Goal: Information Seeking & Learning: Find contact information

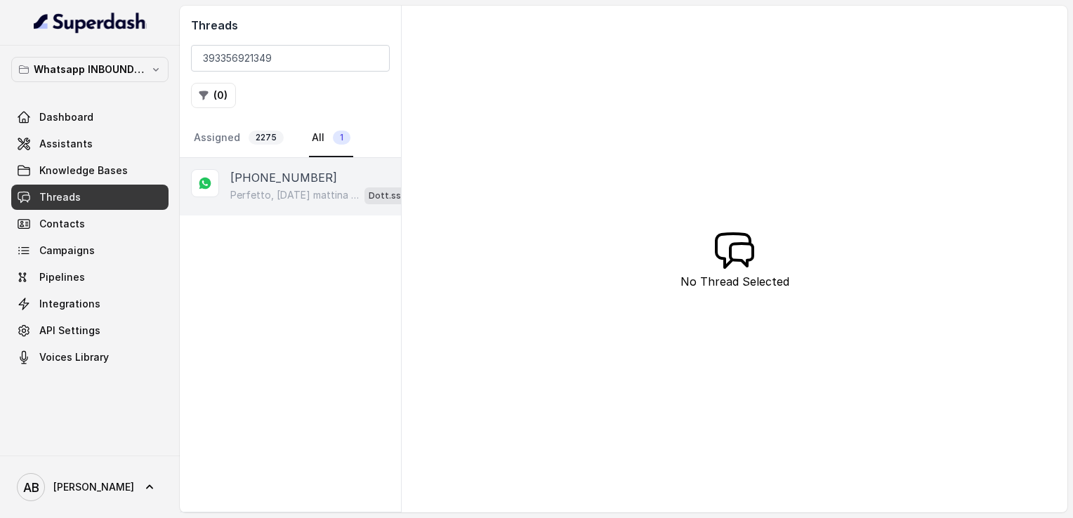
click at [291, 178] on p "[PHONE_NUMBER]" at bounding box center [283, 177] width 107 height 17
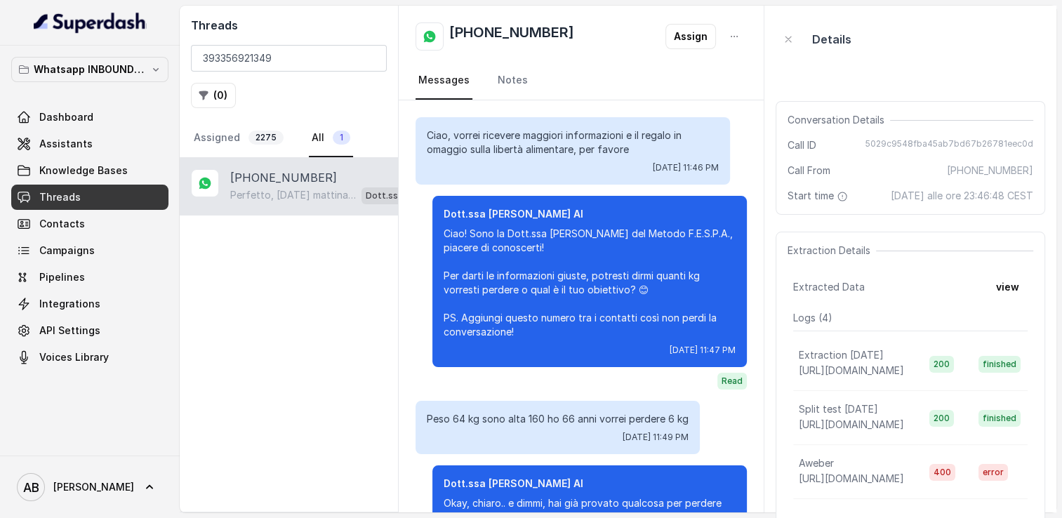
scroll to position [576, 0]
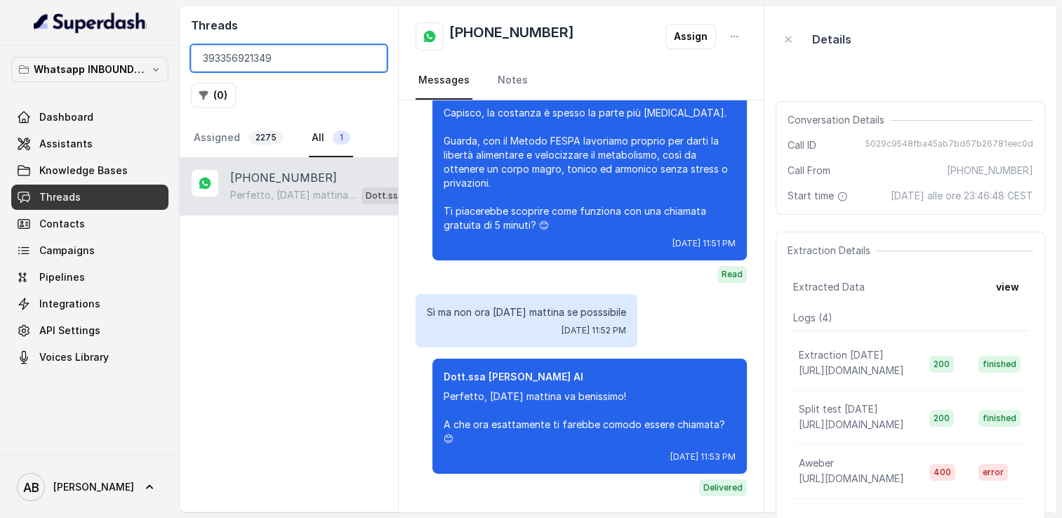
click at [374, 61] on input "393356921349" at bounding box center [289, 58] width 196 height 27
click at [371, 60] on input "393356921349" at bounding box center [289, 58] width 196 height 27
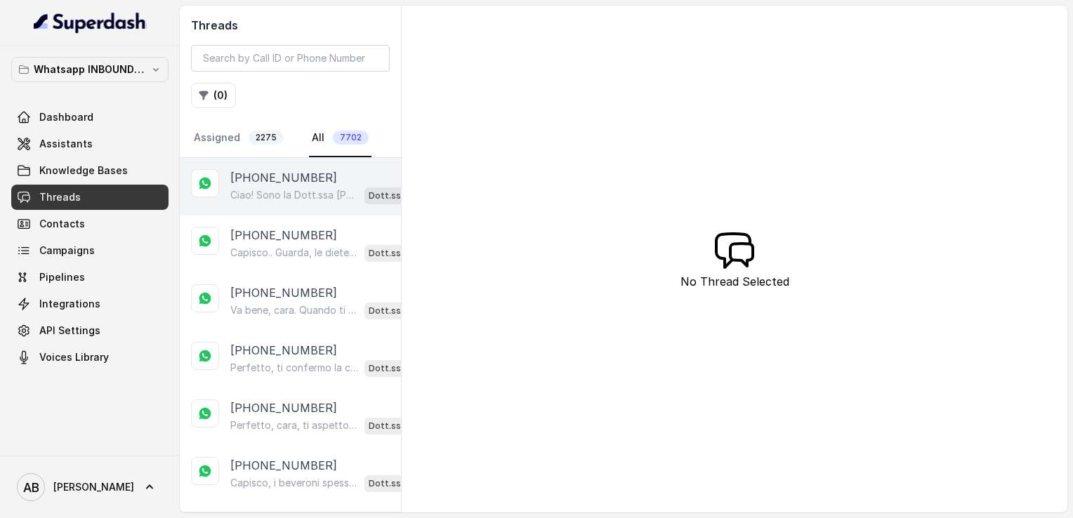
click at [300, 200] on p "Ciao! Sono la Dott.ssa [PERSON_NAME] del Metodo F.E.S.P.A., piacere di conoscer…" at bounding box center [294, 195] width 129 height 14
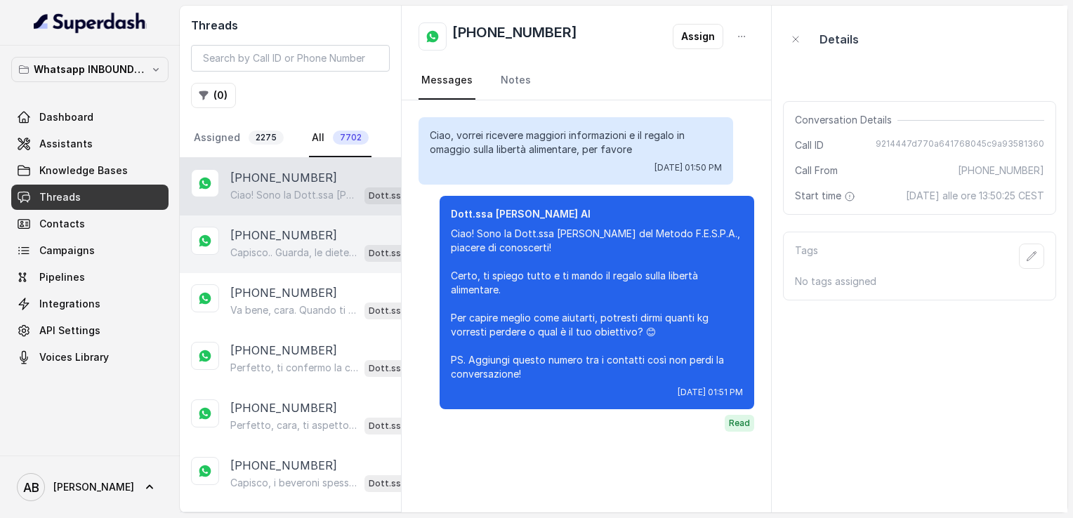
click at [274, 263] on div "[PHONE_NUMBER] Capisco.. Guarda, le diete tradizionali spesso non funzionano pe…" at bounding box center [290, 245] width 221 height 58
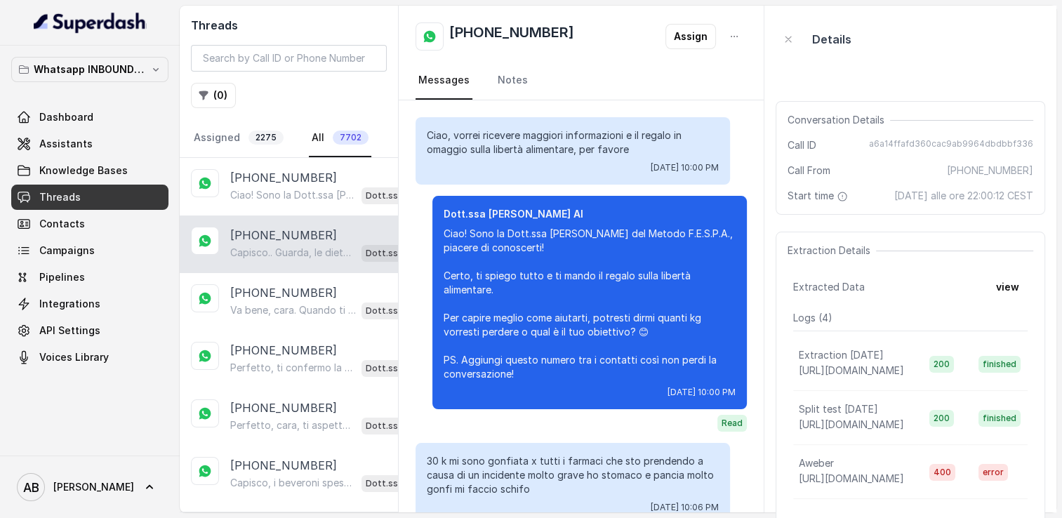
scroll to position [716, 0]
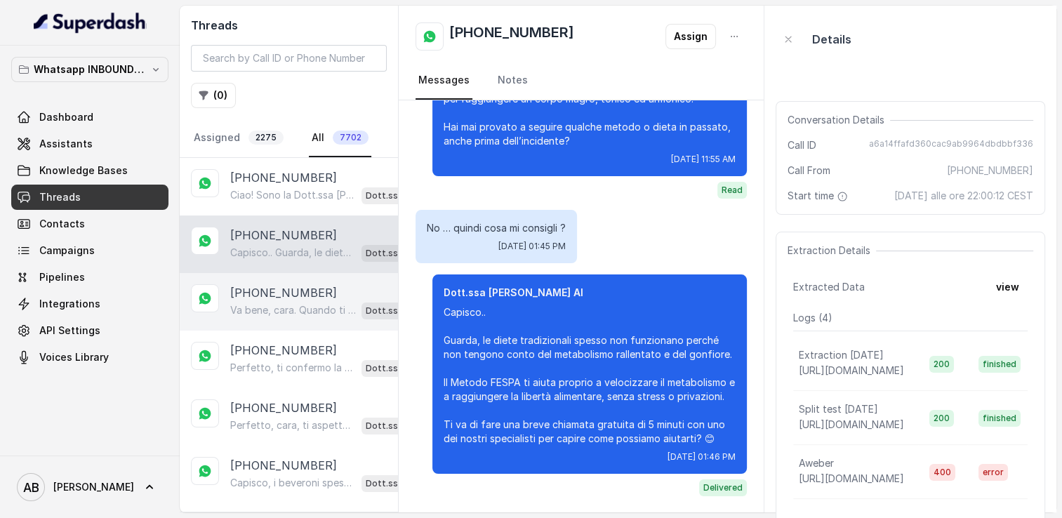
click at [288, 291] on p "[PHONE_NUMBER]" at bounding box center [283, 292] width 107 height 17
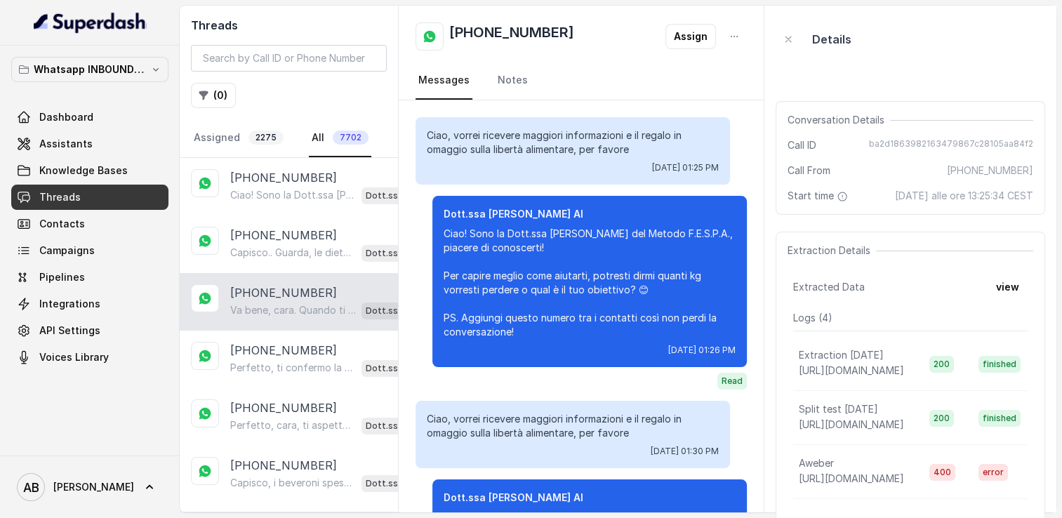
scroll to position [1553, 0]
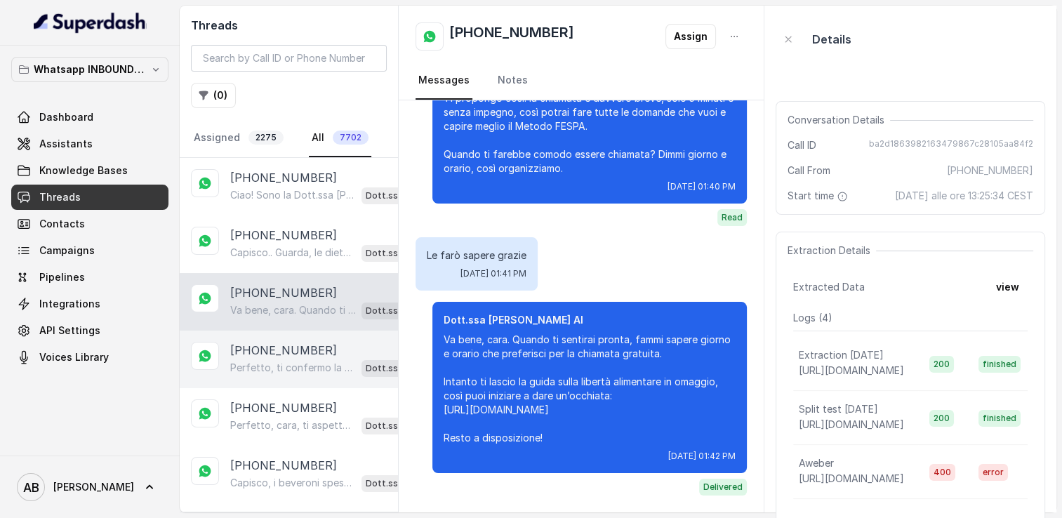
click at [292, 334] on div "[PHONE_NUMBER] Perfetto, ti confermo la chiamata per [DATE] alle 10:00! Un nost…" at bounding box center [289, 360] width 218 height 58
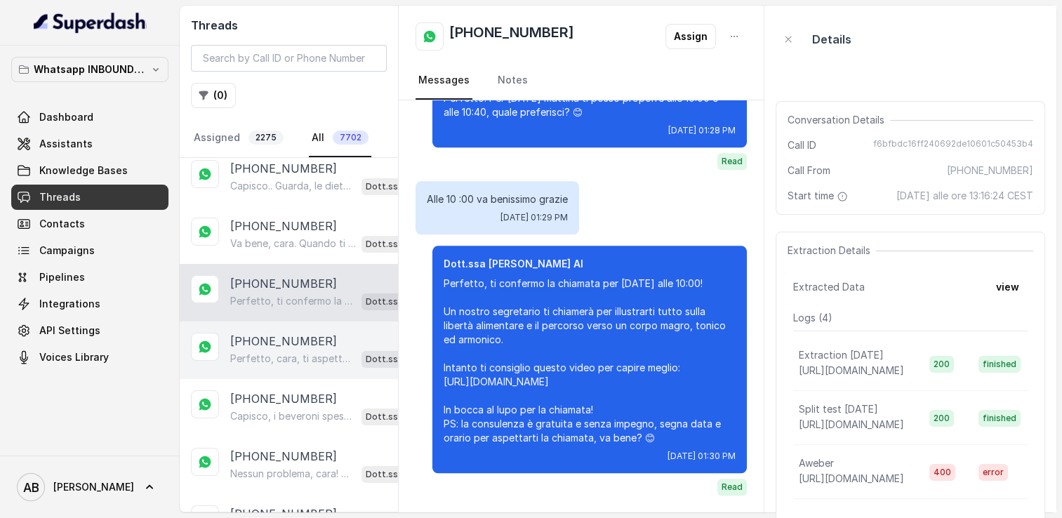
scroll to position [70, 0]
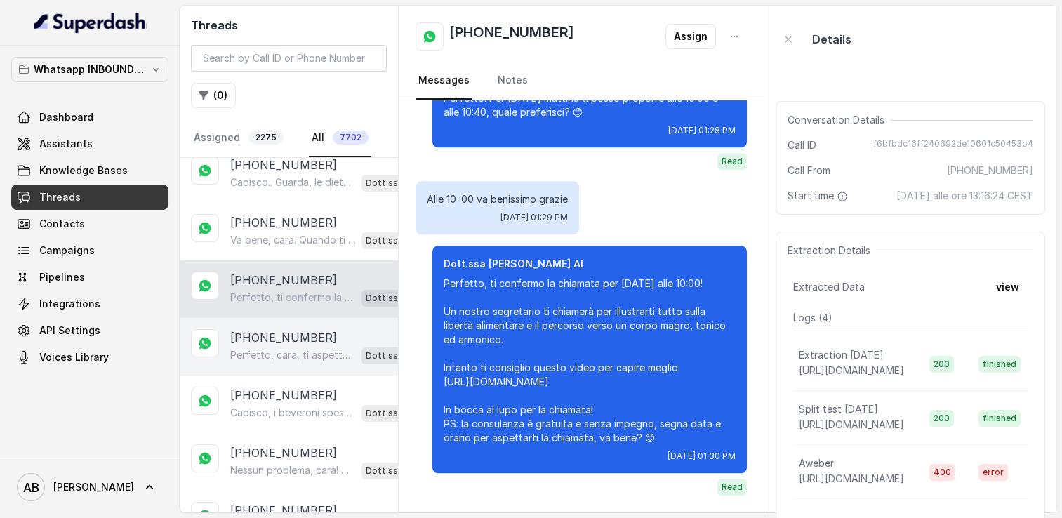
click at [287, 330] on p "[PHONE_NUMBER]" at bounding box center [283, 337] width 107 height 17
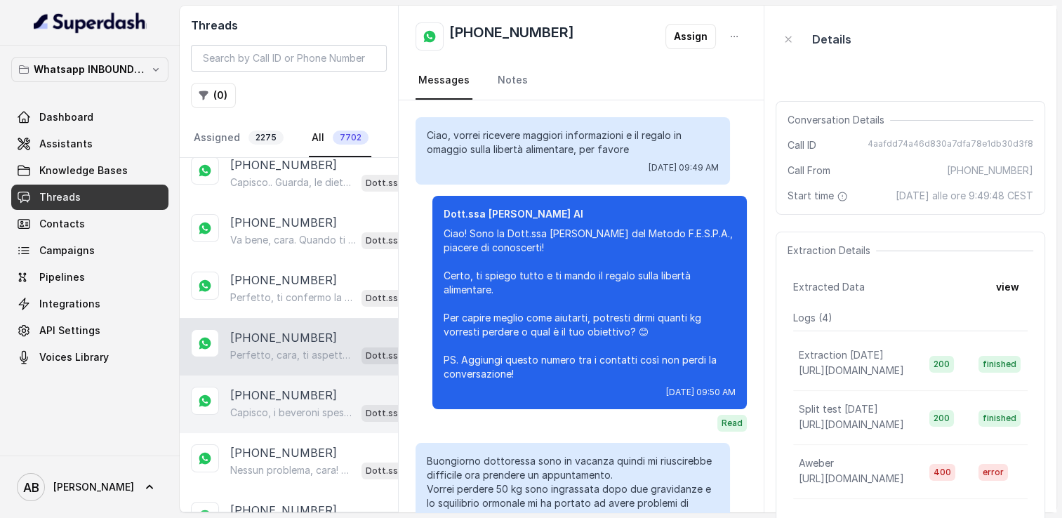
scroll to position [1994, 0]
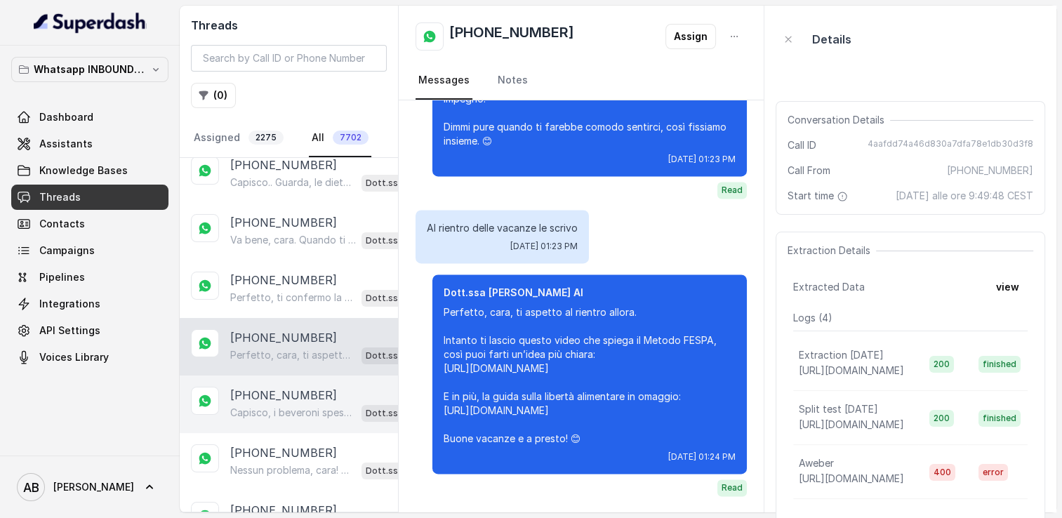
click at [287, 377] on div "[PHONE_NUMBER] [PERSON_NAME], i beveroni spesso non sono sostenibili a lungo. I…" at bounding box center [289, 405] width 218 height 58
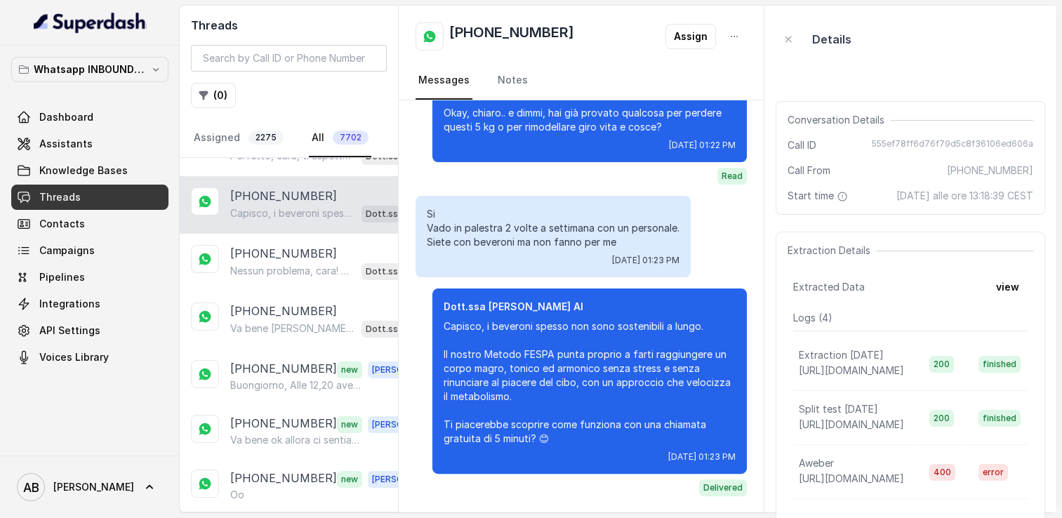
scroll to position [281, 0]
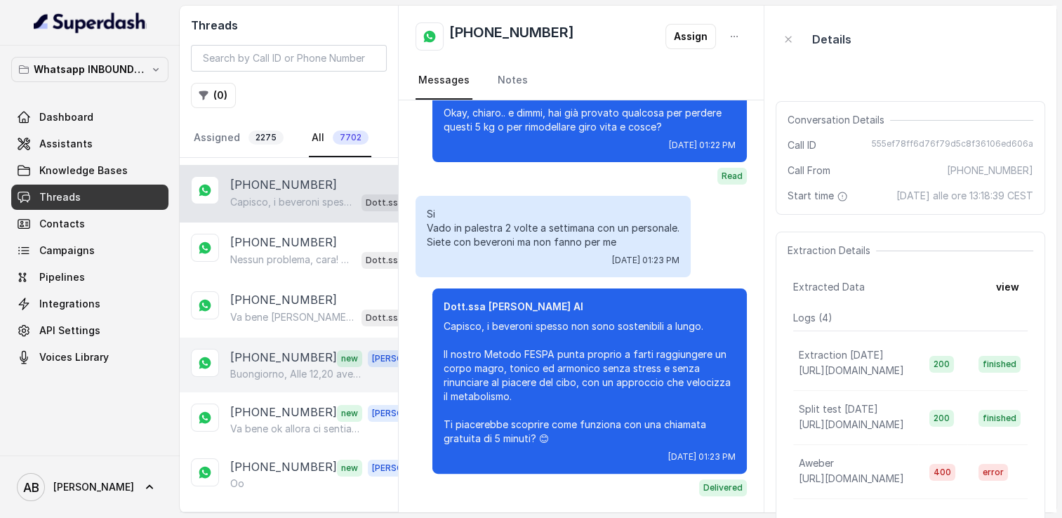
click at [278, 369] on p "Buongiorno, Alle 12,20 avevo prenotato una chiamata che non ho ancora ricevuto.…" at bounding box center [297, 374] width 135 height 14
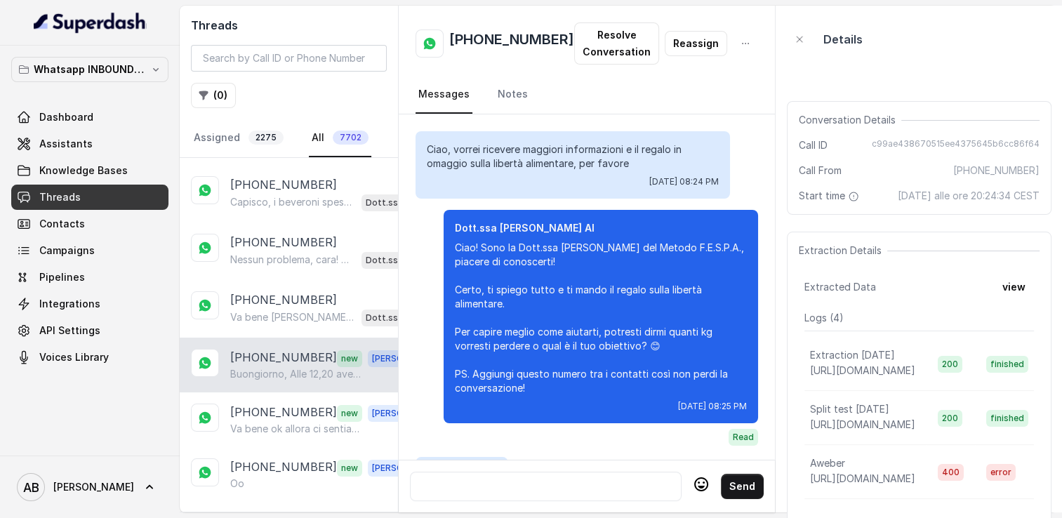
scroll to position [1702, 0]
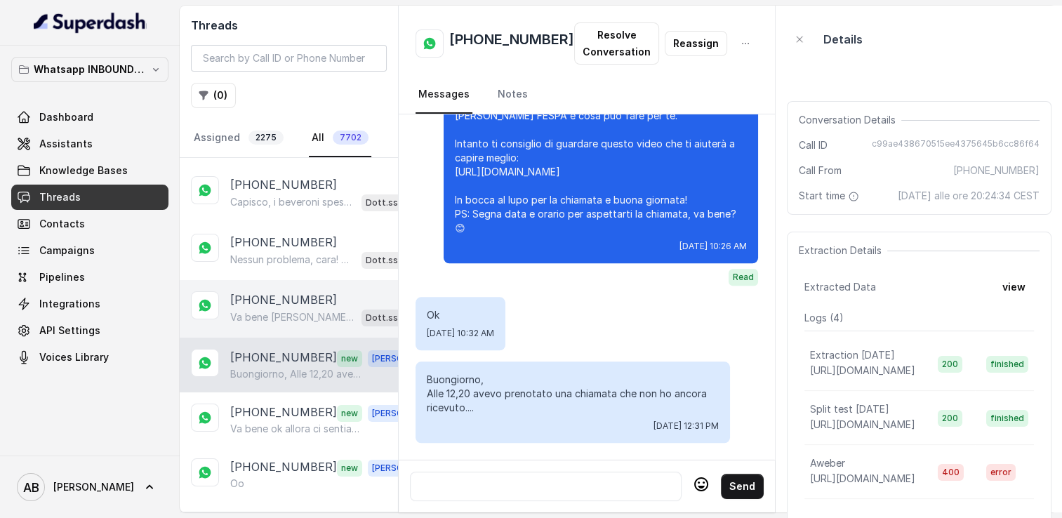
click at [279, 312] on p "Va bene [PERSON_NAME], ti aspetto quando ti sarà più comodo. Ricorda che la chi…" at bounding box center [293, 317] width 126 height 14
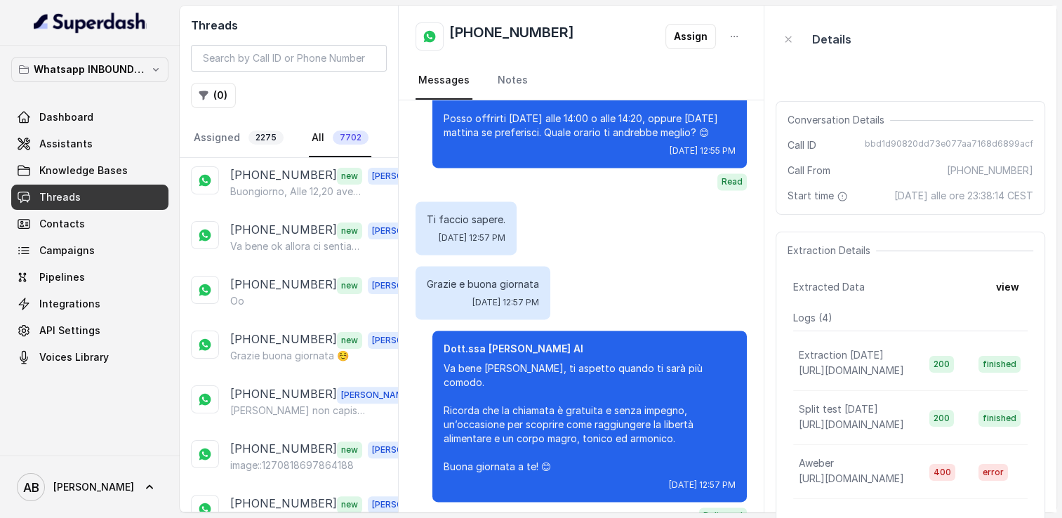
scroll to position [492, 0]
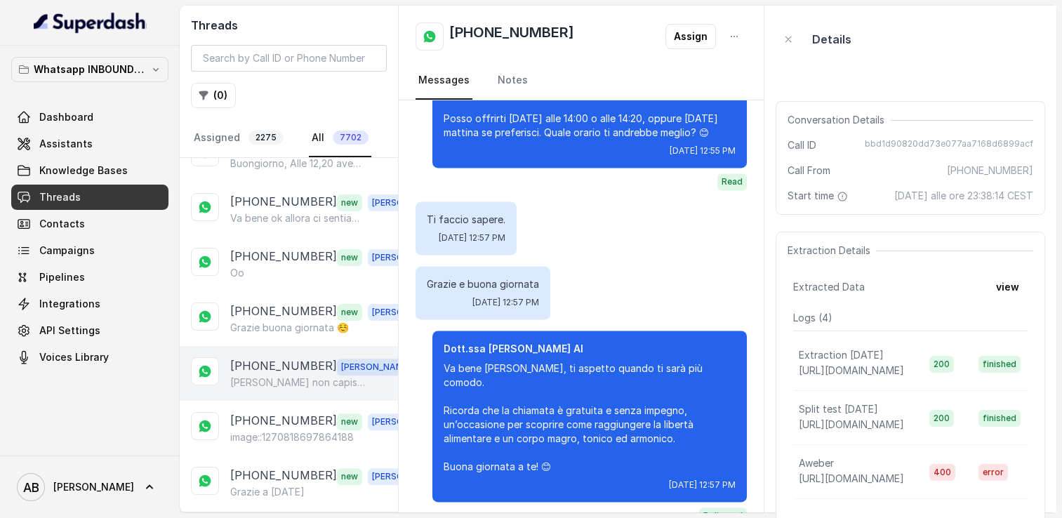
click at [274, 376] on p "[PERSON_NAME] non capisco cosa tu stia dicendo" at bounding box center [297, 383] width 135 height 14
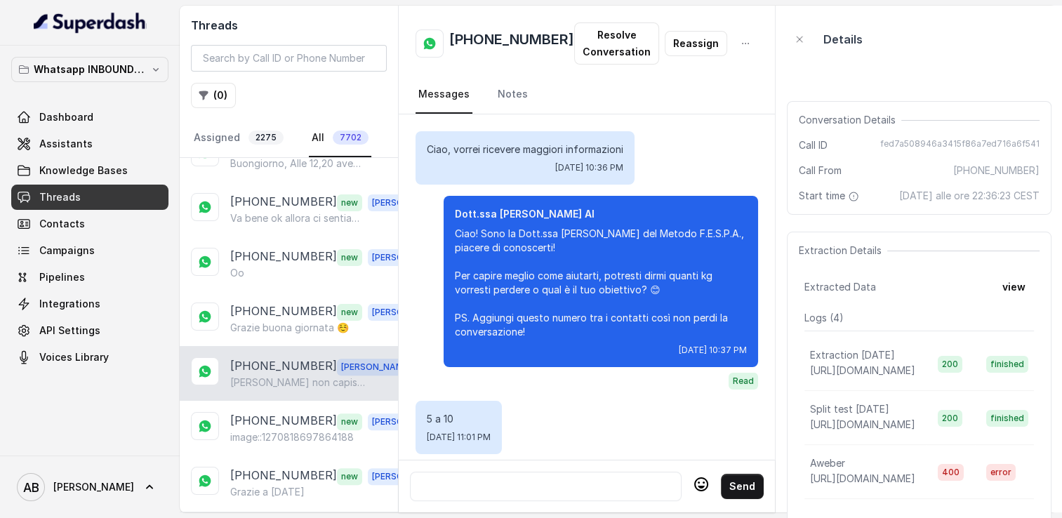
scroll to position [3767, 0]
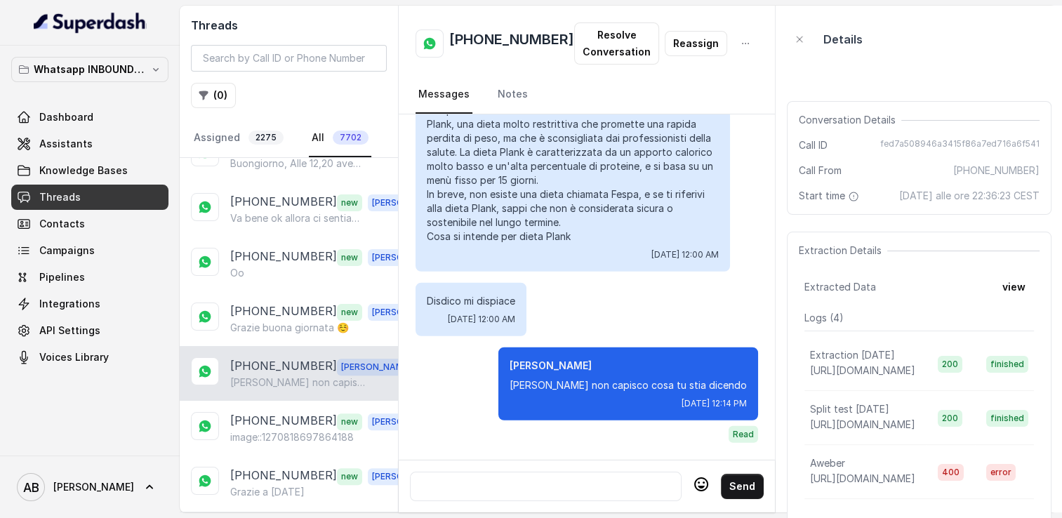
click at [529, 478] on div at bounding box center [545, 486] width 259 height 17
click at [453, 478] on div at bounding box center [545, 486] width 259 height 17
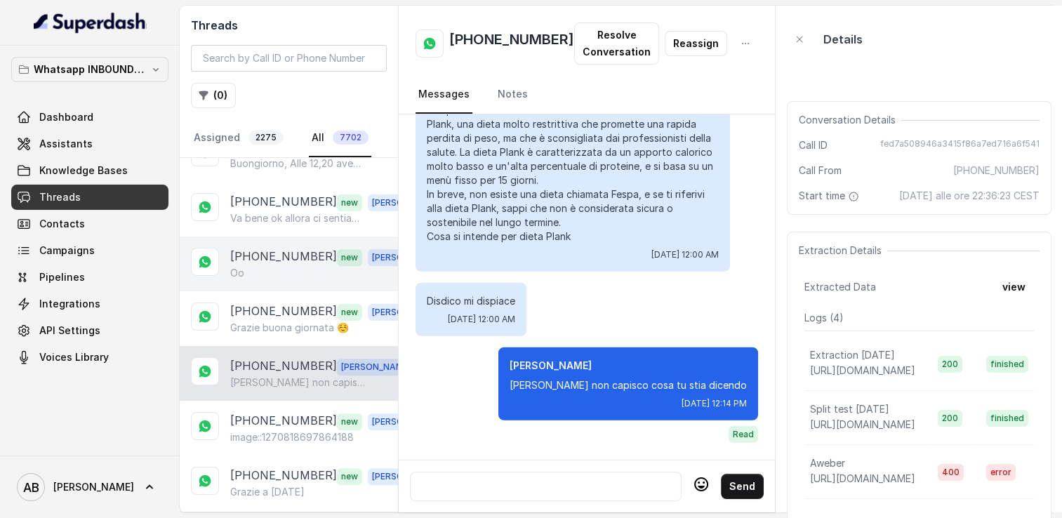
click at [285, 266] on div "Oo" at bounding box center [328, 273] width 196 height 14
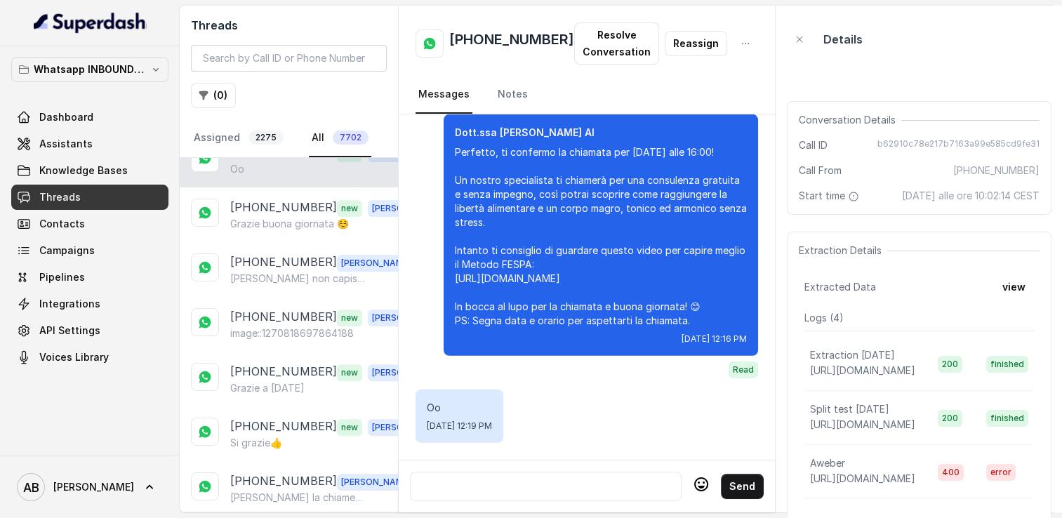
scroll to position [632, 0]
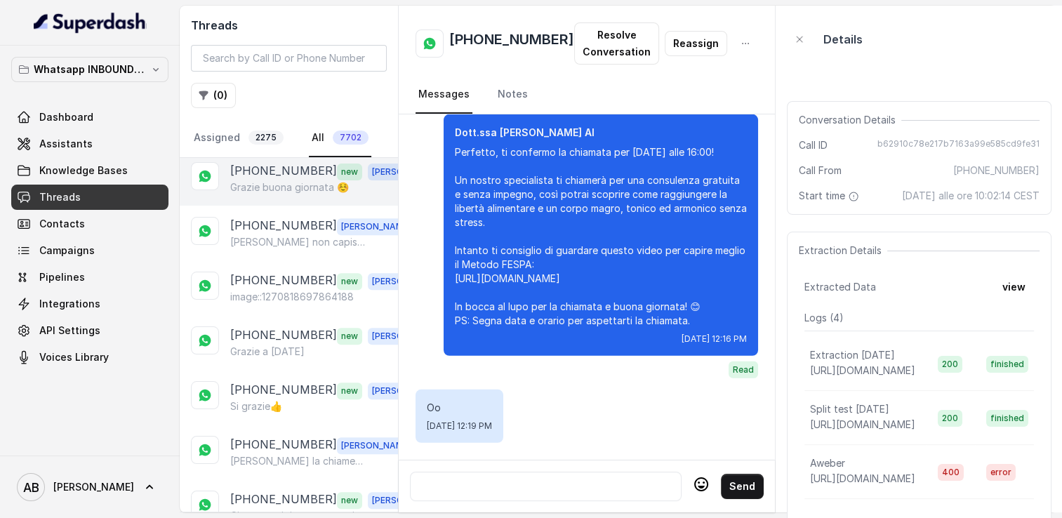
click at [263, 187] on div "[PHONE_NUMBER] new [PERSON_NAME] buona giornata ☺️" at bounding box center [289, 178] width 218 height 55
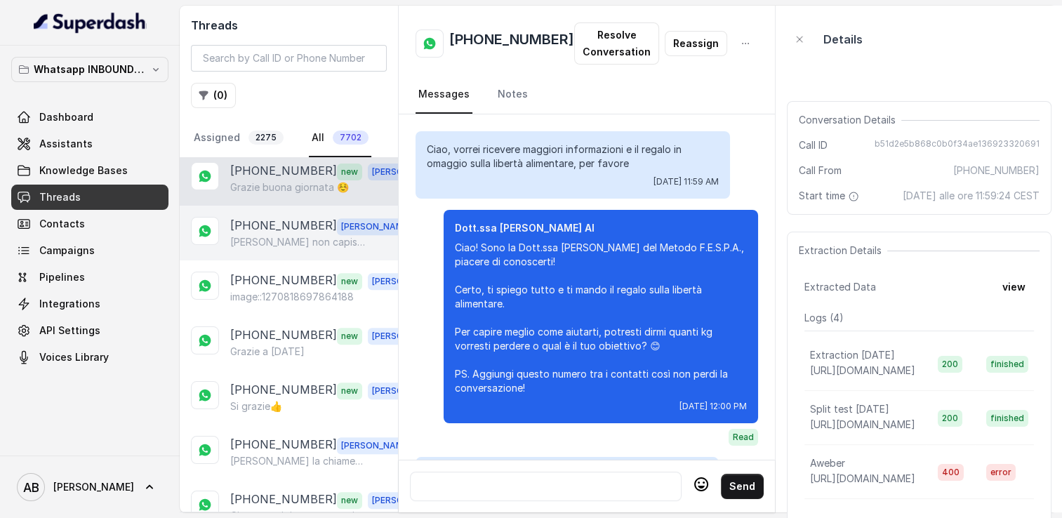
scroll to position [1525, 0]
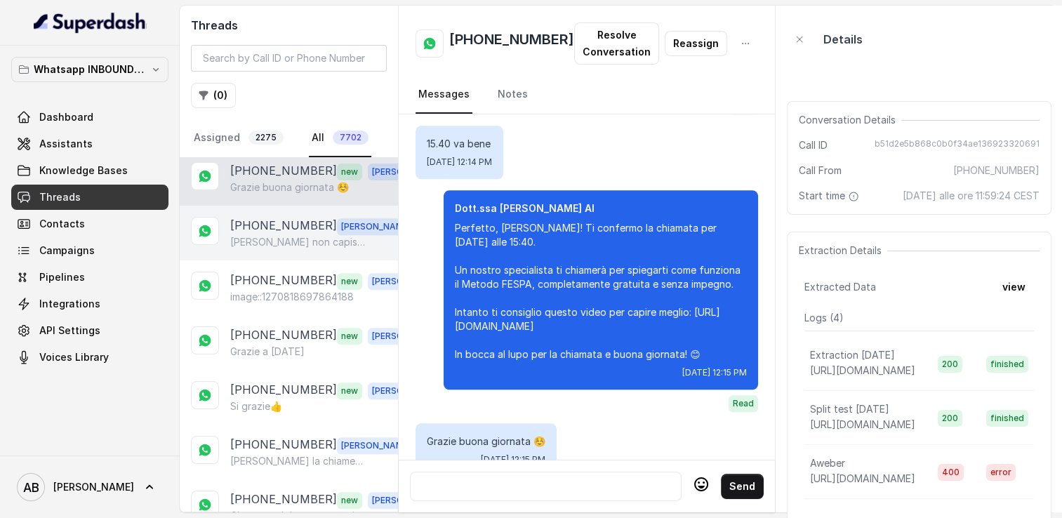
click at [283, 235] on p "[PERSON_NAME] non capisco cosa tu stia dicendo" at bounding box center [297, 242] width 135 height 14
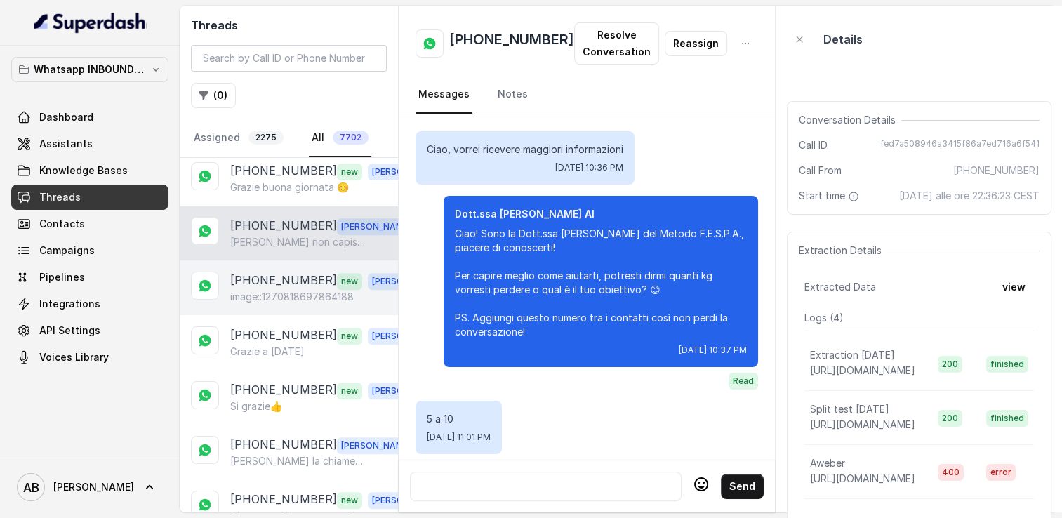
scroll to position [3767, 0]
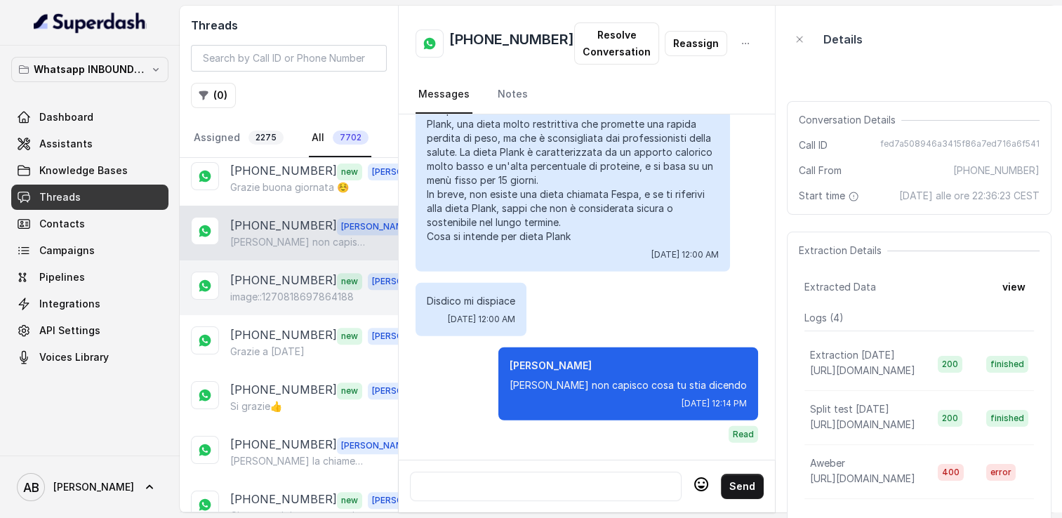
click at [284, 261] on div "[PHONE_NUMBER] new [PERSON_NAME] image::1270818697864188" at bounding box center [289, 288] width 218 height 55
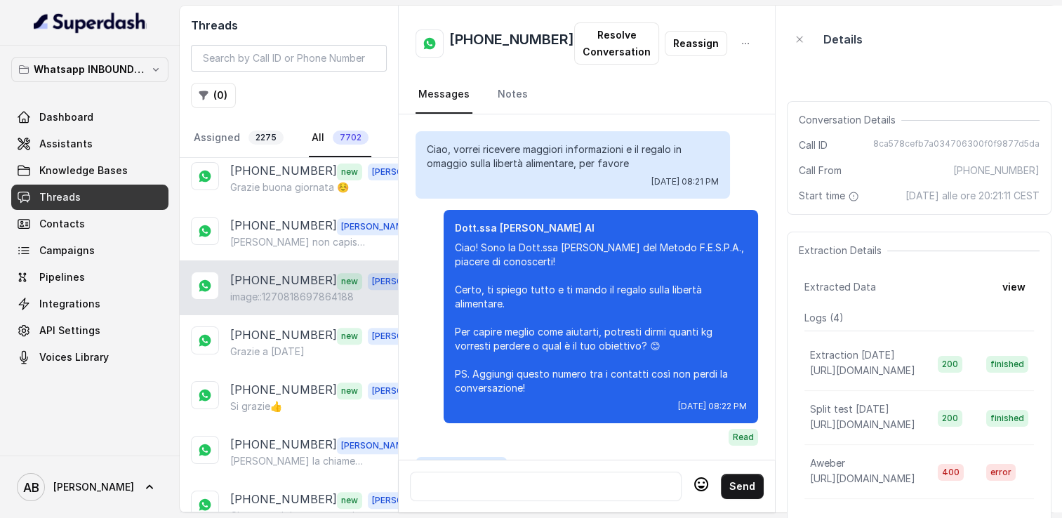
scroll to position [2662, 0]
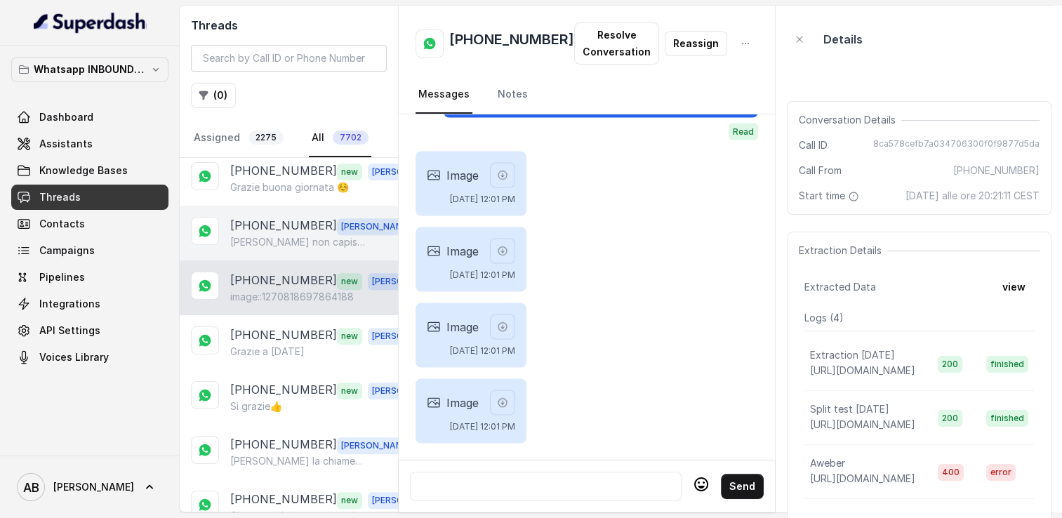
click at [294, 206] on div "[PHONE_NUMBER] [PERSON_NAME] non capisco cosa tu stia dicendo" at bounding box center [289, 233] width 218 height 55
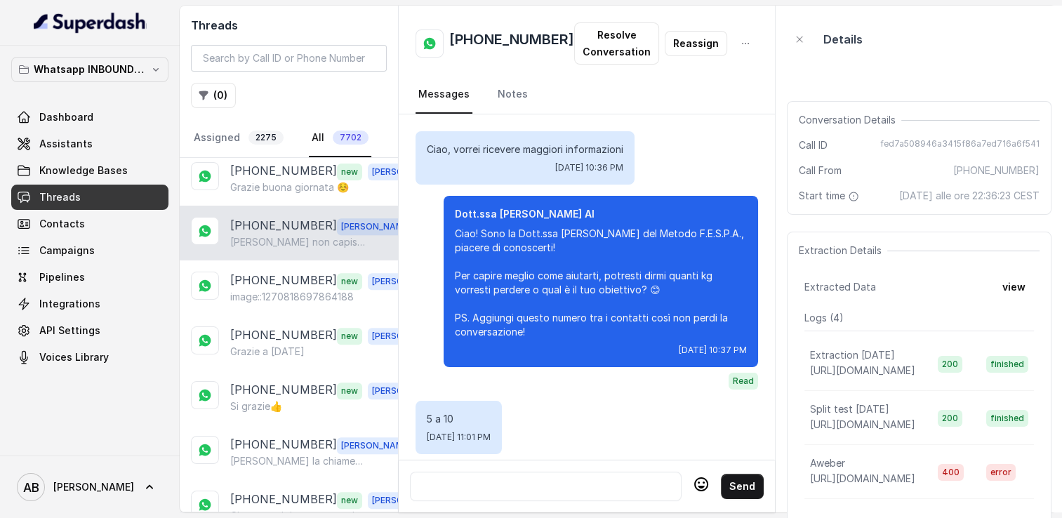
scroll to position [3767, 0]
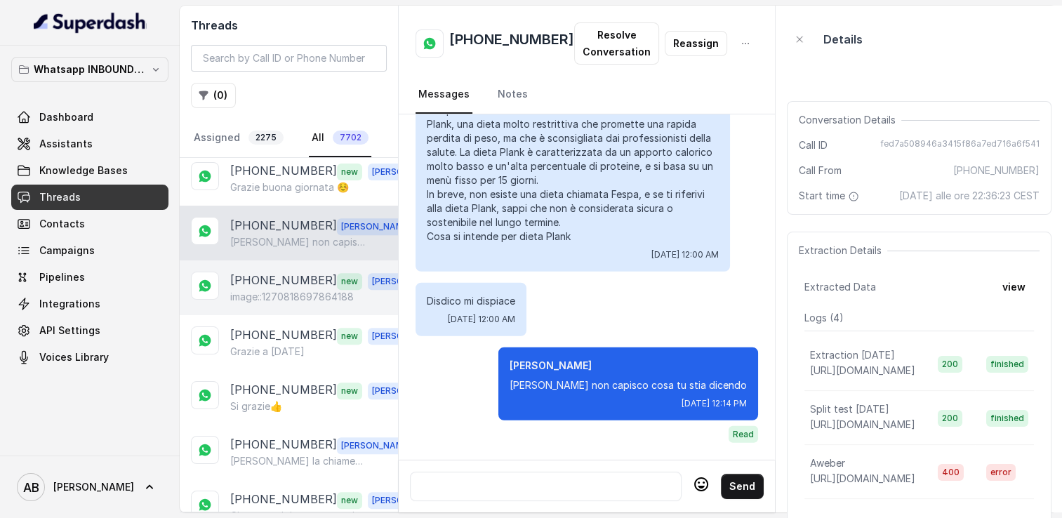
click at [301, 277] on p "[PHONE_NUMBER]" at bounding box center [283, 281] width 107 height 18
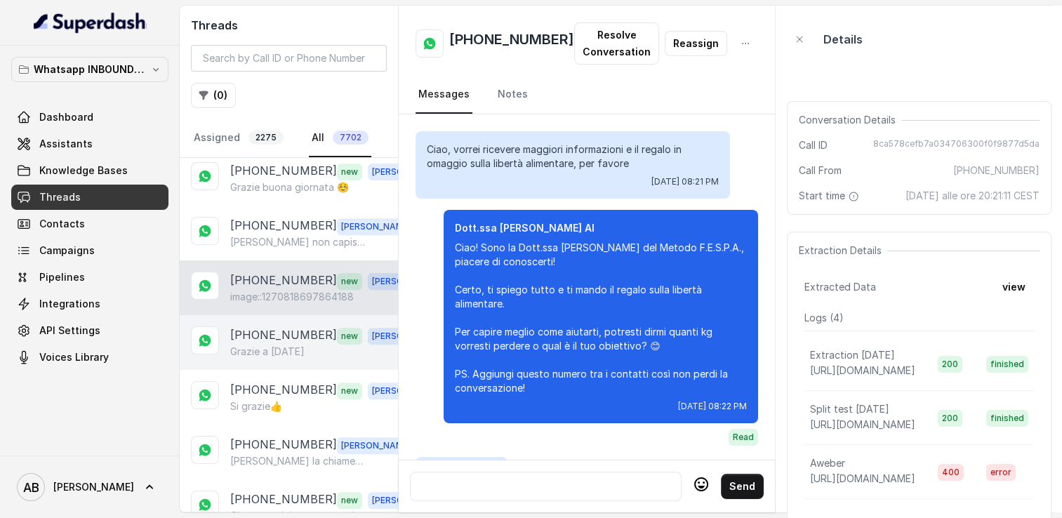
scroll to position [2662, 0]
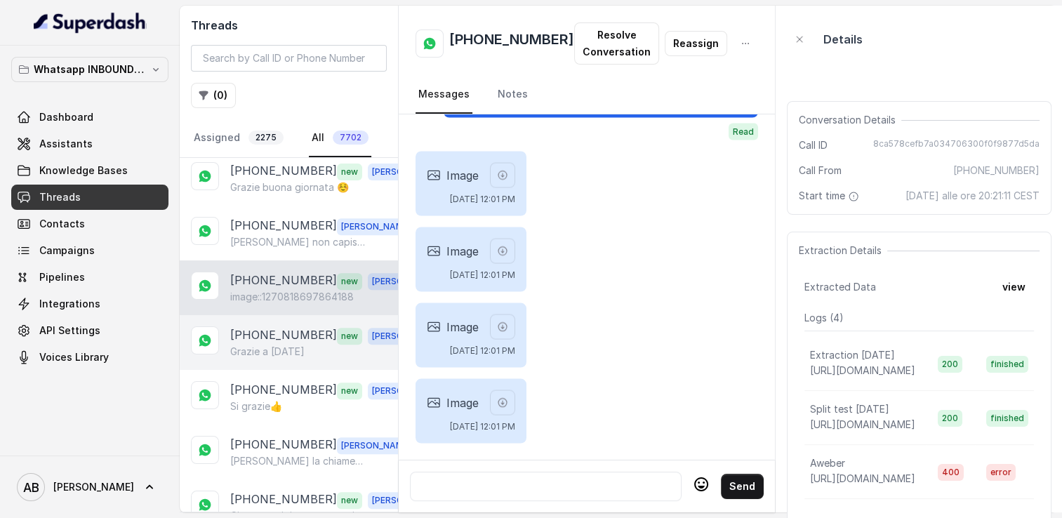
click at [303, 345] on p "Grazie a [DATE]" at bounding box center [267, 352] width 74 height 14
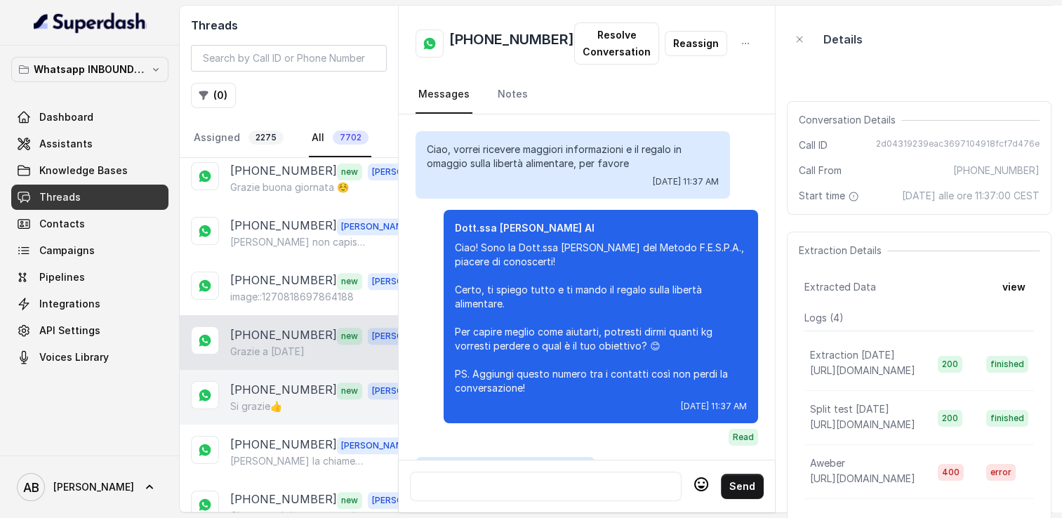
scroll to position [1851, 0]
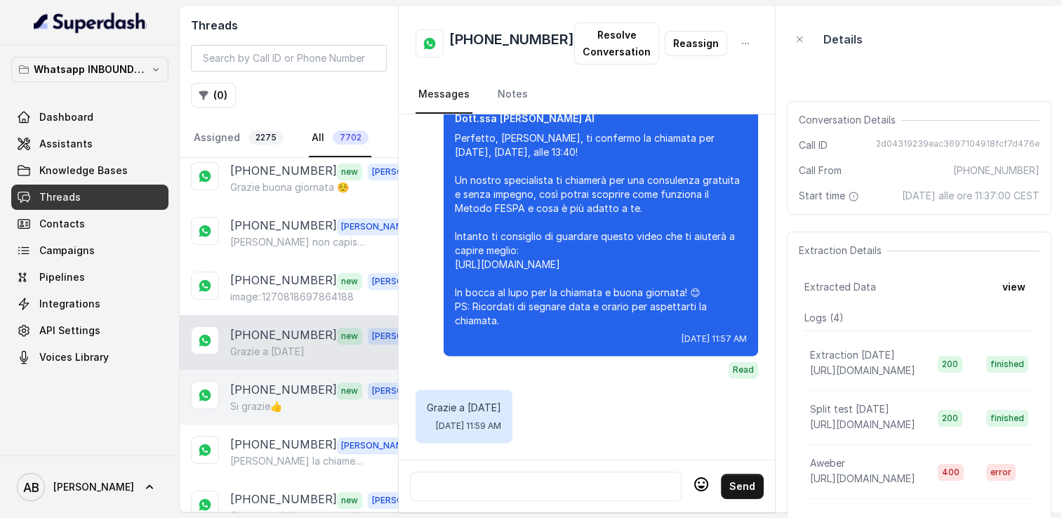
click at [302, 388] on p "[PHONE_NUMBER]" at bounding box center [283, 390] width 107 height 18
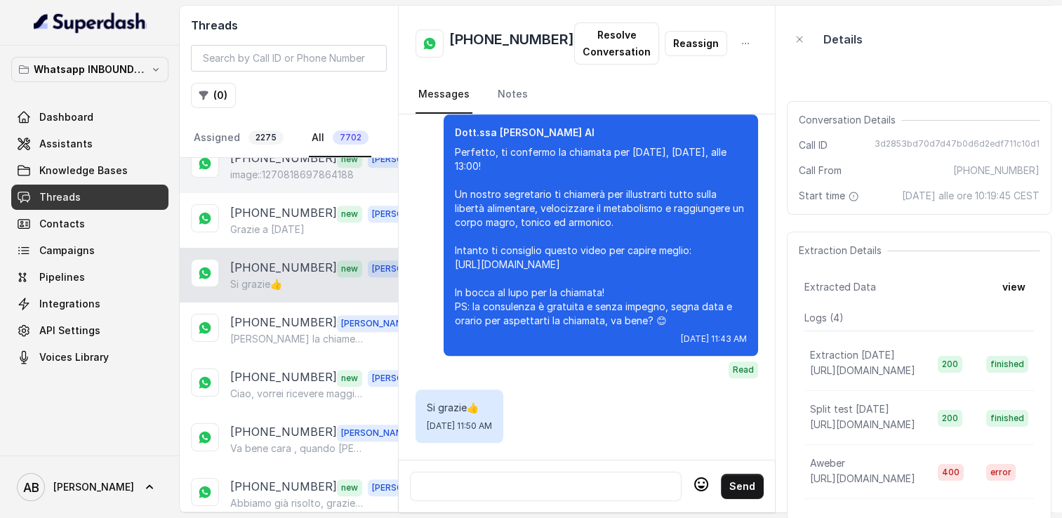
scroll to position [772, 0]
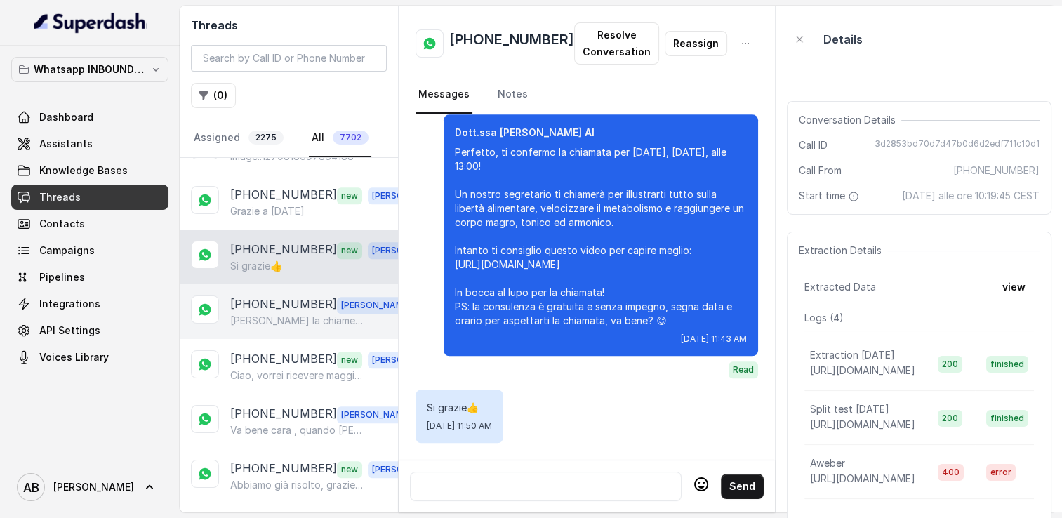
click at [261, 301] on p "[PHONE_NUMBER]" at bounding box center [283, 305] width 107 height 18
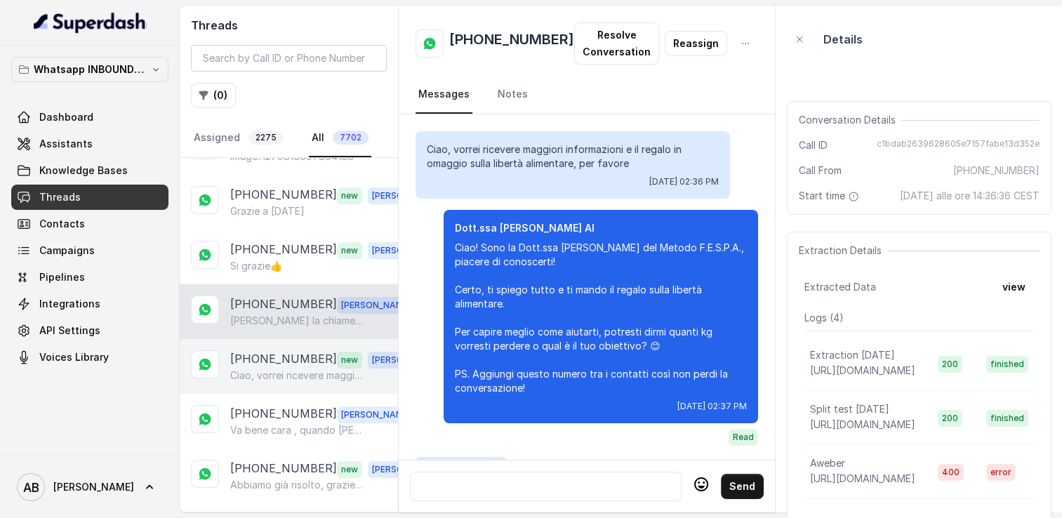
scroll to position [1702, 0]
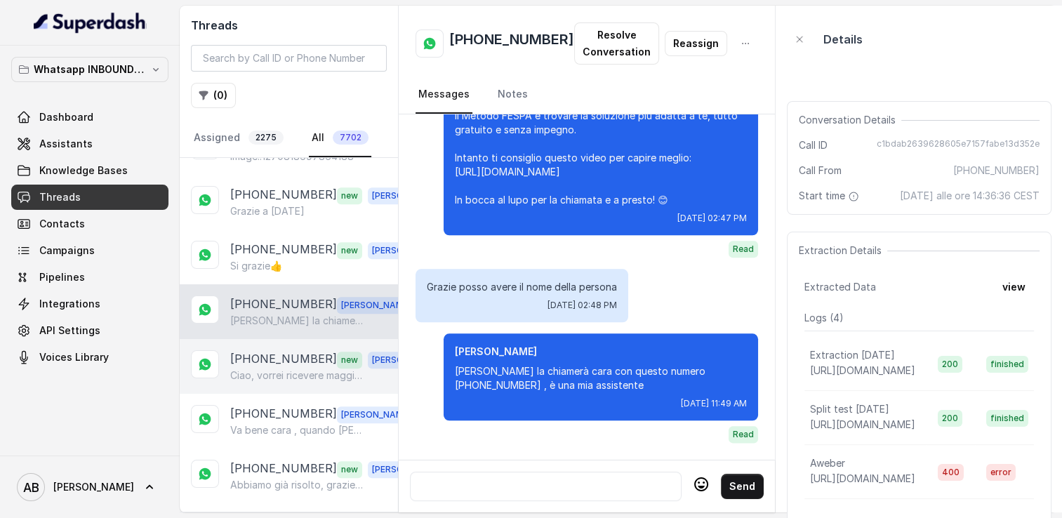
click at [261, 353] on p "[PHONE_NUMBER]" at bounding box center [283, 359] width 107 height 18
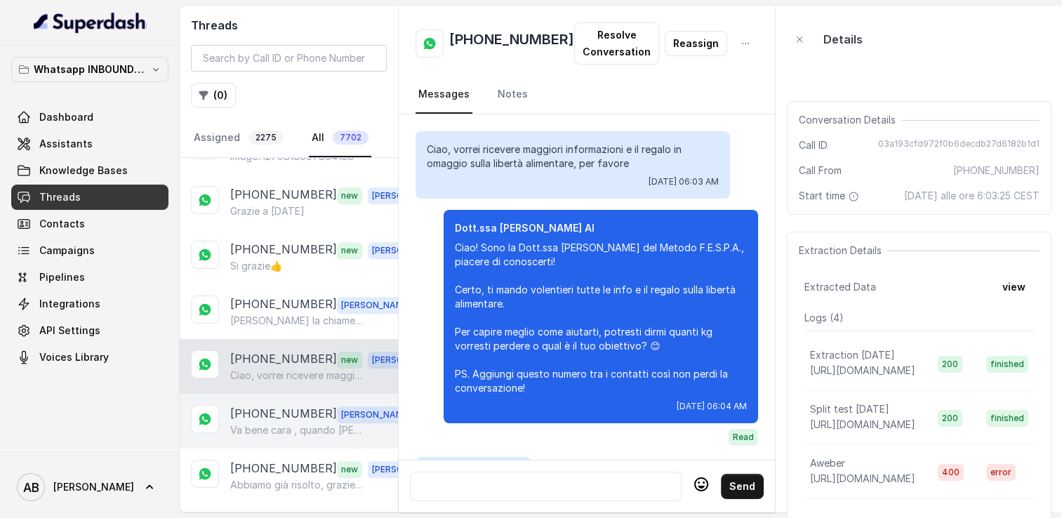
scroll to position [1879, 0]
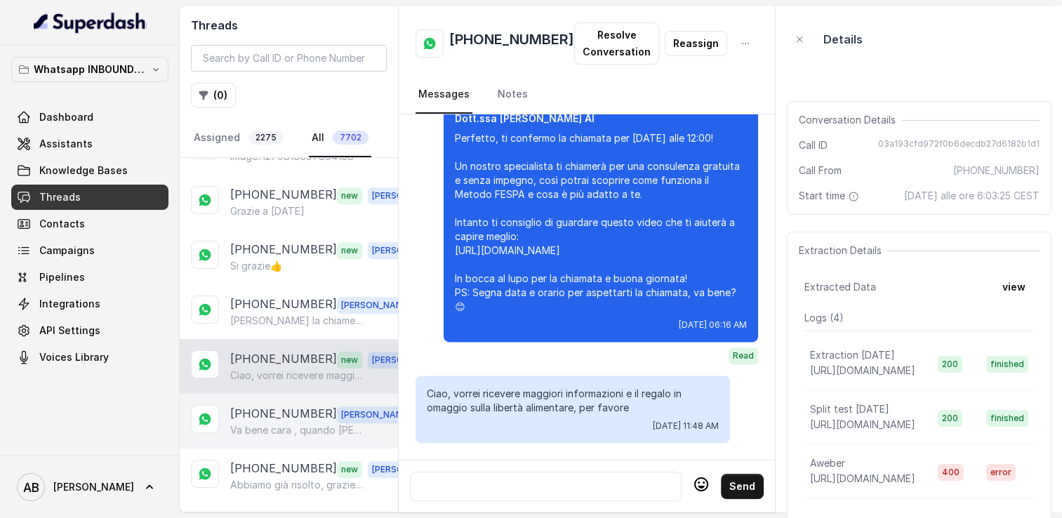
click at [269, 405] on p "[PHONE_NUMBER]" at bounding box center [283, 414] width 107 height 18
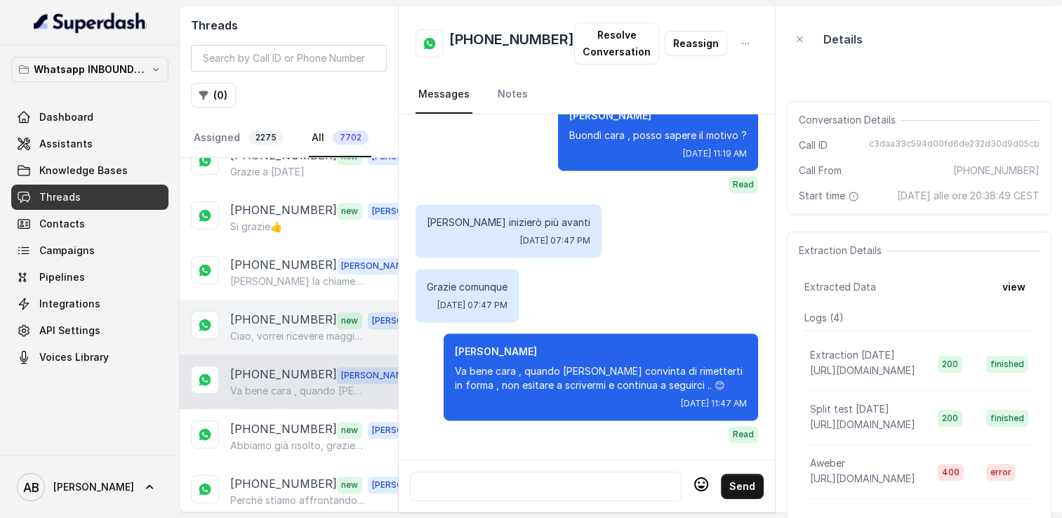
scroll to position [983, 0]
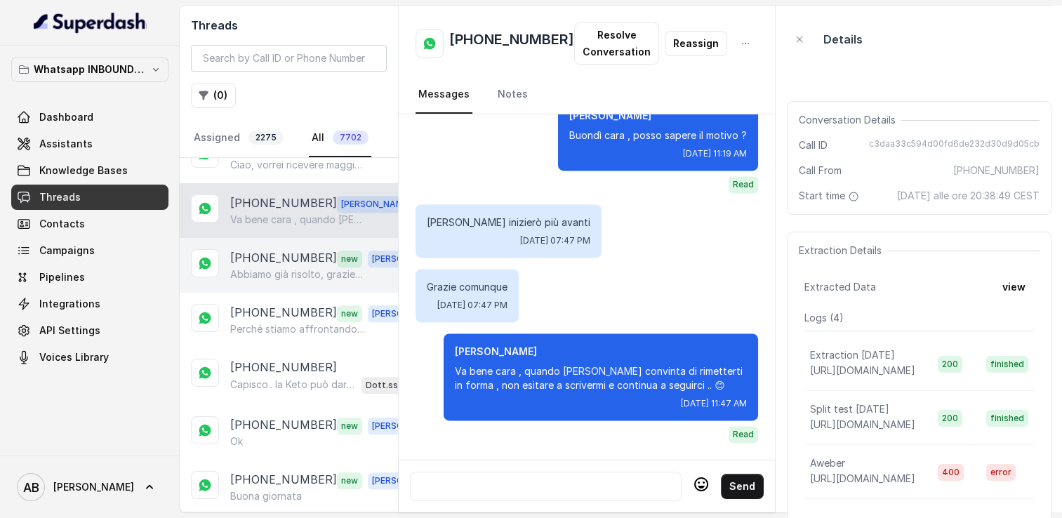
click at [286, 269] on div "[PHONE_NUMBER] new [PERSON_NAME] già risolto, grazie [PERSON_NAME]" at bounding box center [289, 265] width 218 height 55
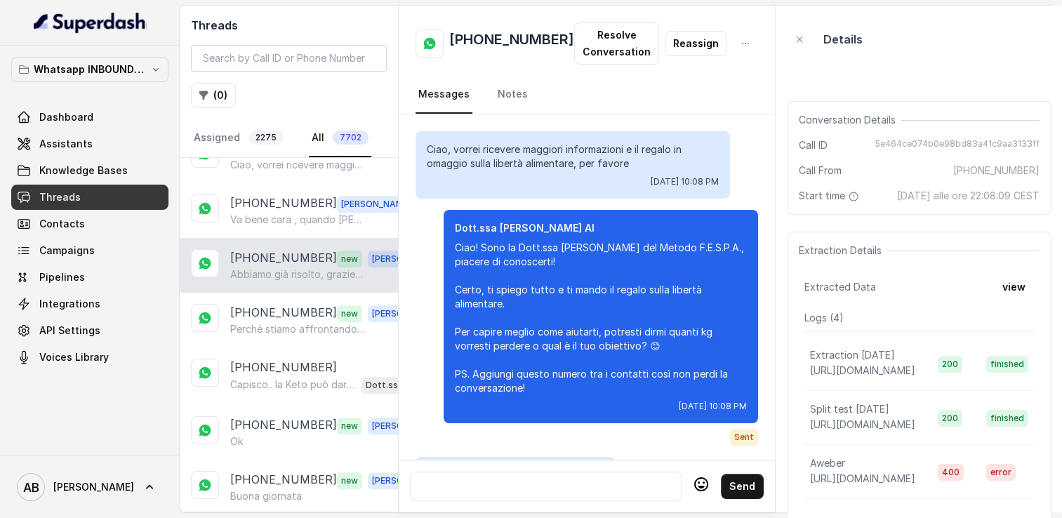
scroll to position [1809, 0]
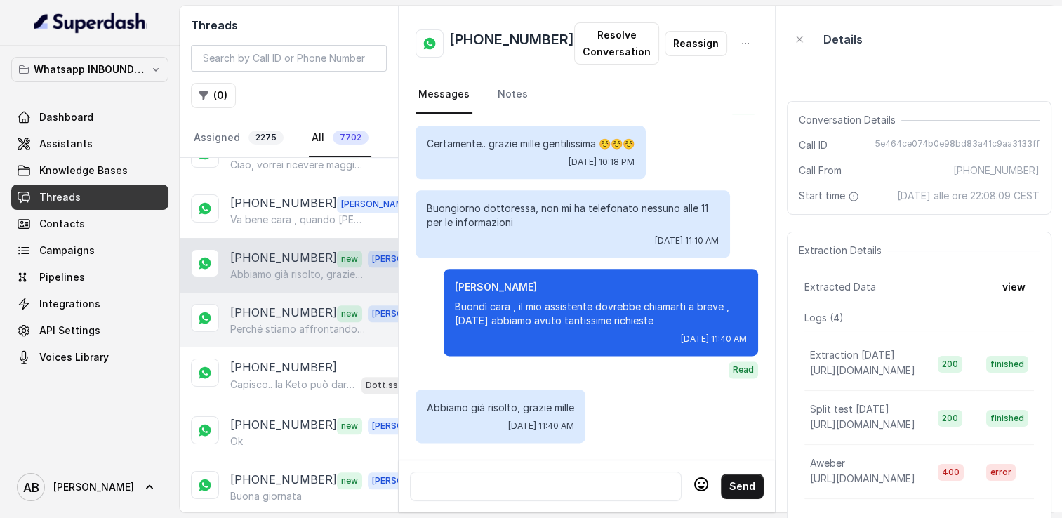
click at [284, 322] on p "Perché stiamo affrontando troppe spese….purtroppo spese mediche" at bounding box center [297, 329] width 135 height 14
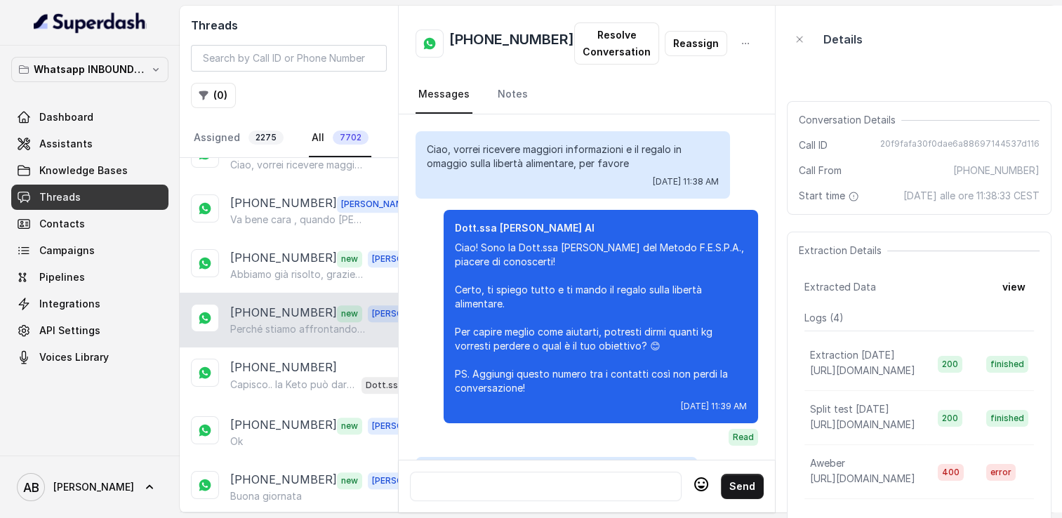
scroll to position [1986, 0]
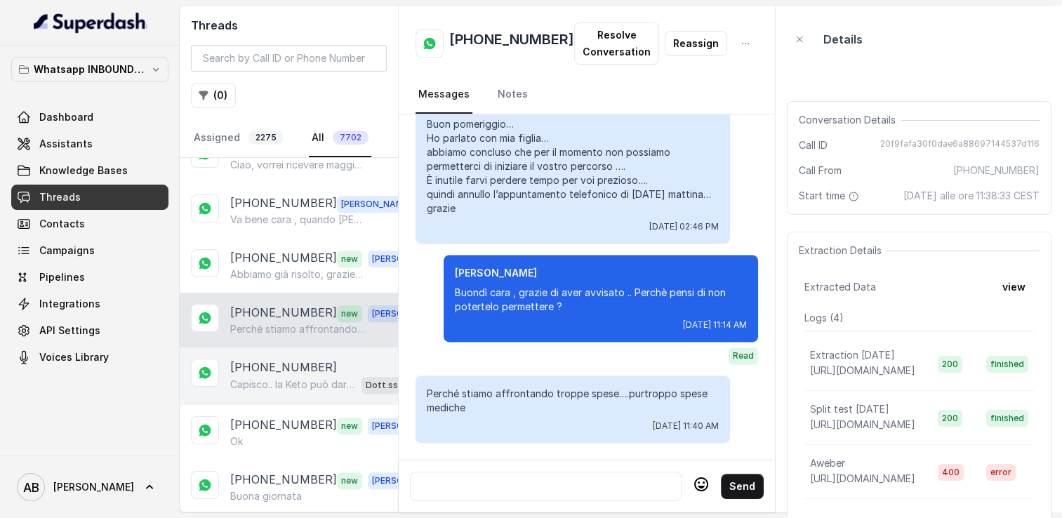
click at [287, 376] on div "Capisco.. la Keto può dare risultati iniziali, ma spesso è [MEDICAL_DATA] mante…" at bounding box center [328, 385] width 196 height 18
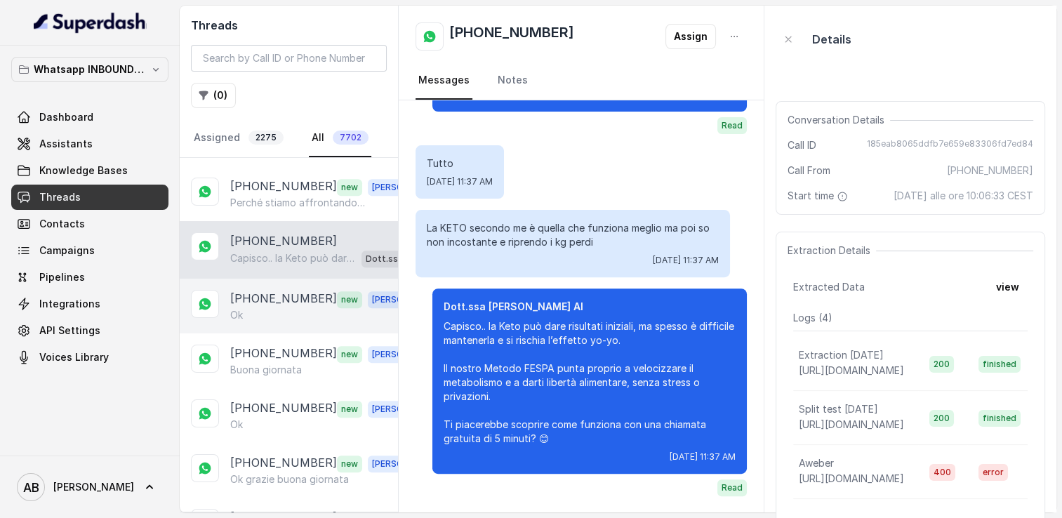
scroll to position [1124, 0]
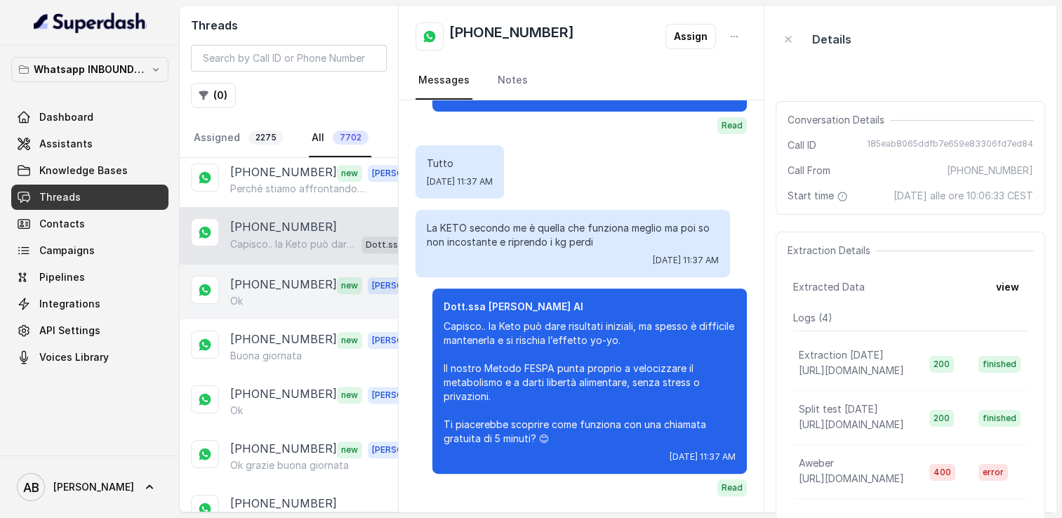
click at [272, 294] on div "Ok" at bounding box center [328, 301] width 196 height 14
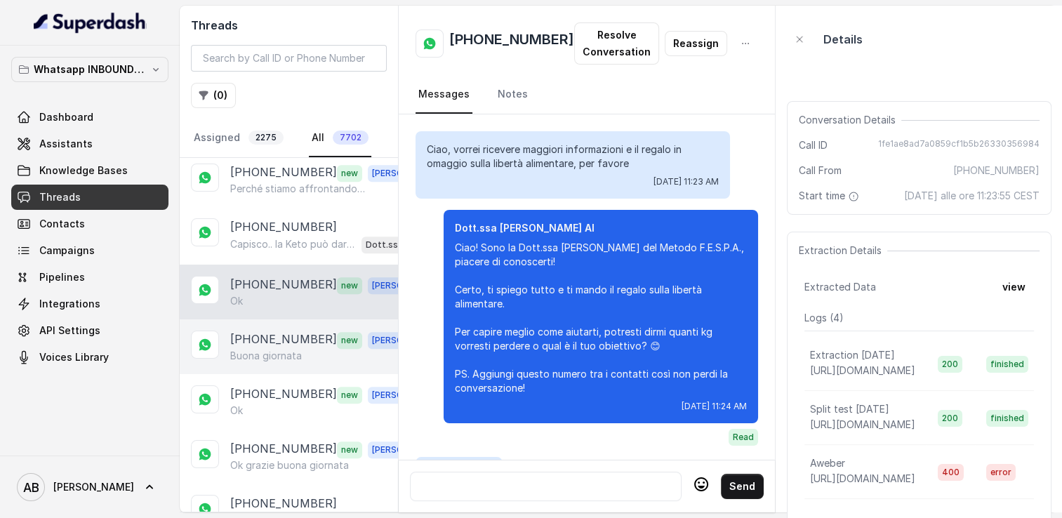
click at [264, 331] on p "[PHONE_NUMBER]" at bounding box center [283, 340] width 107 height 18
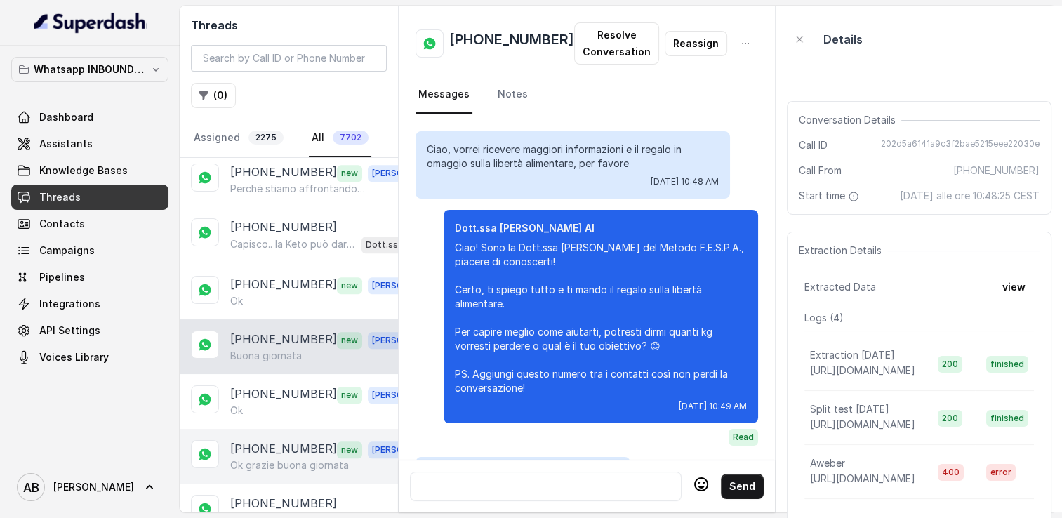
scroll to position [1368, 0]
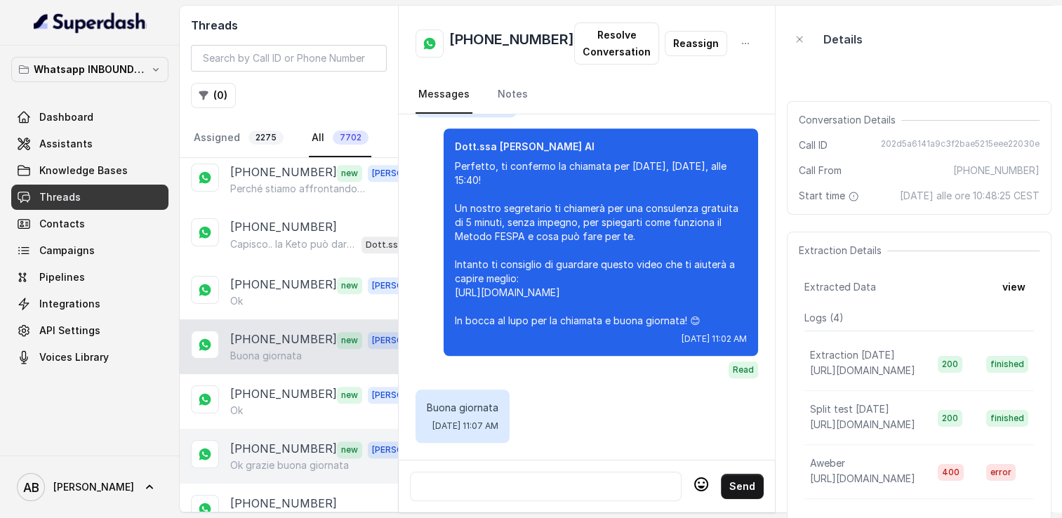
click at [267, 429] on div "[PHONE_NUMBER] new [PERSON_NAME] grazie buona giornata" at bounding box center [289, 456] width 218 height 55
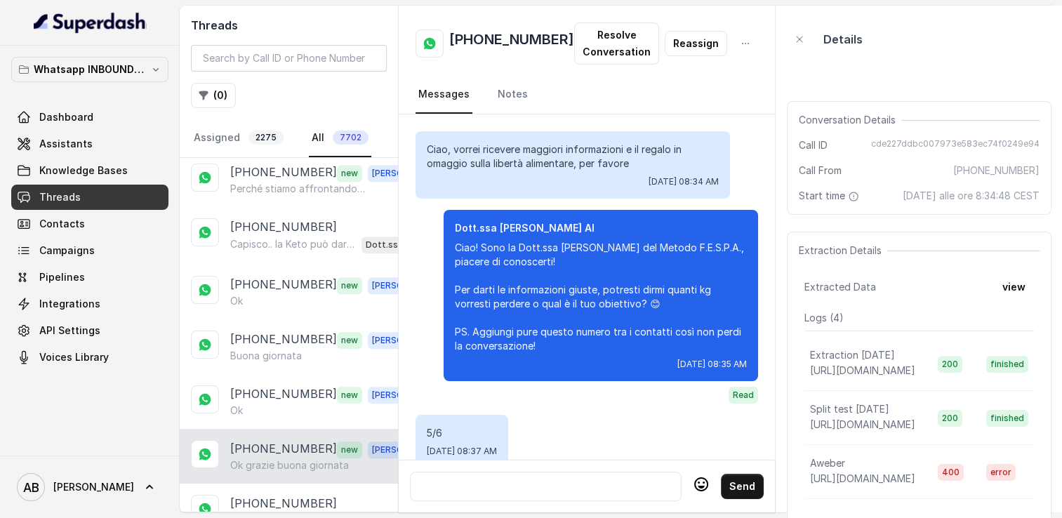
scroll to position [2079, 0]
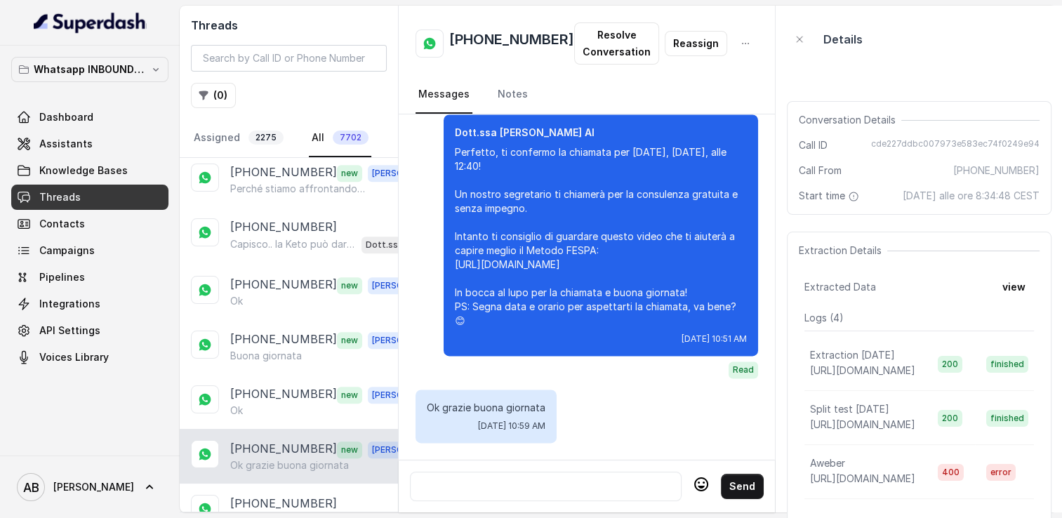
click at [275, 461] on div "[PHONE_NUMBER] new [PERSON_NAME] grazie buona giornata" at bounding box center [289, 456] width 218 height 55
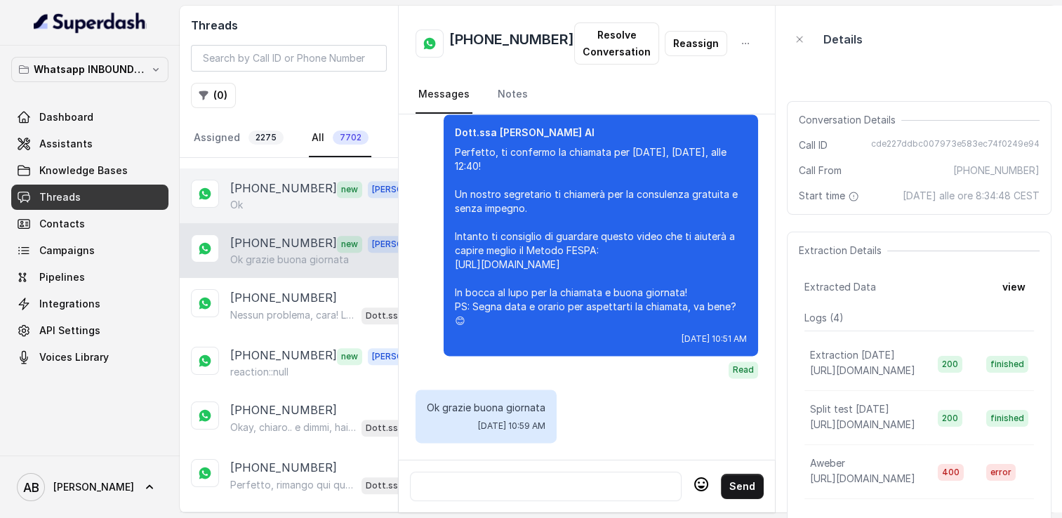
scroll to position [1334, 0]
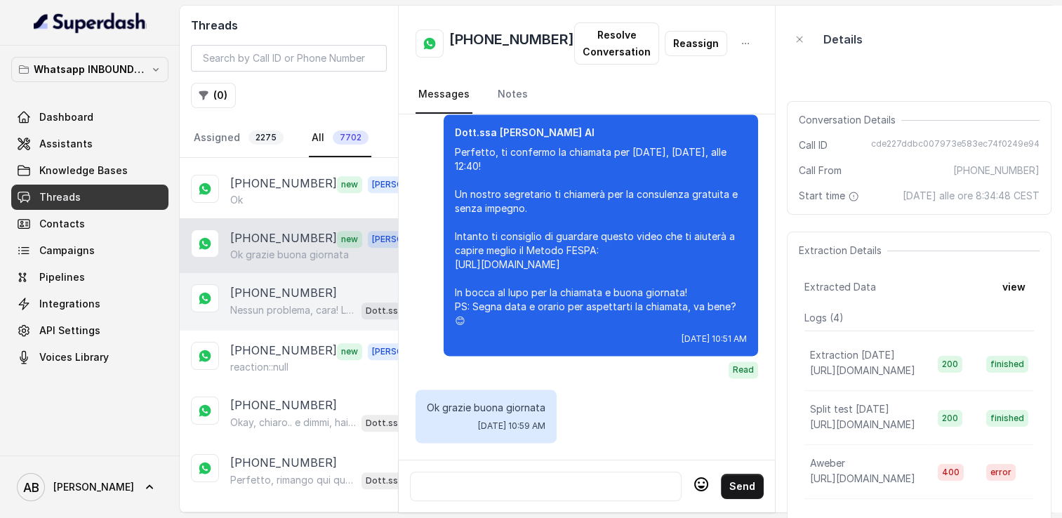
click at [273, 303] on p "Nessun problema, cara! La chiamata può essere fatta quando preferisci, senza fr…" at bounding box center [293, 310] width 126 height 14
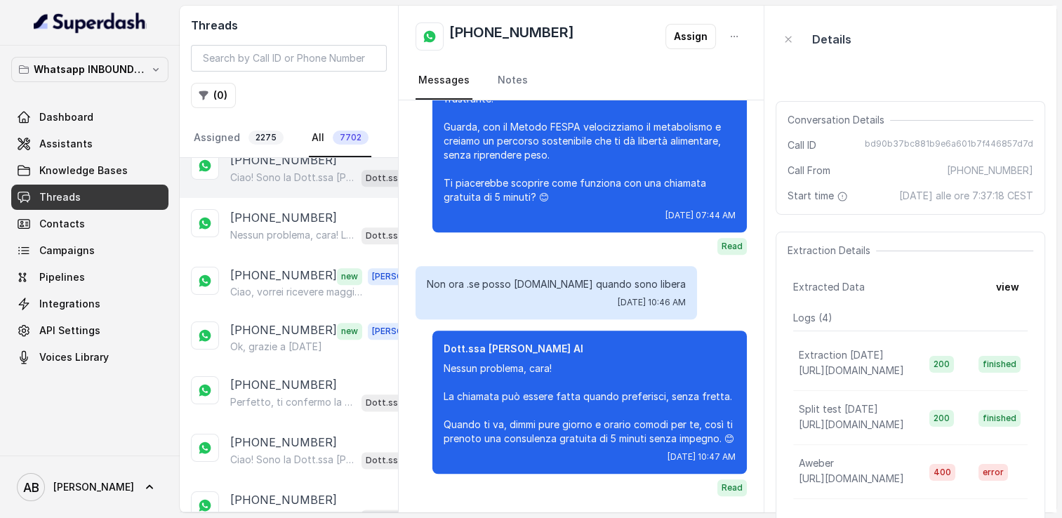
scroll to position [1756, 0]
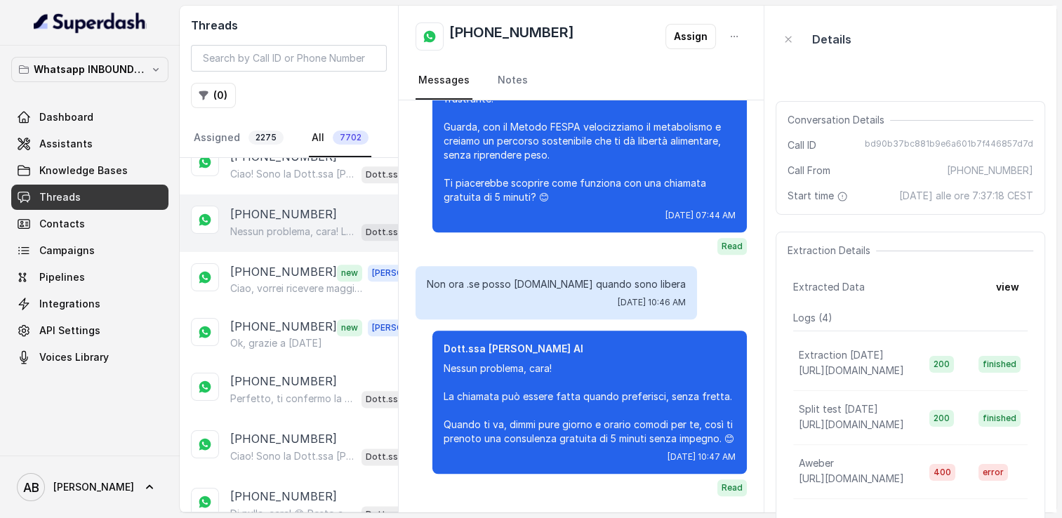
click at [315, 225] on p "Nessun problema, cara! La chiamata è sempre qui quando vuoi, gratuita e senza i…" at bounding box center [293, 232] width 126 height 14
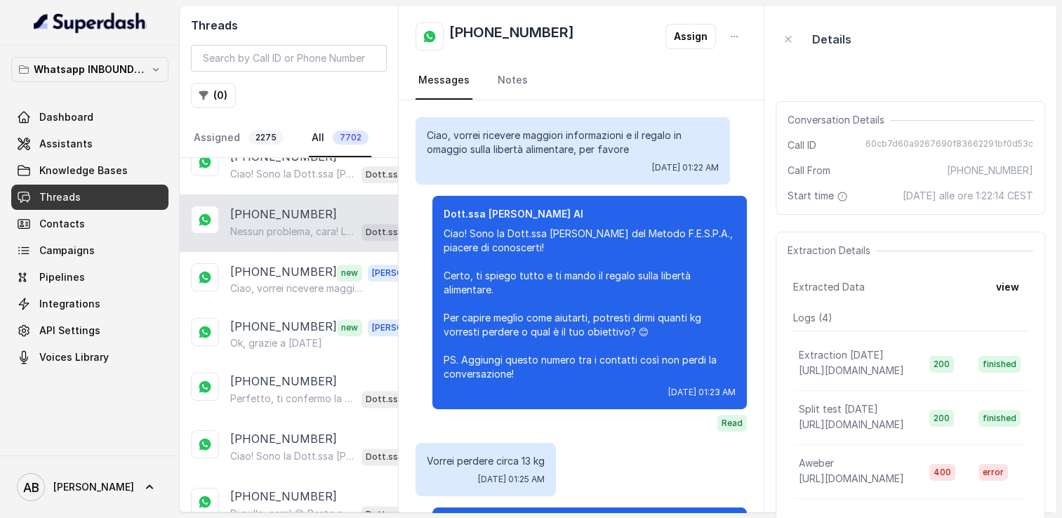
scroll to position [2418, 0]
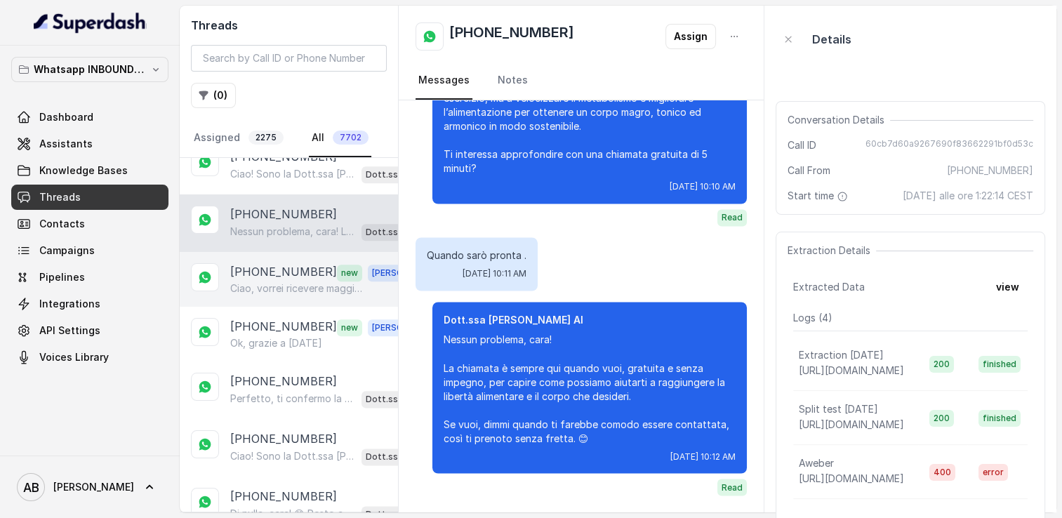
click at [312, 263] on p "[PHONE_NUMBER]" at bounding box center [283, 272] width 107 height 18
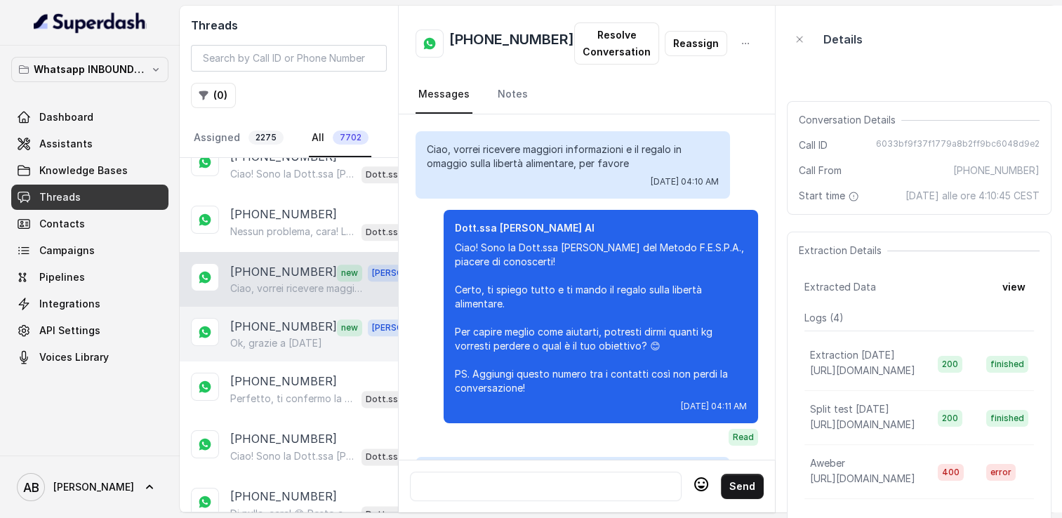
scroll to position [1660, 0]
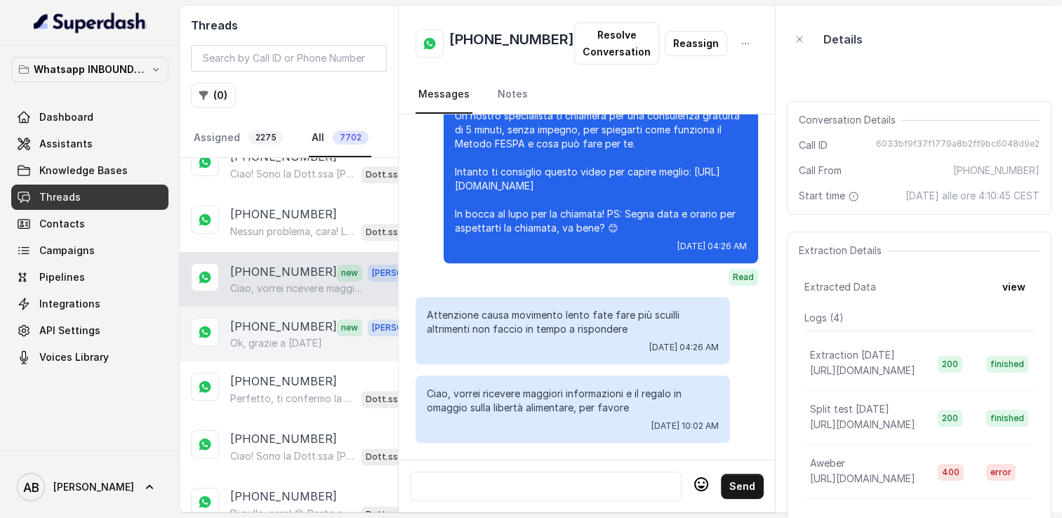
click at [302, 318] on p "[PHONE_NUMBER]" at bounding box center [283, 327] width 107 height 18
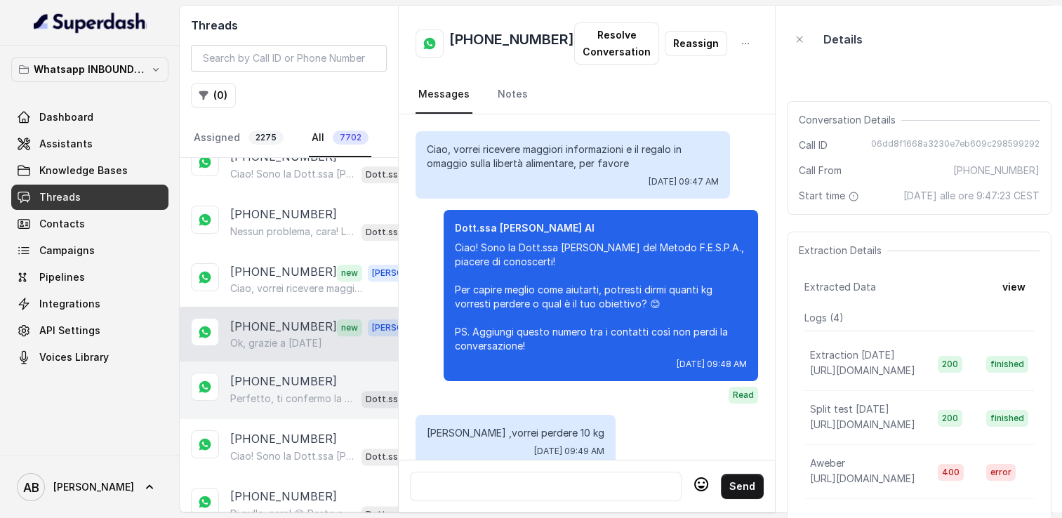
scroll to position [1952, 0]
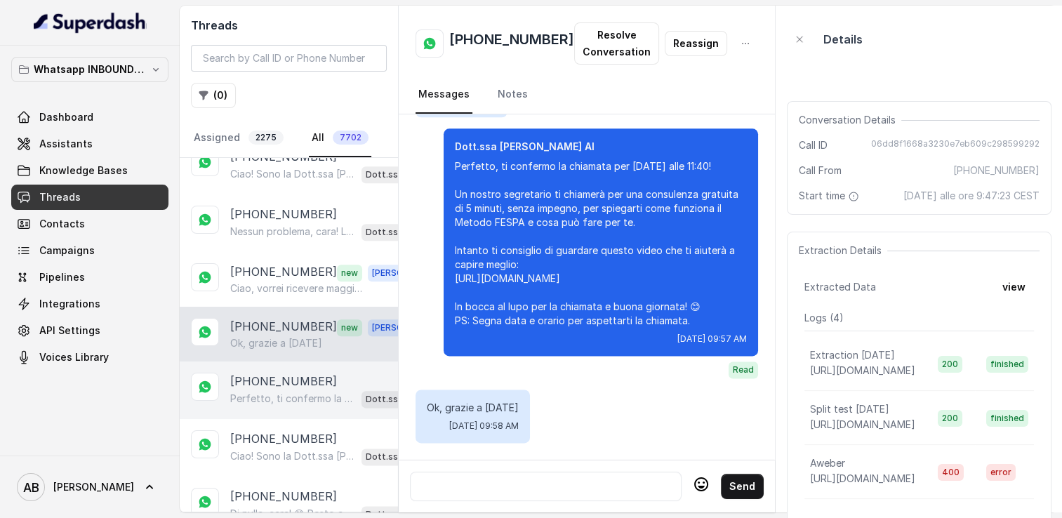
click at [298, 373] on p "[PHONE_NUMBER]" at bounding box center [283, 381] width 107 height 17
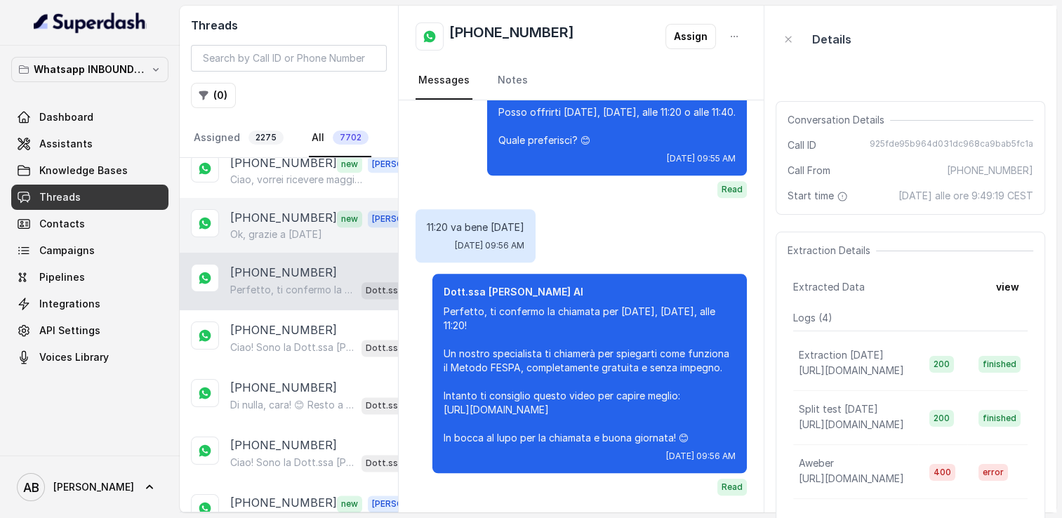
scroll to position [1896, 0]
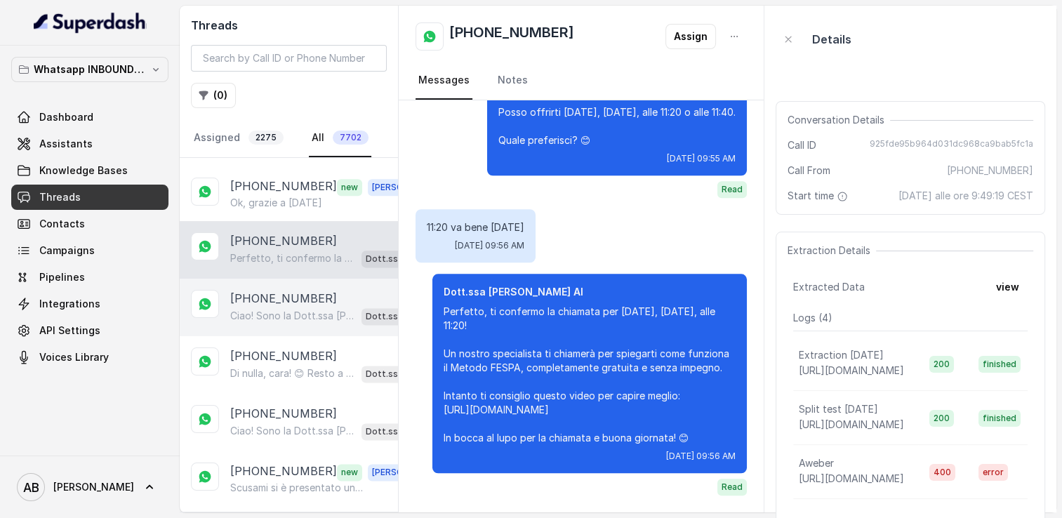
click at [305, 309] on p "Ciao! Sono la Dott.ssa [PERSON_NAME] del Metodo F.E.S.P.A., piacere di conoscer…" at bounding box center [293, 316] width 126 height 14
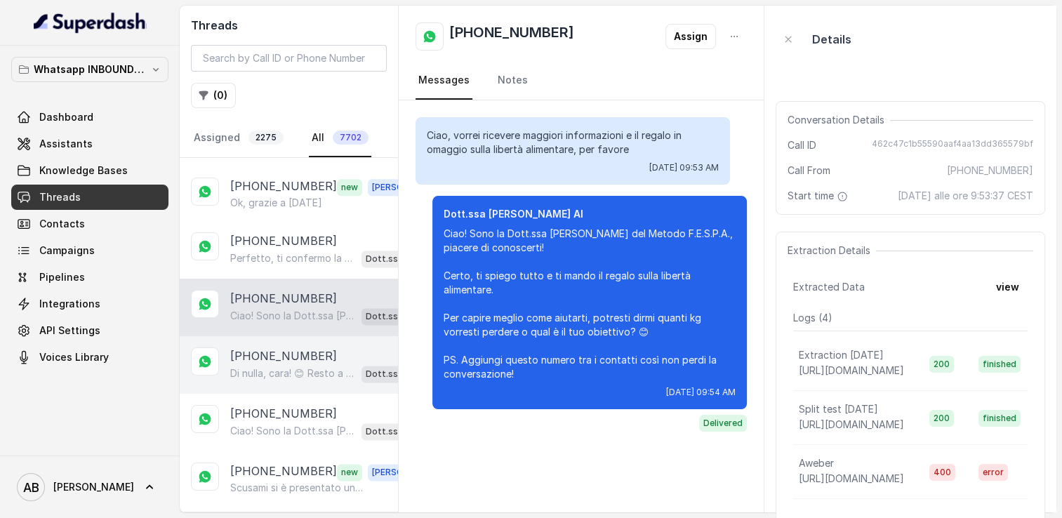
click at [296, 348] on p "[PHONE_NUMBER]" at bounding box center [283, 356] width 107 height 17
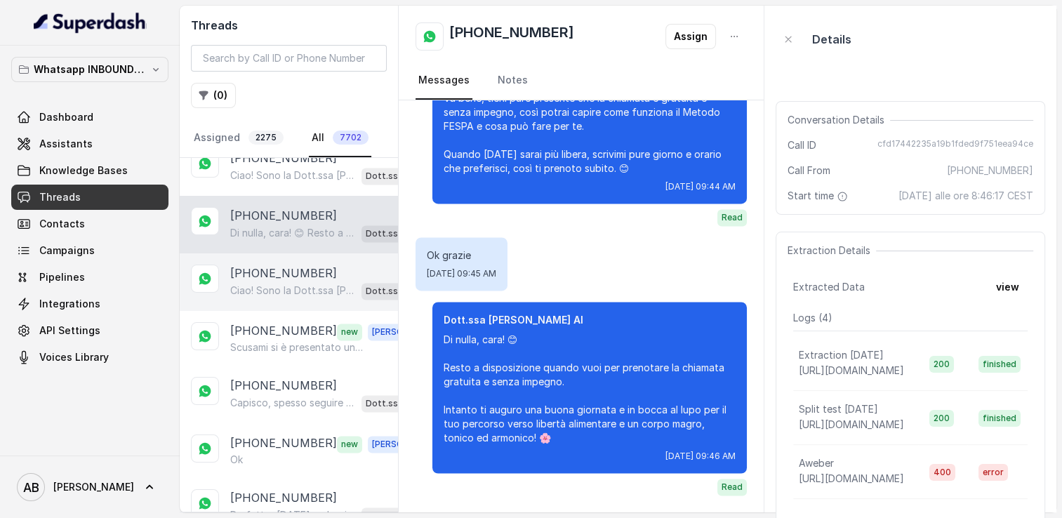
click at [296, 282] on div "Ciao! Sono la Dott.ssa [PERSON_NAME] del Metodo F.E.S.P.A., piacere di conoscer…" at bounding box center [328, 291] width 196 height 18
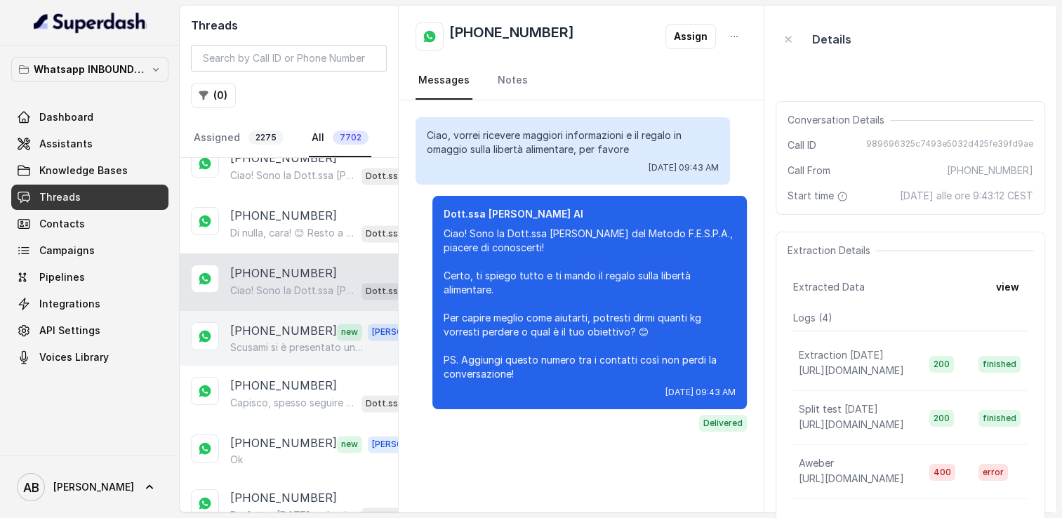
click at [295, 311] on div "[PHONE_NUMBER] new [PERSON_NAME]mi si è presentato un imprevisto per [DATE]... …" at bounding box center [289, 338] width 218 height 55
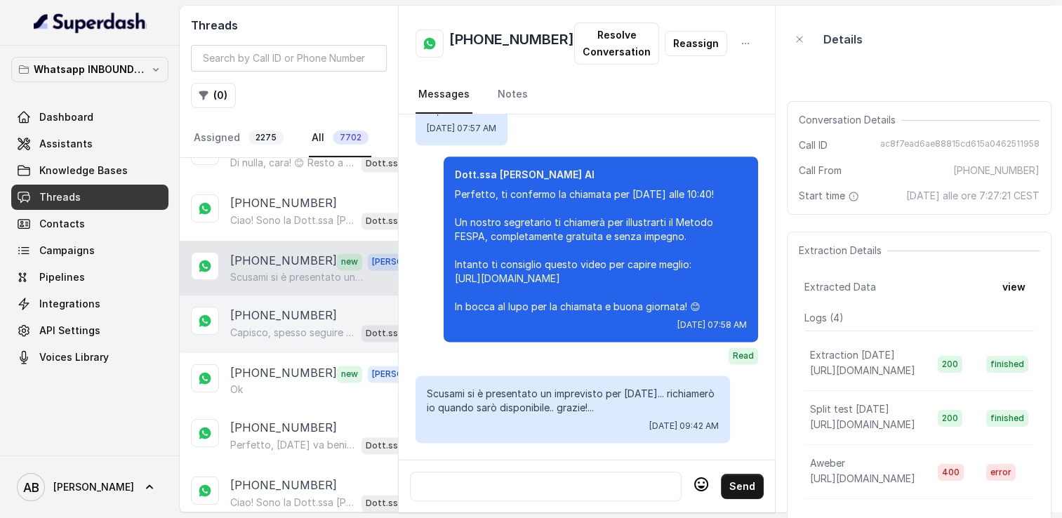
click at [295, 324] on div "Capisco, spesso seguire un’alimentazione rigida può diventare difficile da mant…" at bounding box center [328, 333] width 196 height 18
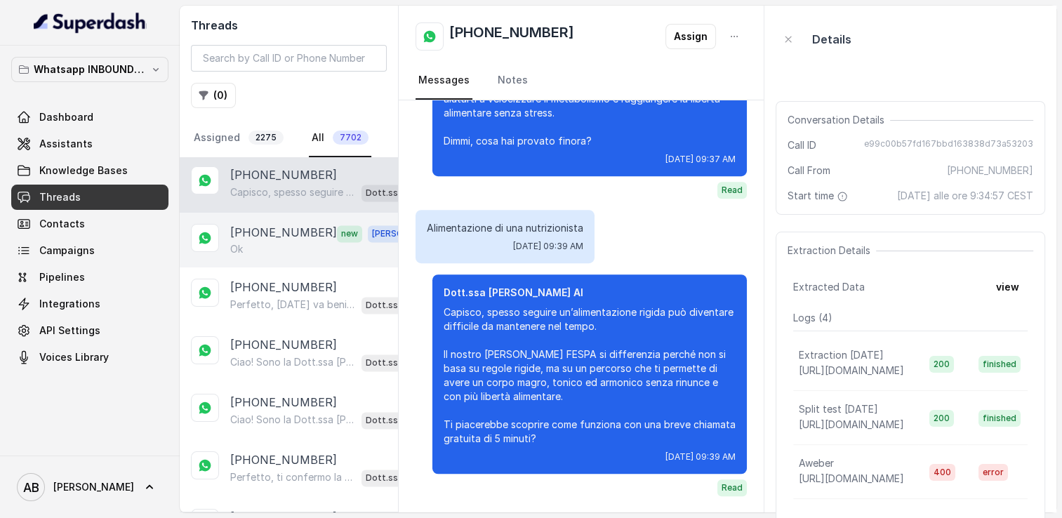
click at [263, 240] on div "[PHONE_NUMBER] new [PERSON_NAME]" at bounding box center [289, 240] width 218 height 55
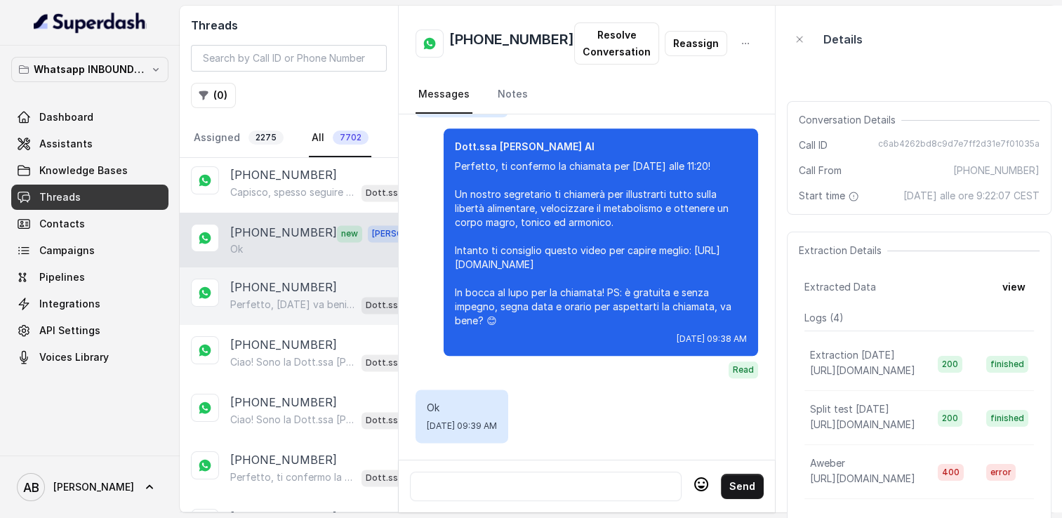
click at [267, 279] on p "[PHONE_NUMBER]" at bounding box center [283, 287] width 107 height 17
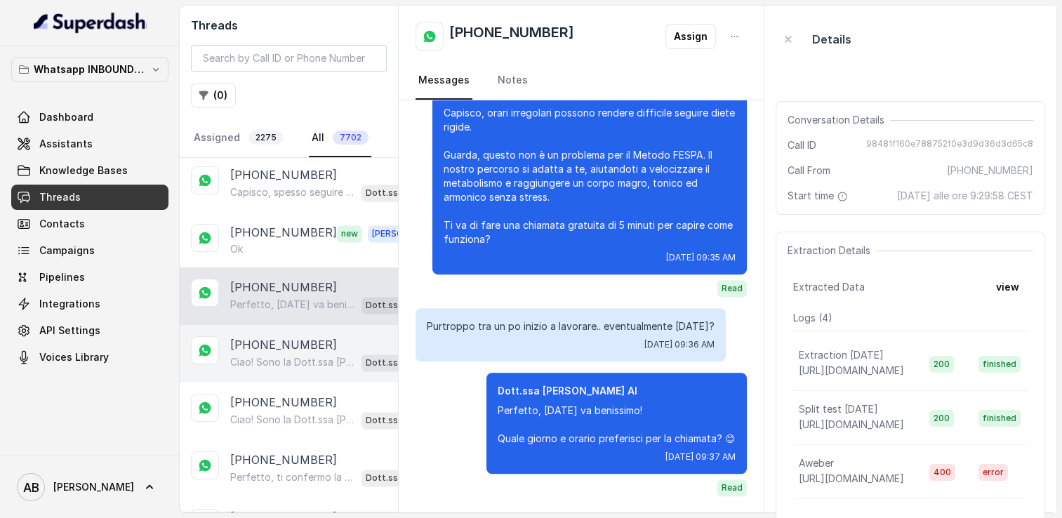
click at [277, 336] on p "[PHONE_NUMBER]" at bounding box center [283, 344] width 107 height 17
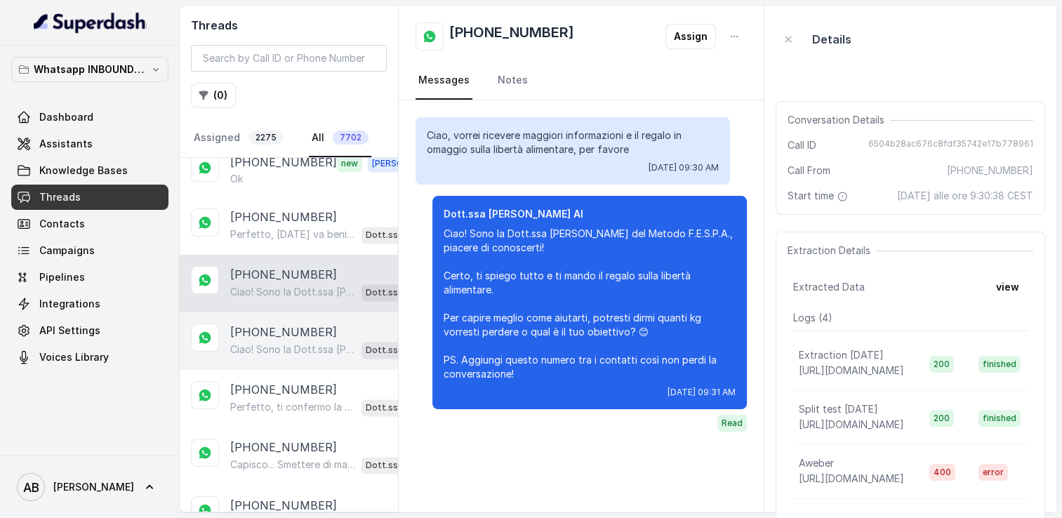
click at [272, 324] on p "[PHONE_NUMBER]" at bounding box center [283, 332] width 107 height 17
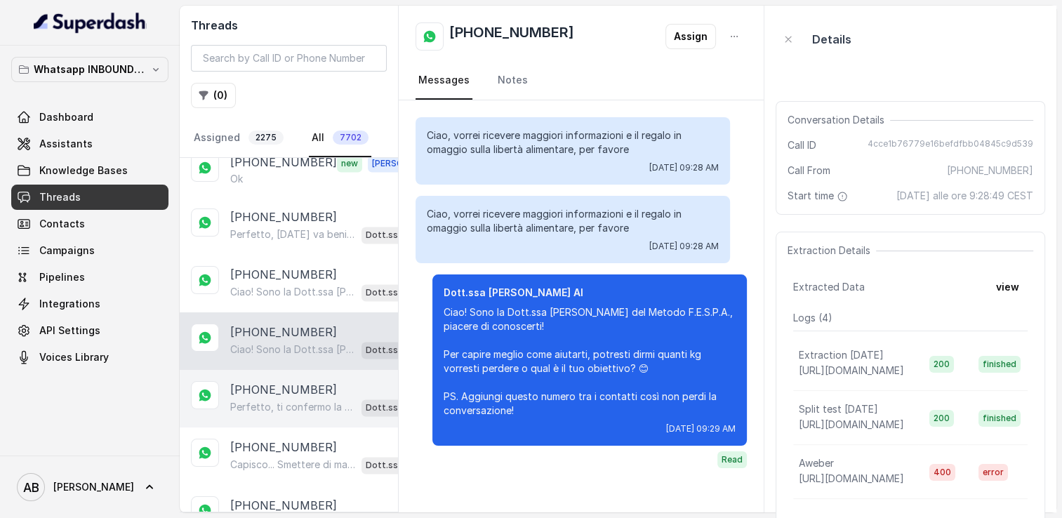
click at [276, 370] on div "[PHONE_NUMBER] Perfetto, ti confermo la chiamata per [DATE] alle 13:40! Un nost…" at bounding box center [289, 399] width 218 height 58
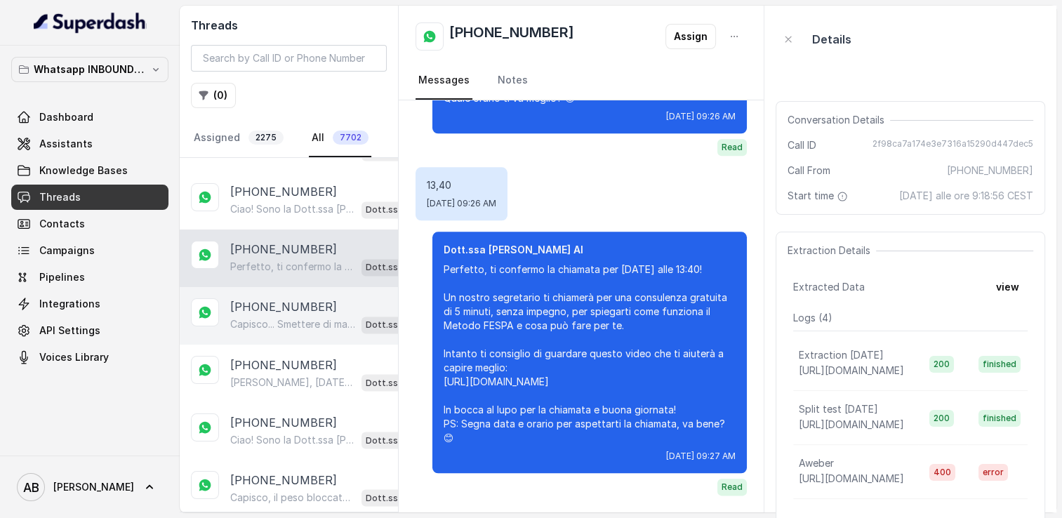
click at [272, 298] on p "[PHONE_NUMBER]" at bounding box center [283, 306] width 107 height 17
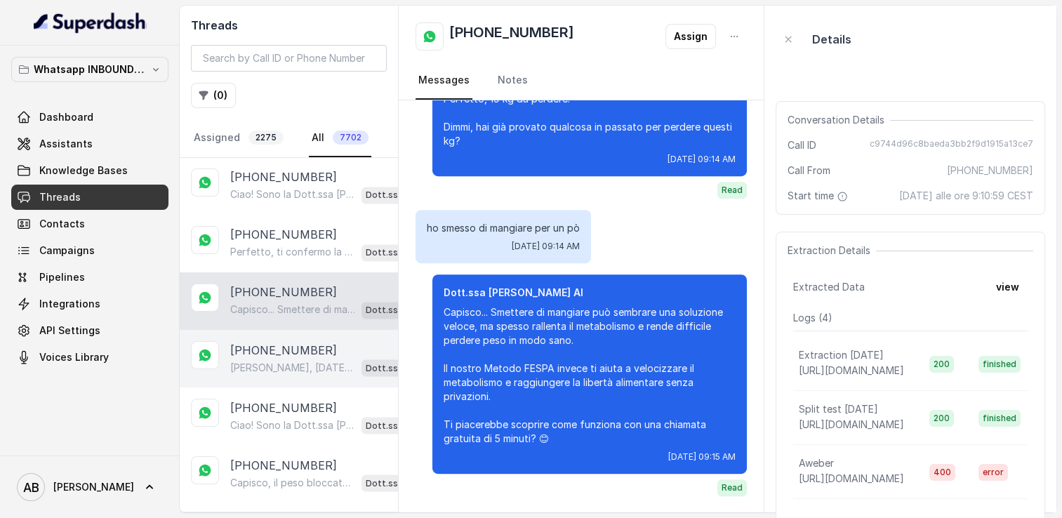
click at [275, 341] on p "[PHONE_NUMBER]" at bounding box center [283, 349] width 107 height 17
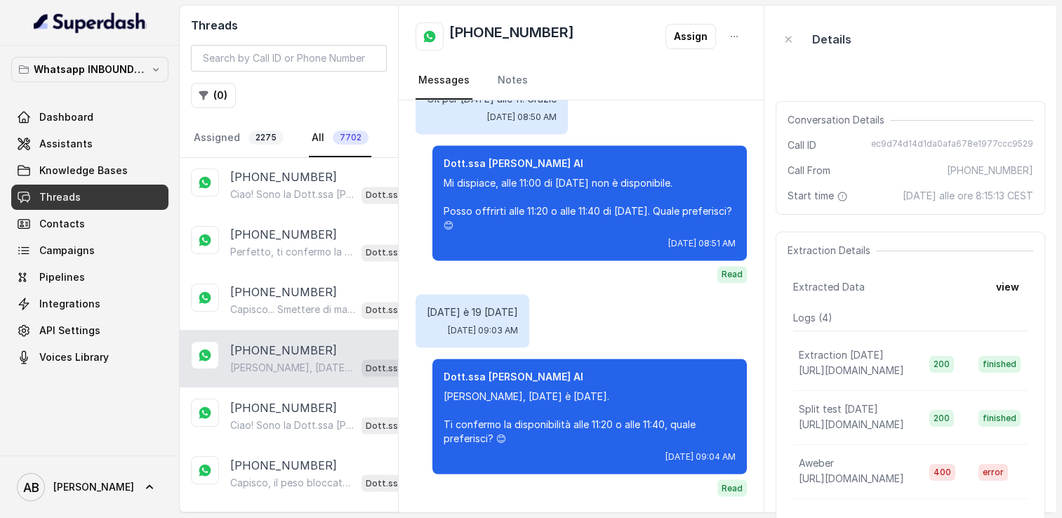
click at [294, 355] on div "[PHONE_NUMBER] [PERSON_NAME], [DATE] è [DATE]. Ti confermo la disponibilità all…" at bounding box center [289, 359] width 218 height 58
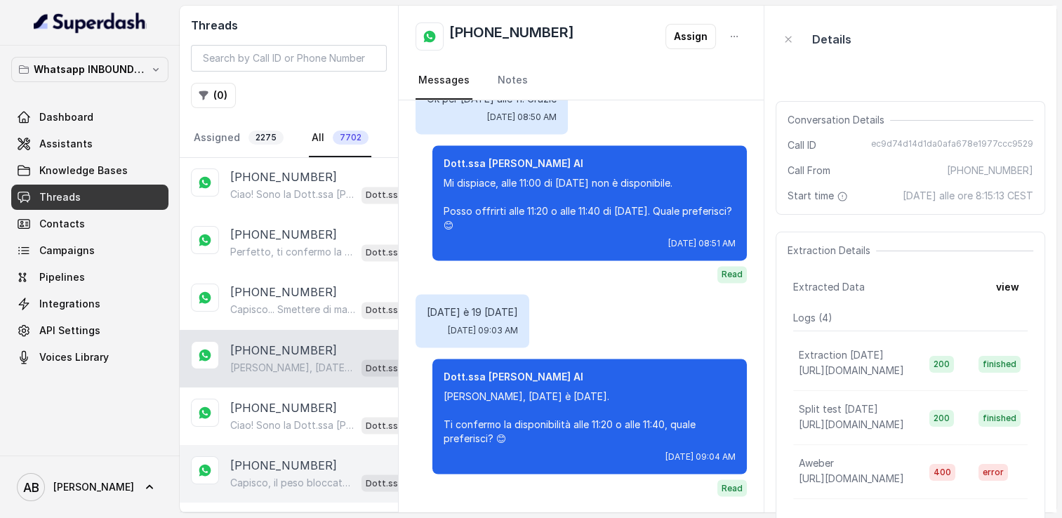
click at [312, 456] on p "[PHONE_NUMBER]" at bounding box center [283, 464] width 107 height 17
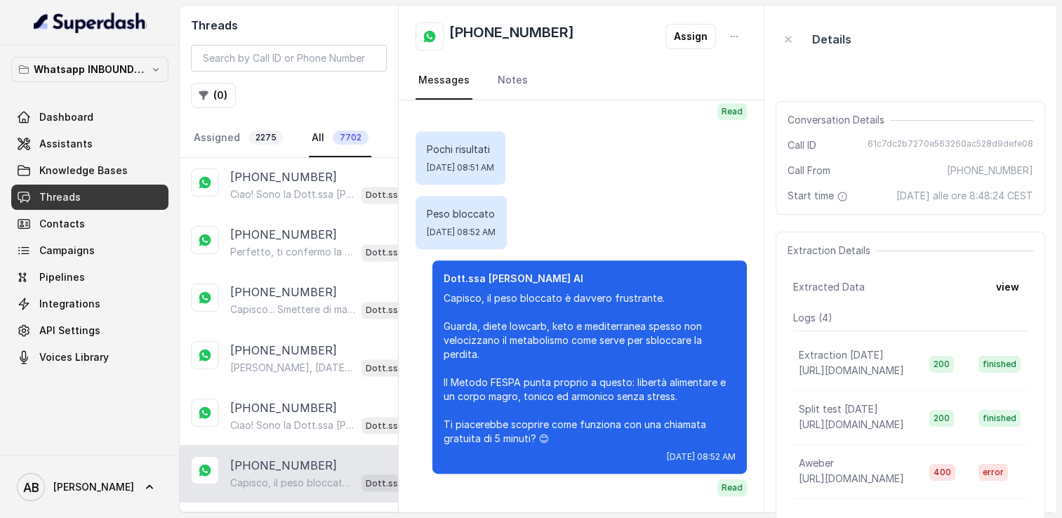
click at [287, 514] on p "Load more conversations" at bounding box center [290, 522] width 138 height 17
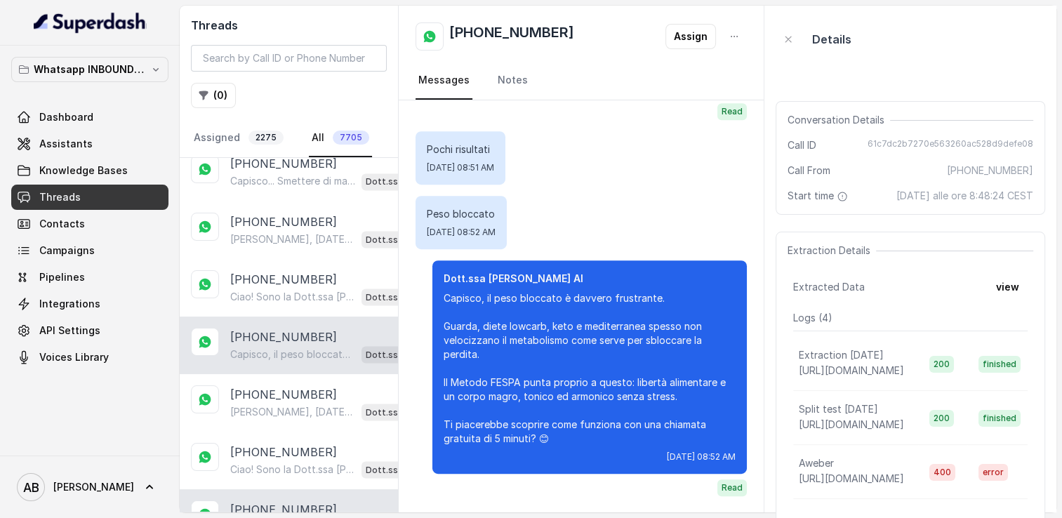
scroll to position [2683, 0]
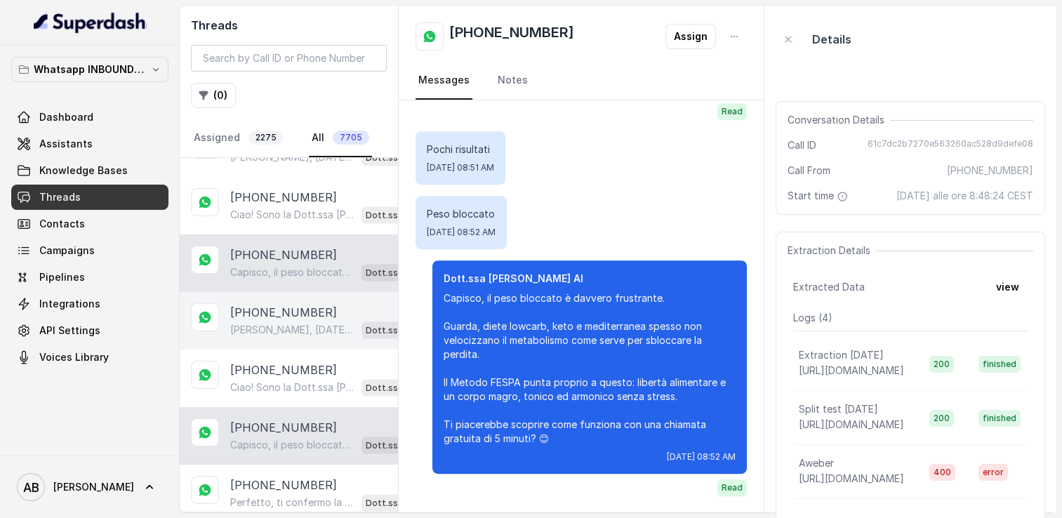
click at [289, 292] on div "[PHONE_NUMBER] [PERSON_NAME], [DATE] è [DATE]. Ti confermo la disponibilità all…" at bounding box center [289, 321] width 218 height 58
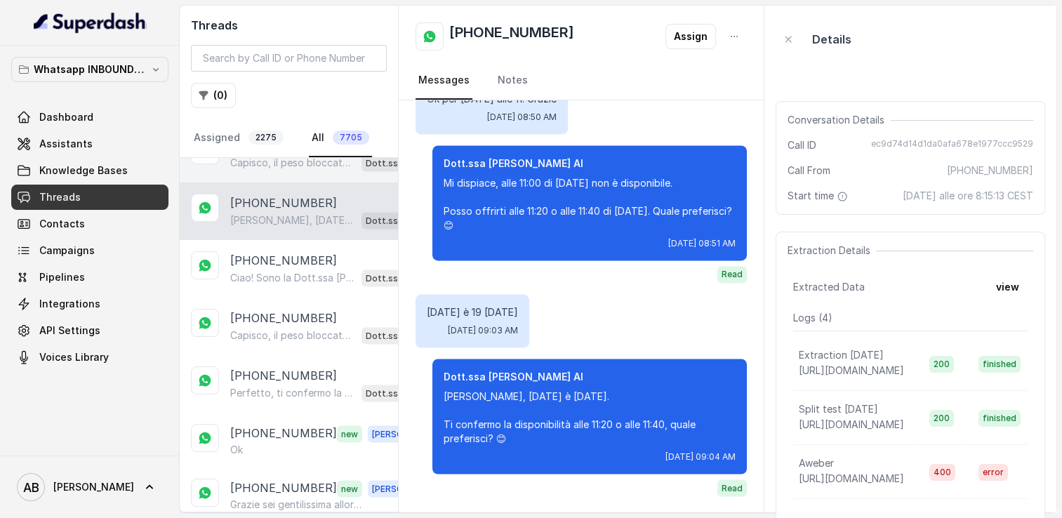
scroll to position [2824, 0]
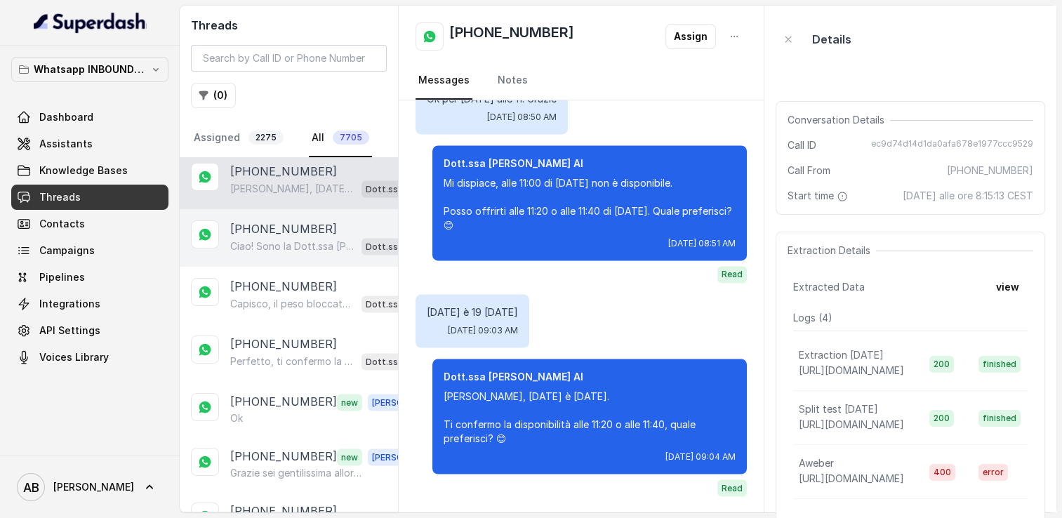
click at [289, 81] on p "Ciao! Sono la Dott.ssa [PERSON_NAME] del Metodo F.E.S.P.A., piacere di conoscer…" at bounding box center [293, 74] width 126 height 14
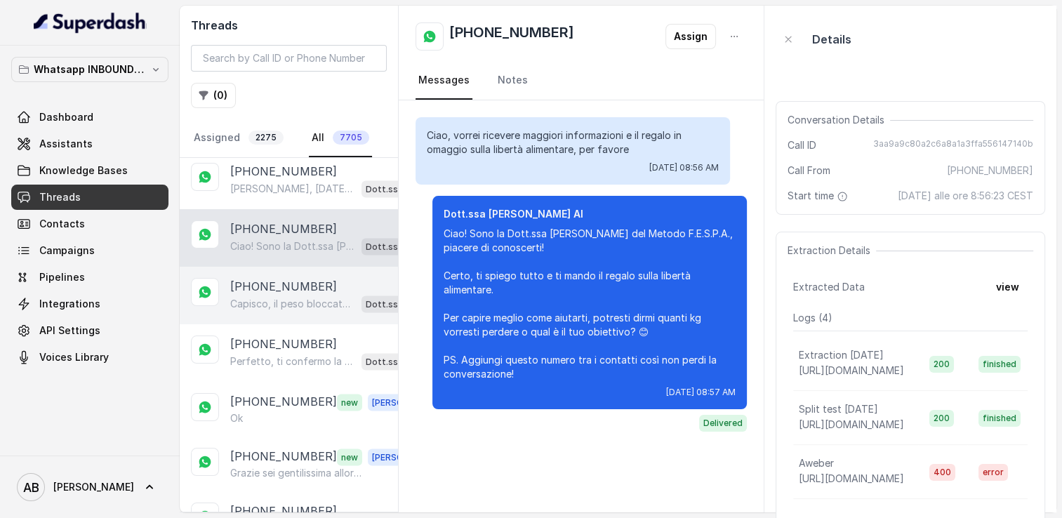
click at [281, 122] on p "[PHONE_NUMBER]" at bounding box center [283, 113] width 107 height 17
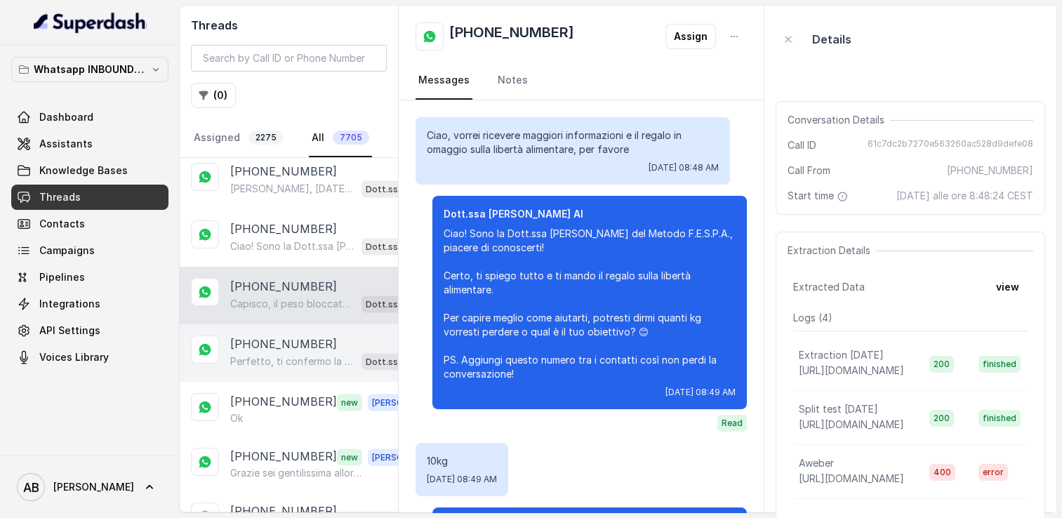
scroll to position [775, 0]
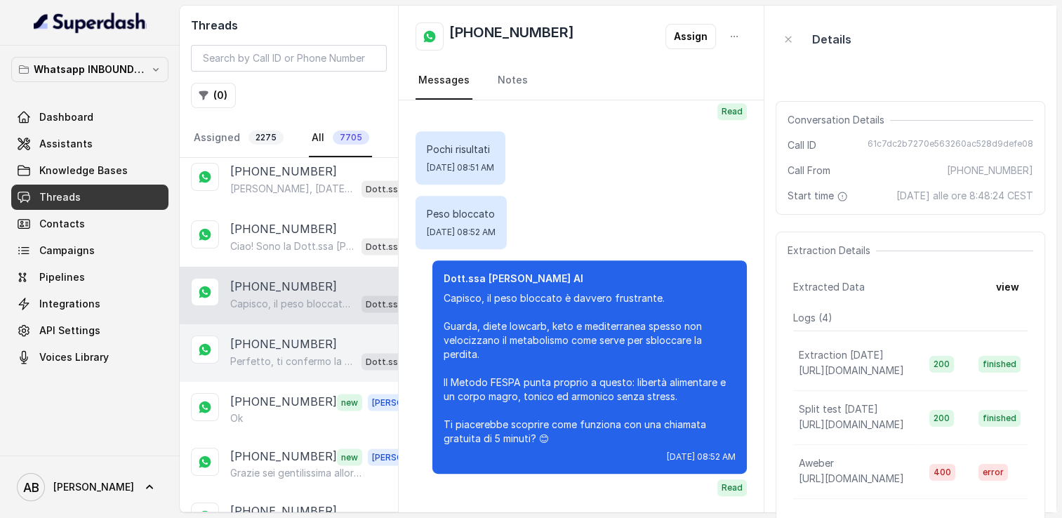
click at [272, 355] on p "Perfetto, ti confermo la chiamata per [DATE], [DATE], alle 13:00! Un nostro spe…" at bounding box center [293, 362] width 126 height 14
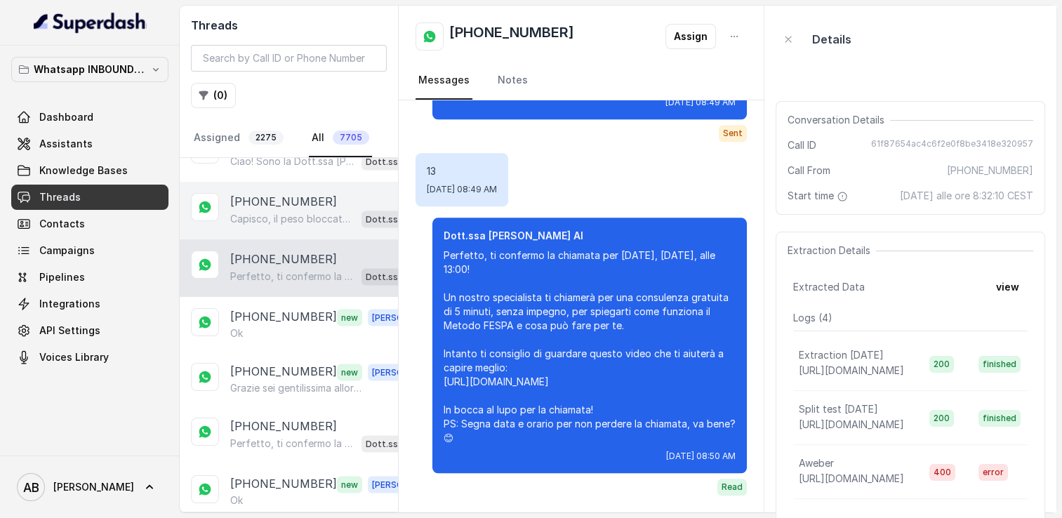
scroll to position [2964, 0]
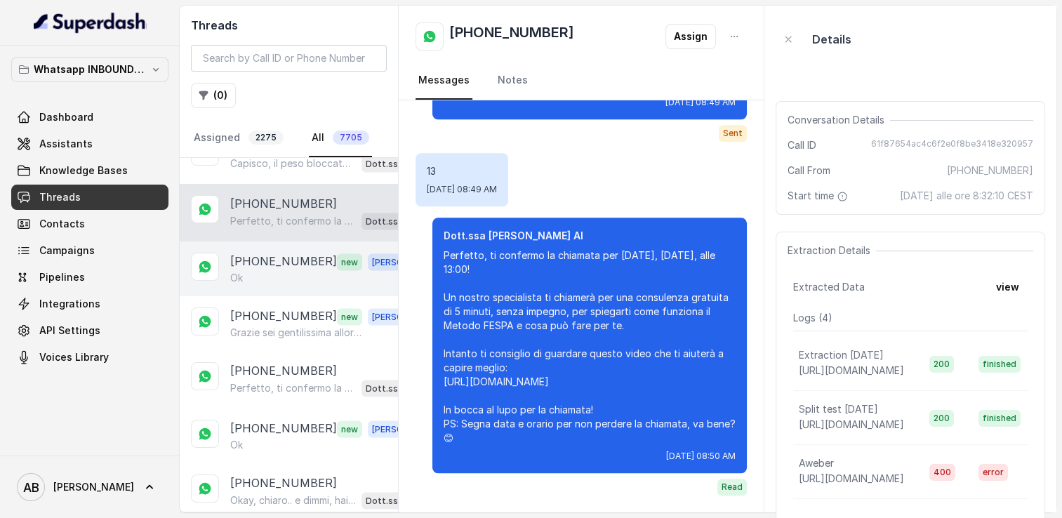
click at [277, 253] on p "[PHONE_NUMBER]" at bounding box center [283, 262] width 107 height 18
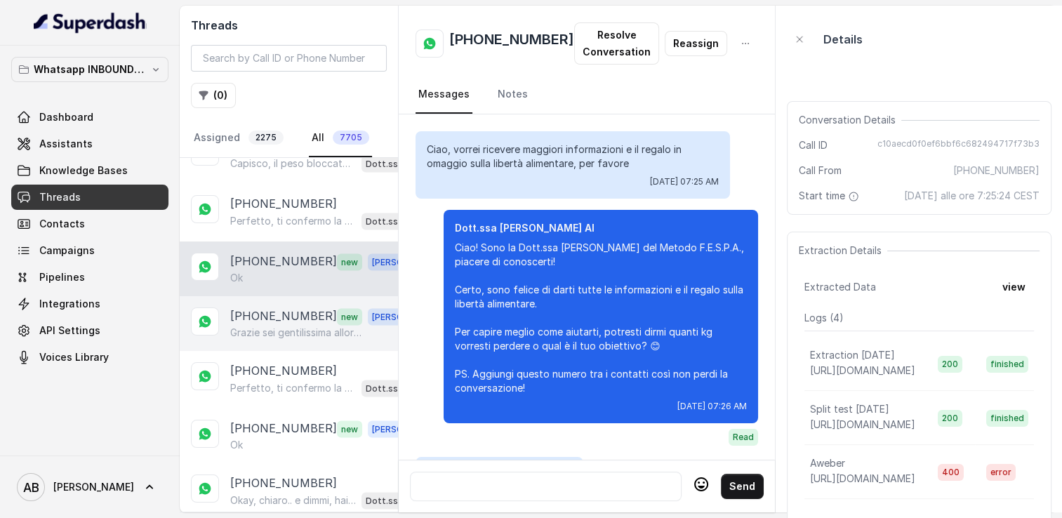
scroll to position [1669, 0]
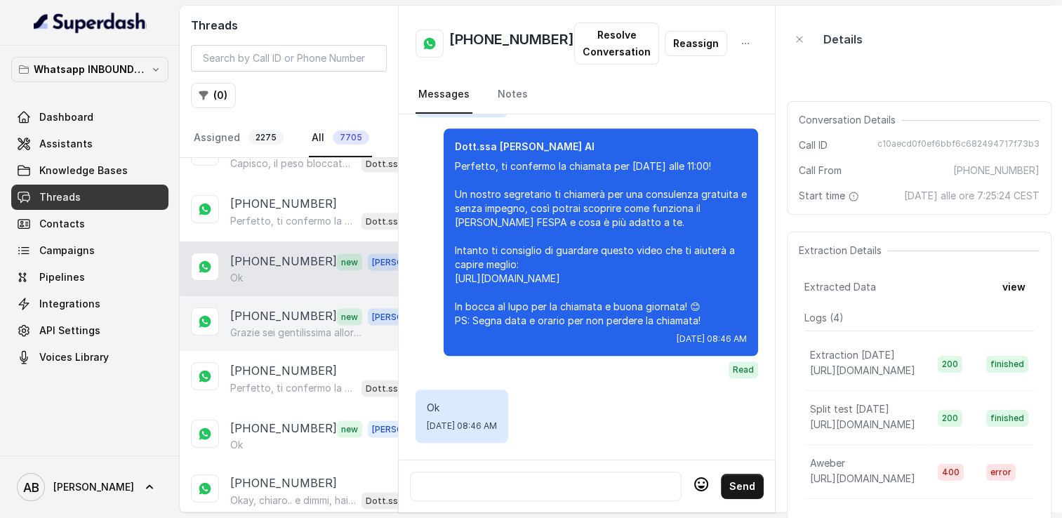
click at [277, 307] on div "[PHONE_NUMBER] new [PERSON_NAME] Grazie sei gentilissima allora a [DATE]" at bounding box center [289, 323] width 218 height 55
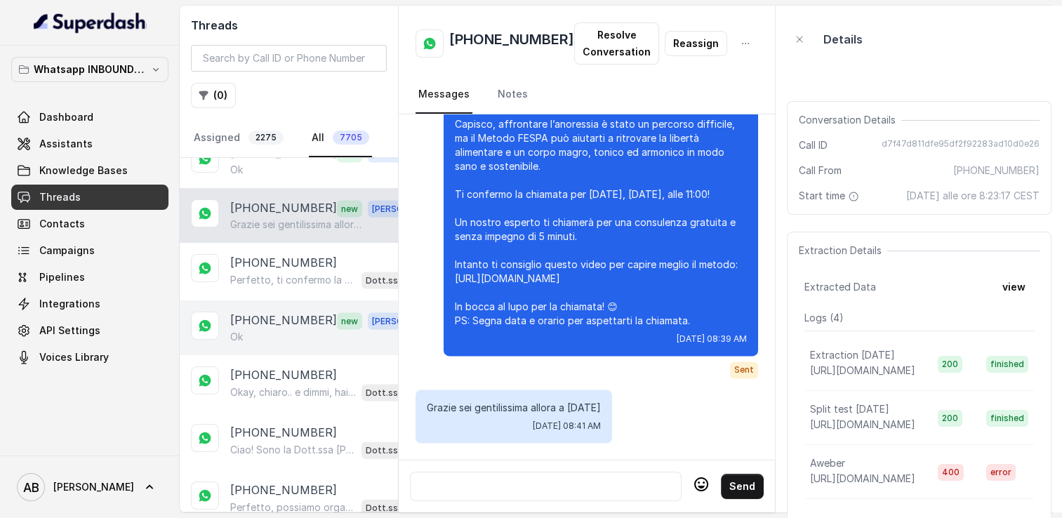
scroll to position [3105, 0]
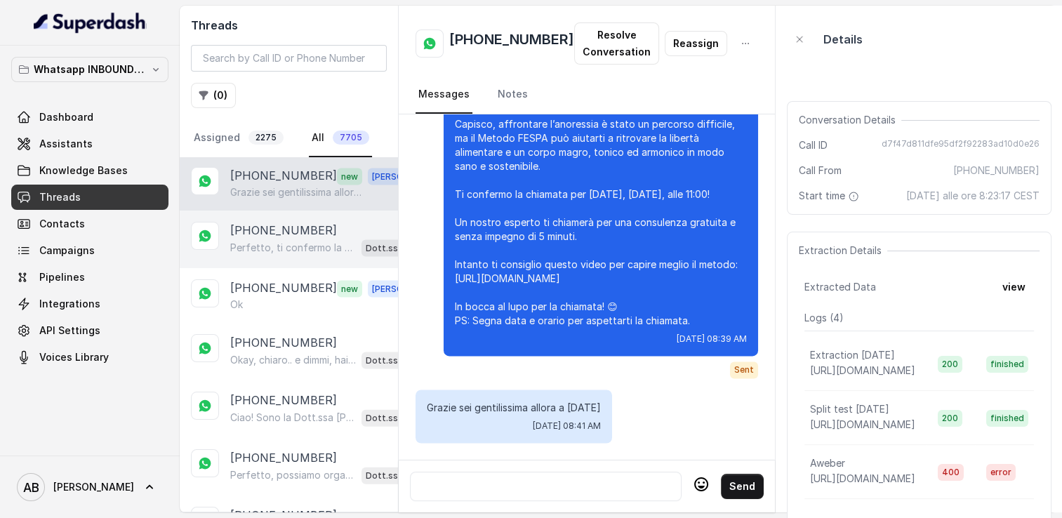
click at [282, 232] on div "[PHONE_NUMBER] Perfetto, ti confermo la chiamata per [DATE] alle 11:00! Un nost…" at bounding box center [289, 240] width 218 height 58
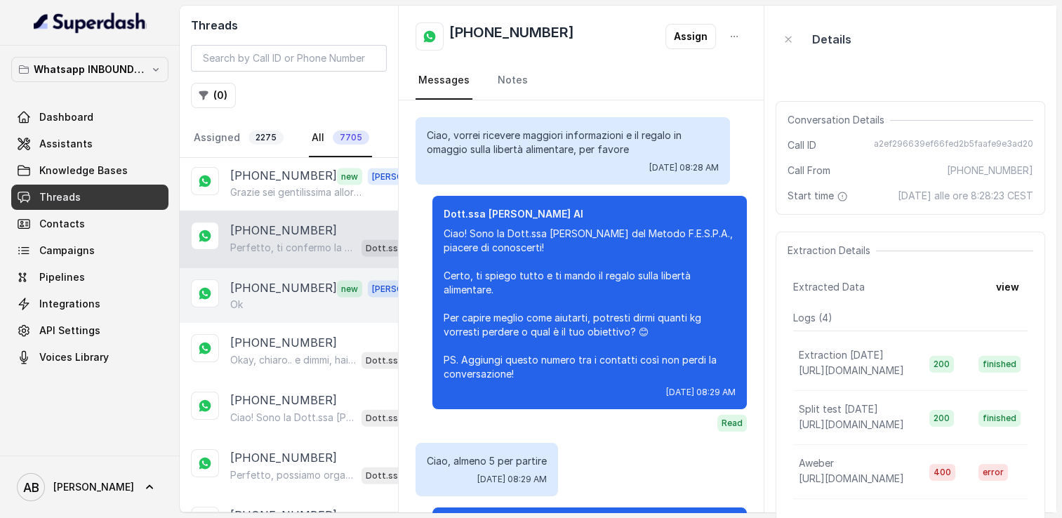
scroll to position [1654, 0]
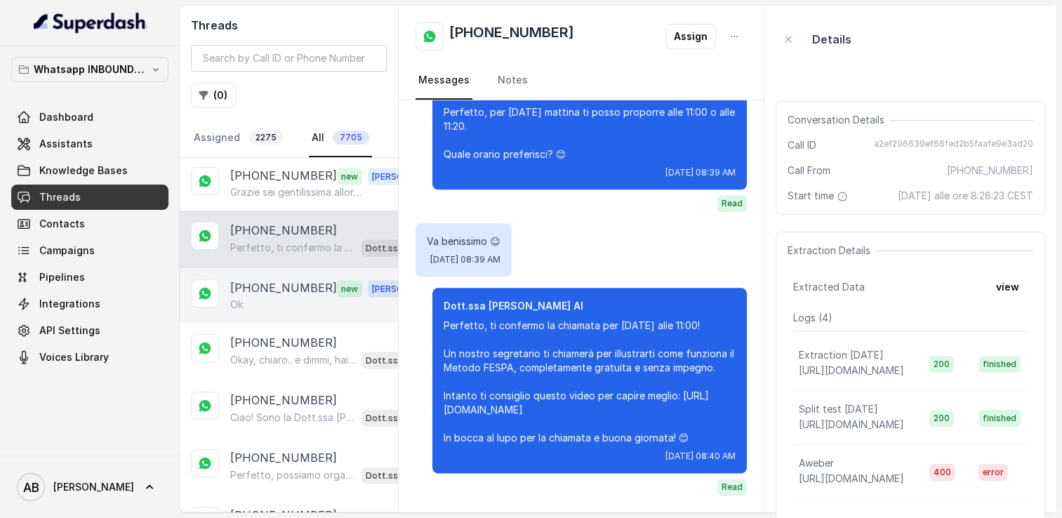
click at [283, 298] on div "Ok" at bounding box center [328, 305] width 196 height 14
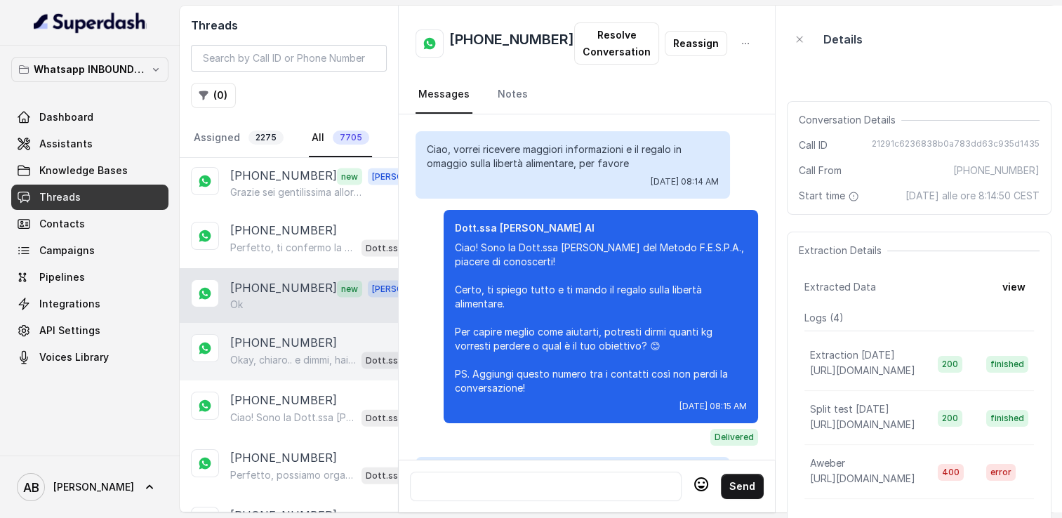
click at [289, 353] on p "Okay, chiaro.. e dimmi, hai già provato qualche dieta o metodo per perdere ques…" at bounding box center [293, 360] width 126 height 14
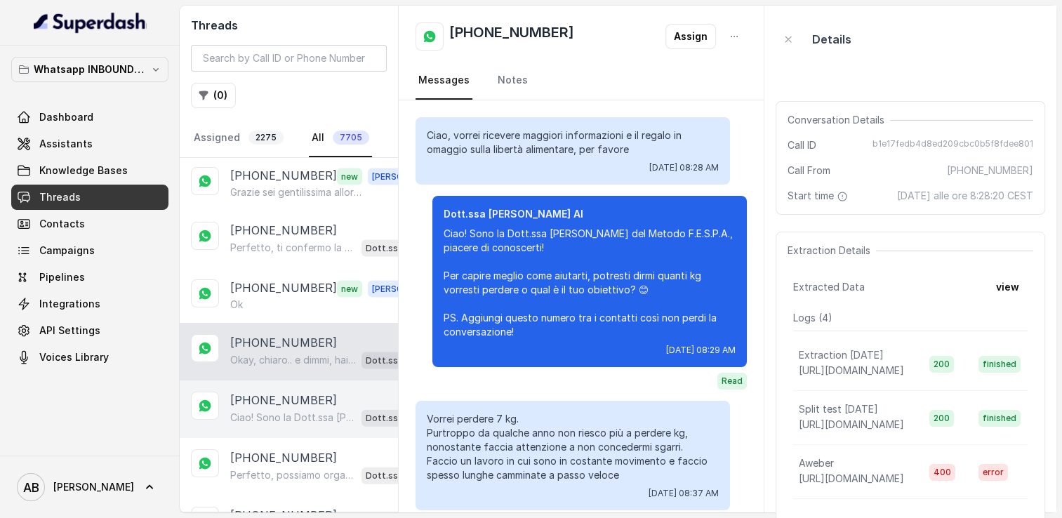
click at [294, 411] on p "Ciao! Sono la Dott.ssa [PERSON_NAME] del Metodo F.E.S.P.A., piacere di conoscer…" at bounding box center [293, 418] width 126 height 14
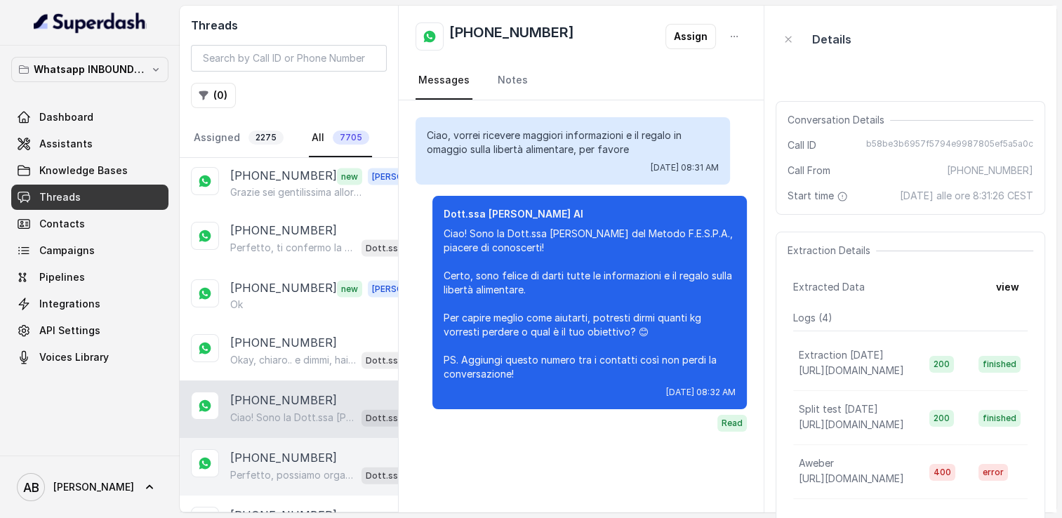
click at [300, 454] on div "[PHONE_NUMBER] Perfetto, possiamo organizzare una breve chiamata informativa di…" at bounding box center [289, 467] width 218 height 58
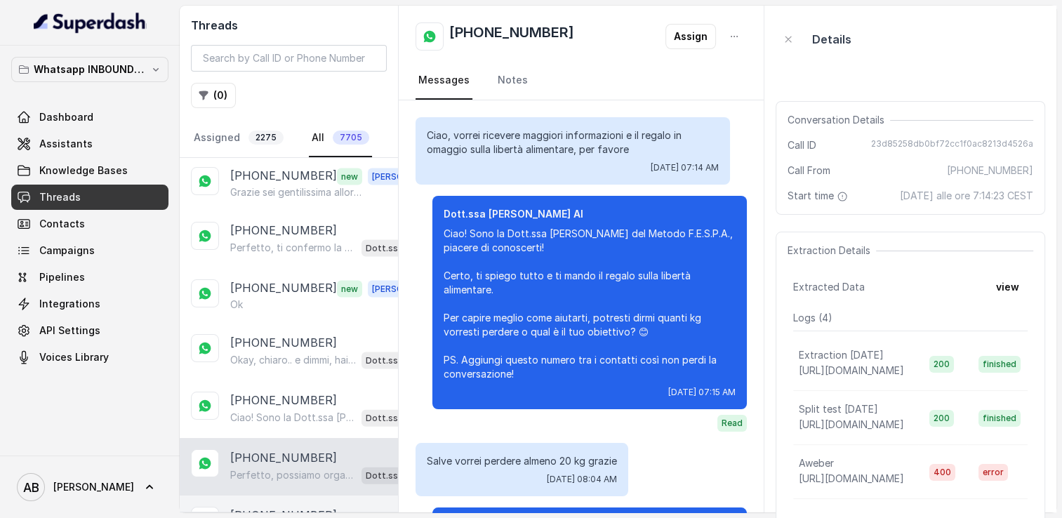
scroll to position [817, 0]
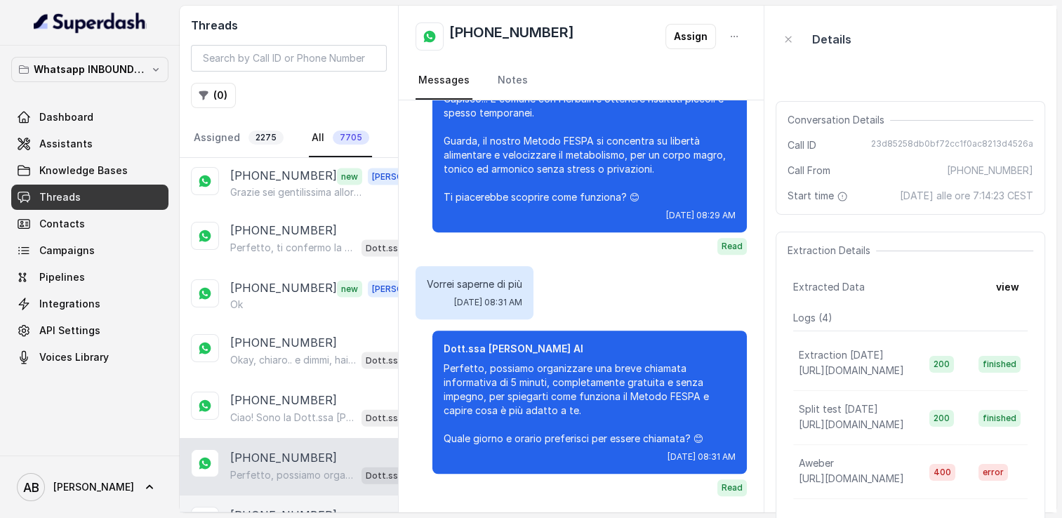
click at [297, 506] on div "[PHONE_NUMBER] Capisco, evitare sale e zucchero può rendere tutto più complicat…" at bounding box center [289, 525] width 218 height 58
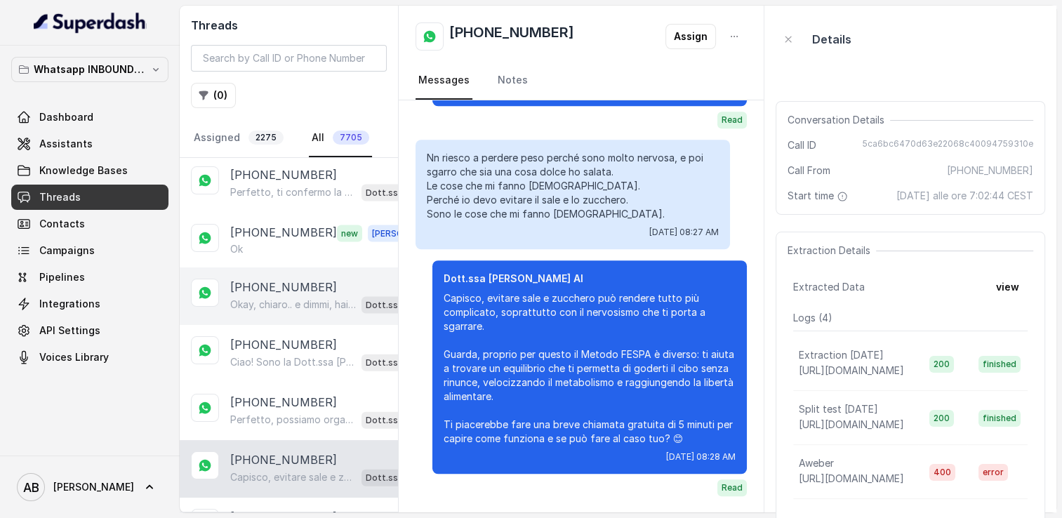
scroll to position [3385, 0]
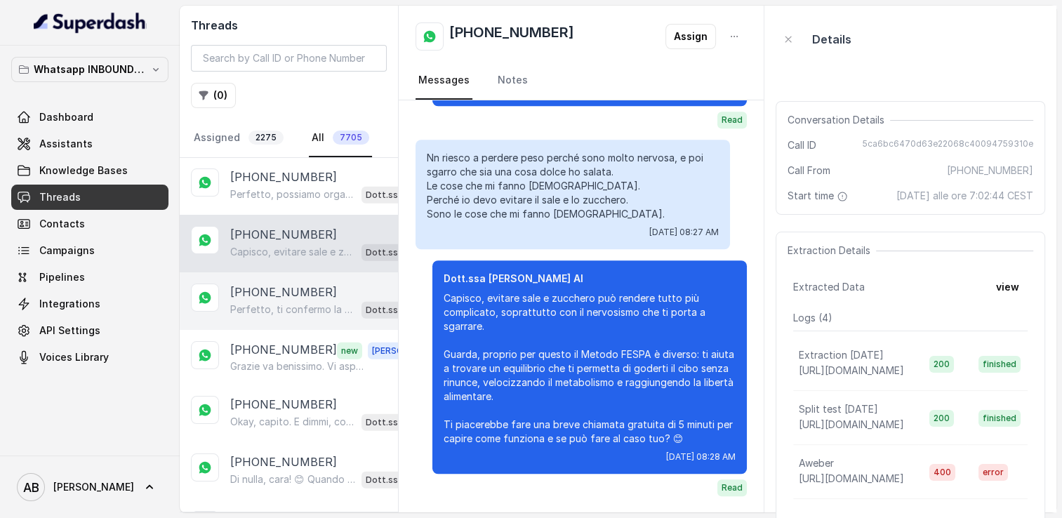
click at [289, 284] on p "[PHONE_NUMBER]" at bounding box center [283, 292] width 107 height 17
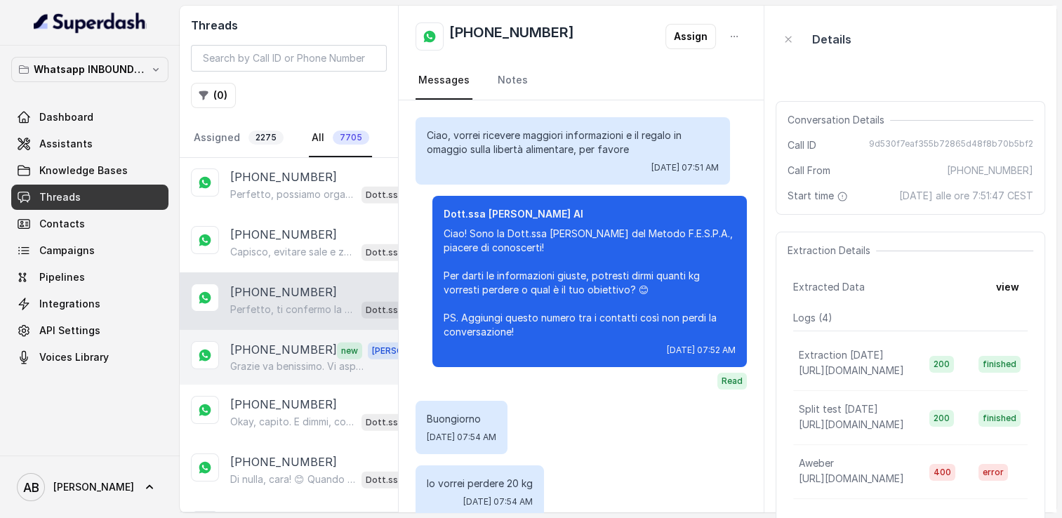
click at [289, 341] on p "[PHONE_NUMBER]" at bounding box center [283, 350] width 107 height 18
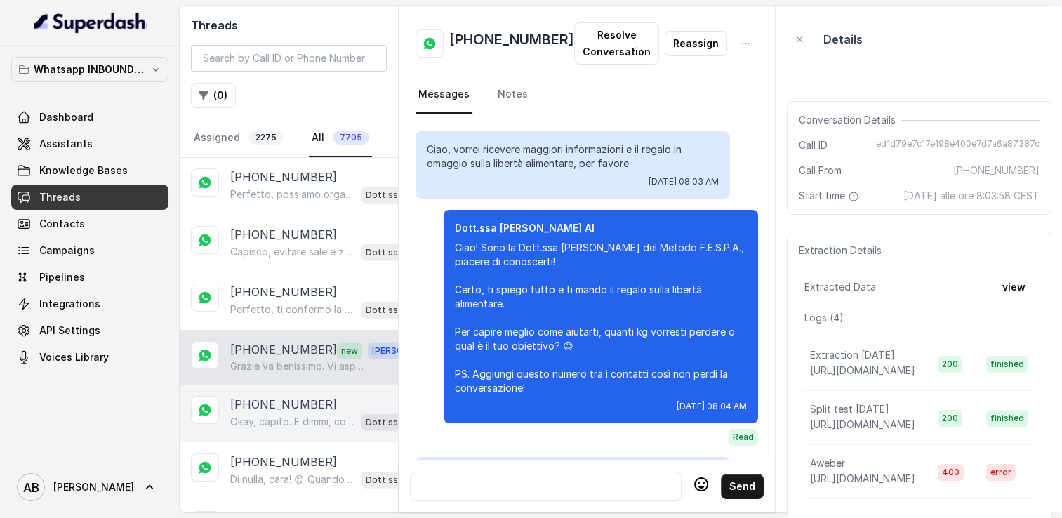
click at [291, 415] on p "Okay, capito. E dimmi, cosa hai provato finora? Come è andata con le soluzioni …" at bounding box center [293, 422] width 126 height 14
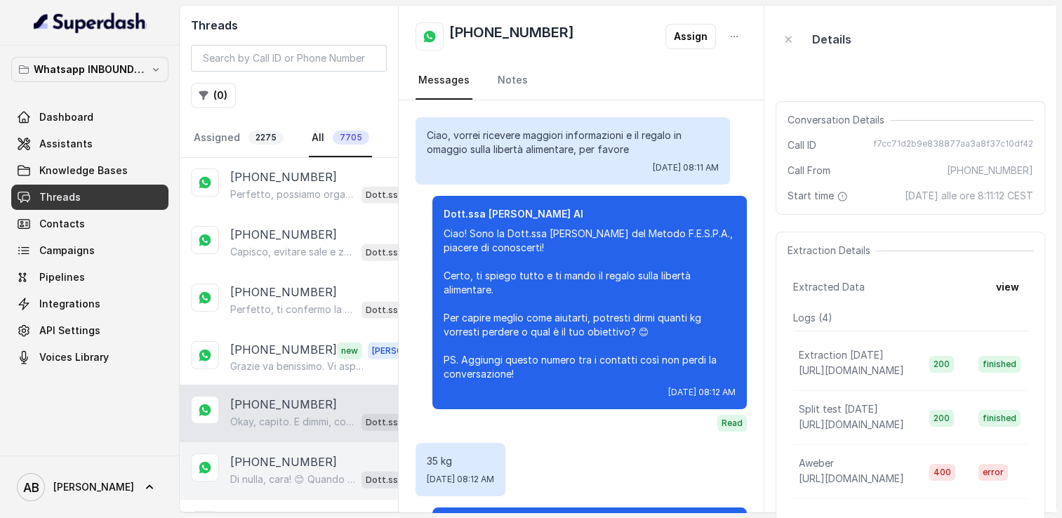
scroll to position [362, 0]
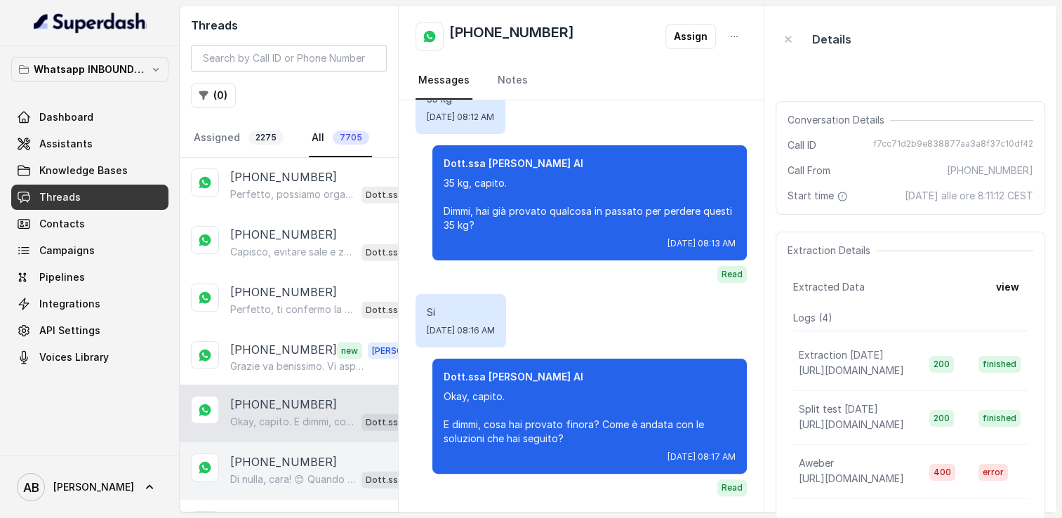
click at [289, 473] on p "Di nulla, cara! 😊 Quando vorrai, sarò qui per aiutarti a raggiungere la libertà…" at bounding box center [293, 480] width 126 height 14
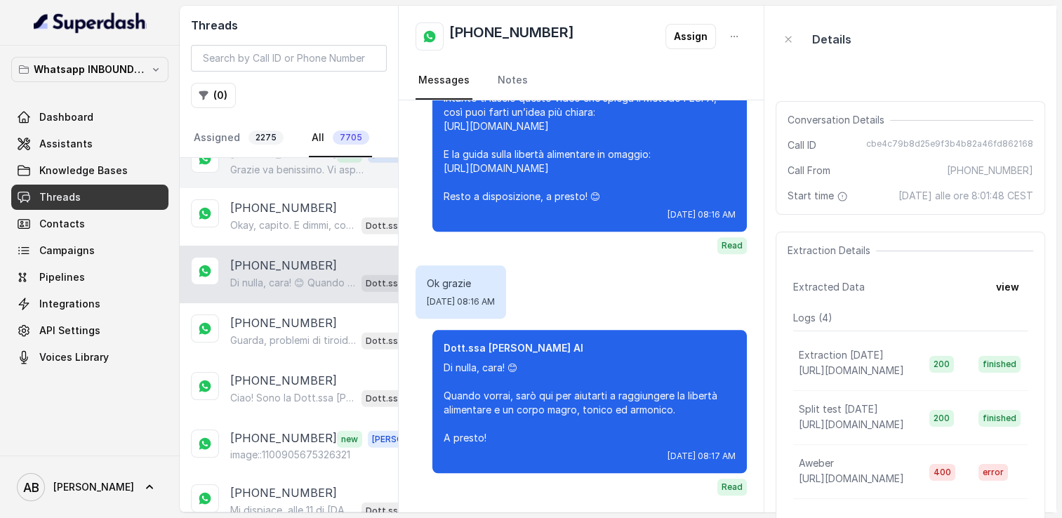
scroll to position [3596, 0]
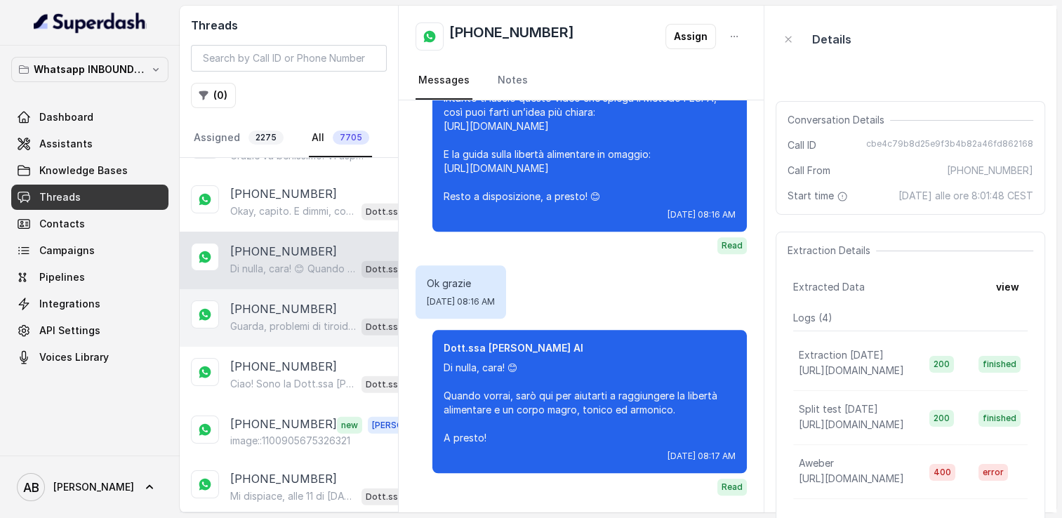
click at [294, 320] on p "Guarda, problemi di tiroide e la rimozione non sono assolutamente un impediment…" at bounding box center [293, 327] width 126 height 14
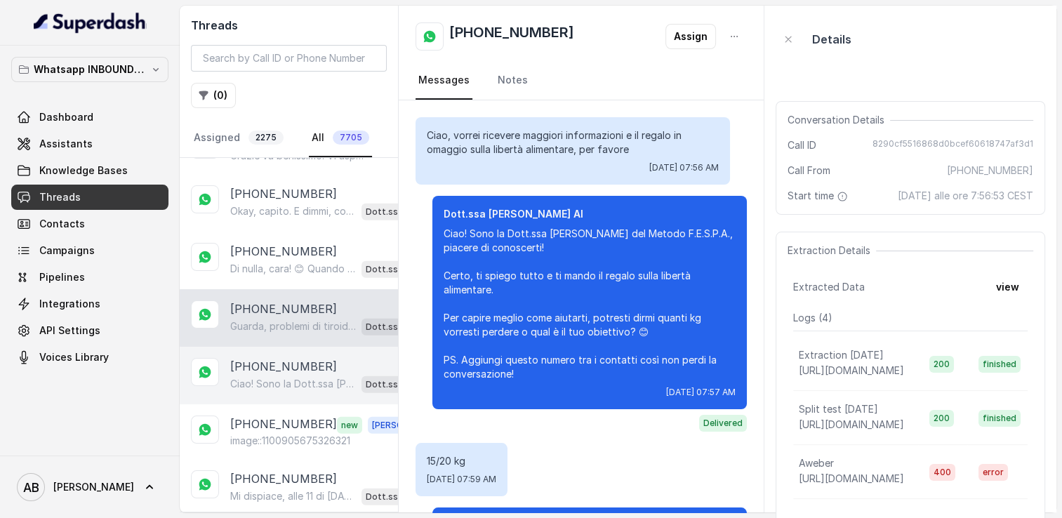
scroll to position [744, 0]
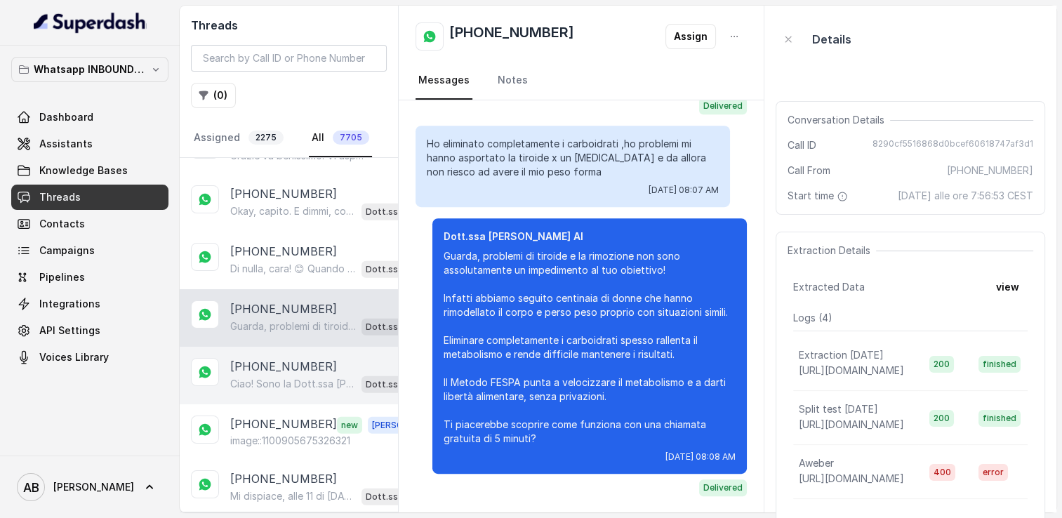
click at [297, 375] on div "Ciao! Sono la Dott.ssa [PERSON_NAME] del Metodo F.E.S.P.A., piacere di conoscer…" at bounding box center [328, 384] width 196 height 18
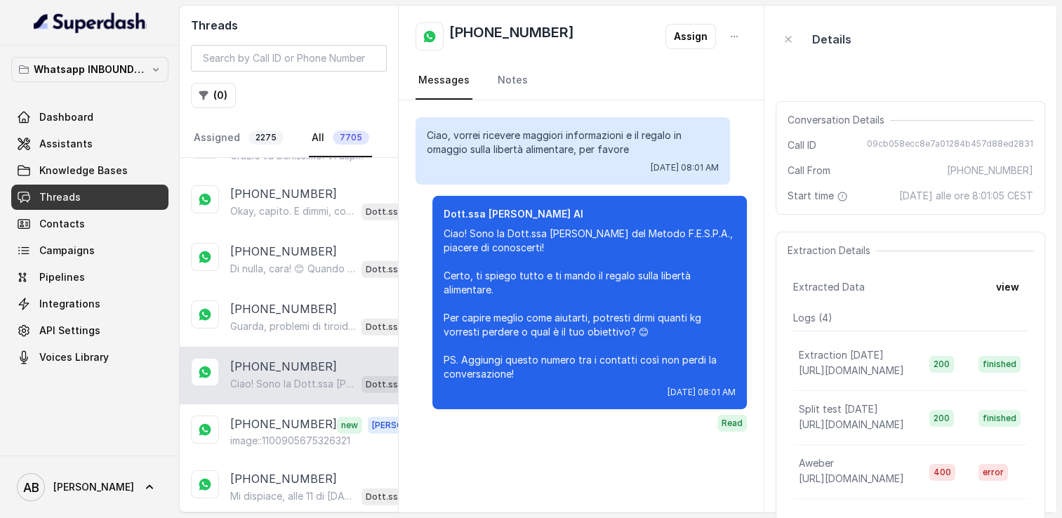
click at [298, 362] on div "[PHONE_NUMBER] Ciao! Sono la Dott.ssa [PERSON_NAME] del Metodo F.E.S.P.A., piac…" at bounding box center [289, 376] width 218 height 58
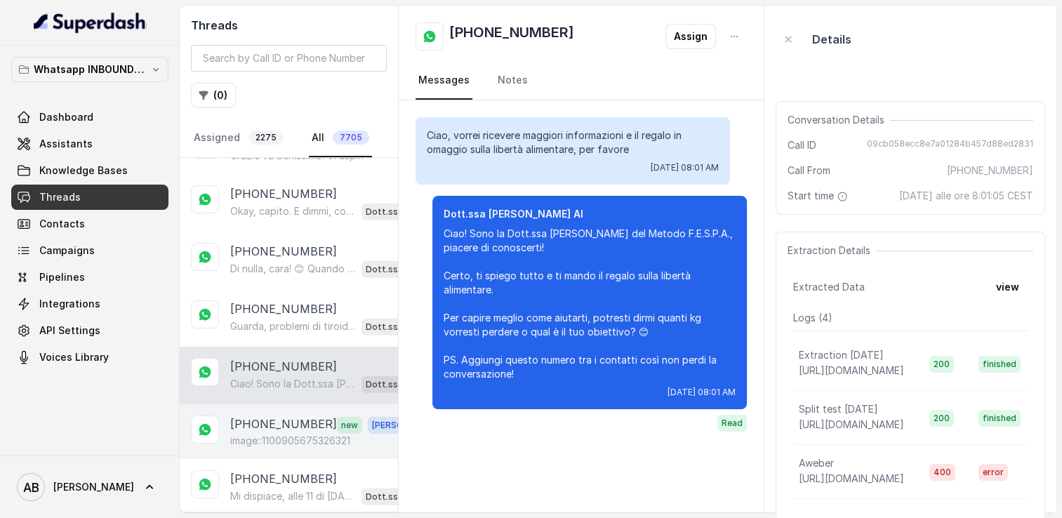
click at [296, 416] on p "[PHONE_NUMBER]" at bounding box center [283, 425] width 107 height 18
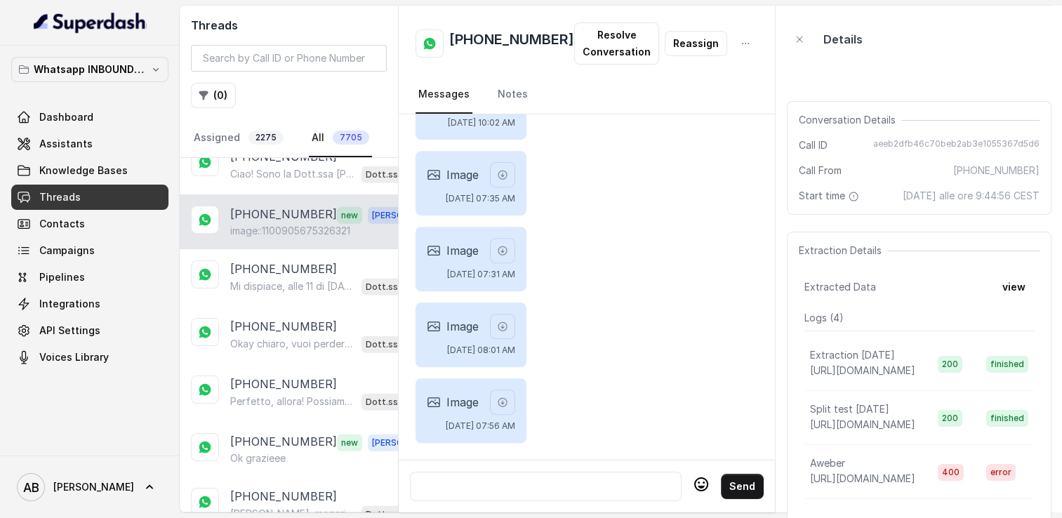
scroll to position [3807, 0]
click at [289, 260] on p "[PHONE_NUMBER]" at bounding box center [283, 268] width 107 height 17
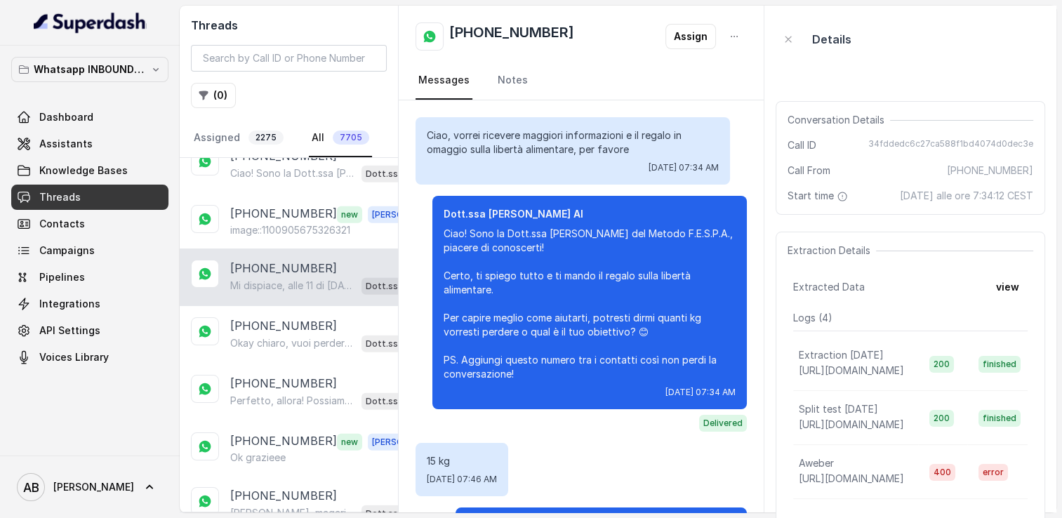
scroll to position [1666, 0]
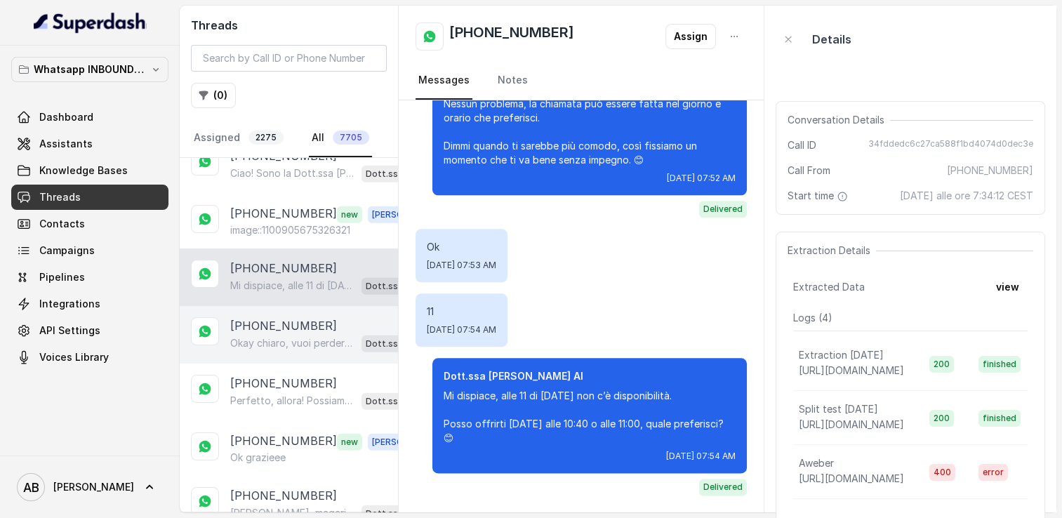
click at [292, 317] on p "[PHONE_NUMBER]" at bounding box center [283, 325] width 107 height 17
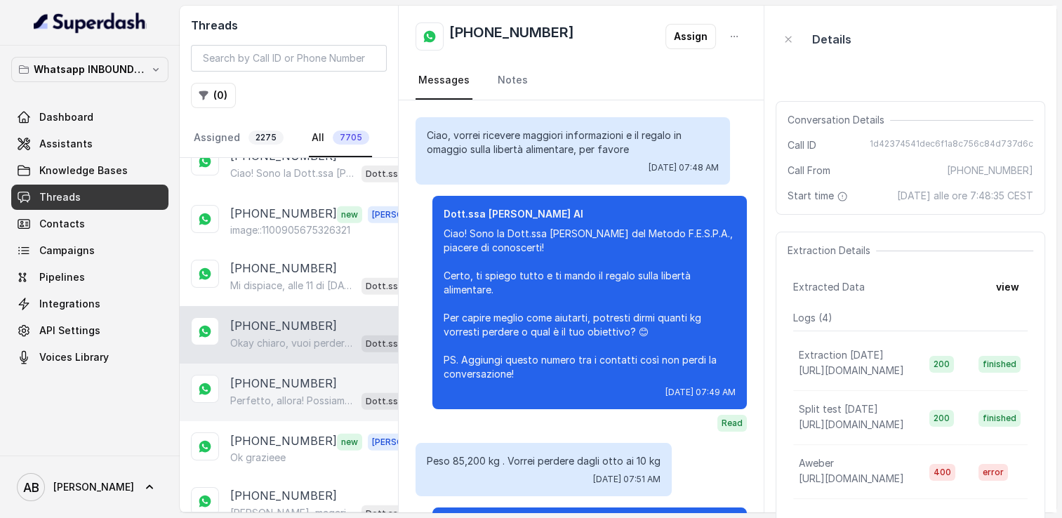
scroll to position [149, 0]
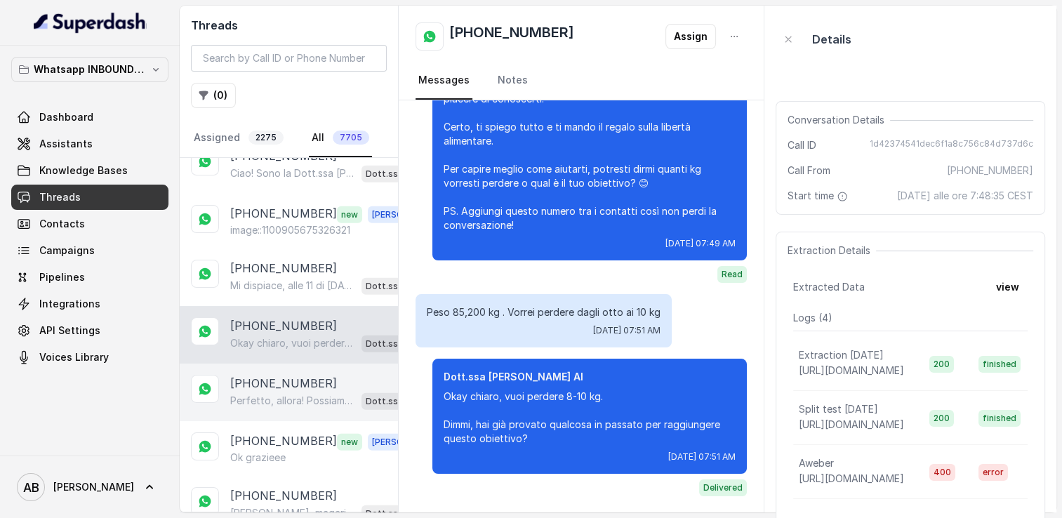
click at [301, 394] on p "Perfetto, allora! Possiamo organizzare una breve chiamata informativa di 5 minu…" at bounding box center [293, 401] width 126 height 14
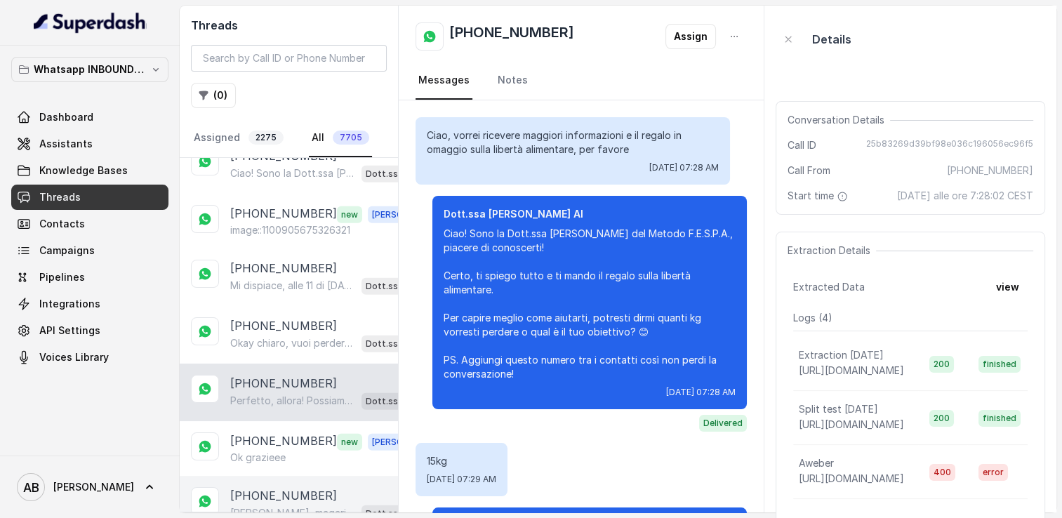
scroll to position [888, 0]
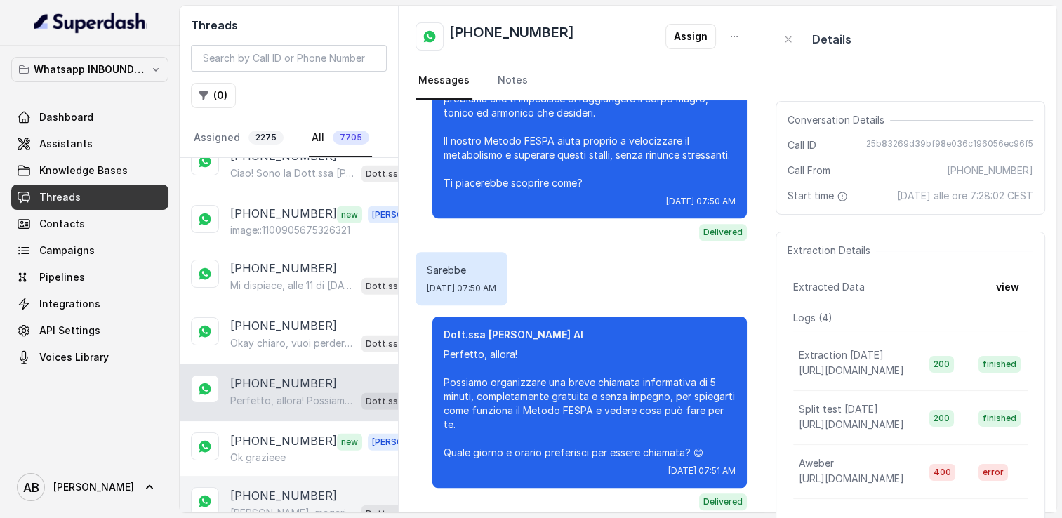
click at [291, 476] on div "[PHONE_NUMBER] [PERSON_NAME], magari non è il momento giusto. [PERSON_NAME] chi…" at bounding box center [289, 505] width 218 height 58
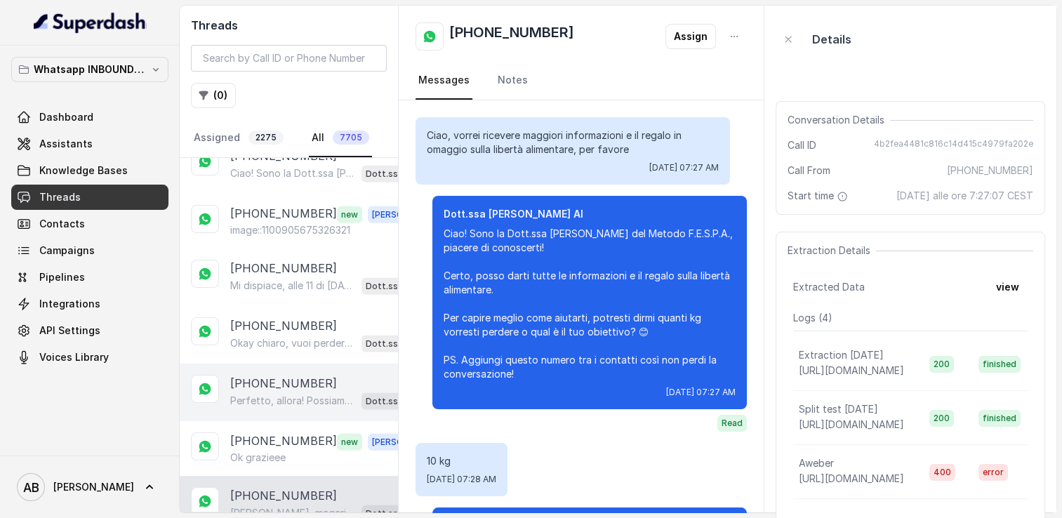
scroll to position [831, 0]
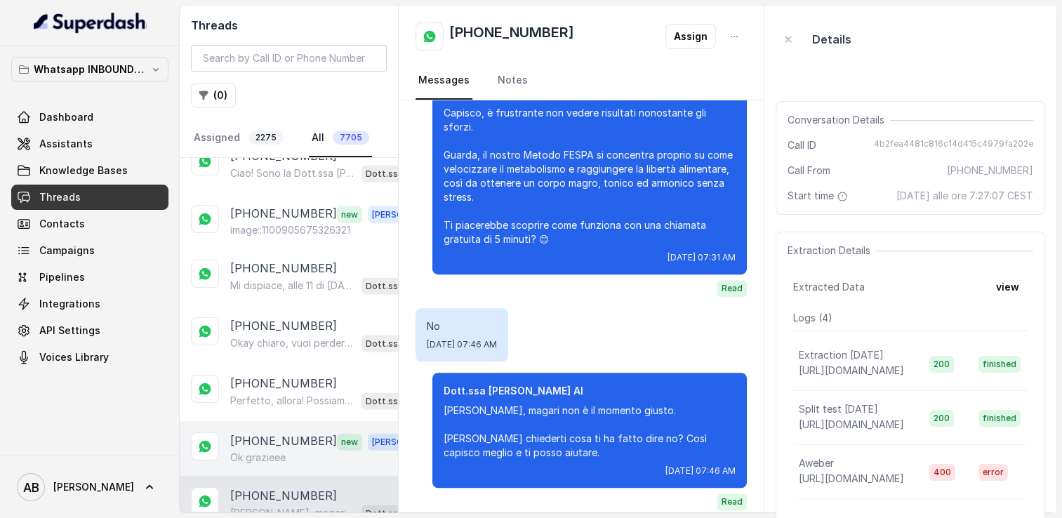
click at [264, 433] on p "[PHONE_NUMBER]" at bounding box center [283, 442] width 107 height 18
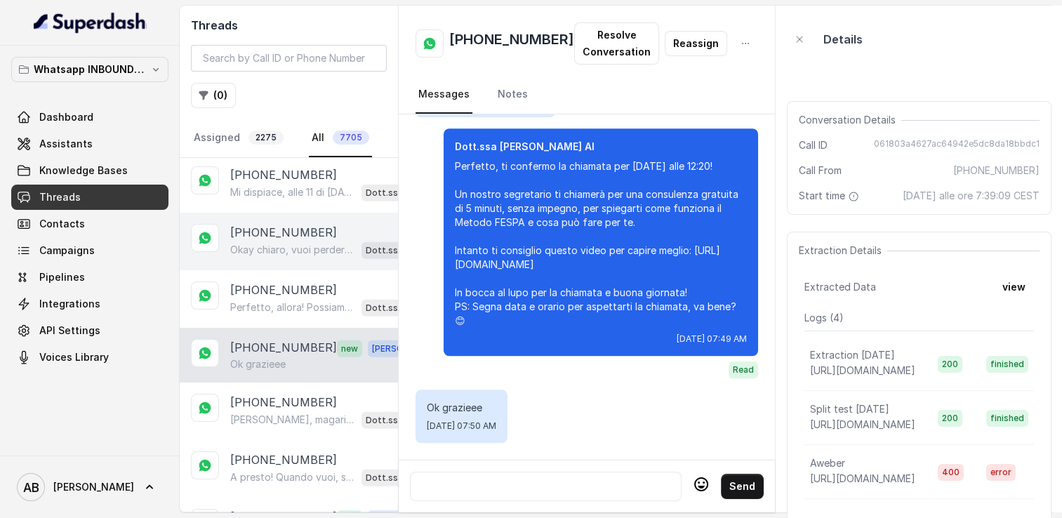
scroll to position [4088, 0]
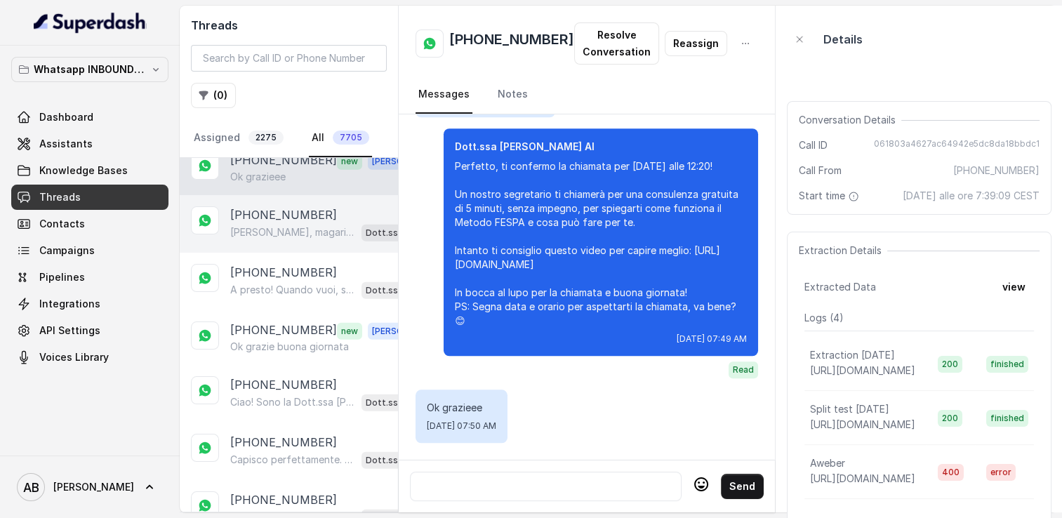
click at [286, 225] on p "[PERSON_NAME], magari non è il momento giusto. [PERSON_NAME] chiederti cosa ti …" at bounding box center [293, 232] width 126 height 14
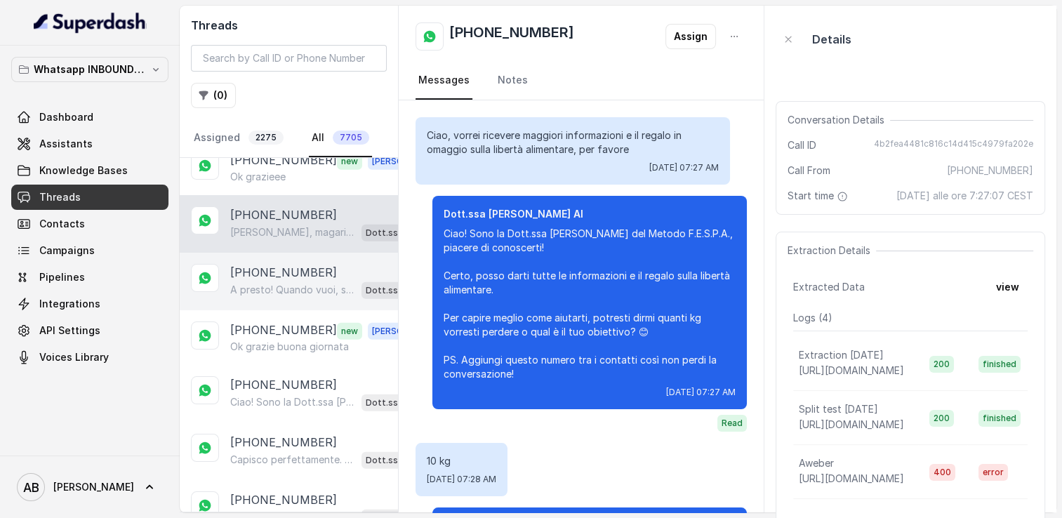
scroll to position [831, 0]
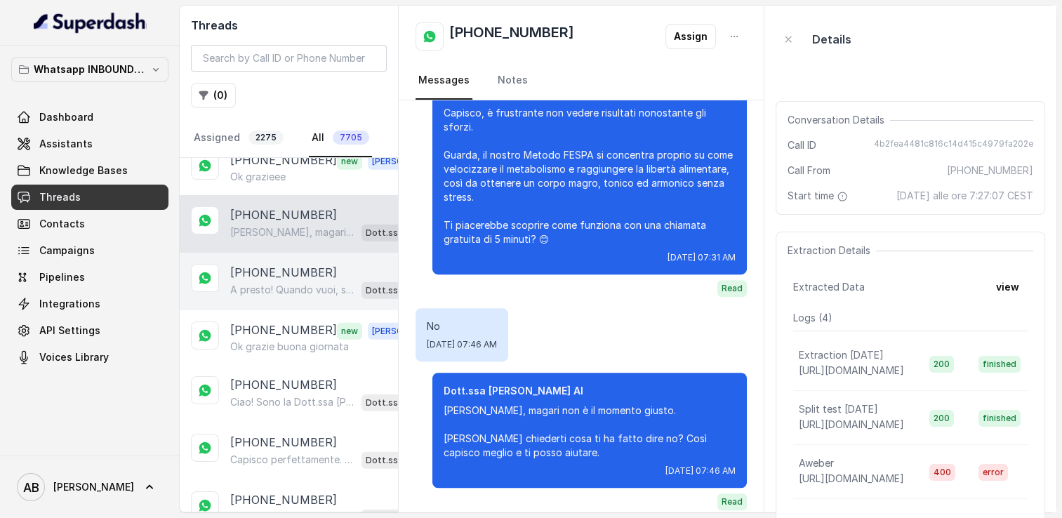
click at [282, 264] on p "[PHONE_NUMBER]" at bounding box center [283, 272] width 107 height 17
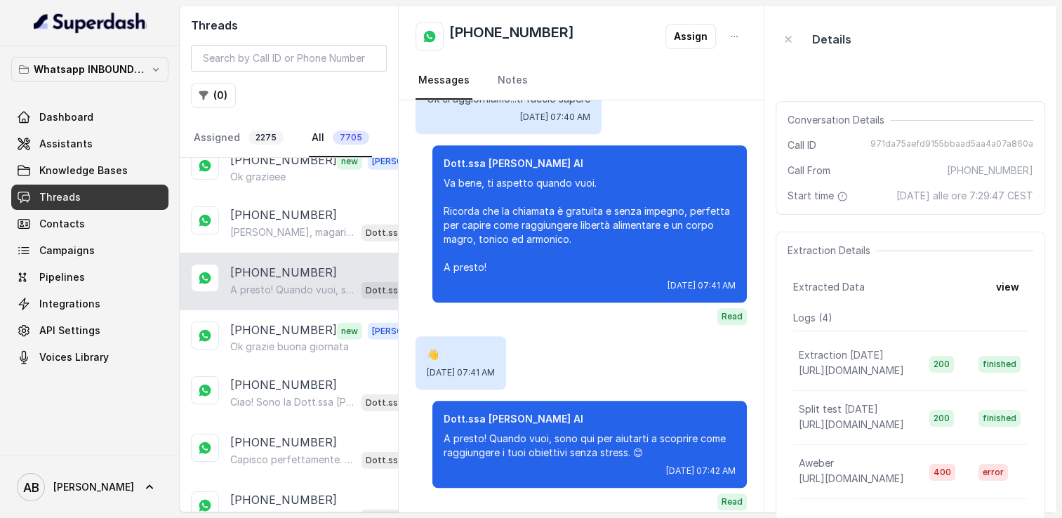
click at [282, 265] on div "[PHONE_NUMBER] A presto! Quando vuoi, sono qui per aiutarti a scoprire come rag…" at bounding box center [289, 282] width 218 height 58
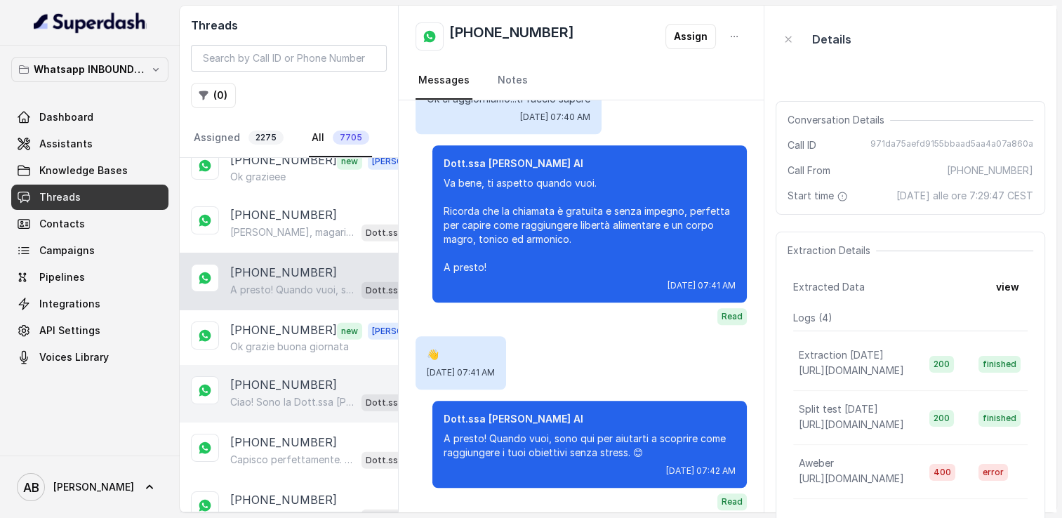
click at [287, 376] on p "[PHONE_NUMBER]" at bounding box center [283, 384] width 107 height 17
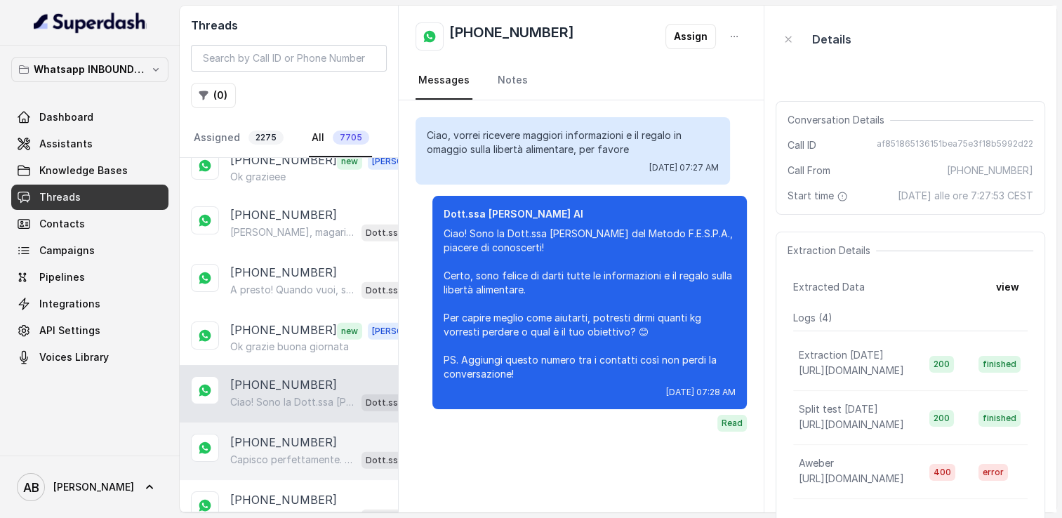
click at [292, 423] on div "[PHONE_NUMBER] Capisco perfettamente. 😊 Se vuoi, posso lasciarti il link di un …" at bounding box center [289, 452] width 218 height 58
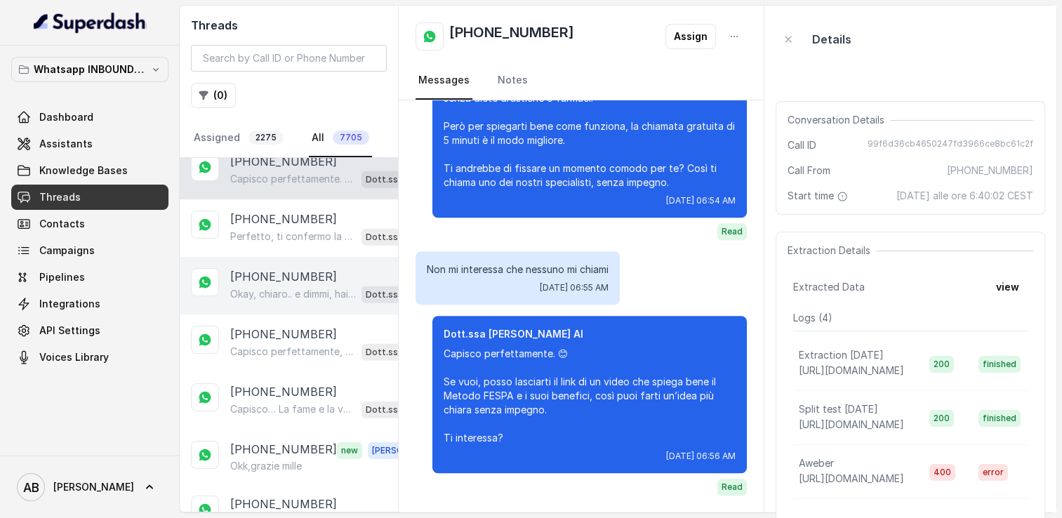
click at [254, 265] on div "[PHONE_NUMBER] Okay, chiaro.. e dimmi, hai già provato qualcosa per perdere que…" at bounding box center [289, 286] width 218 height 58
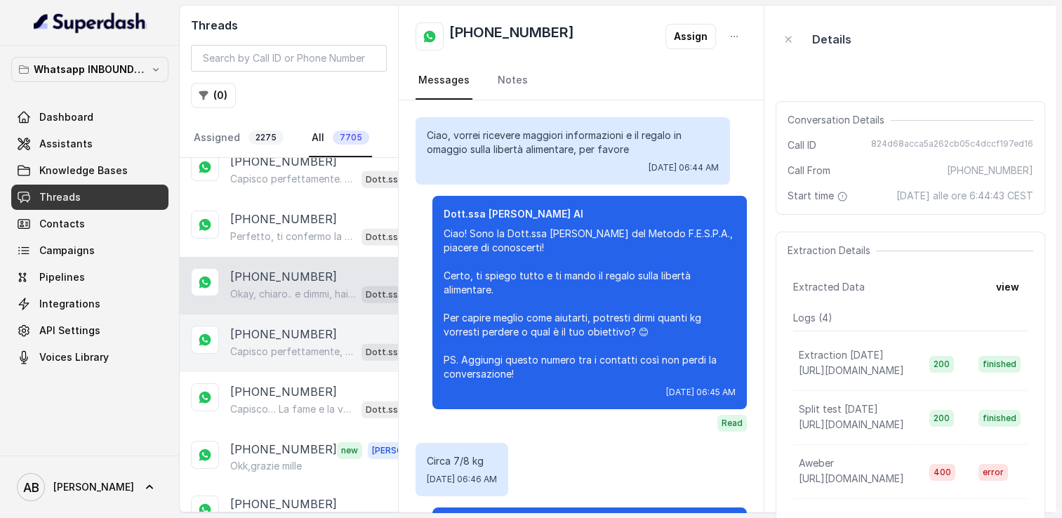
click at [258, 345] on p "Capisco perfettamente, un trasloco è davvero impegnativo. 😊 Se vuoi, possiamo f…" at bounding box center [293, 352] width 126 height 14
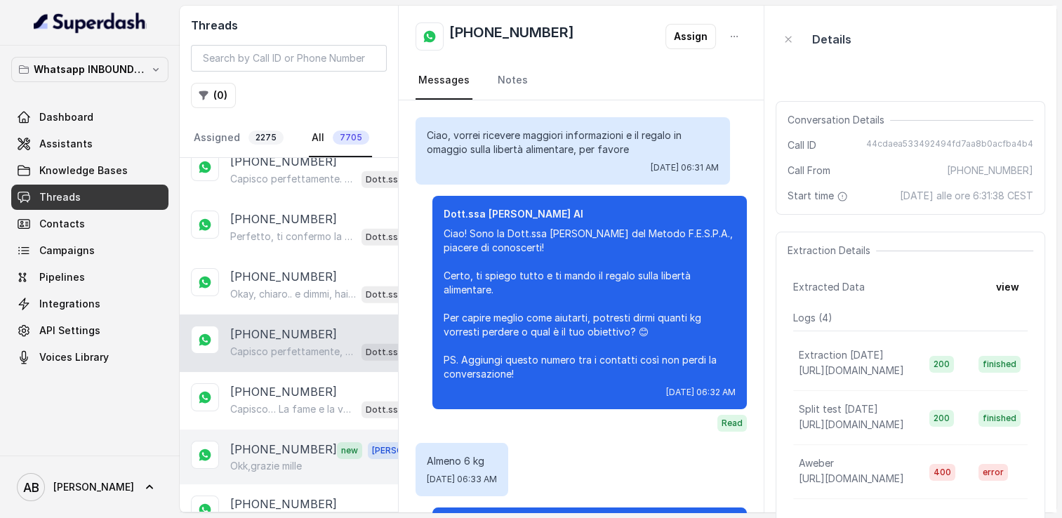
click at [267, 430] on div "[PHONE_NUMBER] new [PERSON_NAME],grazie mille" at bounding box center [289, 457] width 218 height 55
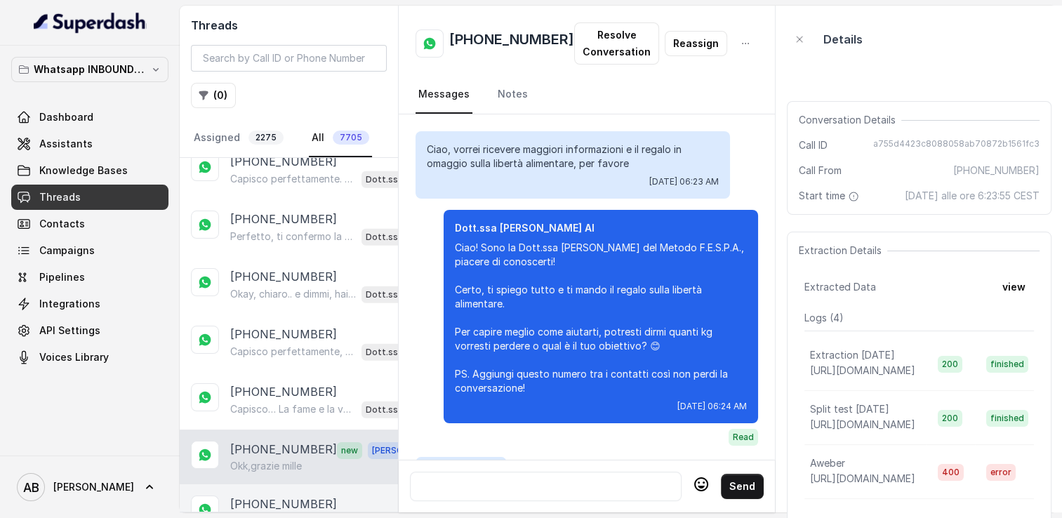
click at [269, 485] on div "[PHONE_NUMBER] Ciao! Sono la Dott.ssa [PERSON_NAME] del Metodo F.E.S.P.A., piac…" at bounding box center [289, 514] width 218 height 58
click at [270, 515] on p "Ciao! Sono la Dott.ssa [PERSON_NAME] del Metodo F.E.S.P.A., piacere di conoscer…" at bounding box center [293, 522] width 126 height 14
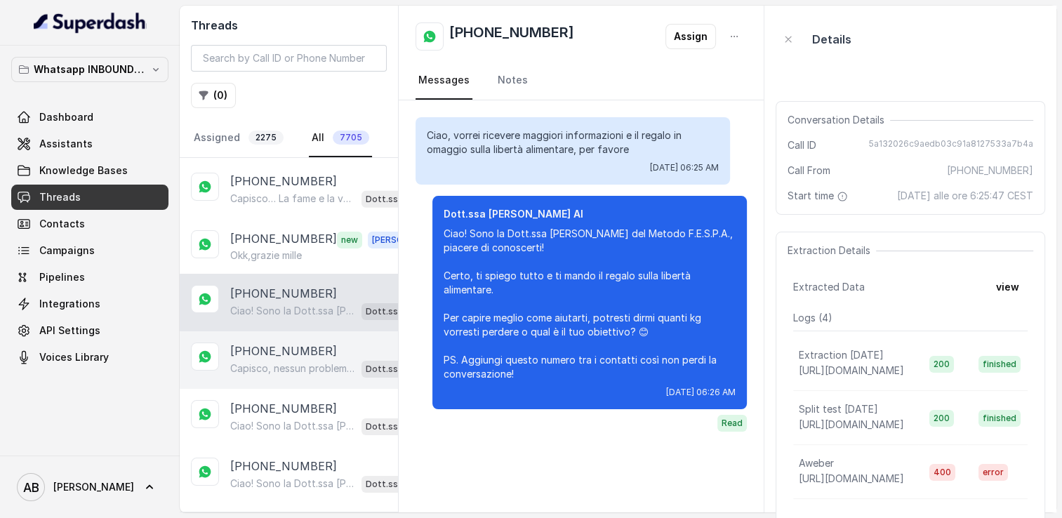
click at [264, 343] on p "[PHONE_NUMBER]" at bounding box center [283, 351] width 107 height 17
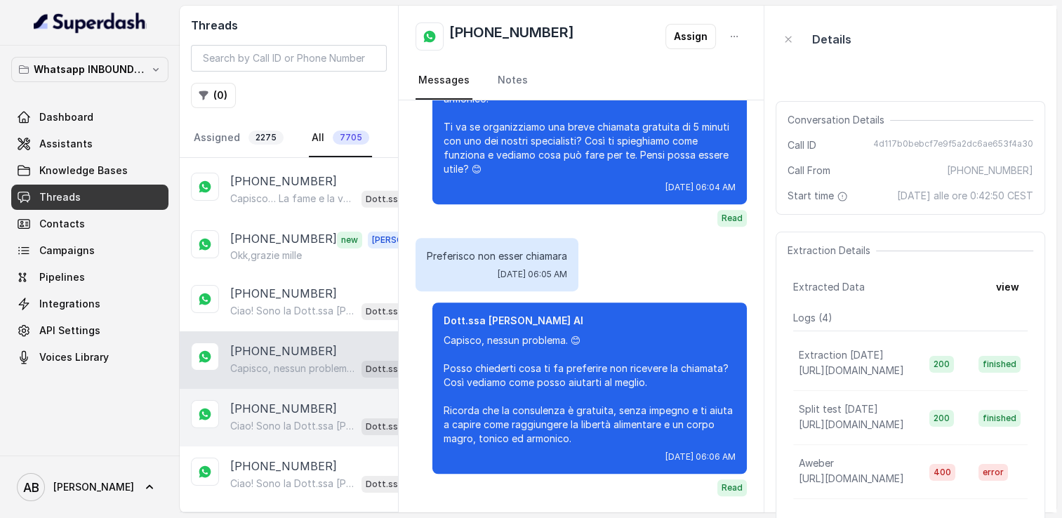
click at [270, 400] on p "[PHONE_NUMBER]" at bounding box center [283, 408] width 107 height 17
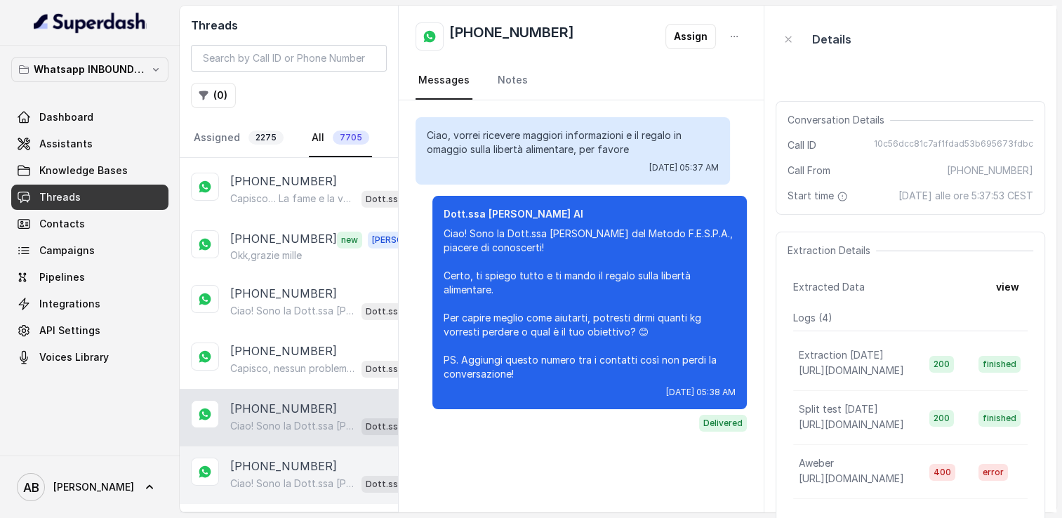
click at [275, 447] on div "[PHONE_NUMBER] Ciao! Sono la Dott.ssa [PERSON_NAME] del Metodo F.E.S.P.A., piac…" at bounding box center [289, 476] width 218 height 58
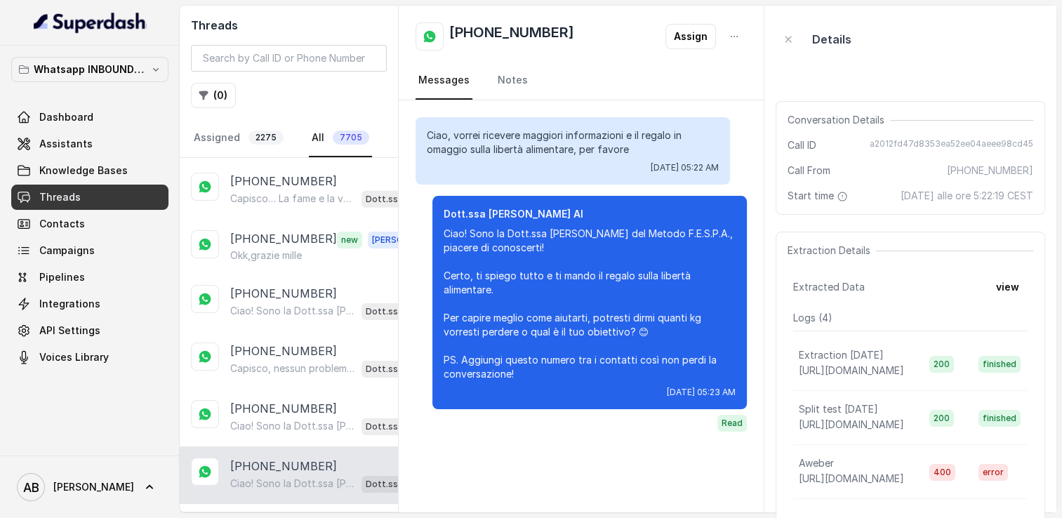
click at [275, 449] on div "[PHONE_NUMBER] Ciao! Sono la Dott.ssa [PERSON_NAME] del Metodo F.E.S.P.A., piac…" at bounding box center [289, 476] width 218 height 58
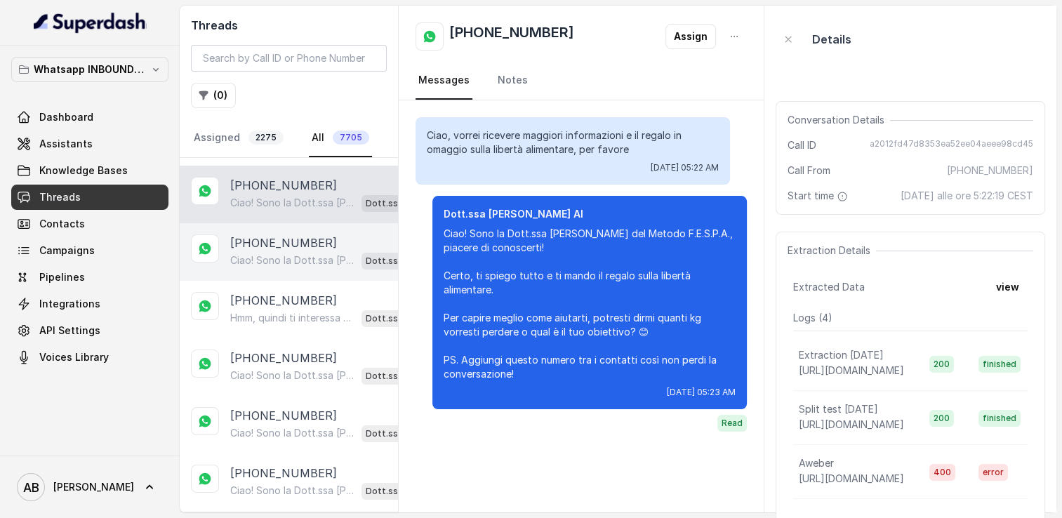
click at [290, 254] on p "Ciao! Sono la Dott.ssa [PERSON_NAME] del Metodo F.E.S.P.A., piacere di conoscer…" at bounding box center [293, 261] width 126 height 14
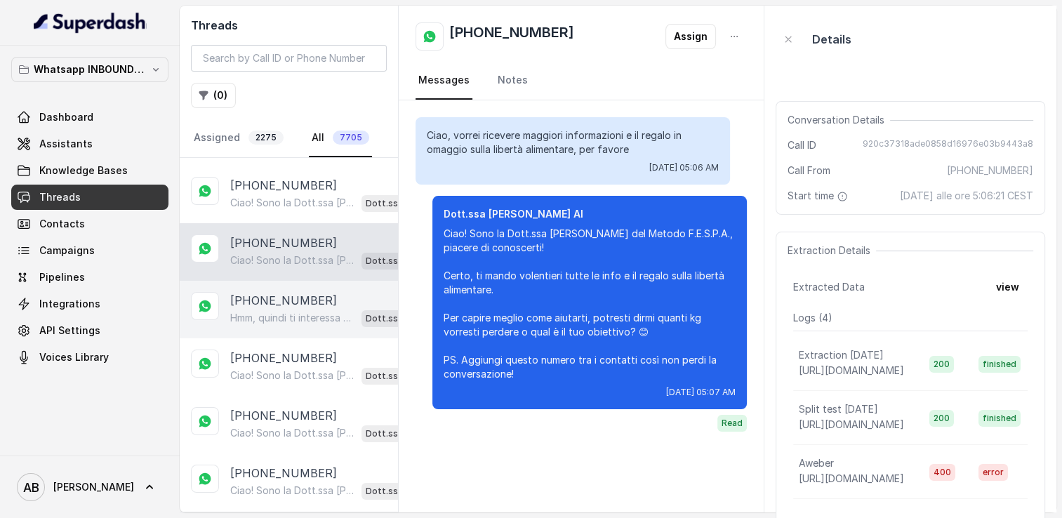
click at [289, 292] on p "[PHONE_NUMBER]" at bounding box center [283, 300] width 107 height 17
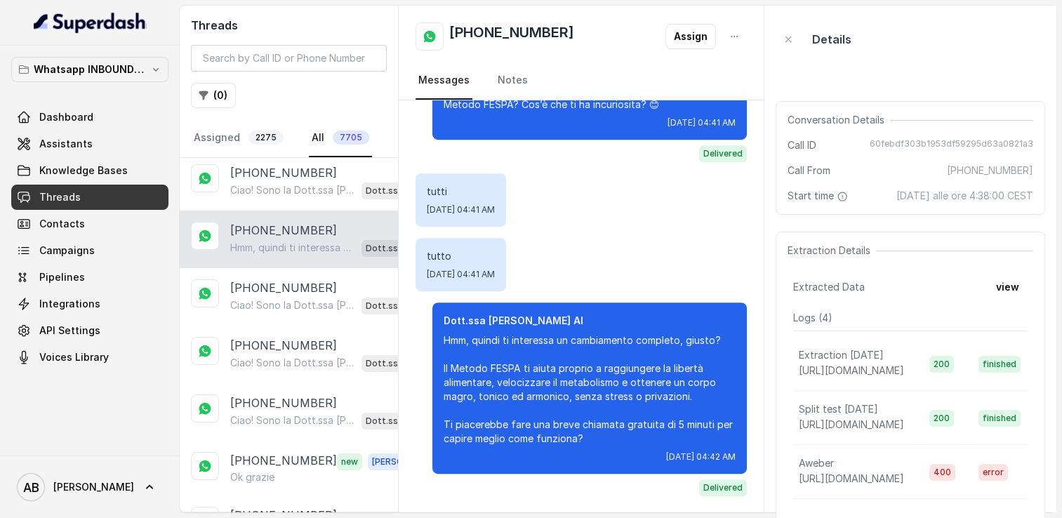
click at [289, 298] on p "Ciao! Sono la Dott.ssa [PERSON_NAME] del Metodo F.E.S.P.A., piacere di conoscer…" at bounding box center [293, 305] width 126 height 14
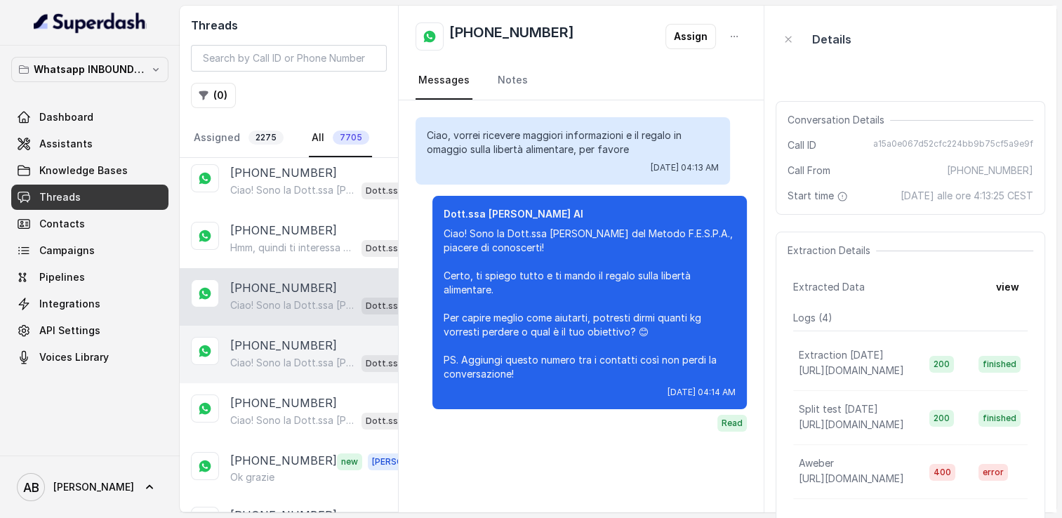
click at [287, 337] on p "[PHONE_NUMBER]" at bounding box center [283, 345] width 107 height 17
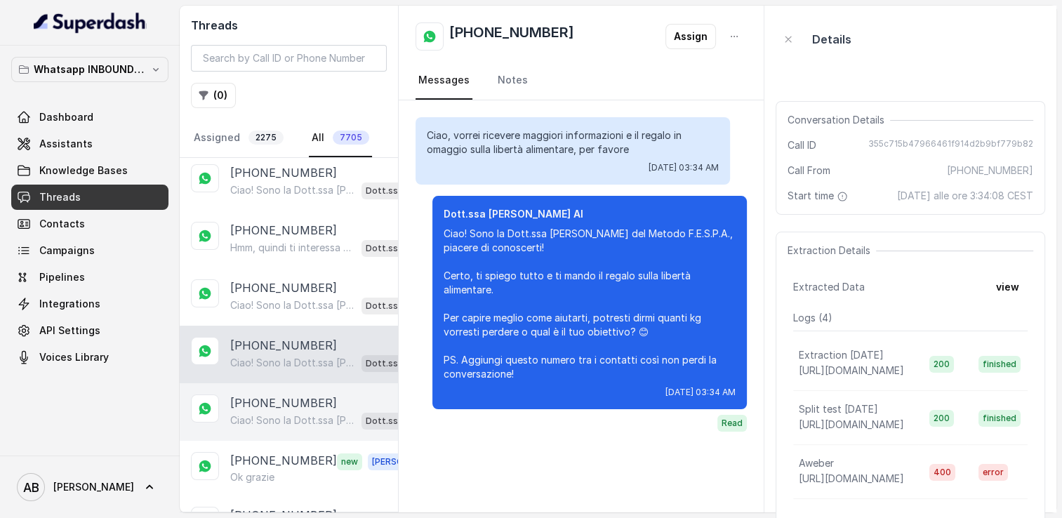
click at [284, 383] on div "[PHONE_NUMBER] Ciao! Sono la Dott.ssa [PERSON_NAME] del Metodo F.E.S.P.A., piac…" at bounding box center [289, 412] width 218 height 58
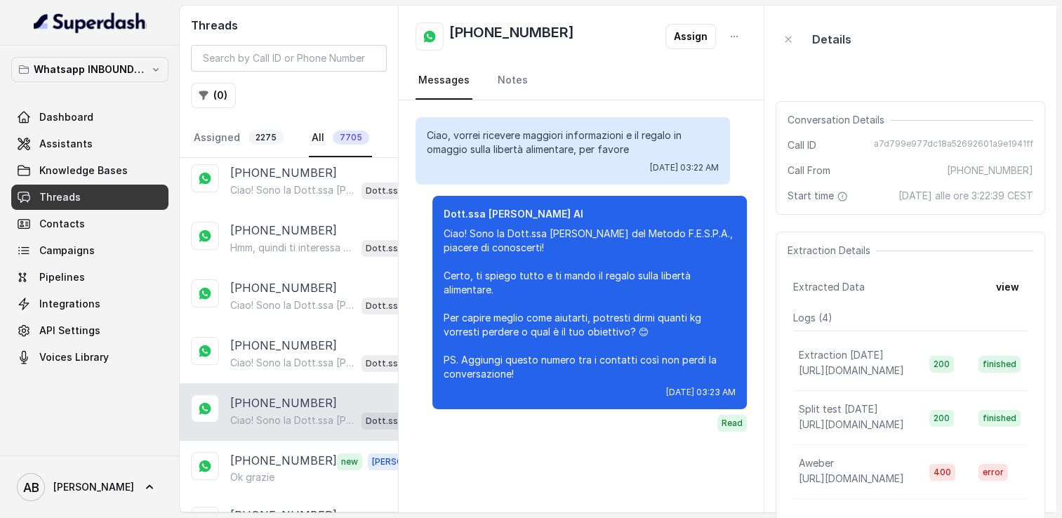
click at [282, 383] on div "[PHONE_NUMBER] Ciao! Sono la Dott.ssa [PERSON_NAME] del Metodo F.E.S.P.A., piac…" at bounding box center [289, 412] width 218 height 58
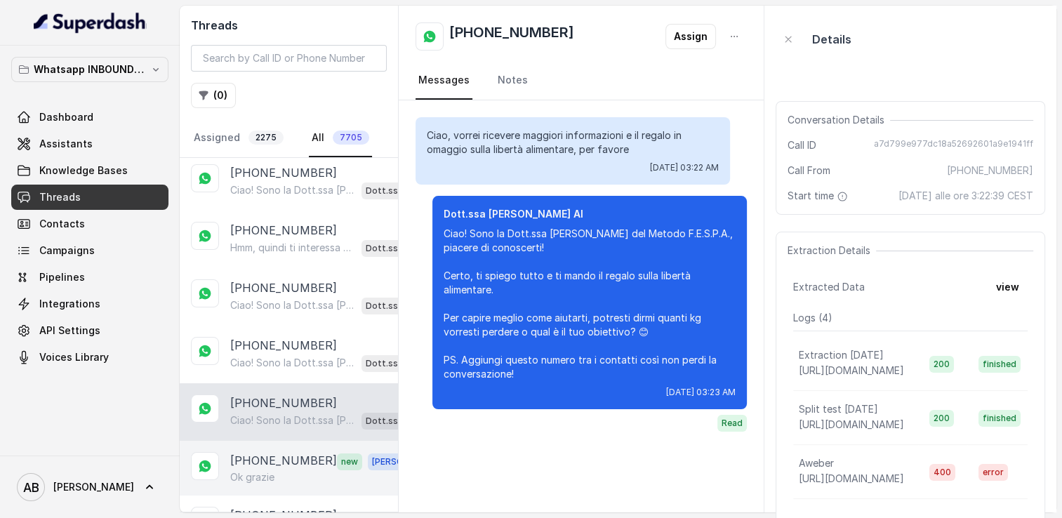
click at [279, 470] on div "Ok grazie" at bounding box center [328, 477] width 196 height 14
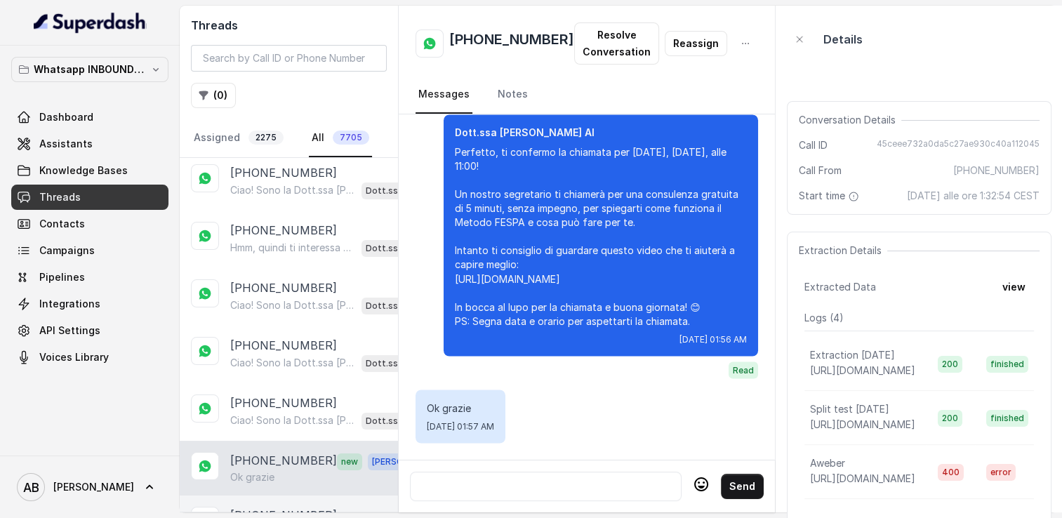
click at [278, 507] on p "[PHONE_NUMBER]" at bounding box center [283, 515] width 107 height 17
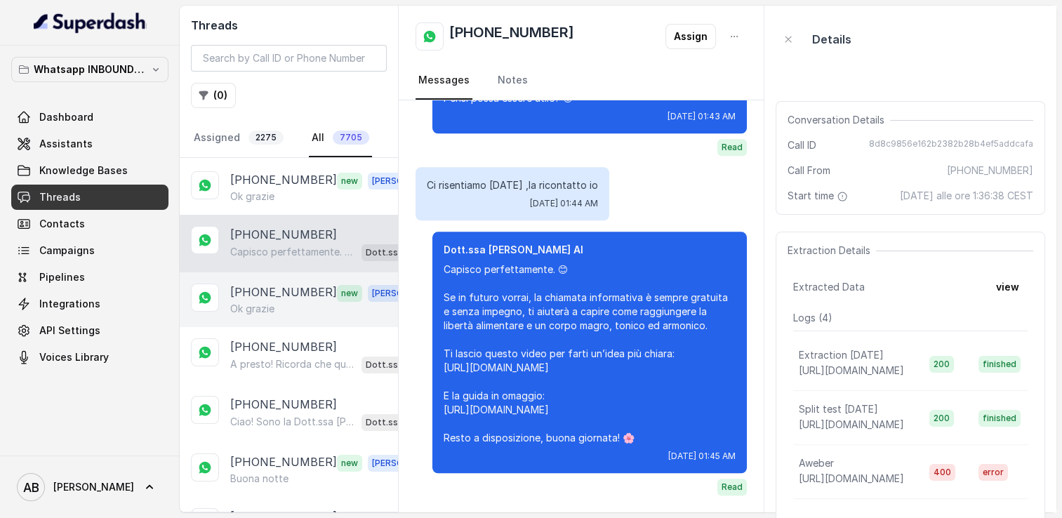
click at [278, 302] on div "Ok grazie" at bounding box center [328, 309] width 196 height 14
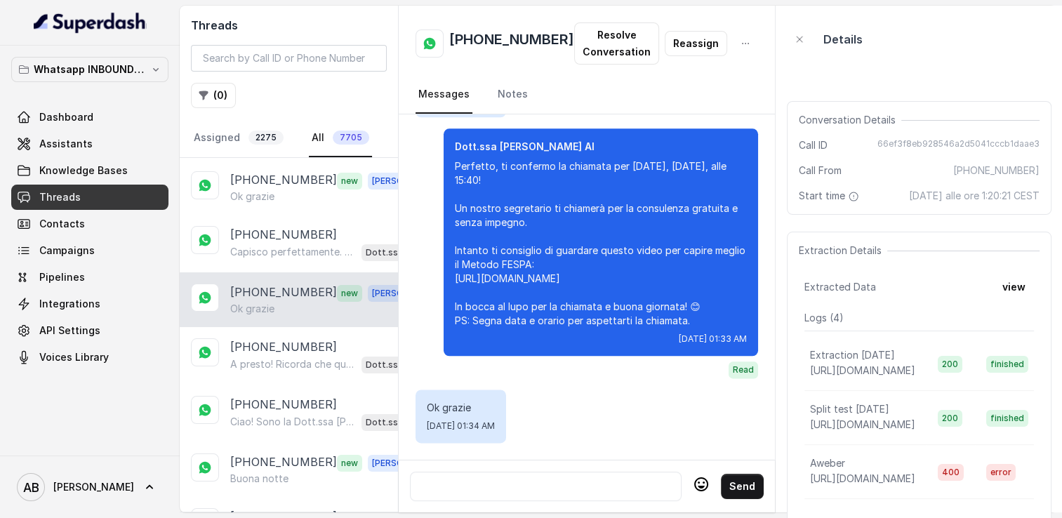
click at [277, 272] on div "[PHONE_NUMBER] new [PERSON_NAME] grazie" at bounding box center [289, 299] width 218 height 55
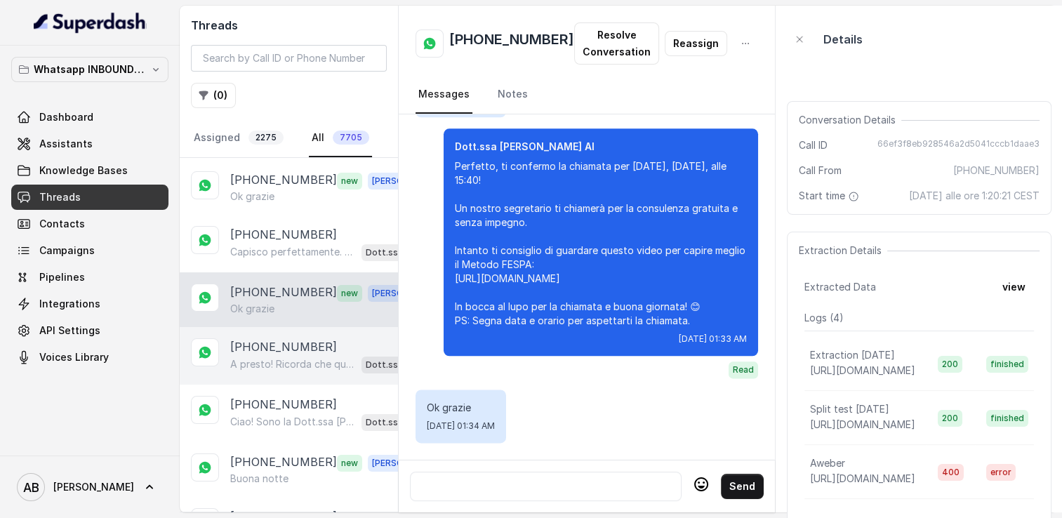
click at [275, 327] on div "[PHONE_NUMBER] A presto! Ricorda che quando vorrai, il Metodo FESPA è qui per a…" at bounding box center [289, 356] width 218 height 58
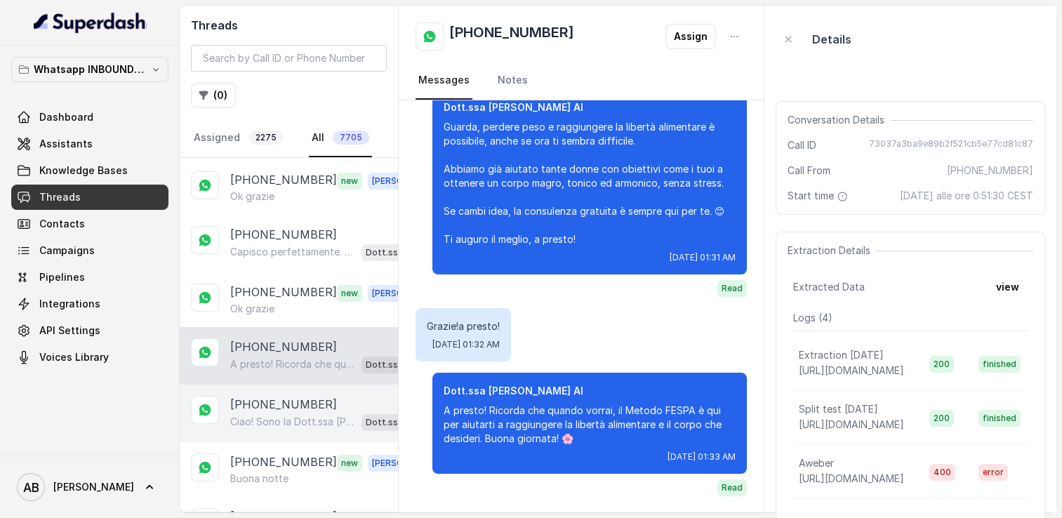
click at [273, 415] on p "Ciao! Sono la Dott.ssa [PERSON_NAME] del Metodo F.E.S.P.A., piacere di conoscer…" at bounding box center [293, 422] width 126 height 14
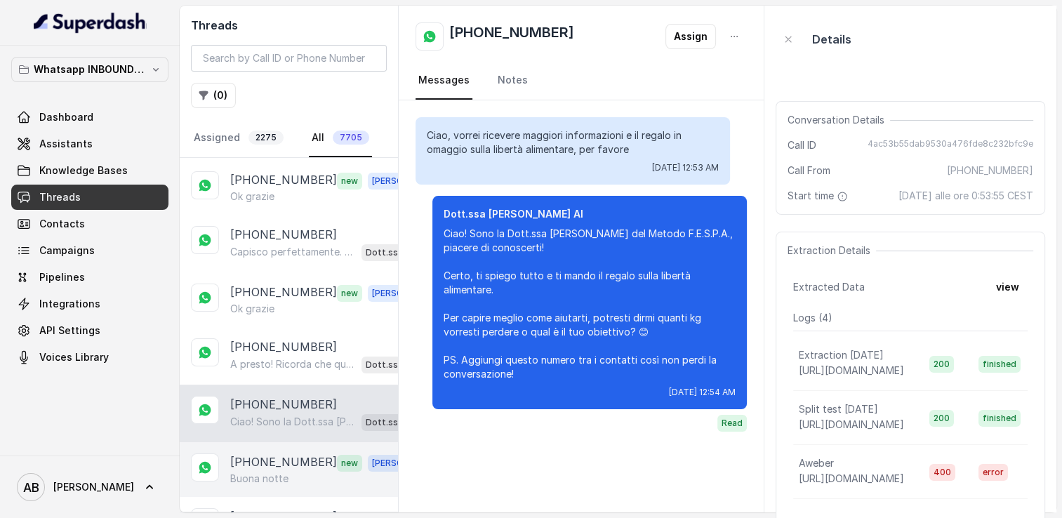
click at [265, 472] on p "Buona notte" at bounding box center [259, 479] width 58 height 14
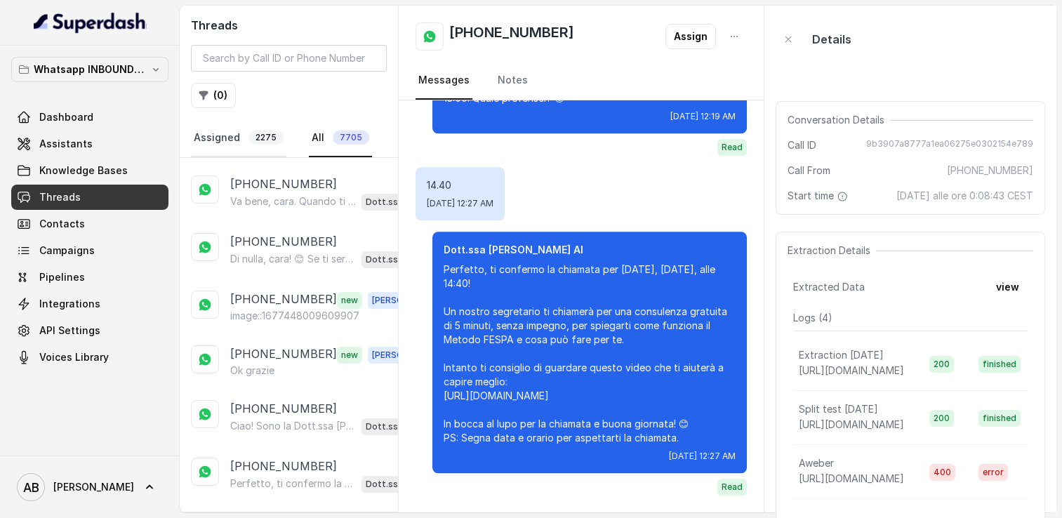
click at [229, 136] on link "Assigned 2275" at bounding box center [239, 138] width 96 height 38
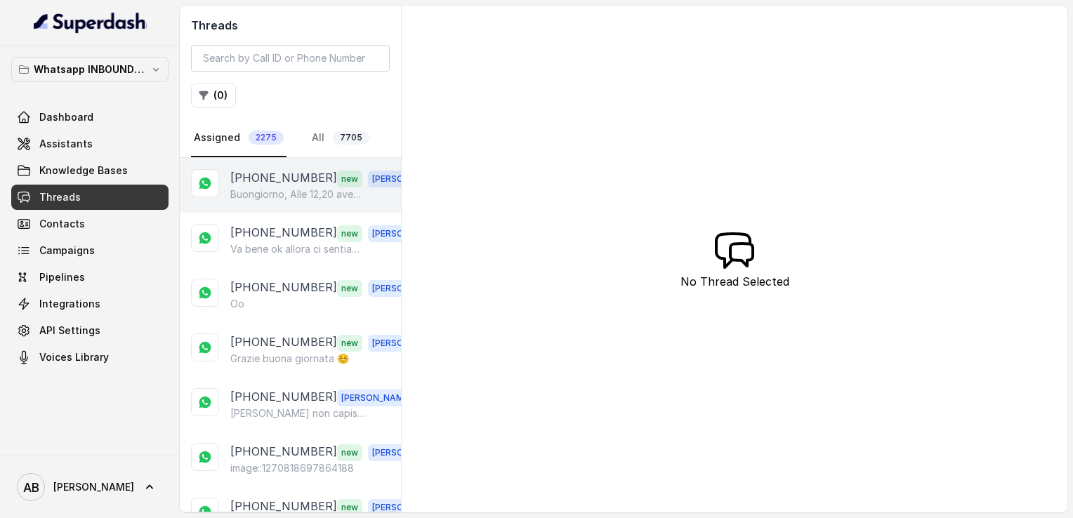
click at [258, 183] on p "[PHONE_NUMBER]" at bounding box center [283, 178] width 107 height 18
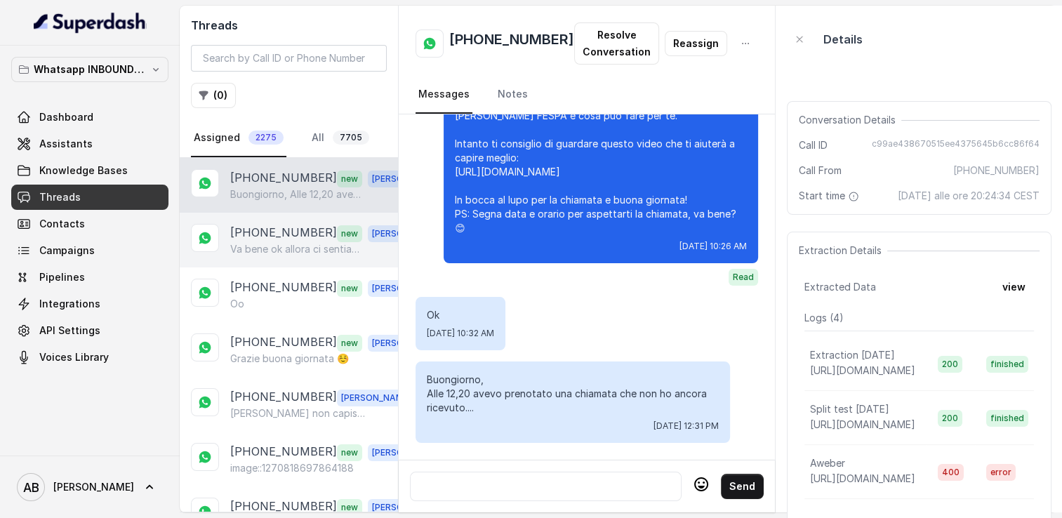
click at [289, 248] on p "Va bene ok allora ci sentiamo dopo" at bounding box center [297, 249] width 135 height 14
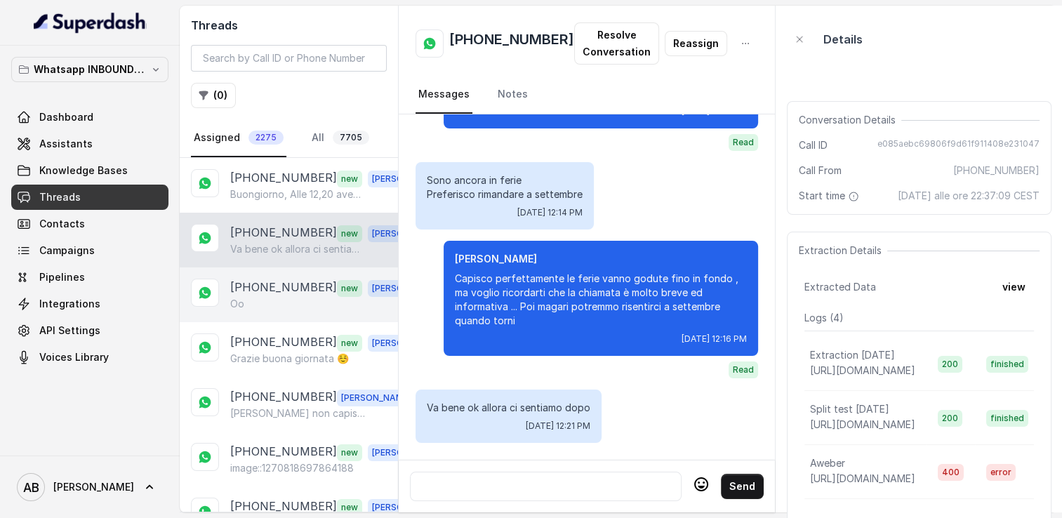
click at [284, 283] on p "[PHONE_NUMBER]" at bounding box center [283, 288] width 107 height 18
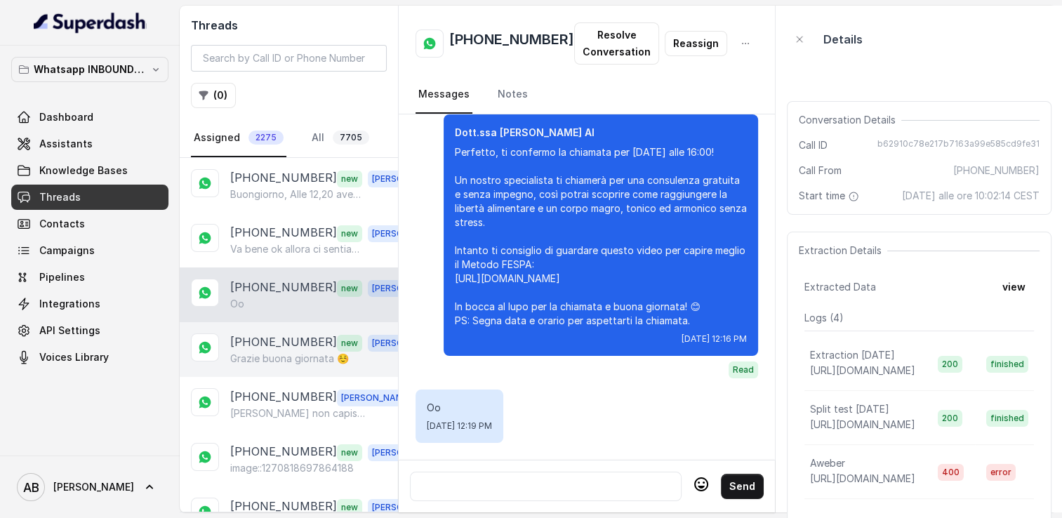
click at [298, 334] on p "[PHONE_NUMBER]" at bounding box center [283, 343] width 107 height 18
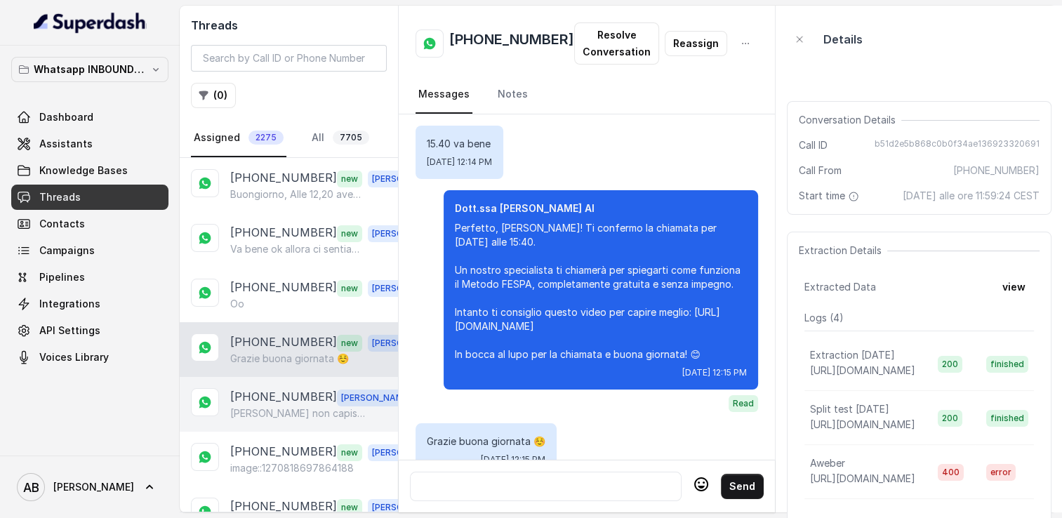
click at [295, 391] on p "[PHONE_NUMBER]" at bounding box center [283, 397] width 107 height 18
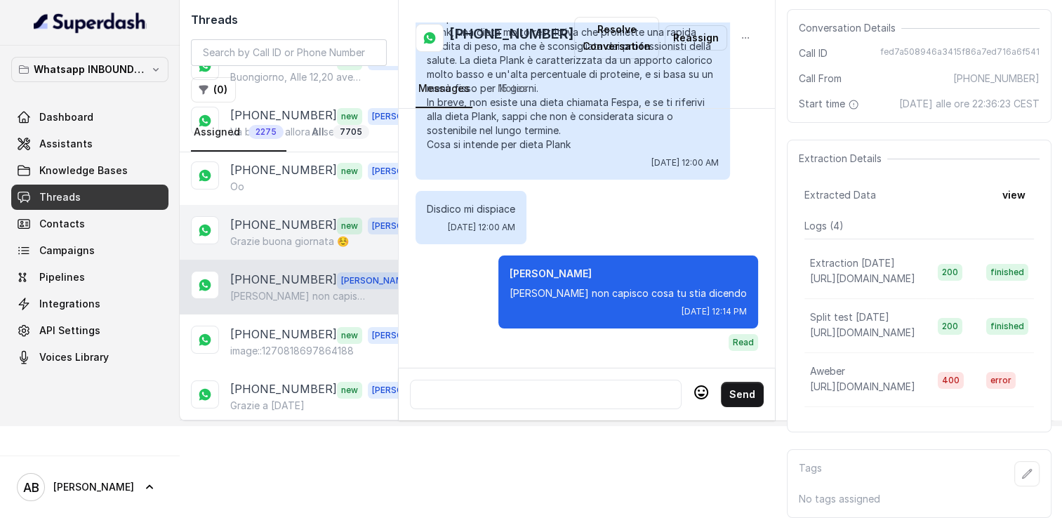
scroll to position [70, 0]
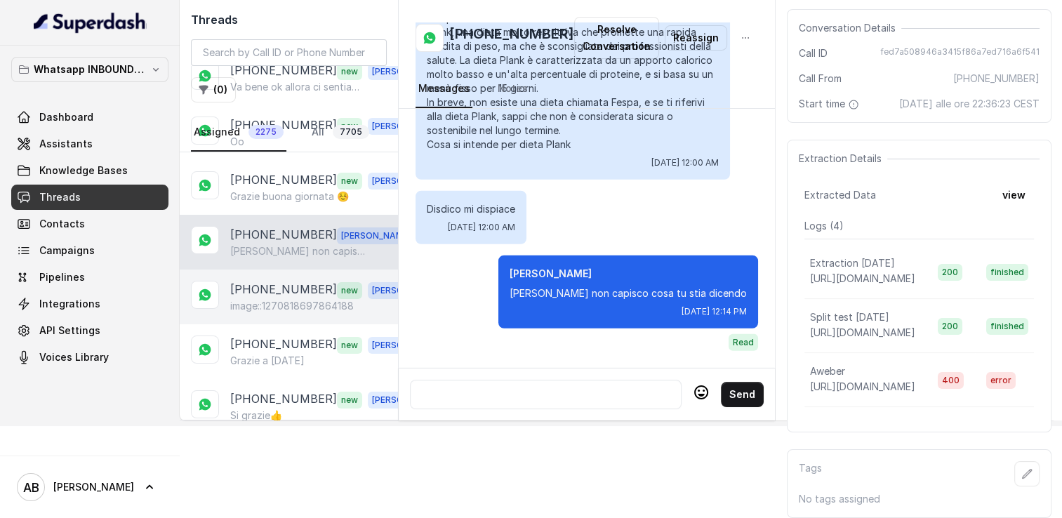
click at [304, 301] on div "[PHONE_NUMBER] new [PERSON_NAME] image::1270818697864188" at bounding box center [289, 297] width 218 height 55
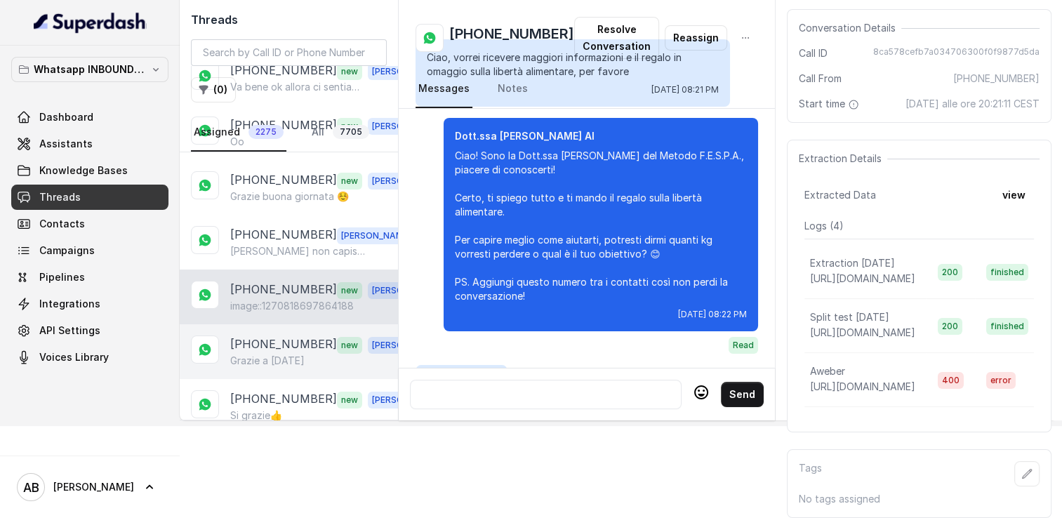
scroll to position [2662, 0]
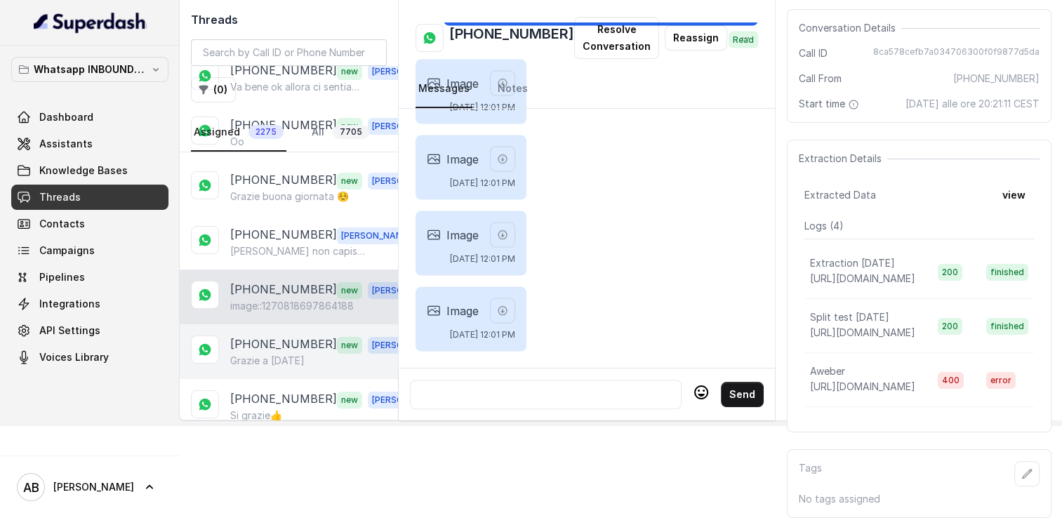
click at [294, 336] on p "[PHONE_NUMBER]" at bounding box center [283, 345] width 107 height 18
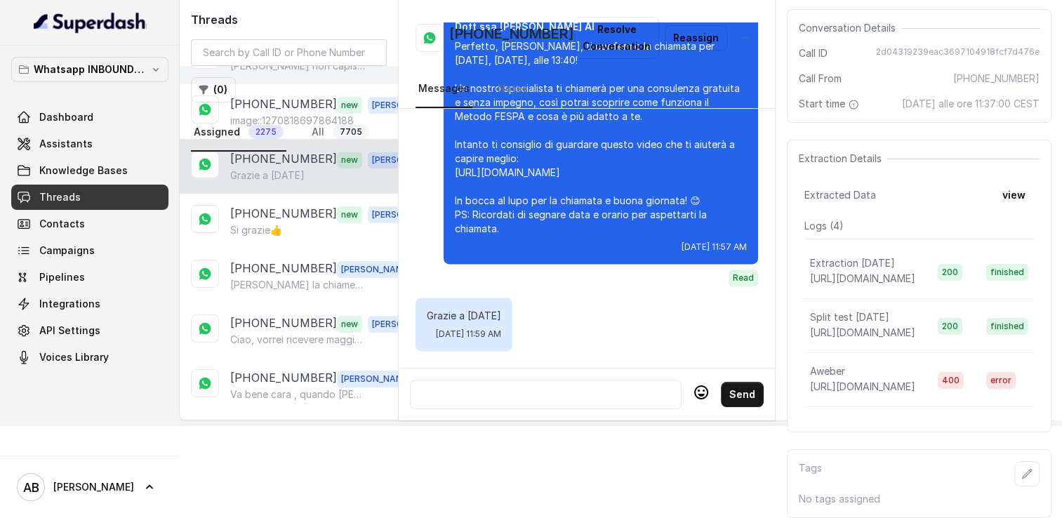
scroll to position [281, 0]
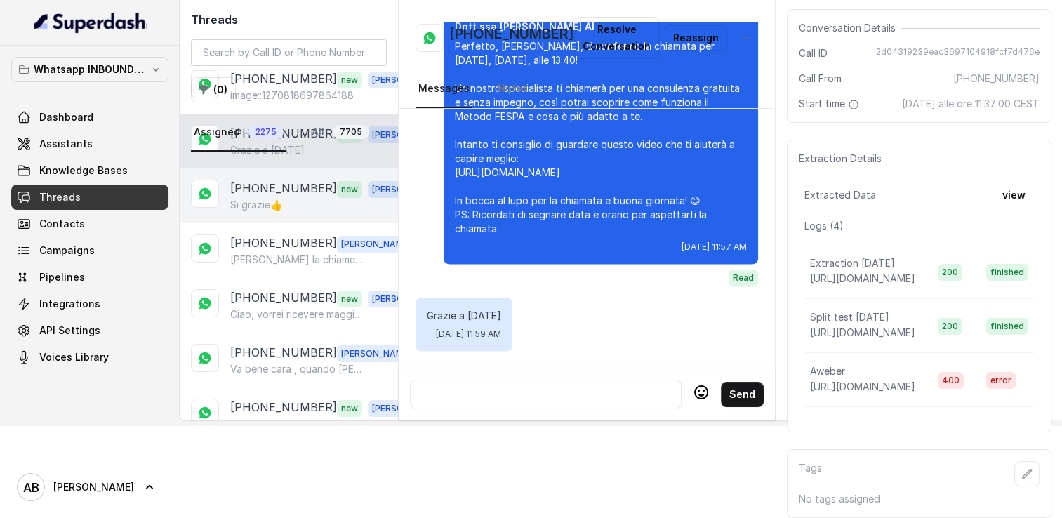
click at [286, 180] on p "[PHONE_NUMBER]" at bounding box center [283, 189] width 107 height 18
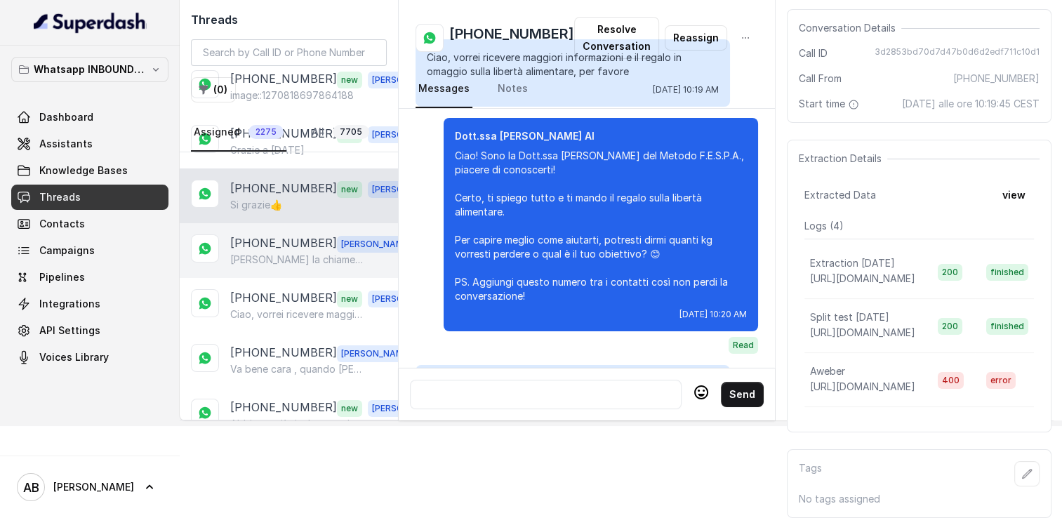
scroll to position [1579, 0]
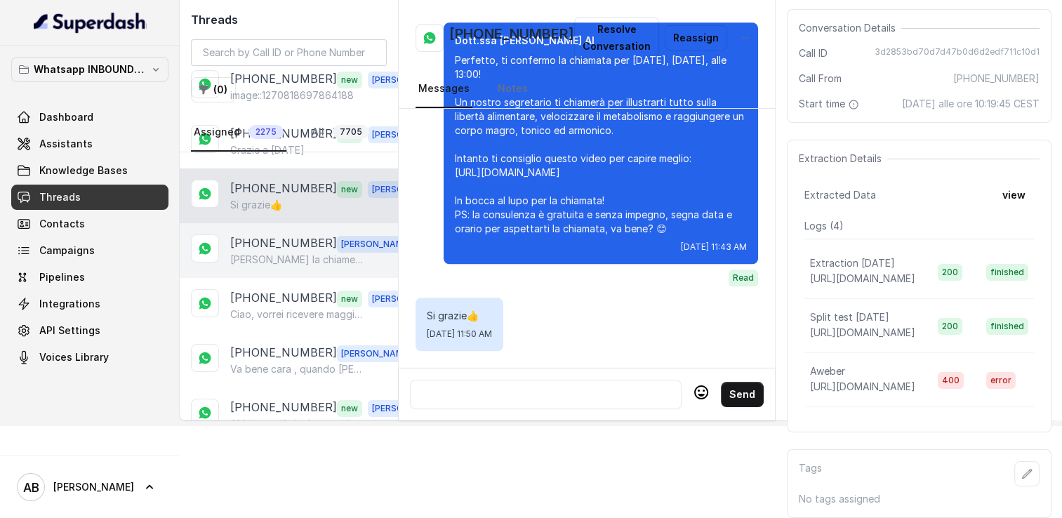
click at [301, 235] on p "[PHONE_NUMBER]" at bounding box center [283, 244] width 107 height 18
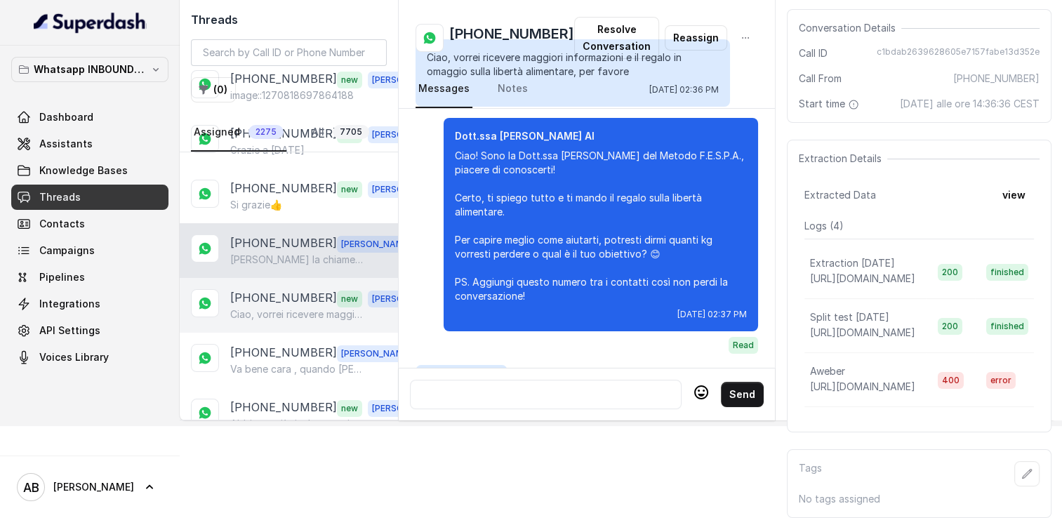
scroll to position [1702, 0]
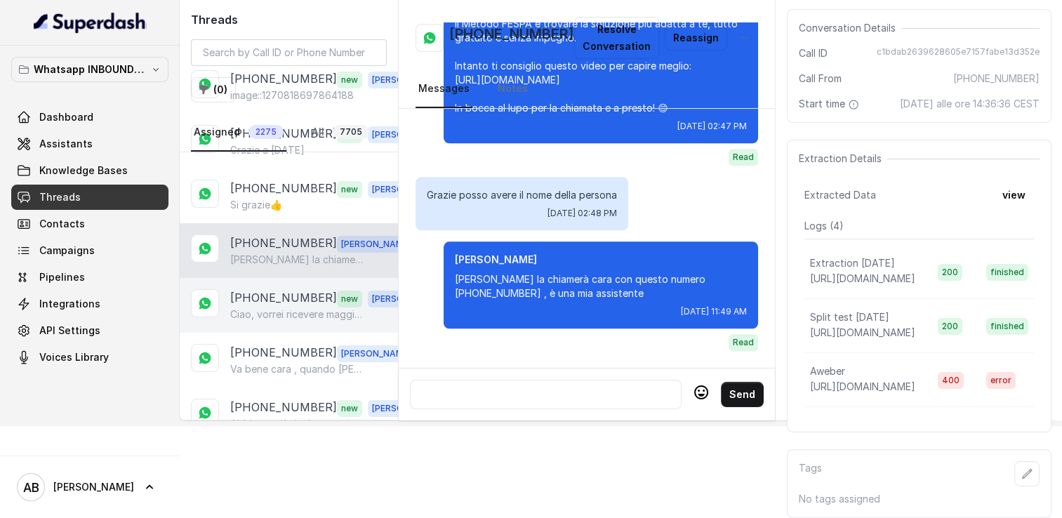
click at [296, 289] on p "[PHONE_NUMBER]" at bounding box center [283, 298] width 107 height 18
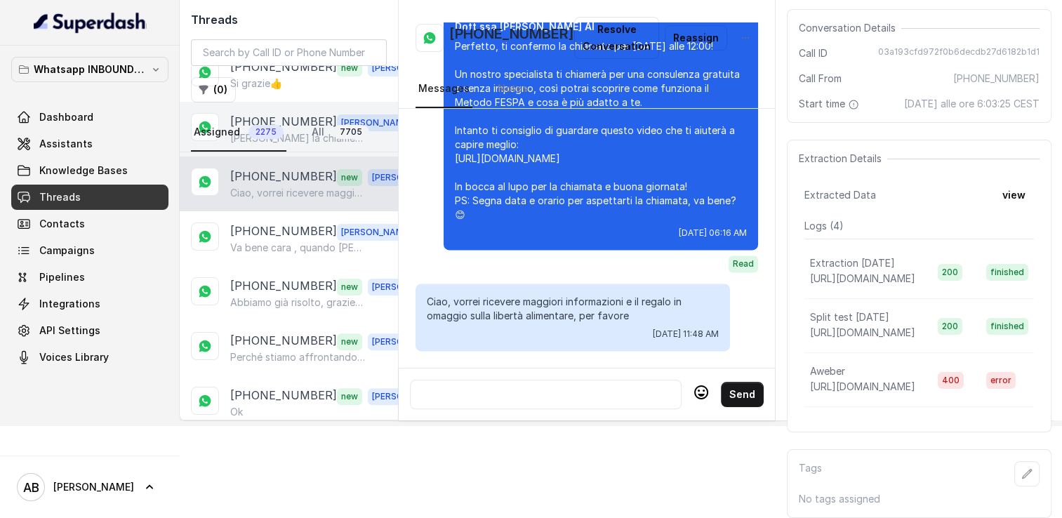
scroll to position [421, 0]
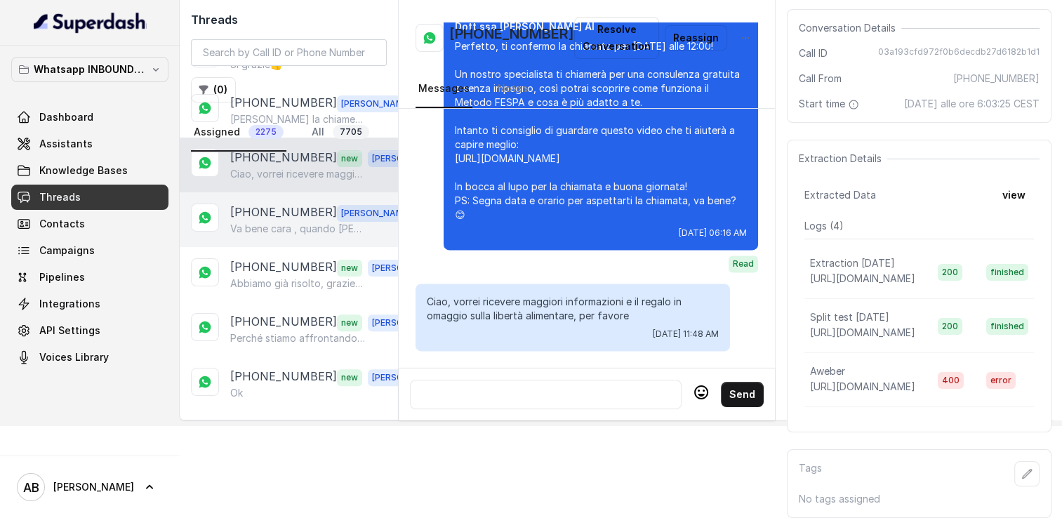
click at [271, 222] on p "Va bene cara , quando [PERSON_NAME] convinta di rimetterti in forma , non esita…" at bounding box center [297, 229] width 135 height 14
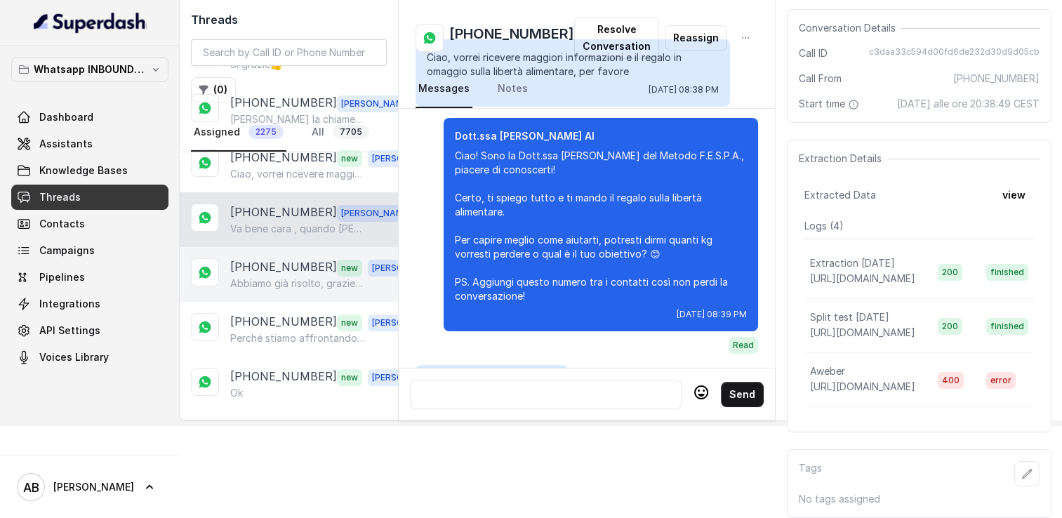
scroll to position [2110, 0]
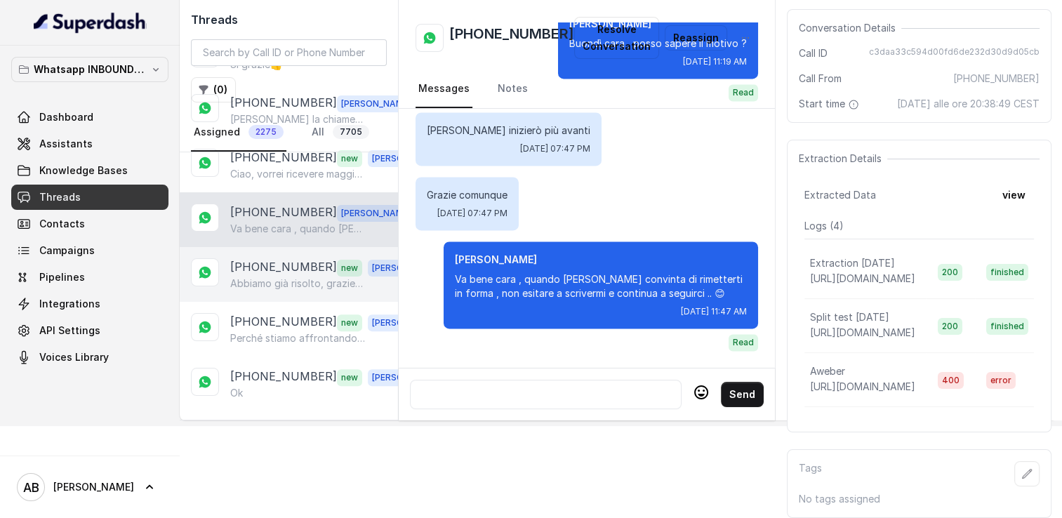
click at [272, 277] on p "Abbiamo già risolto, grazie mille" at bounding box center [297, 284] width 135 height 14
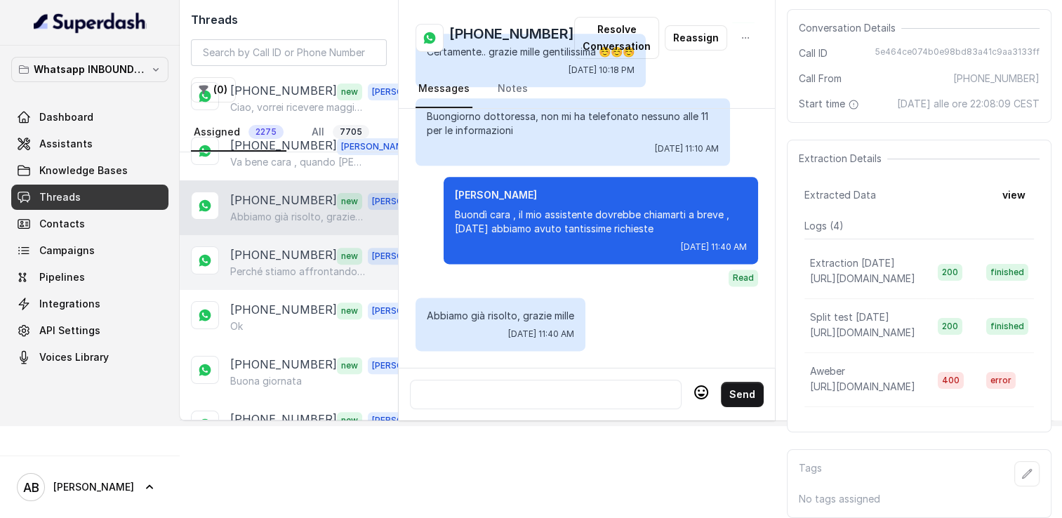
scroll to position [492, 0]
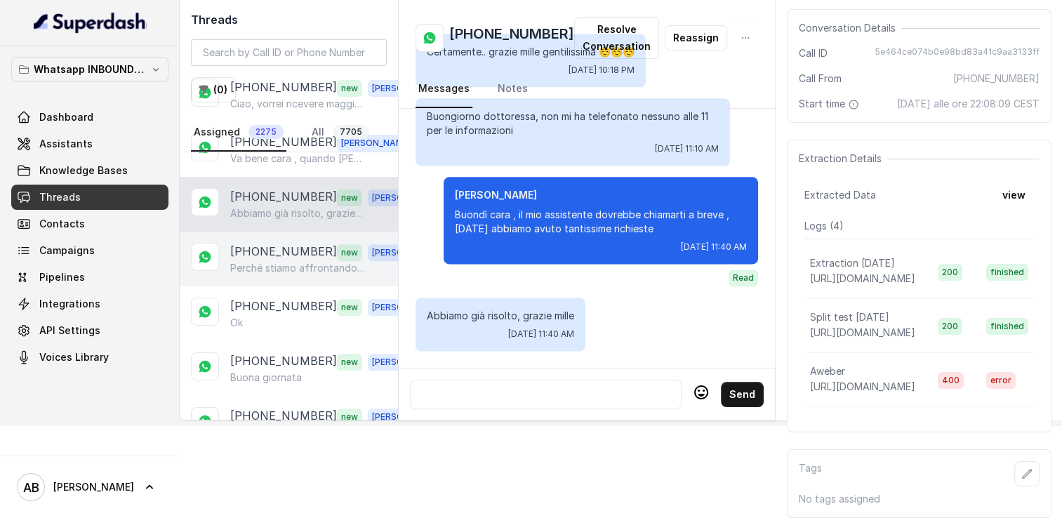
click at [284, 243] on p "[PHONE_NUMBER]" at bounding box center [283, 252] width 107 height 18
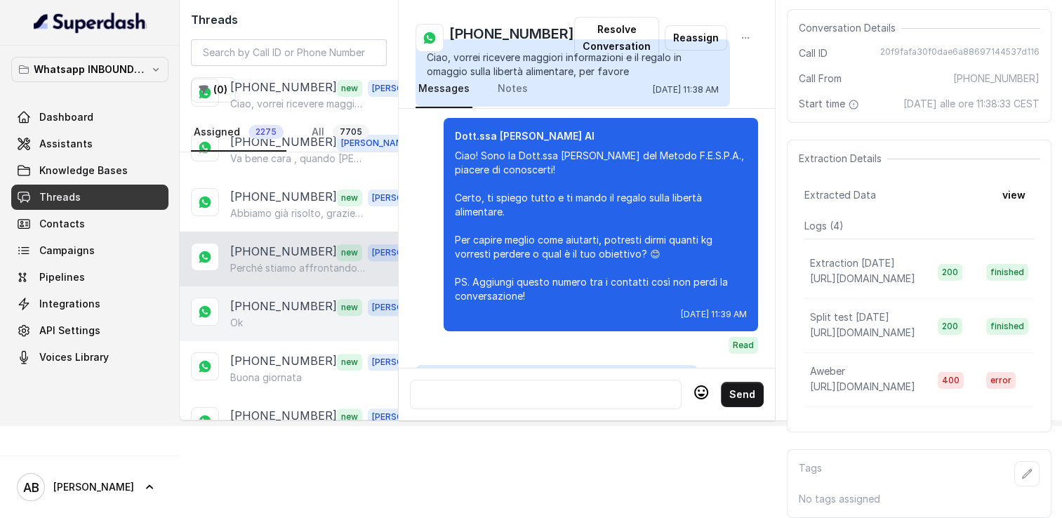
scroll to position [1986, 0]
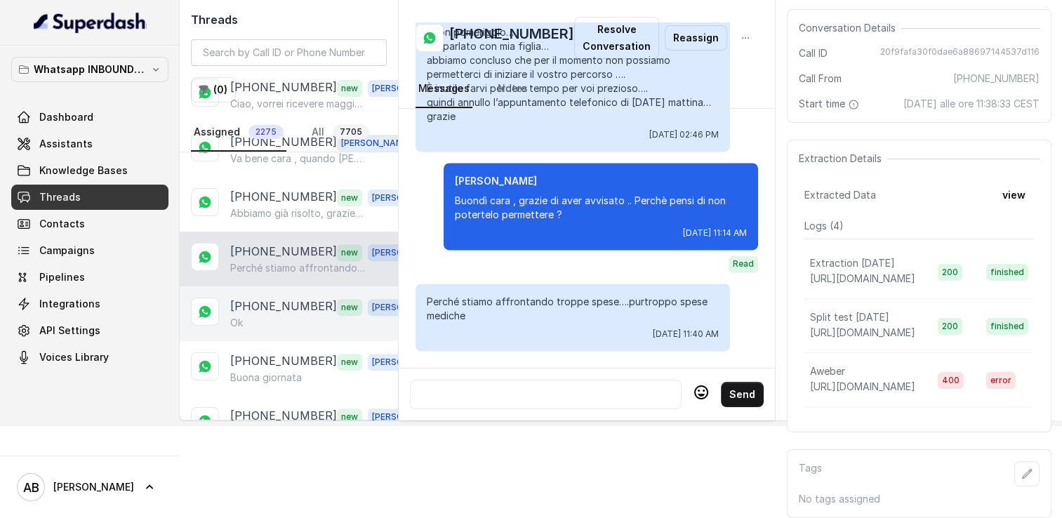
click at [290, 298] on p "[PHONE_NUMBER]" at bounding box center [283, 307] width 107 height 18
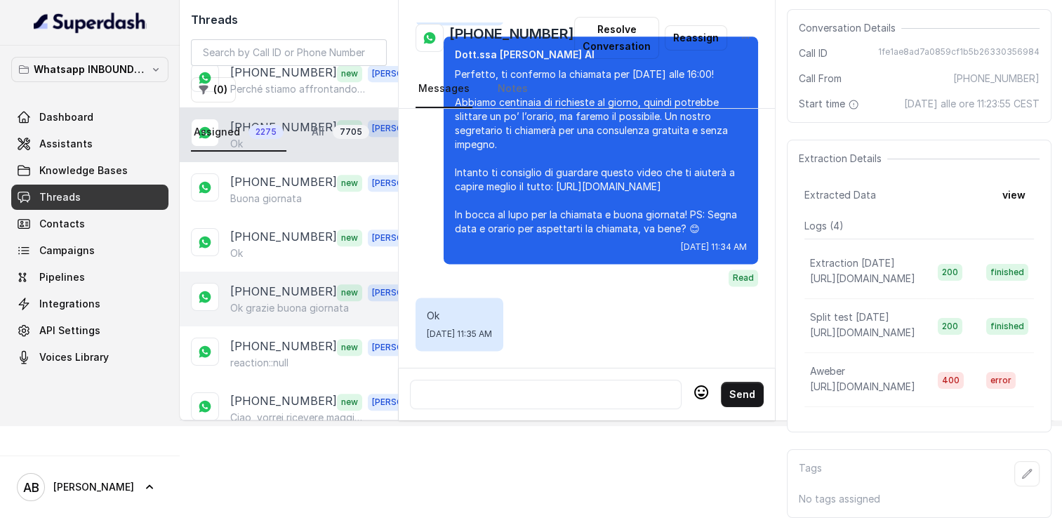
scroll to position [702, 0]
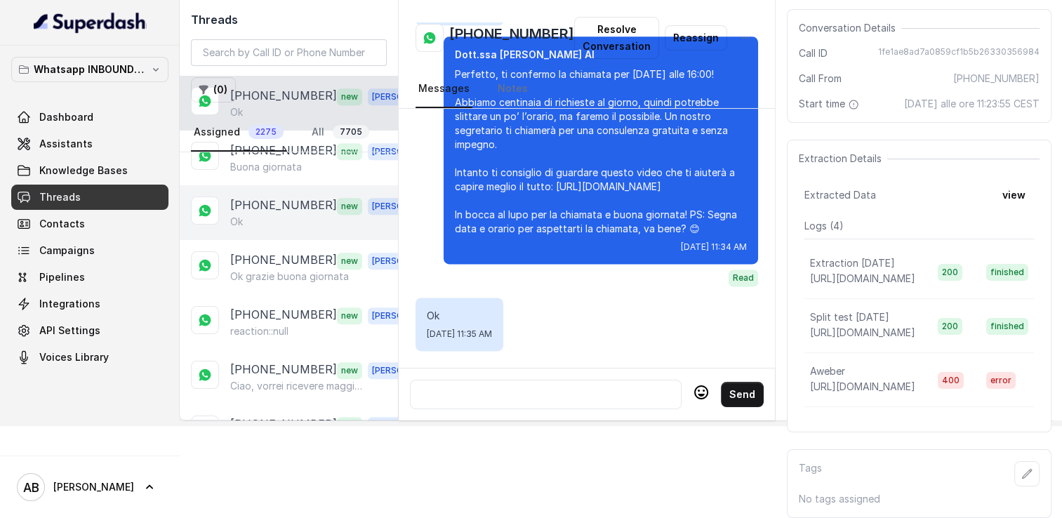
click at [294, 197] on p "[PHONE_NUMBER]" at bounding box center [283, 206] width 107 height 18
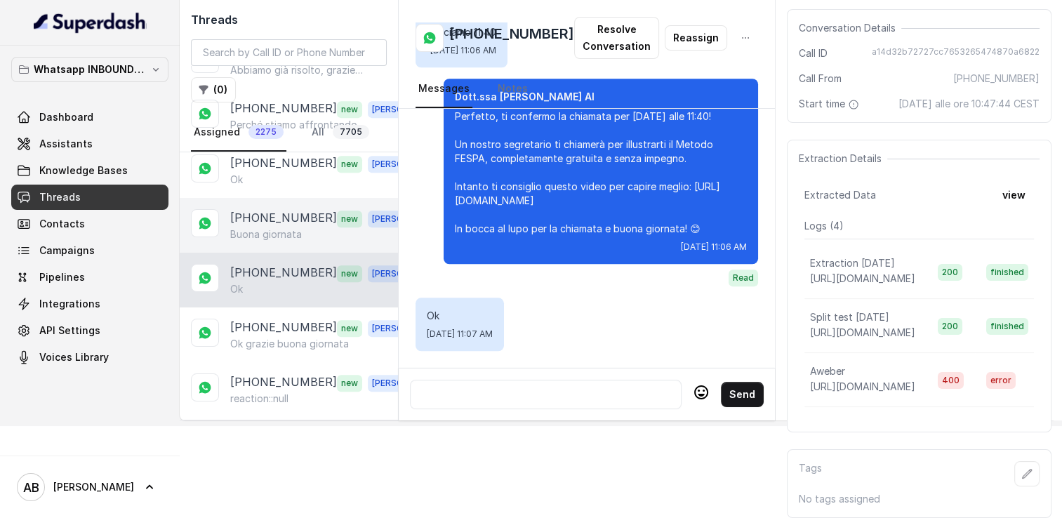
scroll to position [632, 0]
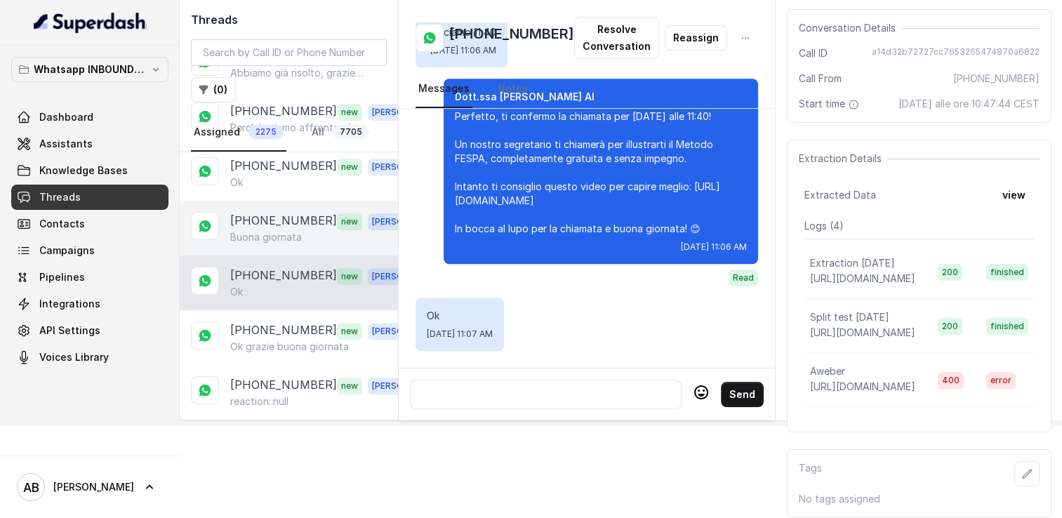
click at [268, 230] on p "Buona giornata" at bounding box center [266, 237] width 72 height 14
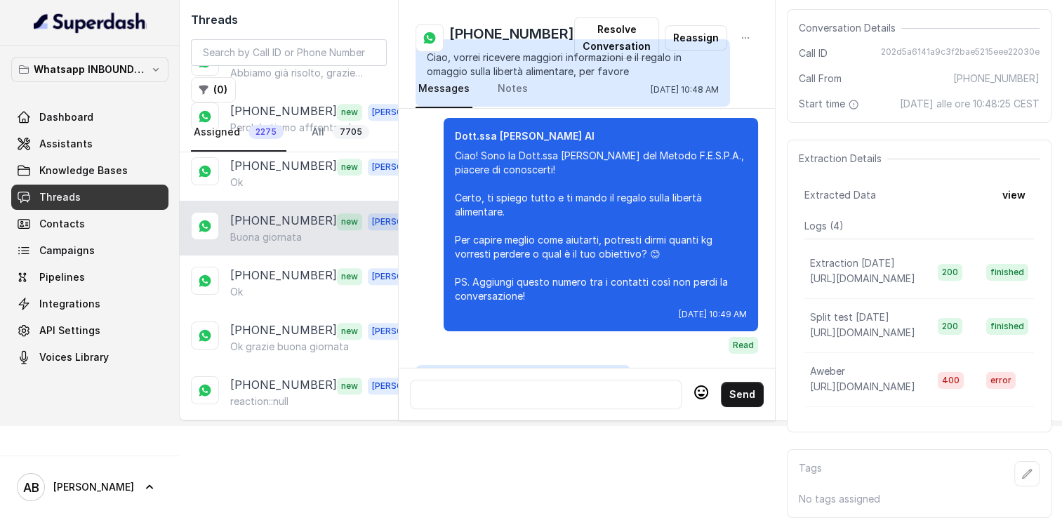
scroll to position [1368, 0]
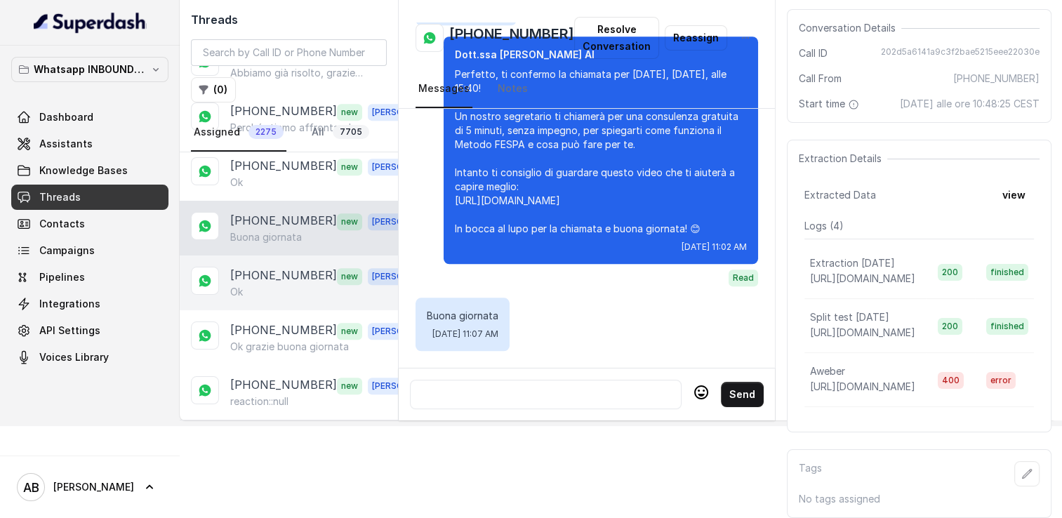
click at [295, 284] on div "[PHONE_NUMBER] new [PERSON_NAME]" at bounding box center [289, 283] width 218 height 55
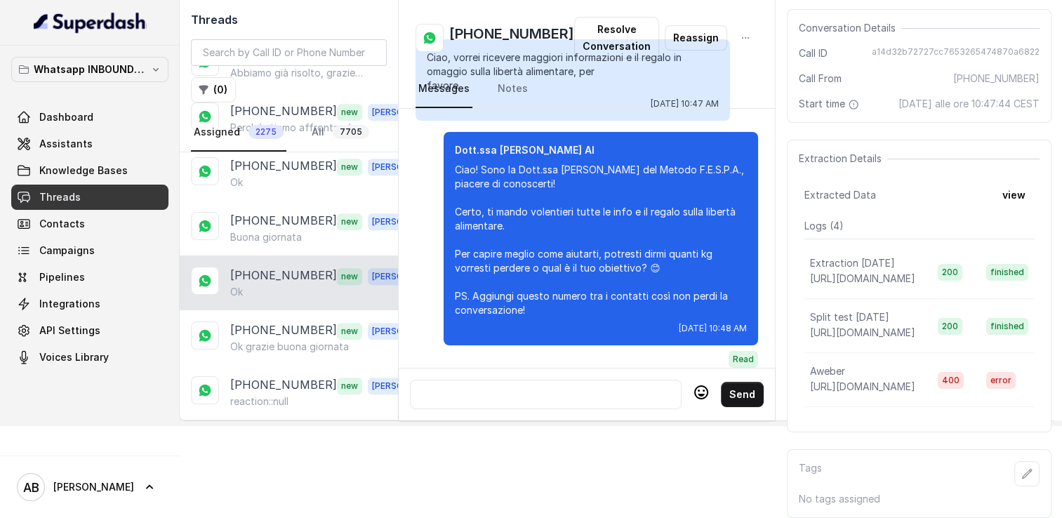
scroll to position [1382, 0]
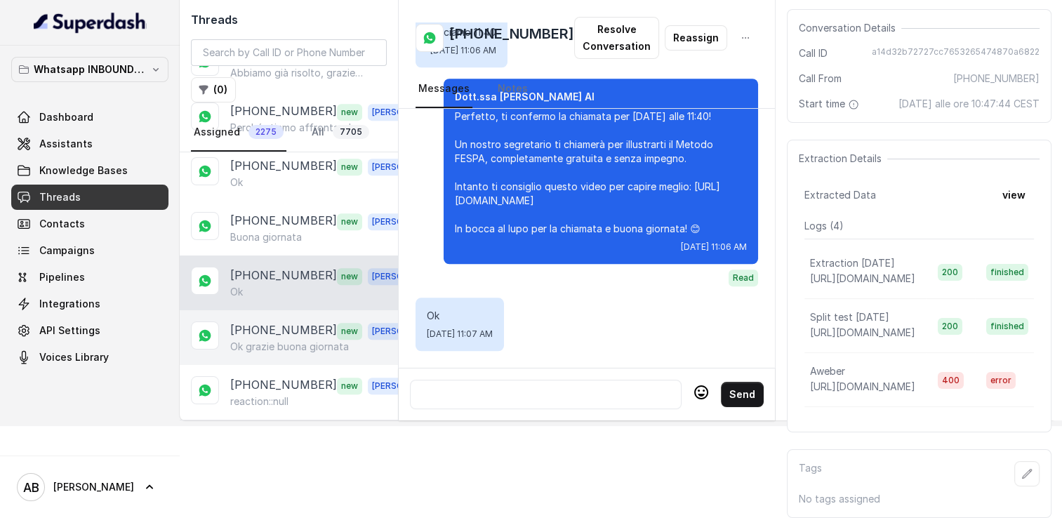
click at [293, 335] on div "[PHONE_NUMBER] new [PERSON_NAME] grazie buona giornata" at bounding box center [289, 337] width 218 height 55
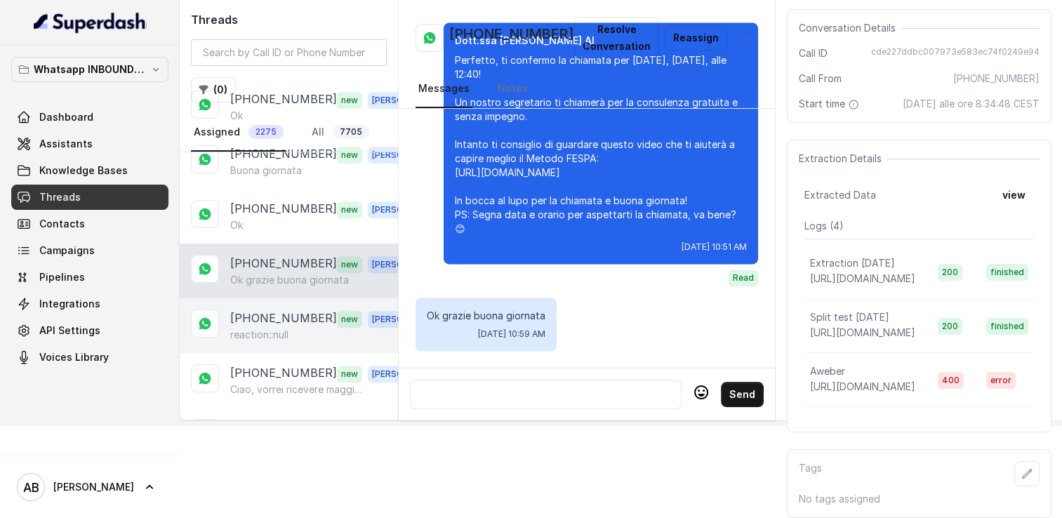
scroll to position [702, 0]
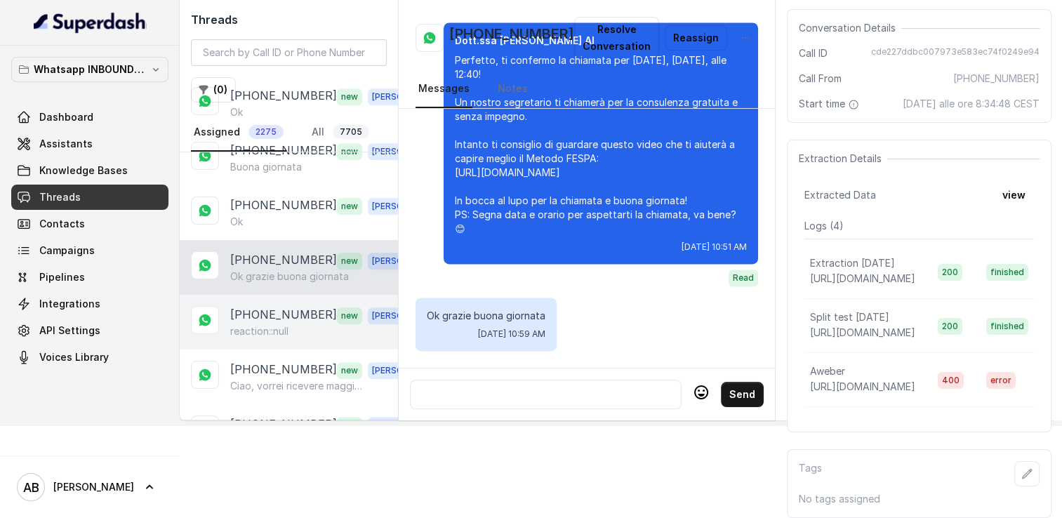
click at [284, 306] on p "[PHONE_NUMBER]" at bounding box center [283, 315] width 107 height 18
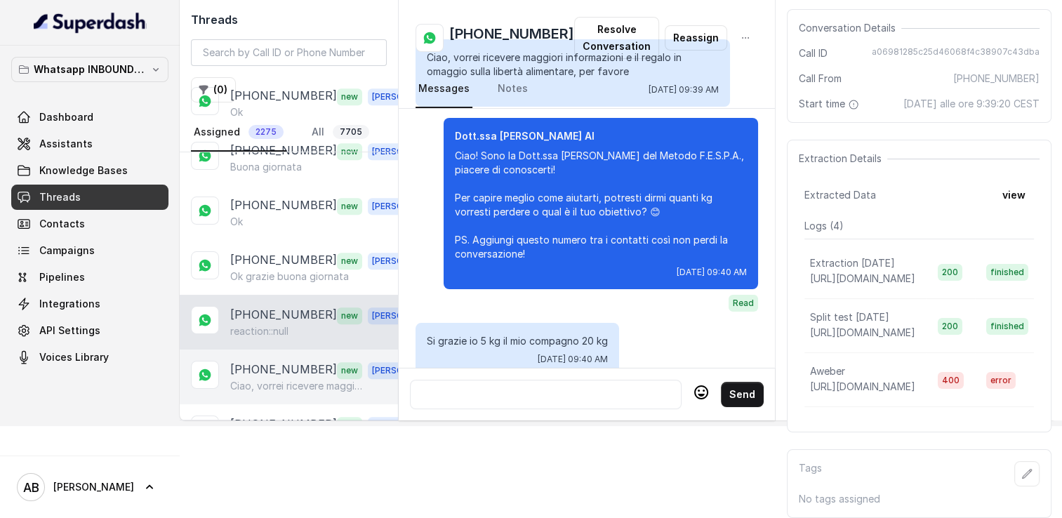
scroll to position [1466, 0]
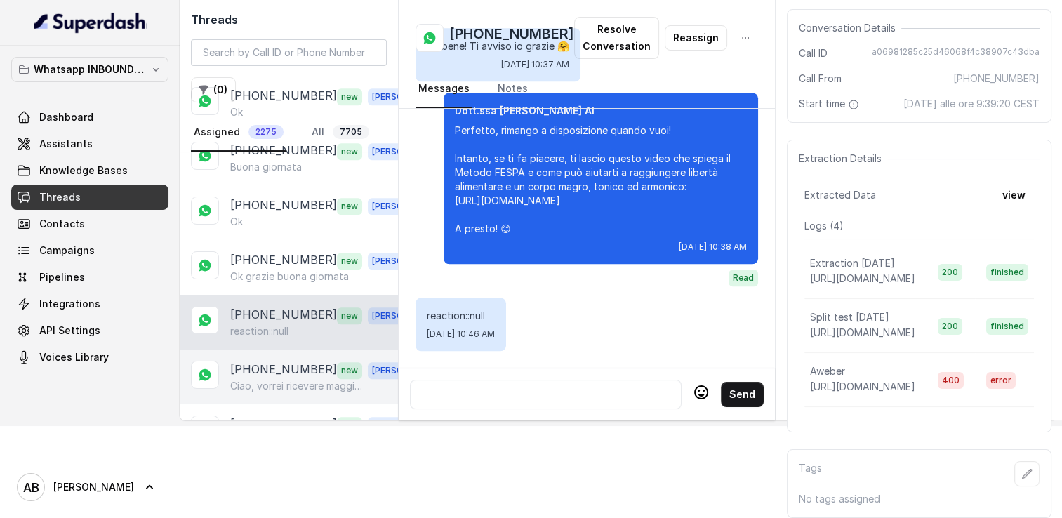
click at [283, 379] on p "Ciao, vorrei ricevere maggiori informazioni e il regalo in omaggio sulla libert…" at bounding box center [297, 386] width 135 height 14
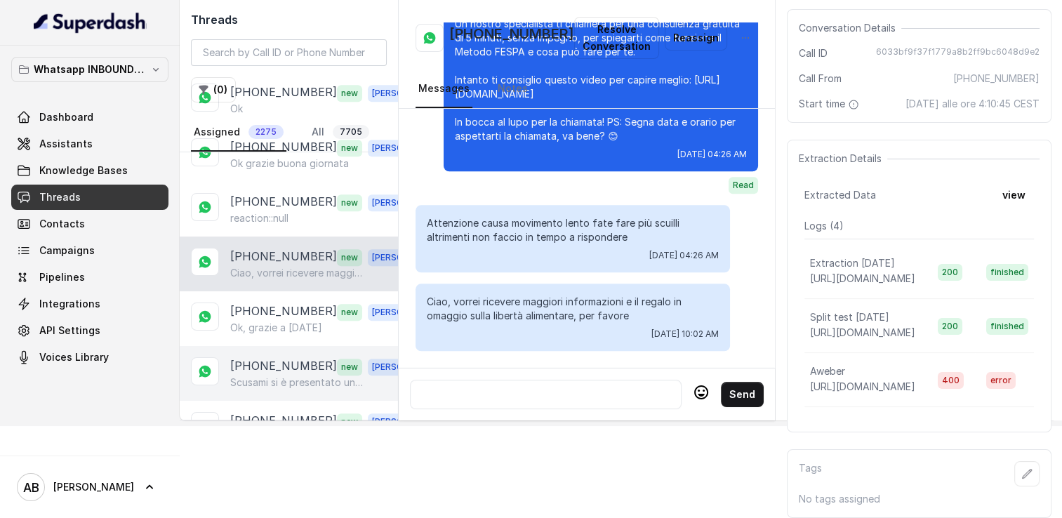
scroll to position [843, 0]
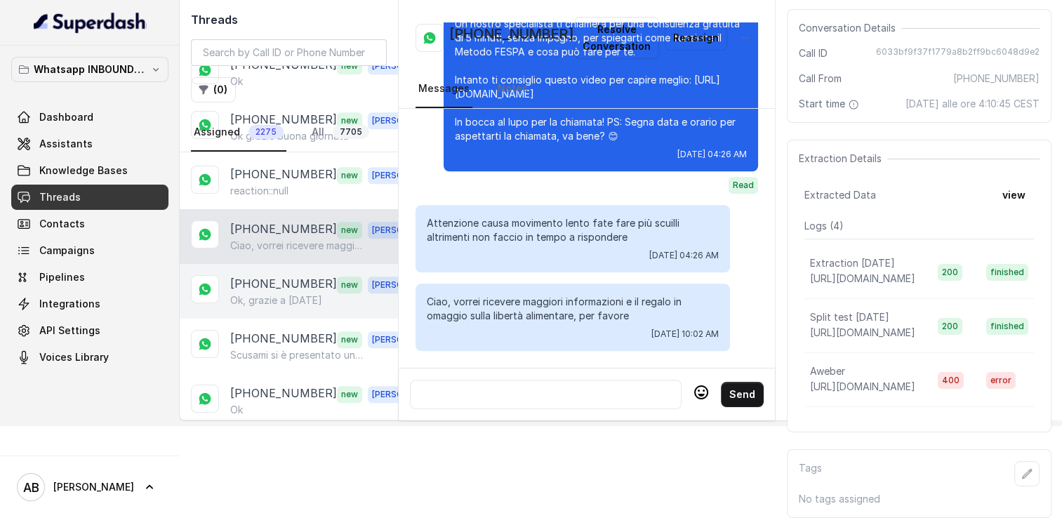
click at [294, 275] on p "[PHONE_NUMBER]" at bounding box center [283, 284] width 107 height 18
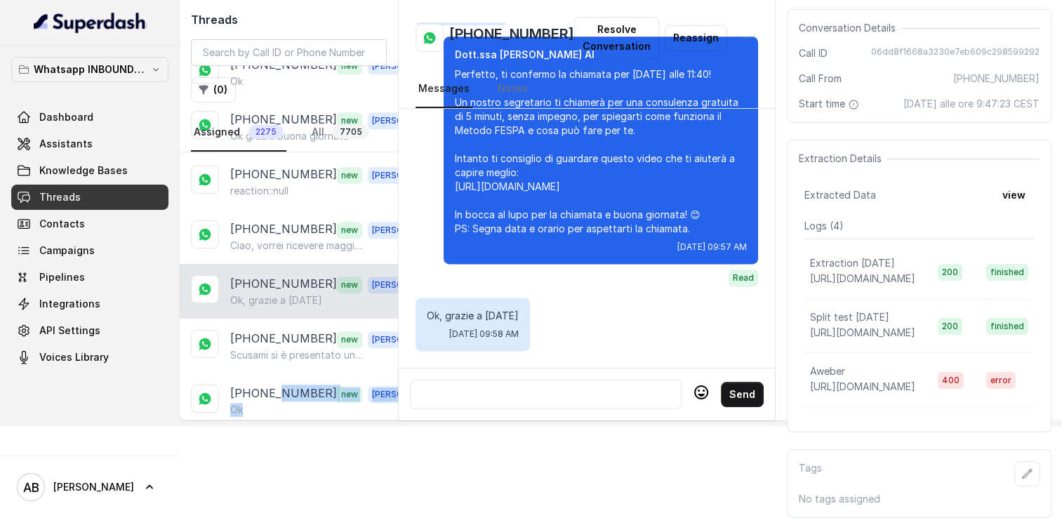
click at [284, 389] on div "[PHONE_NUMBER] new [PERSON_NAME]" at bounding box center [328, 401] width 196 height 32
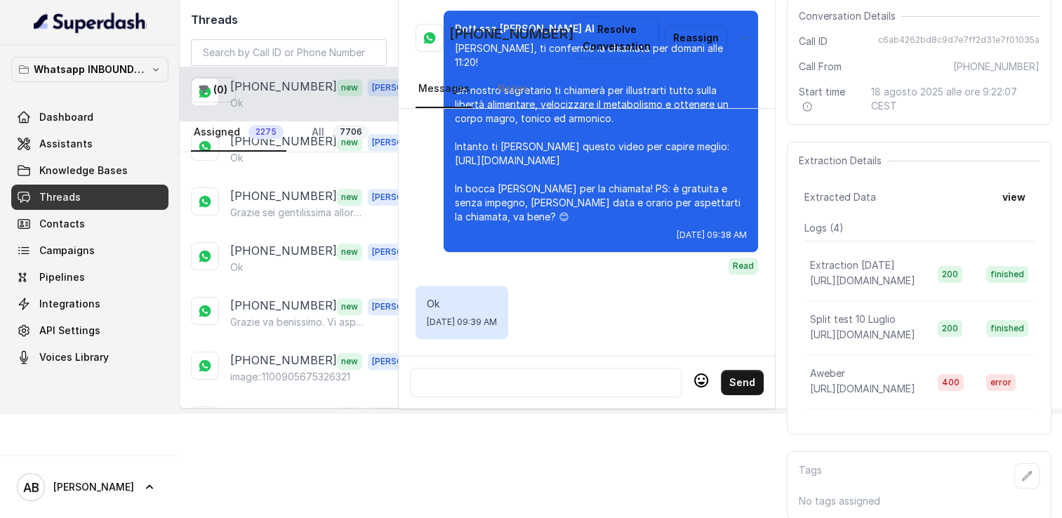
scroll to position [1138, 0]
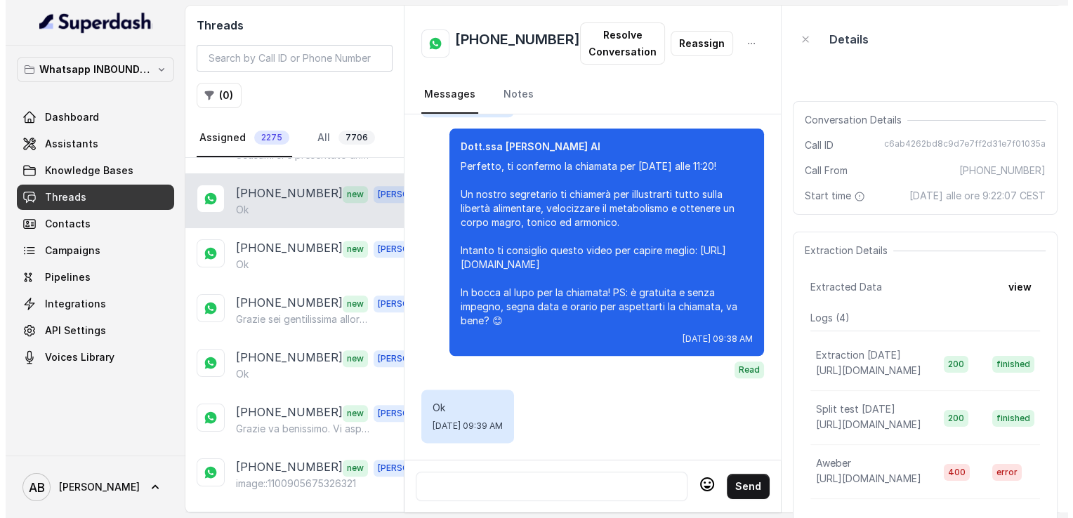
scroll to position [1138, 0]
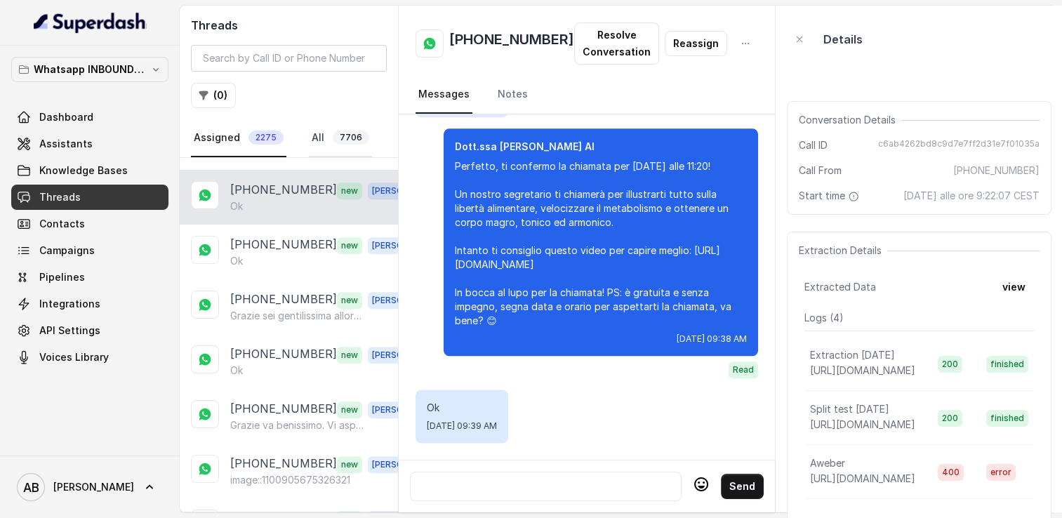
click at [317, 126] on link "All 7706" at bounding box center [340, 138] width 63 height 38
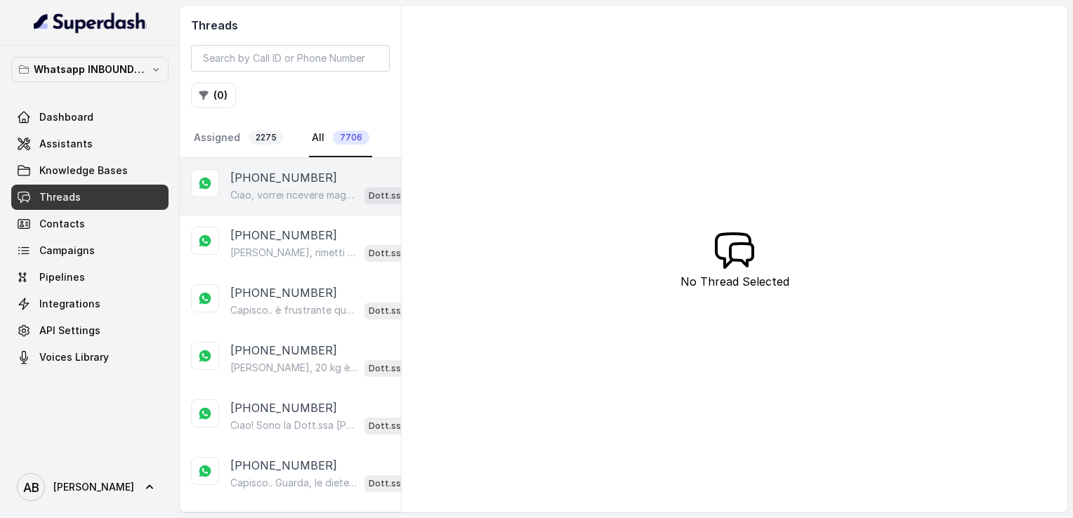
click at [247, 165] on div "+393333877798 Ciao, vorrei ricevere maggiori informazioni e il regalo in omaggi…" at bounding box center [290, 187] width 221 height 58
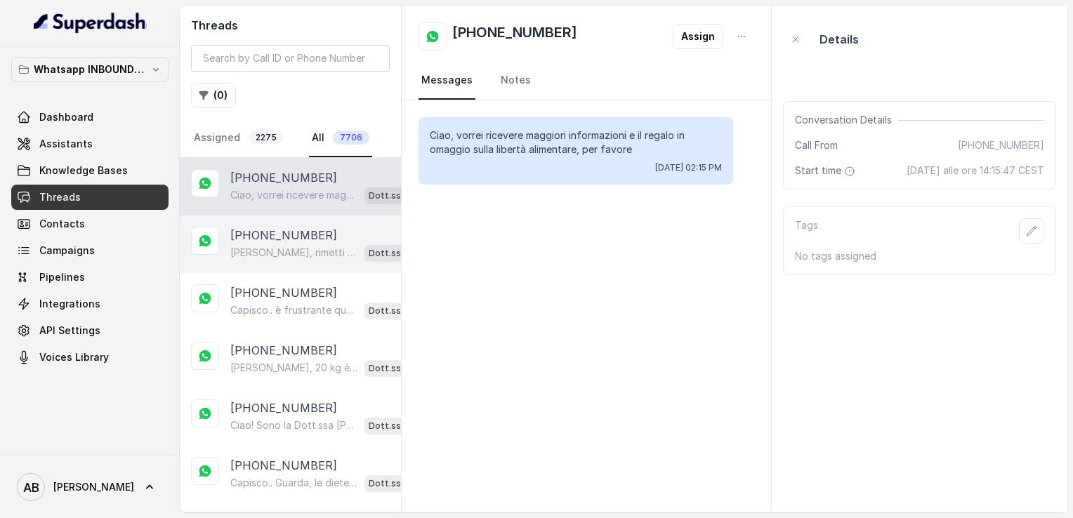
click at [277, 232] on p "+393334470592" at bounding box center [283, 235] width 107 height 17
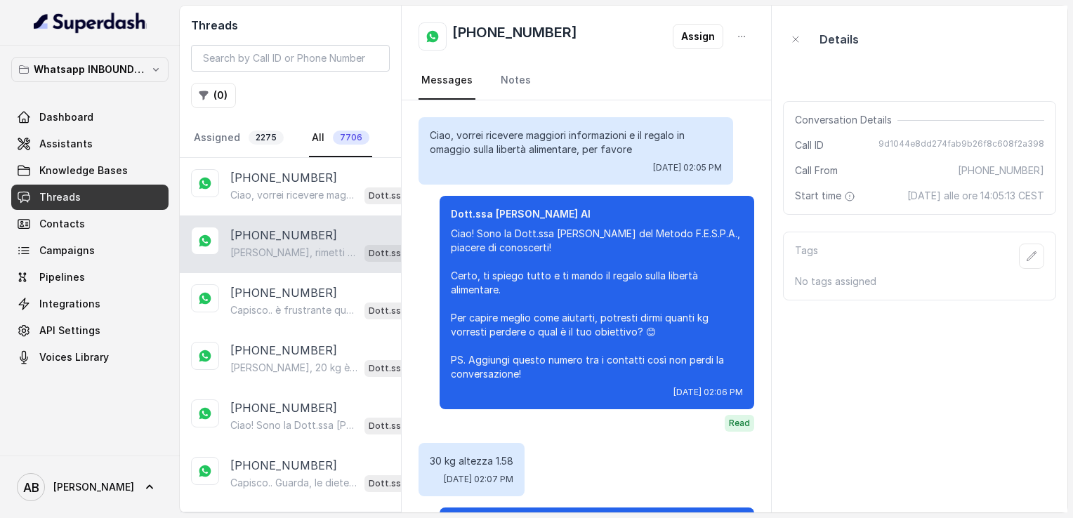
scroll to position [767, 0]
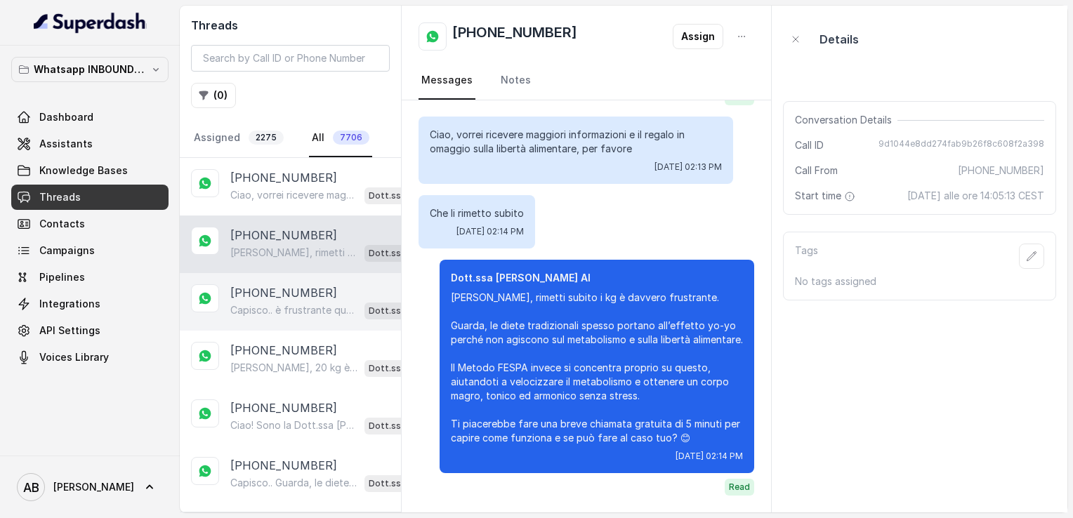
click at [285, 291] on p "+393477559694" at bounding box center [283, 292] width 107 height 17
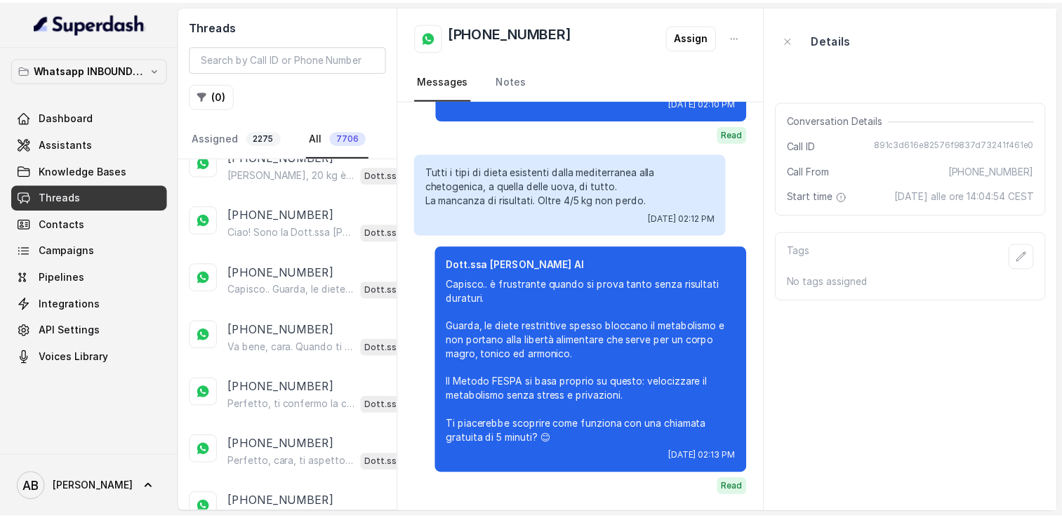
scroll to position [211, 0]
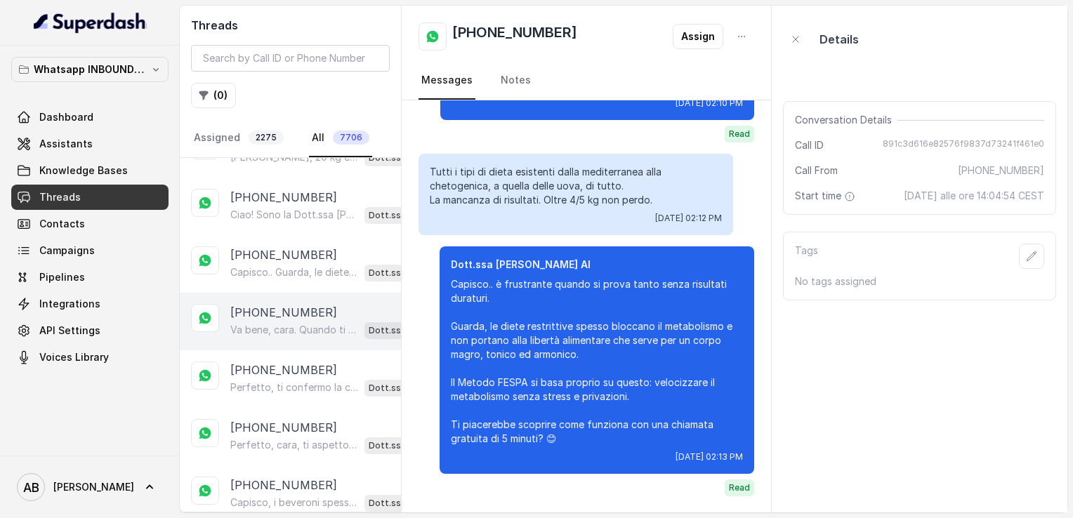
click at [282, 293] on div "+393384214586 Va bene, cara. Quando ti sentirai pronta, fammi sapere giorno e o…" at bounding box center [290, 322] width 221 height 58
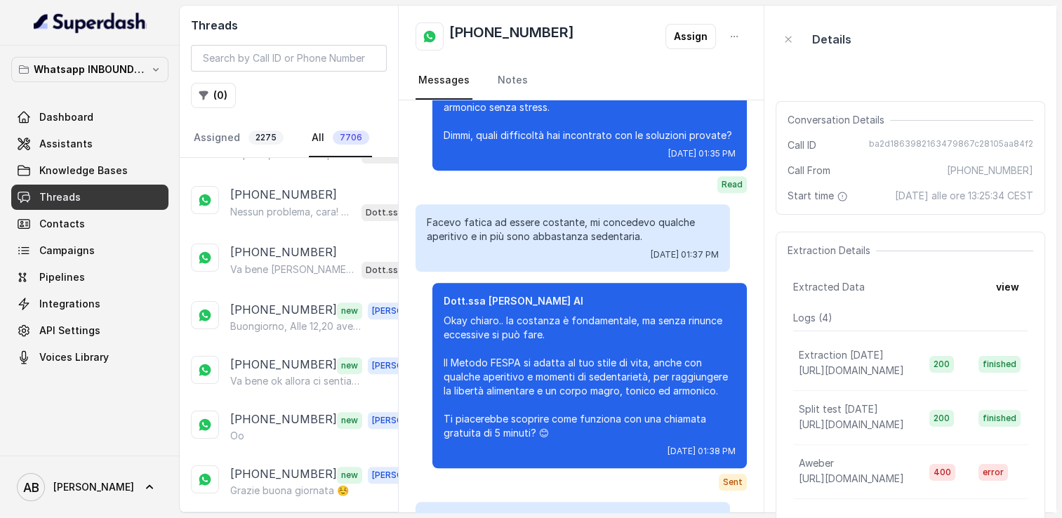
scroll to position [562, 0]
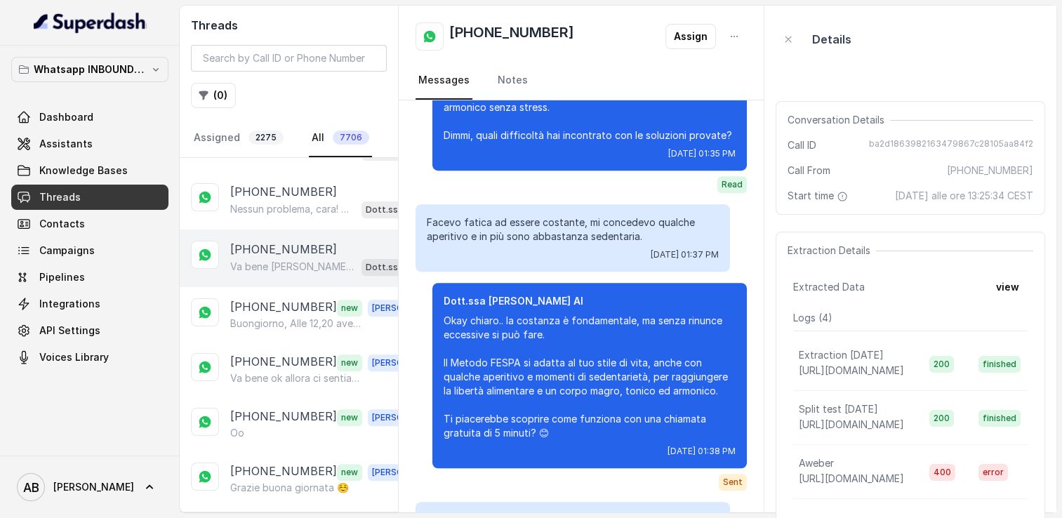
click at [287, 260] on p "Va bene [PERSON_NAME], ti aspetto quando ti sarà più comodo. Ricorda che la chi…" at bounding box center [293, 267] width 126 height 14
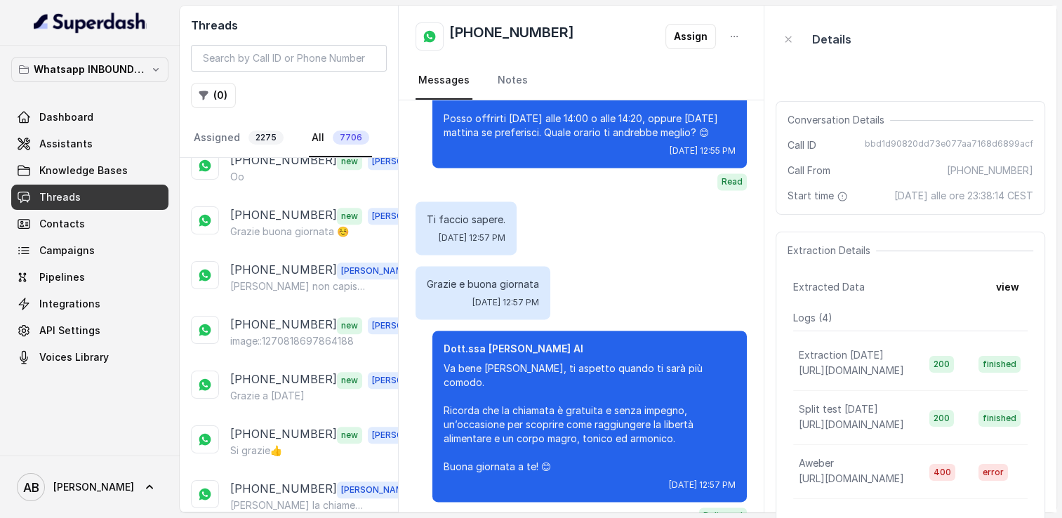
scroll to position [843, 0]
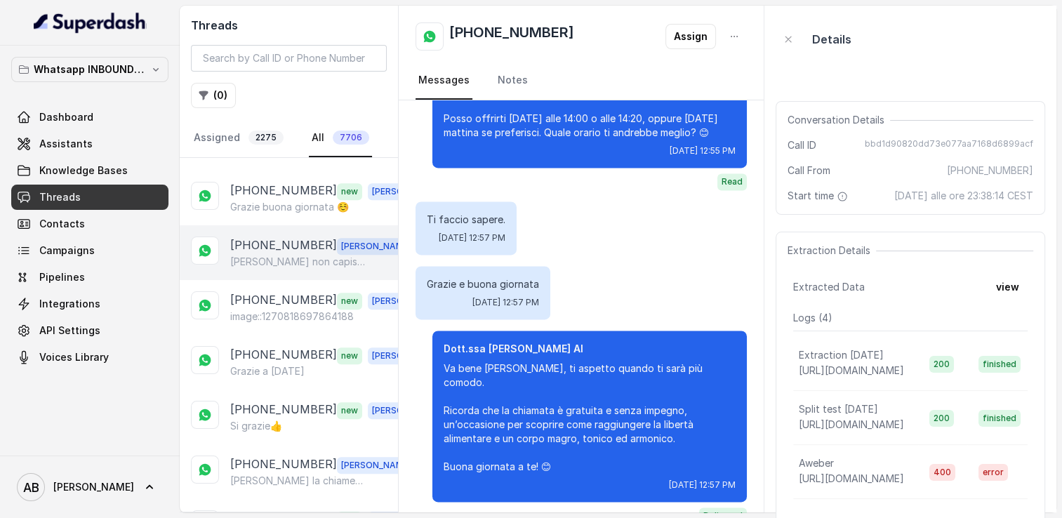
click at [301, 255] on p "[PERSON_NAME] non capisco cosa tu stia dicendo" at bounding box center [297, 262] width 135 height 14
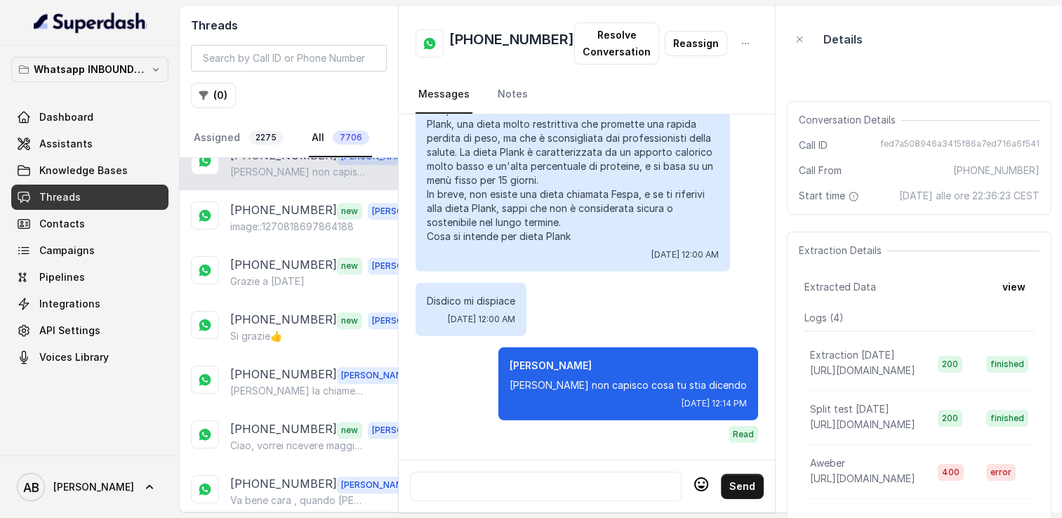
scroll to position [983, 0]
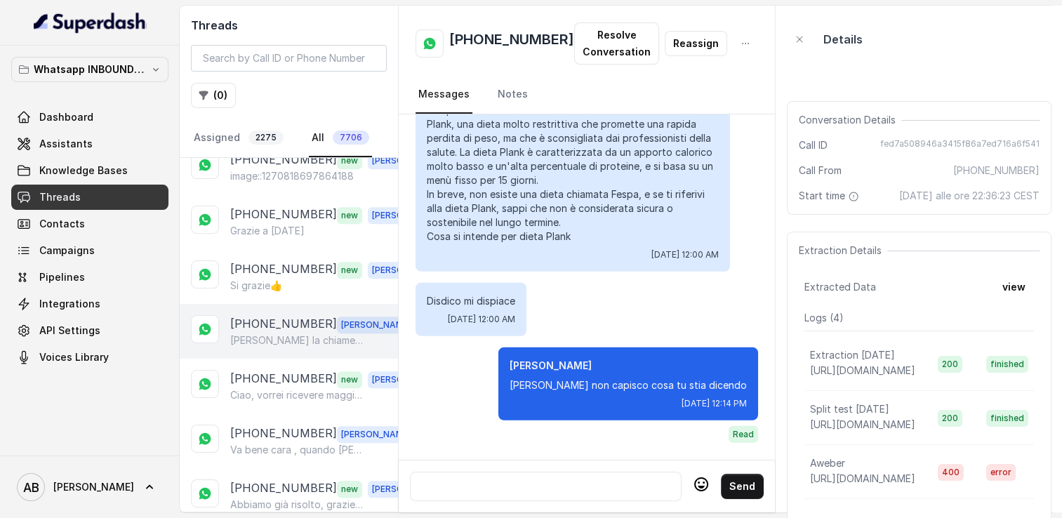
click at [278, 315] on p "[PHONE_NUMBER]" at bounding box center [283, 324] width 107 height 18
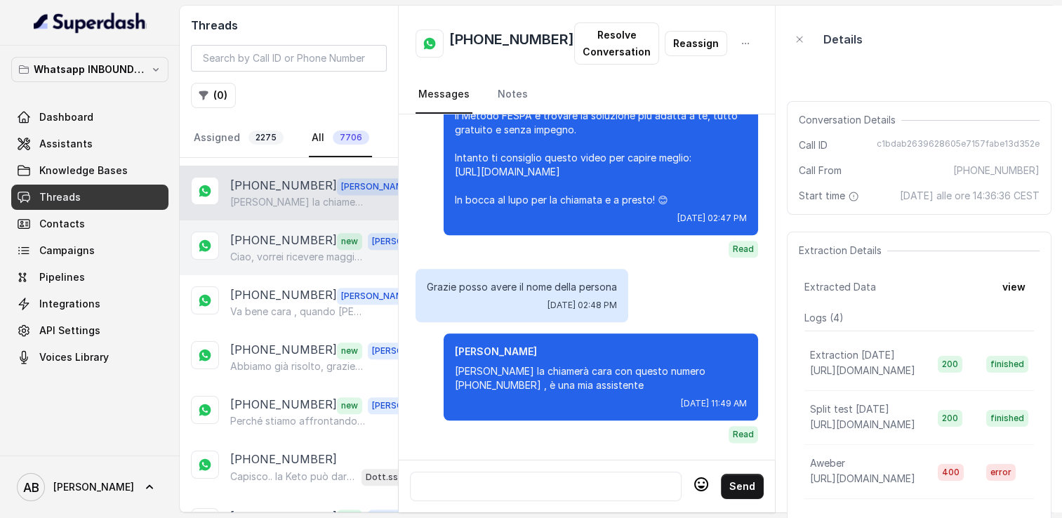
scroll to position [1124, 0]
click at [265, 248] on p "Ciao, vorrei ricevere maggiori informazioni e il regalo in omaggio sulla libert…" at bounding box center [297, 255] width 135 height 14
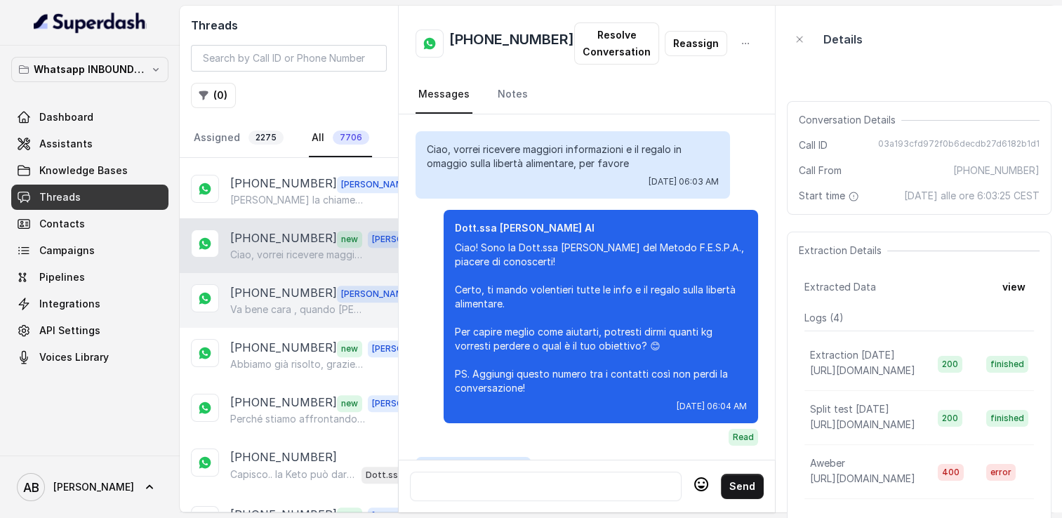
scroll to position [1879, 0]
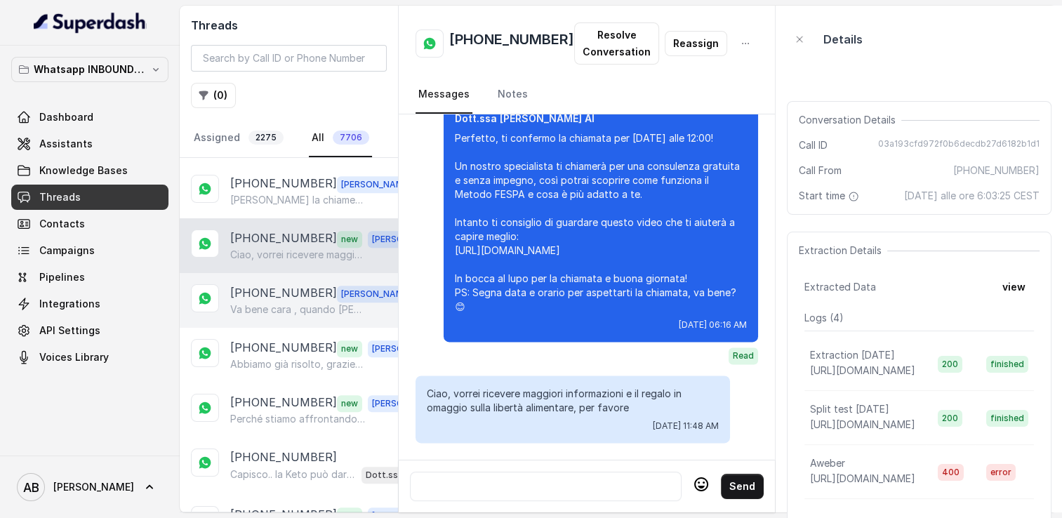
click at [275, 284] on p "[PHONE_NUMBER]" at bounding box center [283, 293] width 107 height 18
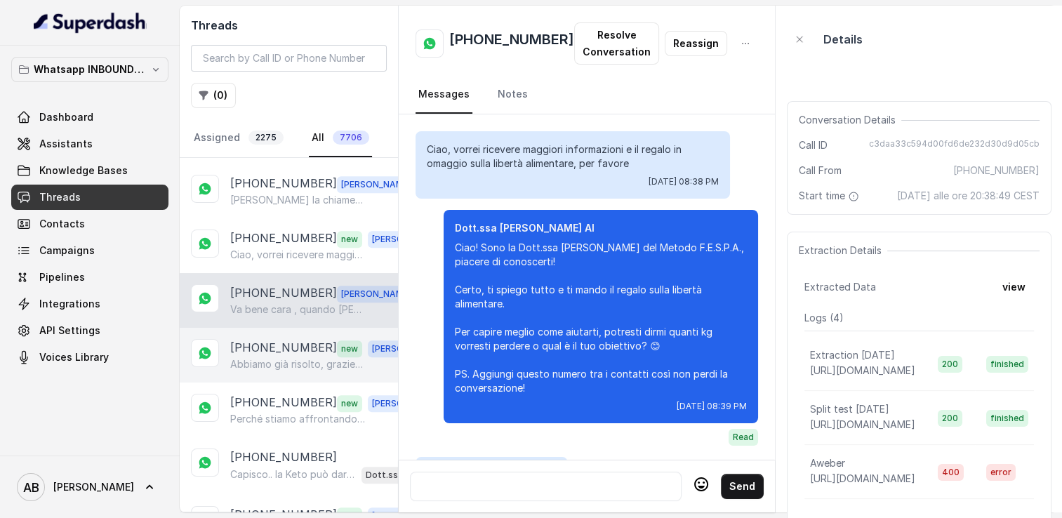
click at [295, 339] on p "[PHONE_NUMBER]" at bounding box center [283, 348] width 107 height 18
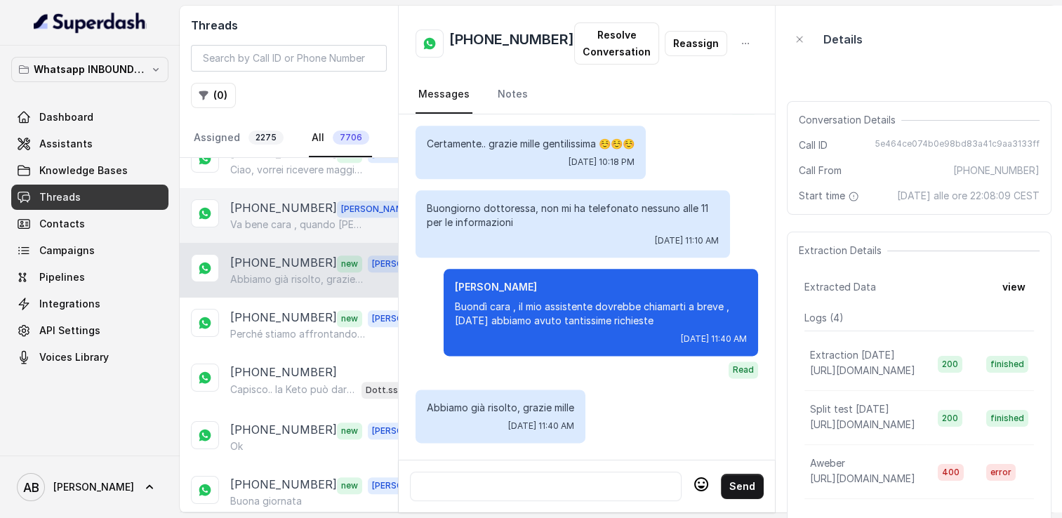
scroll to position [1264, 0]
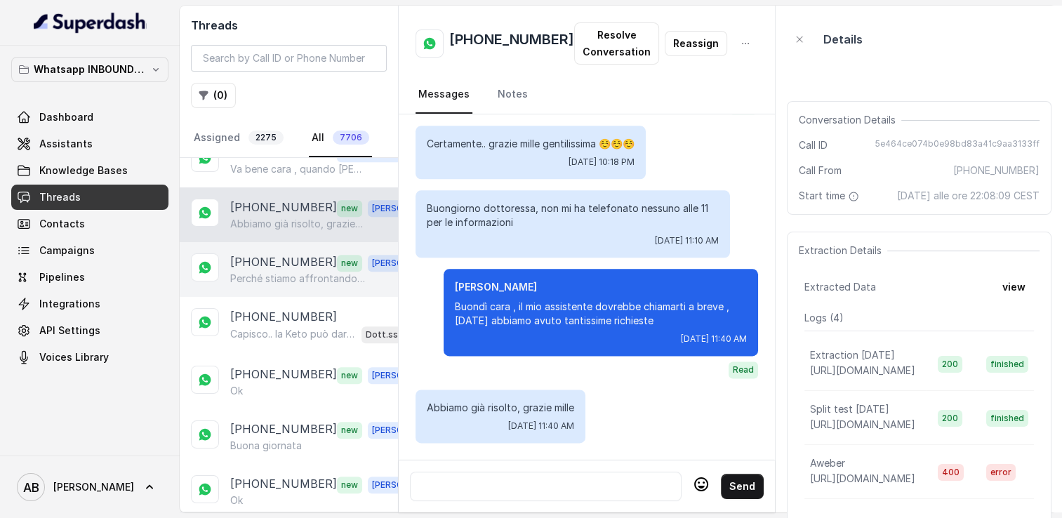
click at [267, 271] on div "+393270331131 new Alessandro Perché stiamo affrontando troppe spese….purtroppo …" at bounding box center [289, 269] width 218 height 55
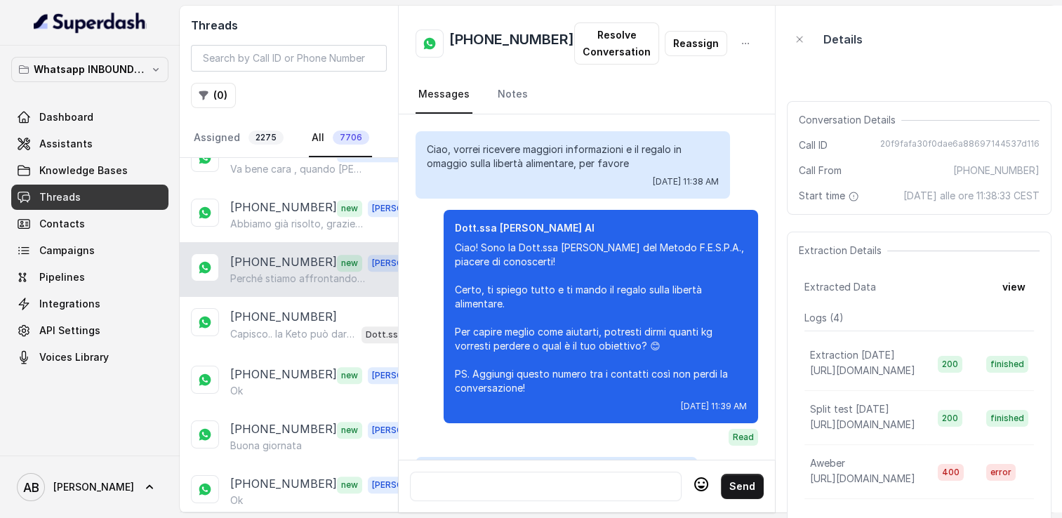
scroll to position [1986, 0]
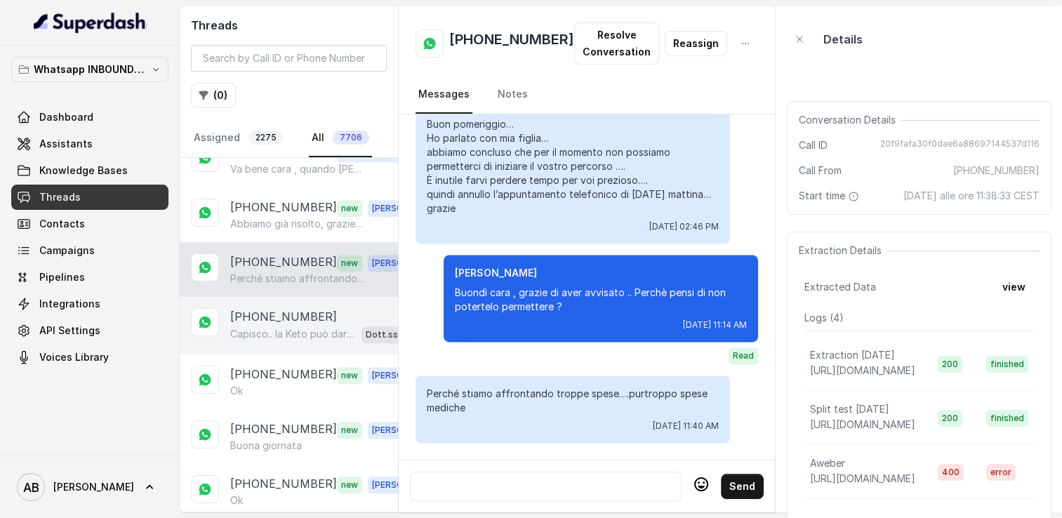
click at [269, 327] on div "Capisco.. la Keto può dare risultati iniziali, ma spesso è [MEDICAL_DATA] mante…" at bounding box center [328, 334] width 196 height 18
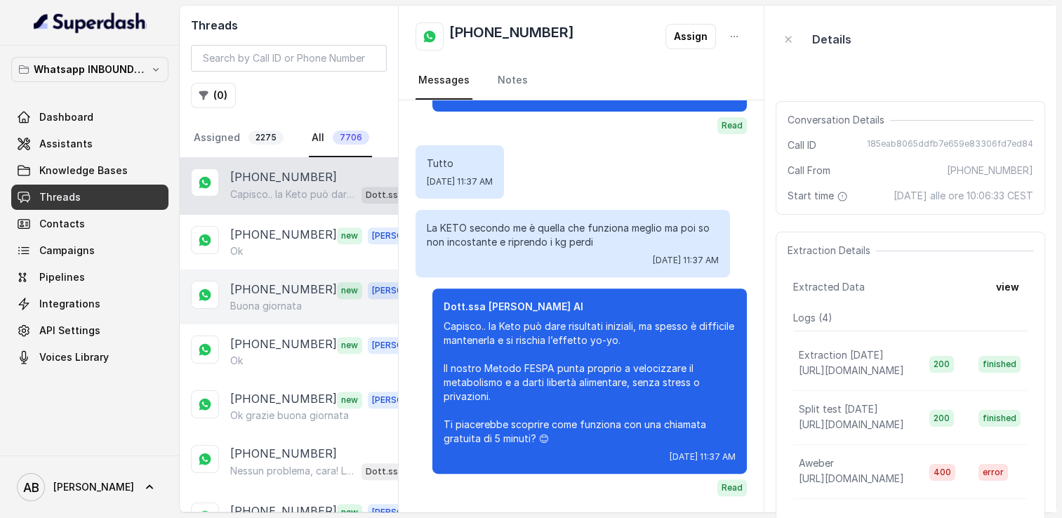
scroll to position [1404, 0]
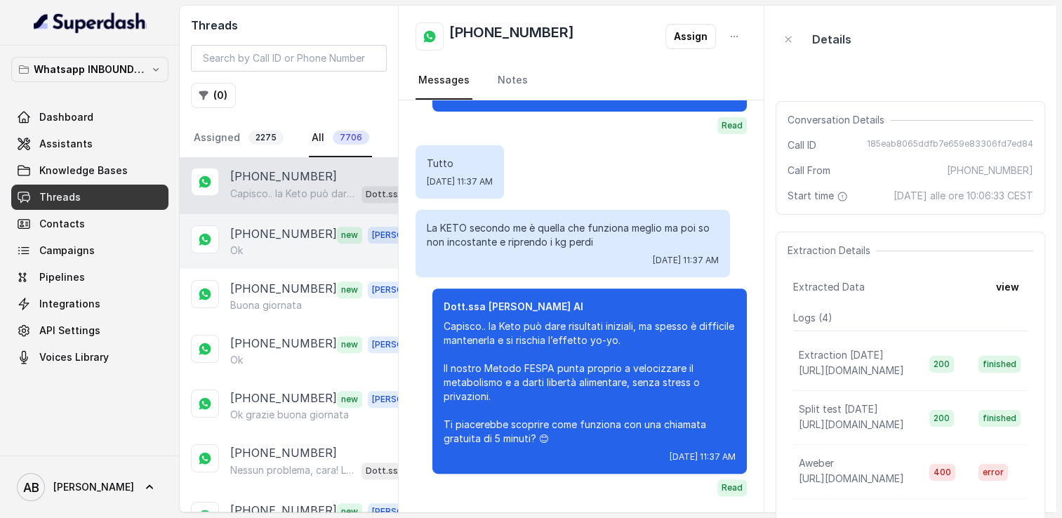
click at [267, 244] on div "Ok" at bounding box center [328, 251] width 196 height 14
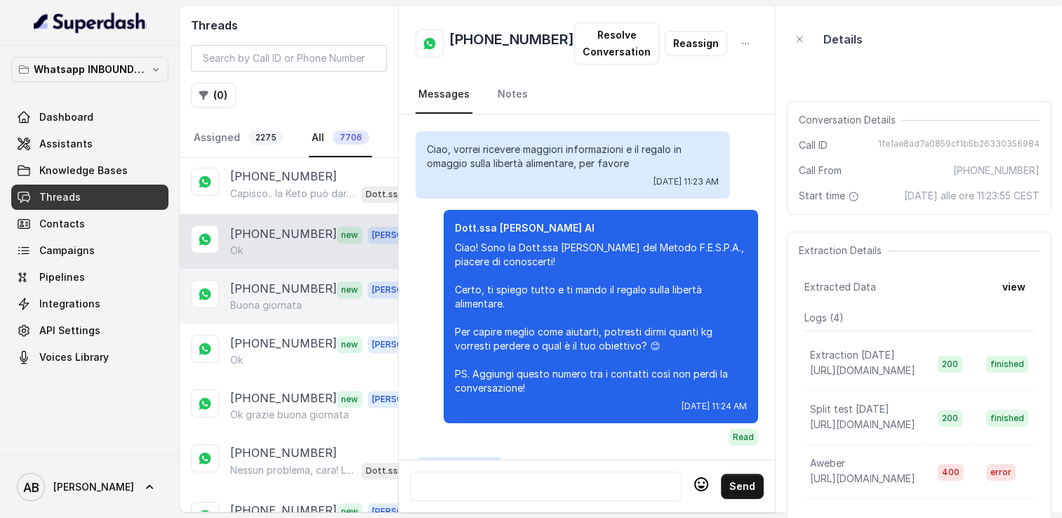
scroll to position [1910, 0]
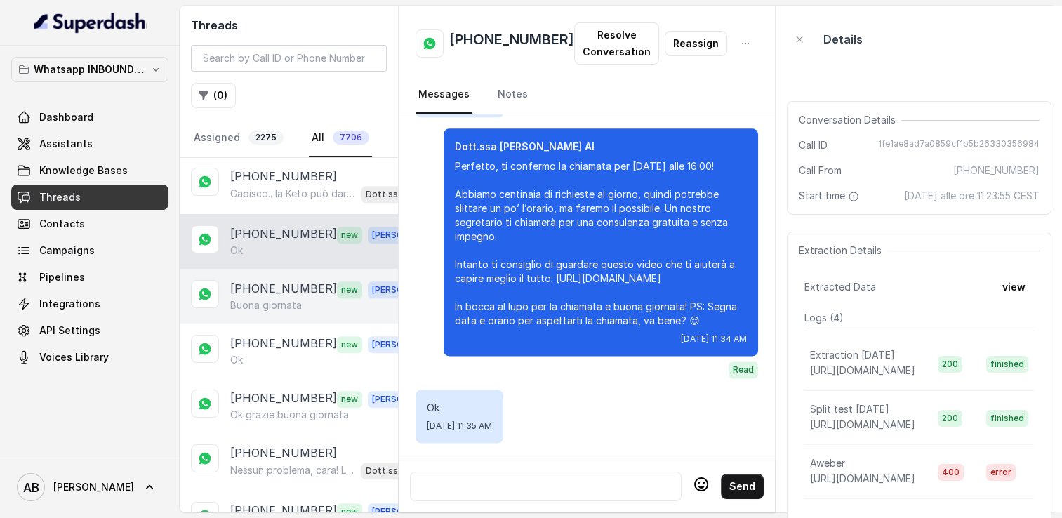
click at [256, 298] on p "Buona giornata" at bounding box center [266, 305] width 72 height 14
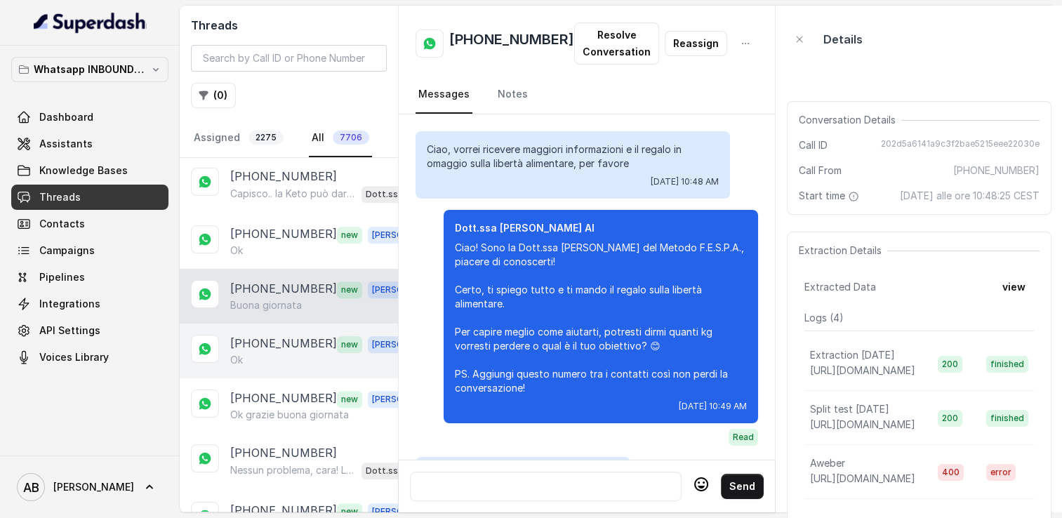
scroll to position [1368, 0]
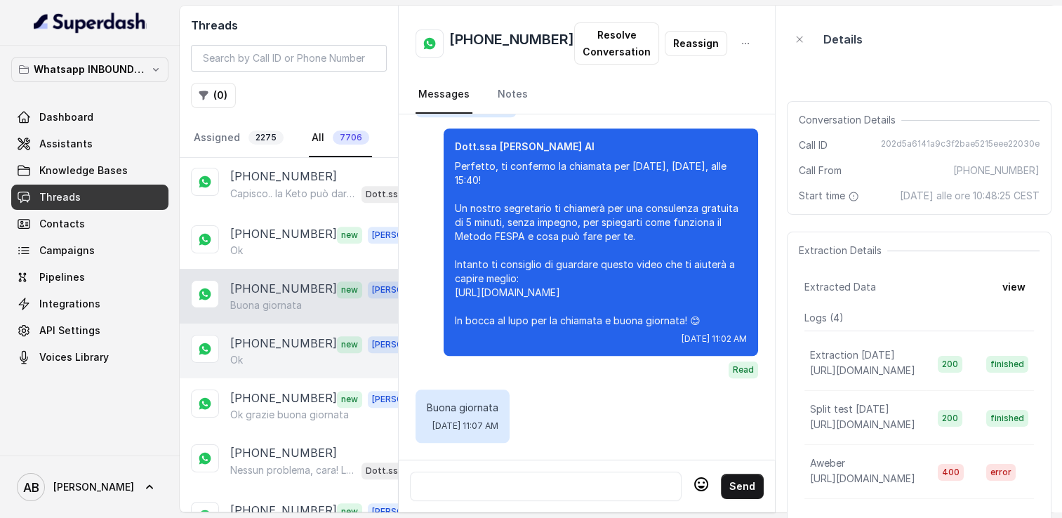
click at [258, 324] on div "[PHONE_NUMBER] new [PERSON_NAME]" at bounding box center [289, 351] width 218 height 55
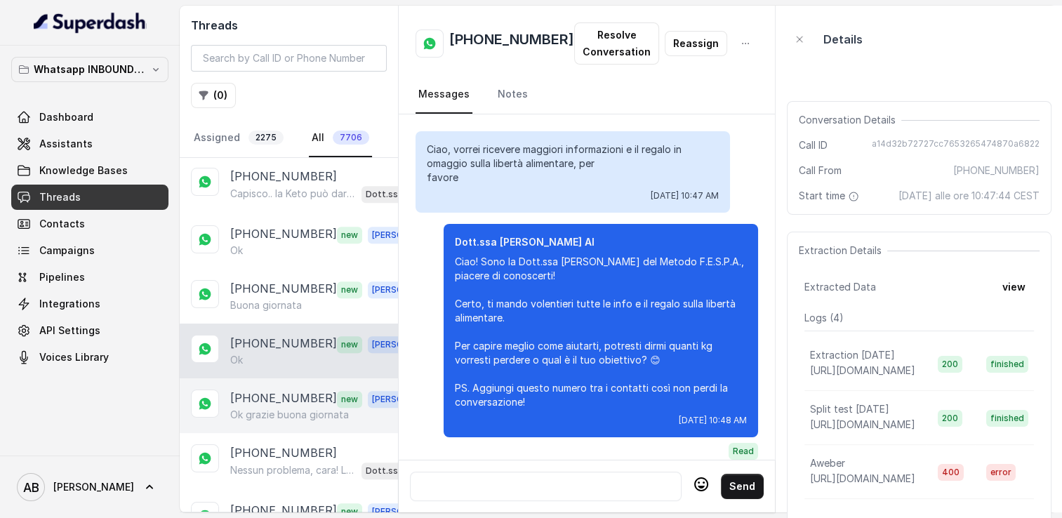
scroll to position [1382, 0]
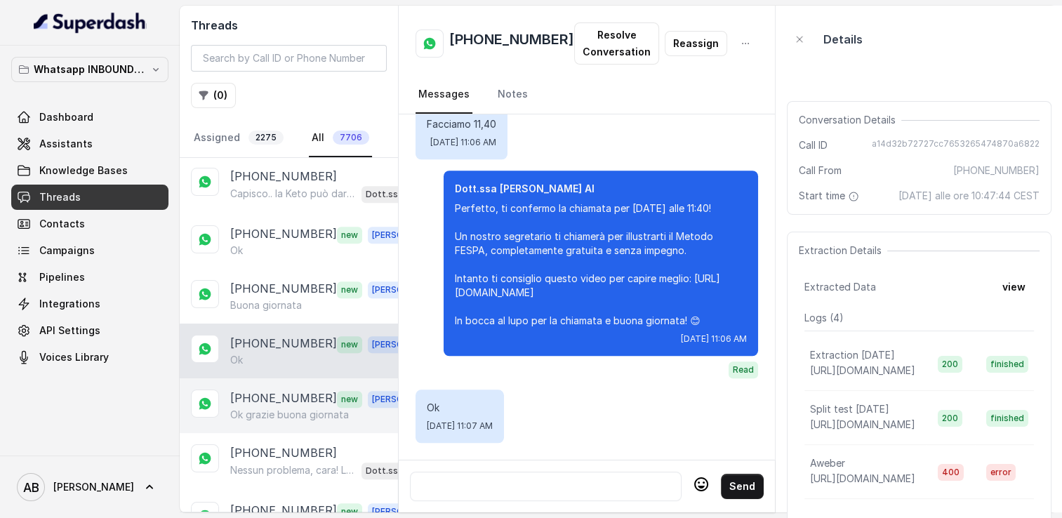
click at [271, 390] on p "[PHONE_NUMBER]" at bounding box center [283, 399] width 107 height 18
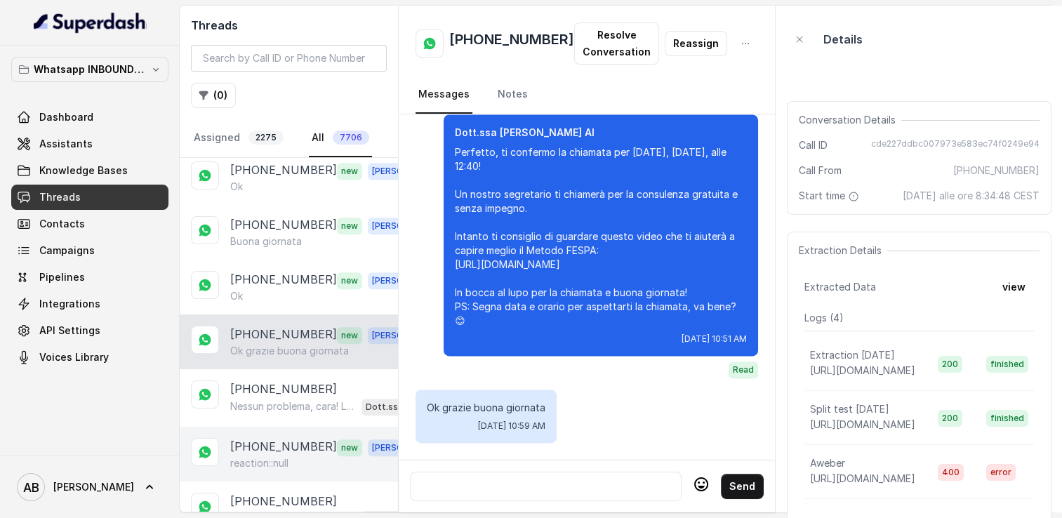
scroll to position [1615, 0]
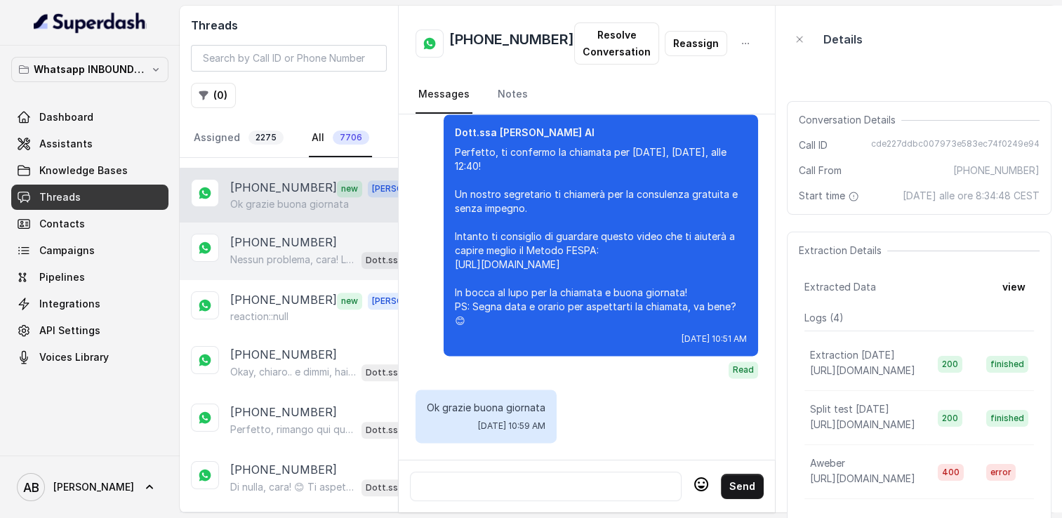
click at [272, 253] on p "Nessun problema, cara! La chiamata può essere fatta quando preferisci, senza fr…" at bounding box center [293, 260] width 126 height 14
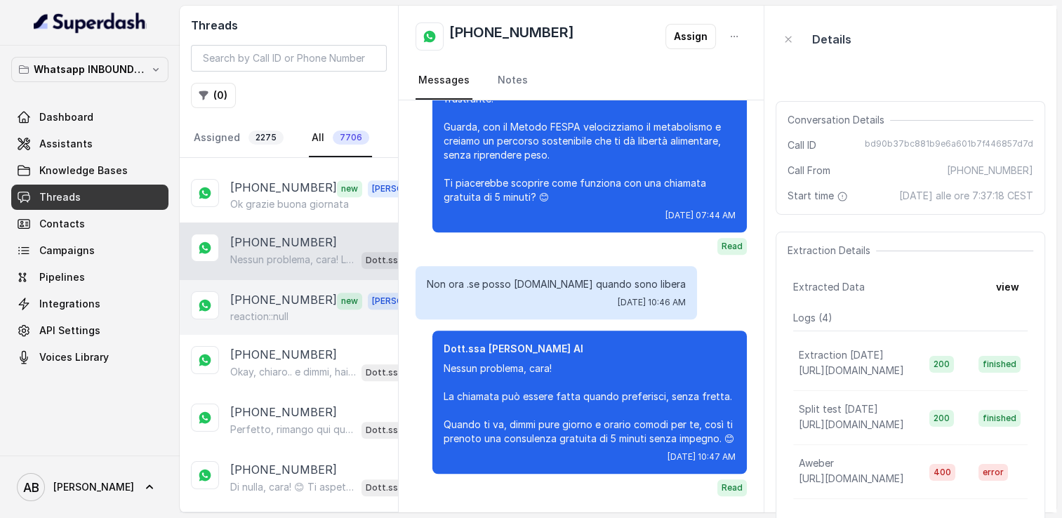
click at [281, 310] on p "reaction::null" at bounding box center [259, 317] width 58 height 14
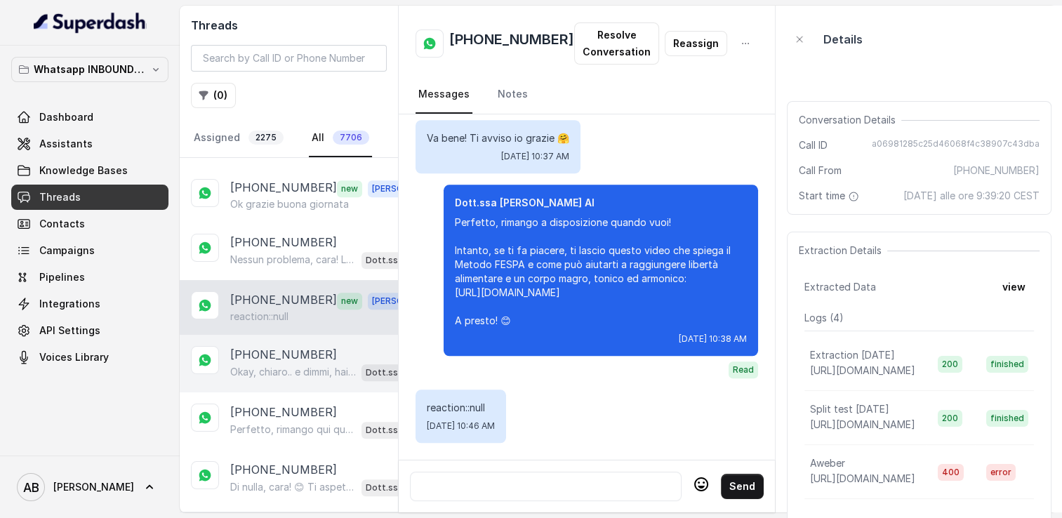
click at [278, 335] on div "+393288371325 Okay, chiaro.. e dimmi, hai già provato qualcosa per perdere ques…" at bounding box center [289, 364] width 218 height 58
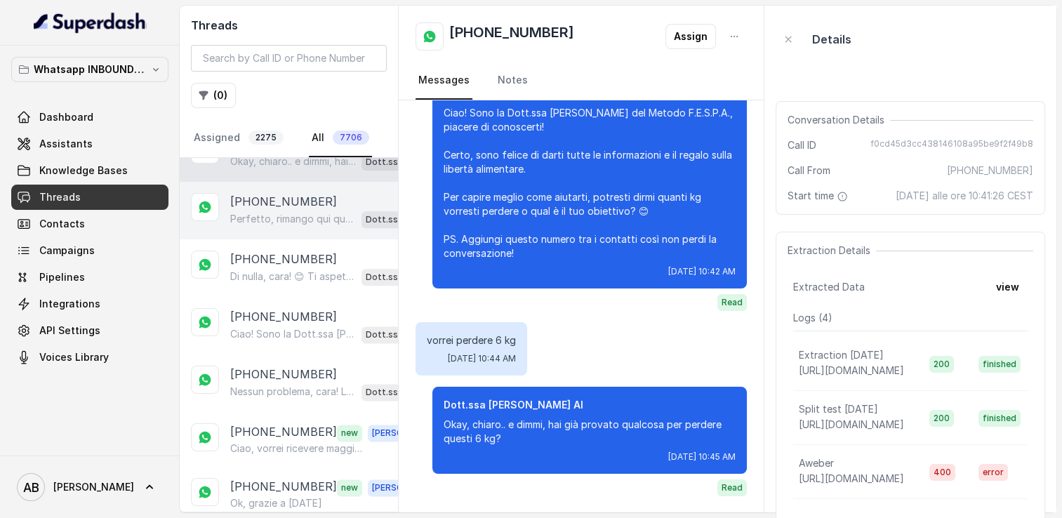
click at [270, 209] on div "+393491782636 Perfetto, rimango qui quando vuoi. Intanto ti consiglio di dare u…" at bounding box center [289, 211] width 218 height 58
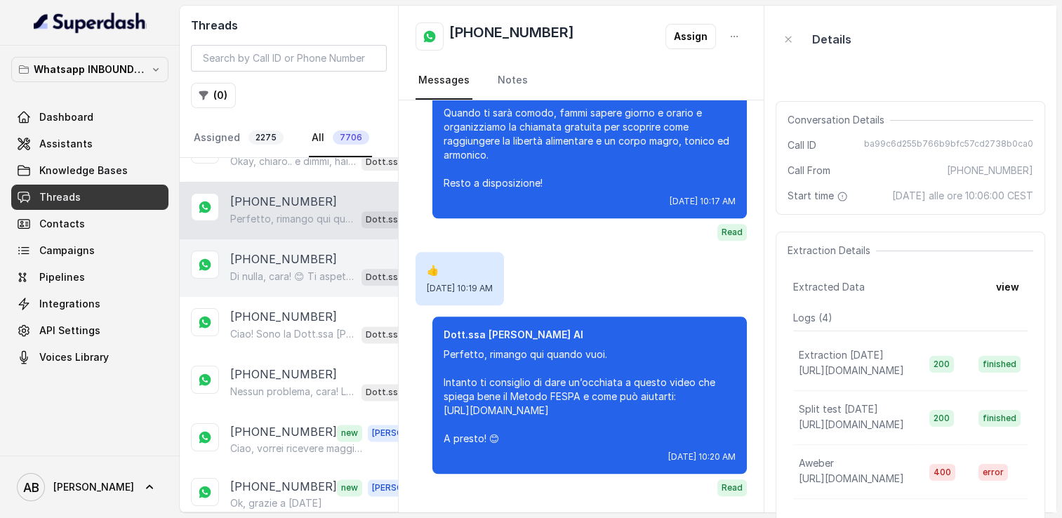
click at [258, 251] on p "[PHONE_NUMBER]" at bounding box center [283, 259] width 107 height 17
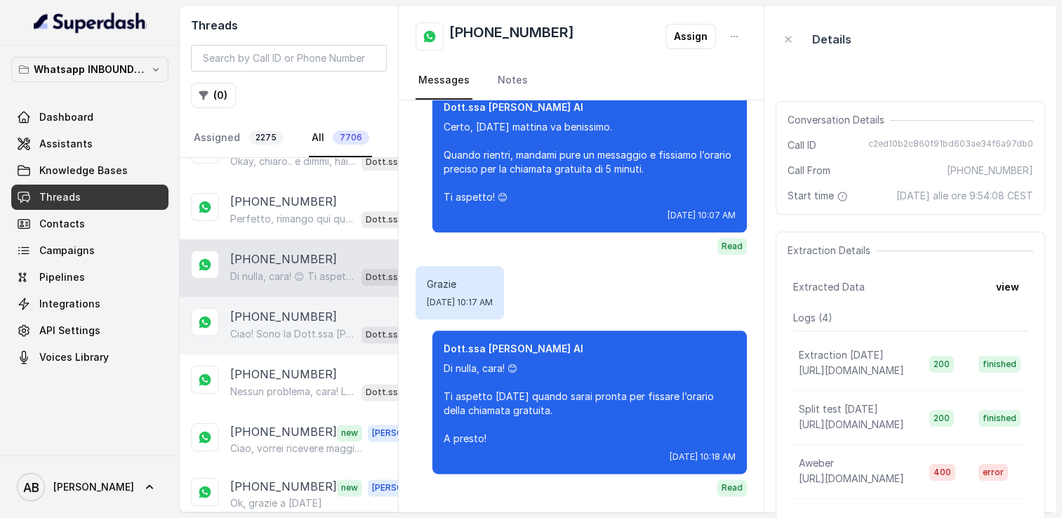
click at [264, 308] on p "[PHONE_NUMBER]" at bounding box center [283, 316] width 107 height 17
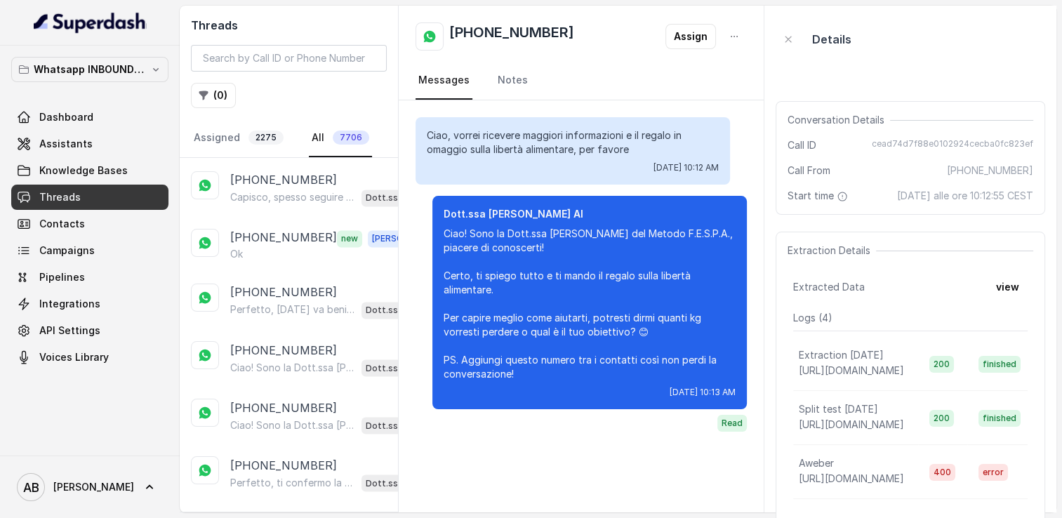
click at [274, 514] on p "Load more conversations" at bounding box center [290, 522] width 138 height 17
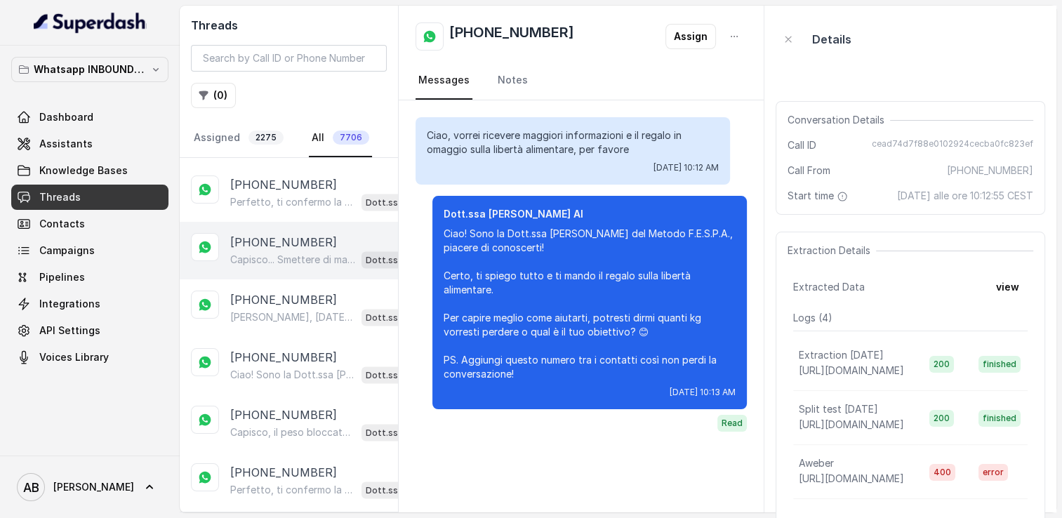
click at [291, 252] on p "Capisco... Smettere di mangiare può sembrare una soluzione veloce, ma spesso ra…" at bounding box center [293, 259] width 126 height 14
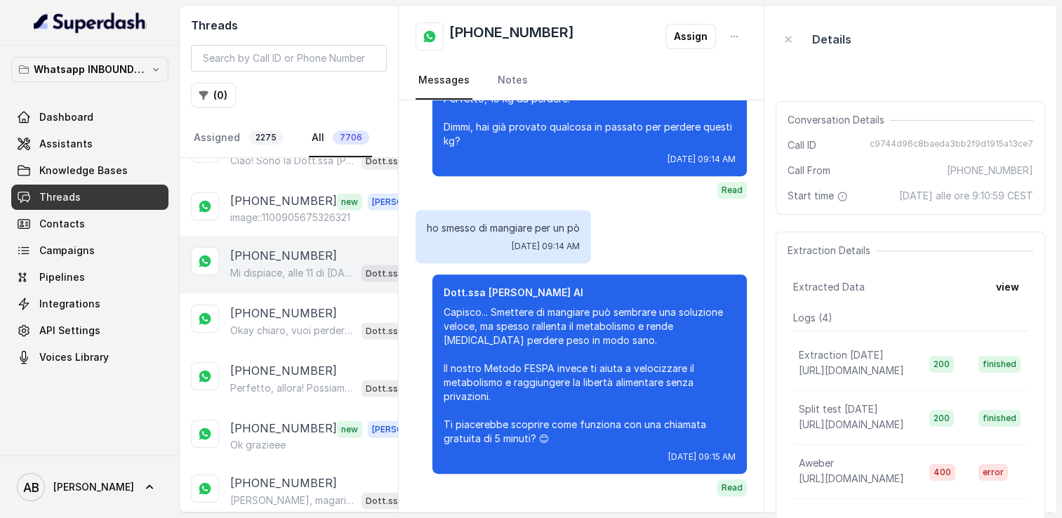
click at [264, 266] on p "Mi dispiace, alle 11 di [DATE] non c’è disponibilità. Posso offrirti [DATE] all…" at bounding box center [293, 273] width 126 height 14
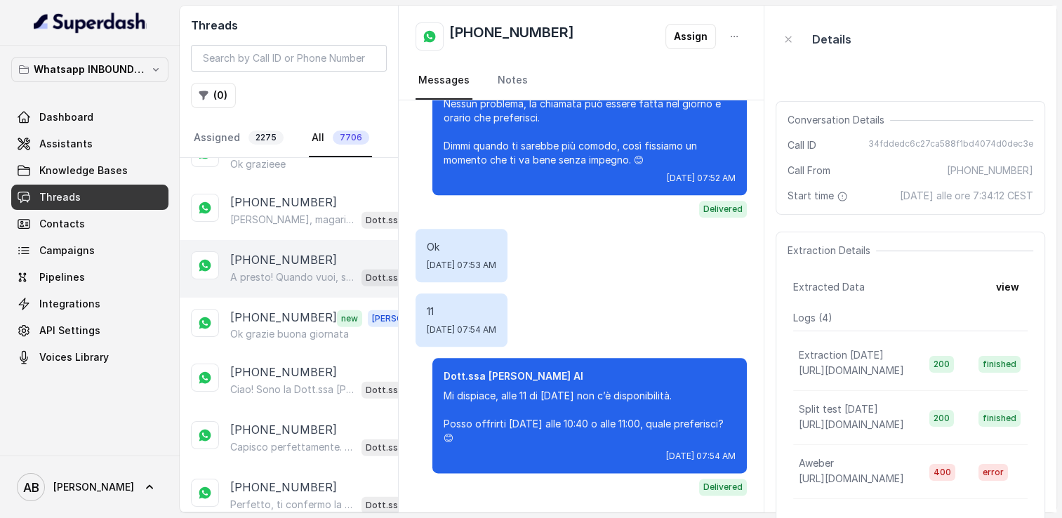
click at [303, 242] on div "[PHONE_NUMBER] A presto! Quando vuoi, sono qui per aiutarti a scoprire come rag…" at bounding box center [289, 269] width 218 height 58
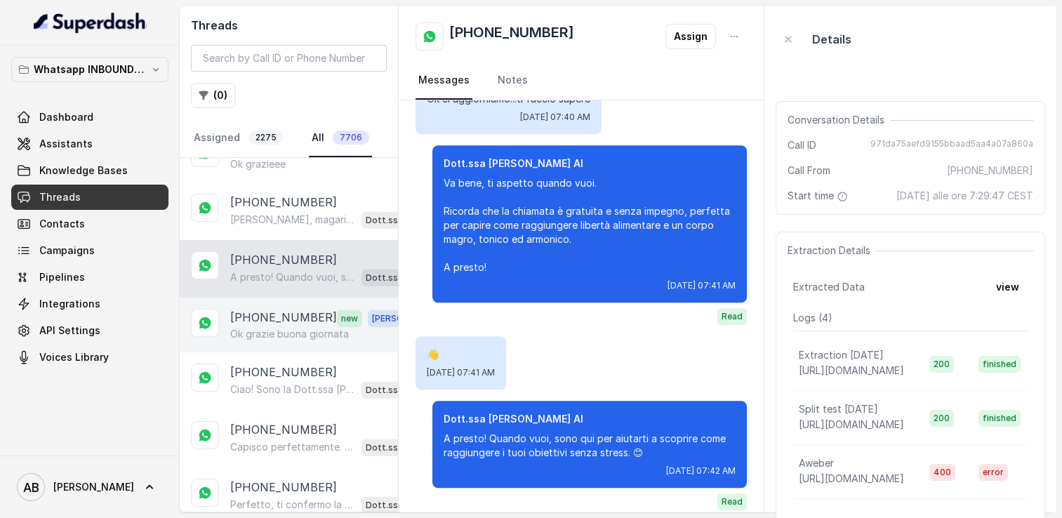
click at [267, 309] on p "[PHONE_NUMBER]" at bounding box center [283, 318] width 107 height 18
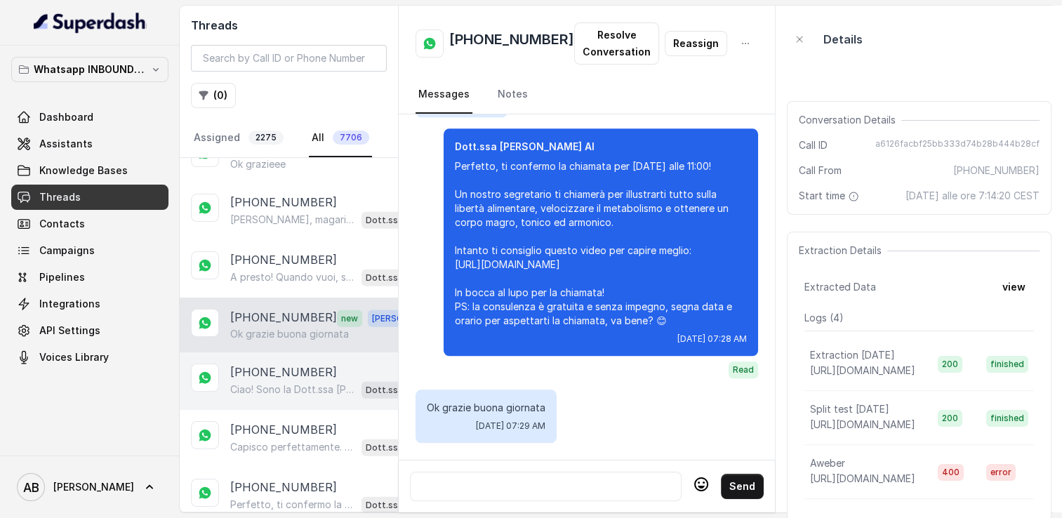
click at [265, 353] on div "+393472873607 Ciao! Sono la Dott.ssa Federica Saccone del Metodo F.E.S.P.A., pi…" at bounding box center [289, 382] width 218 height 58
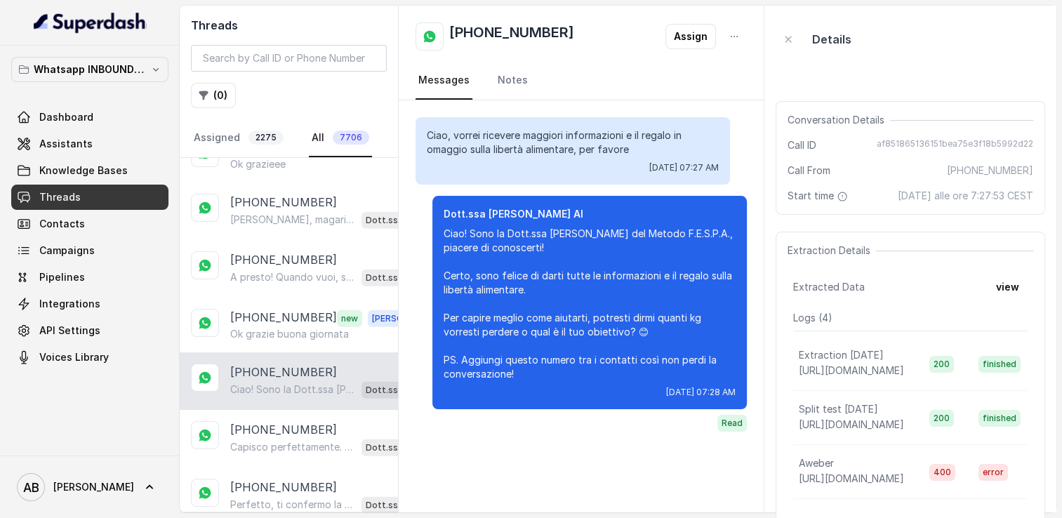
click at [272, 383] on p "Ciao! Sono la Dott.ssa [PERSON_NAME] del Metodo F.E.S.P.A., piacere di conoscer…" at bounding box center [293, 390] width 126 height 14
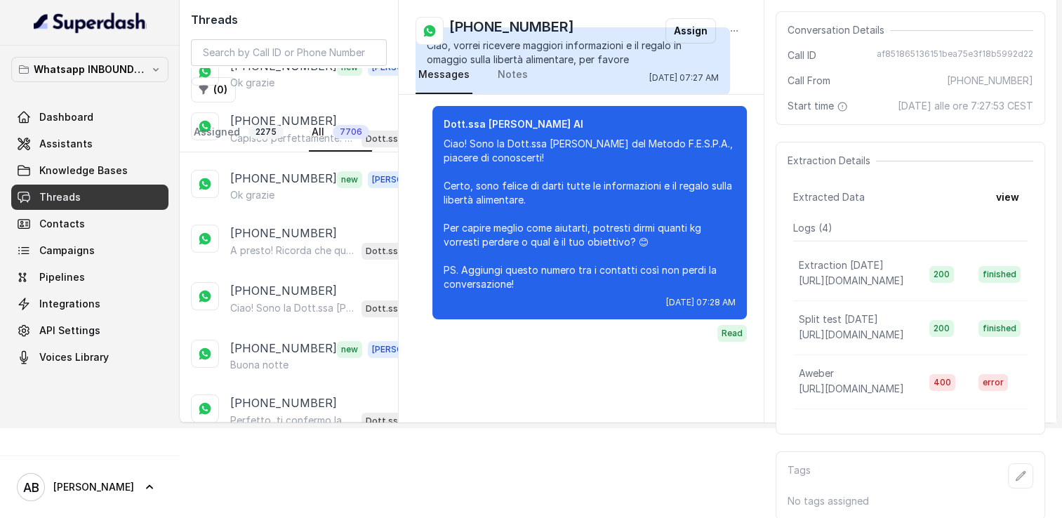
click at [278, 452] on p "Load more conversations" at bounding box center [290, 460] width 138 height 17
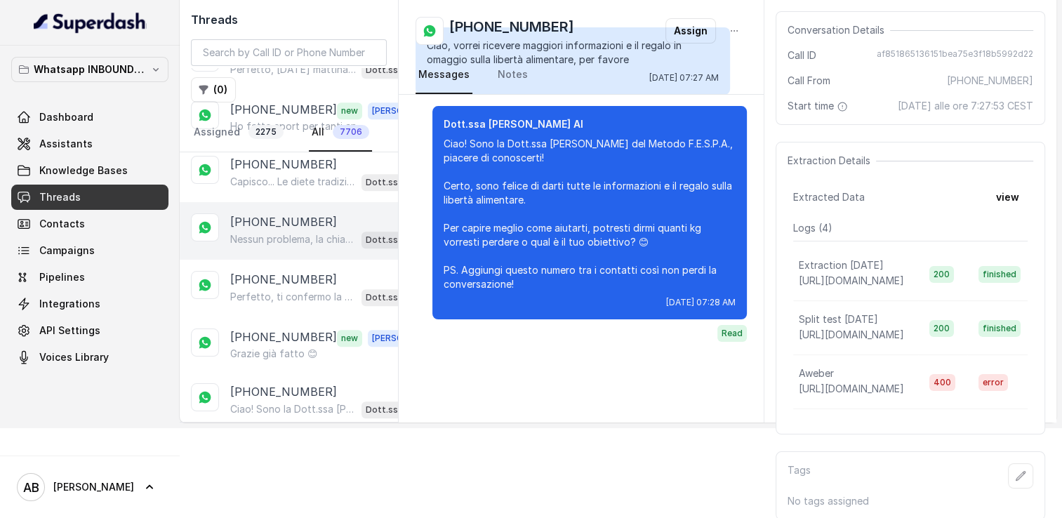
click at [295, 202] on div "+393476404006 Nessun problema, la chiamata può essere fatta nel giorno e all’or…" at bounding box center [289, 231] width 218 height 58
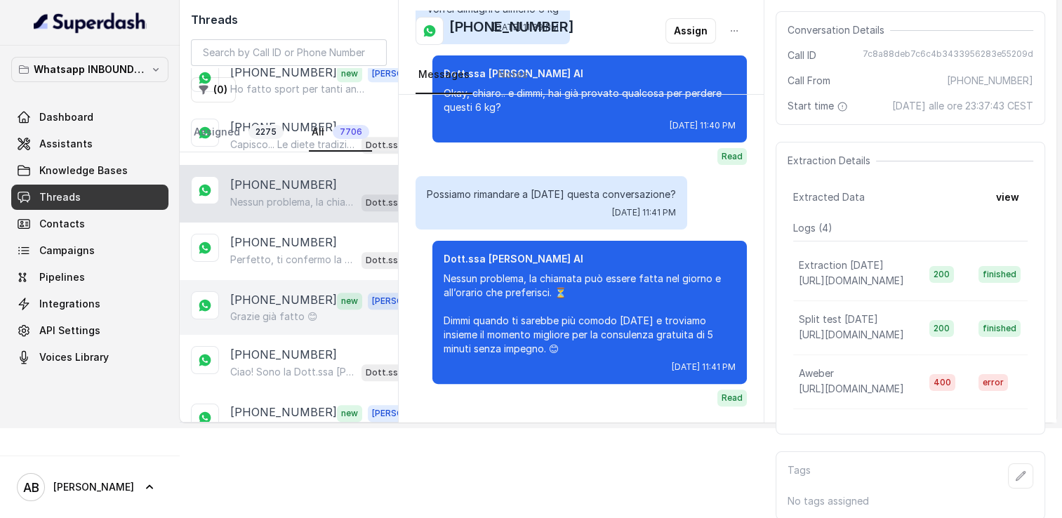
scroll to position [6346, 0]
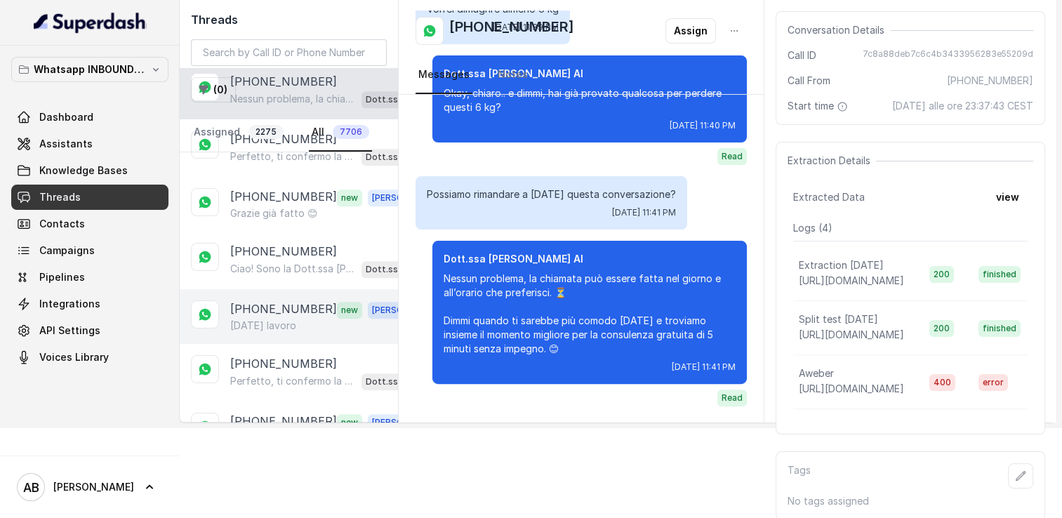
click at [295, 319] on p "[DATE] lavoro" at bounding box center [263, 326] width 66 height 14
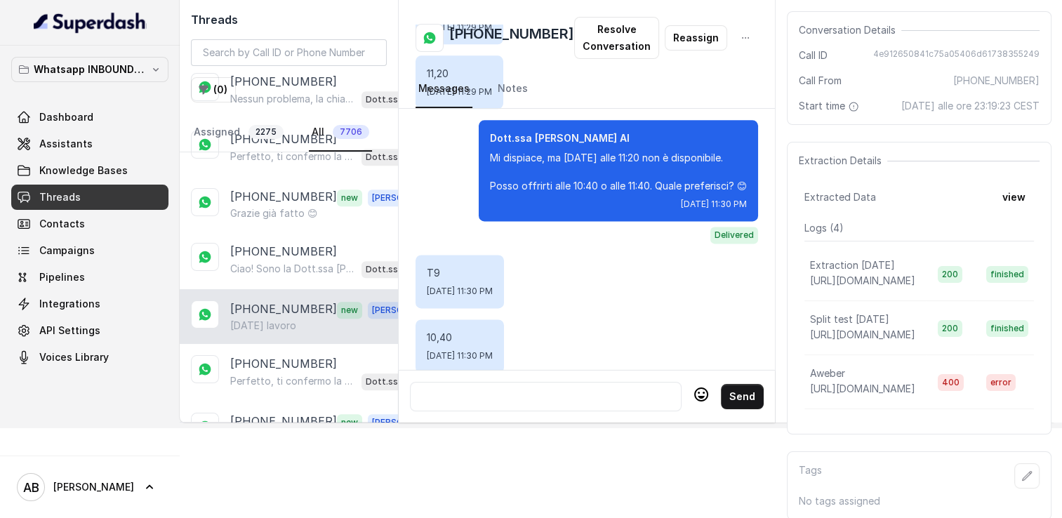
scroll to position [1784, 0]
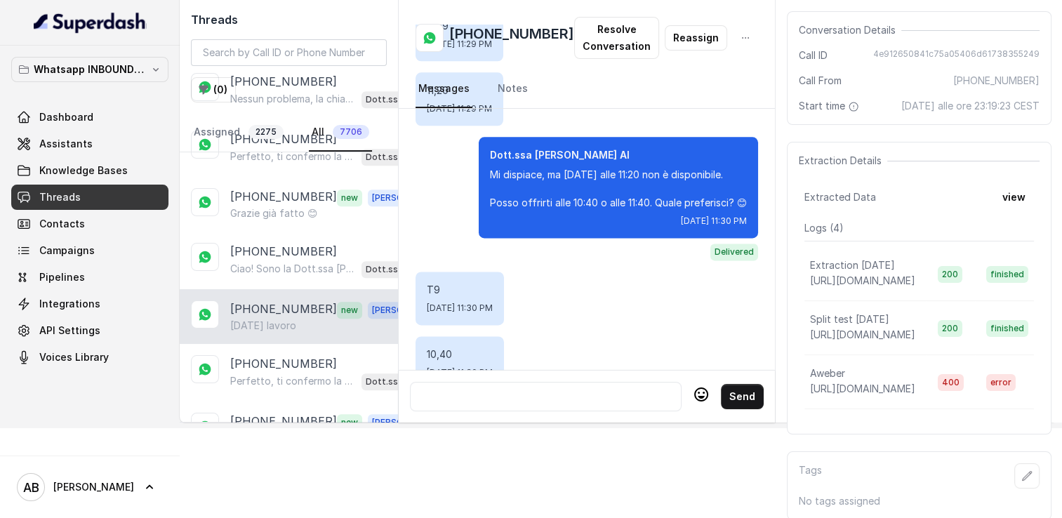
click at [485, 34] on h2 "[PHONE_NUMBER]" at bounding box center [511, 38] width 125 height 28
copy h2 "[PHONE_NUMBER]"
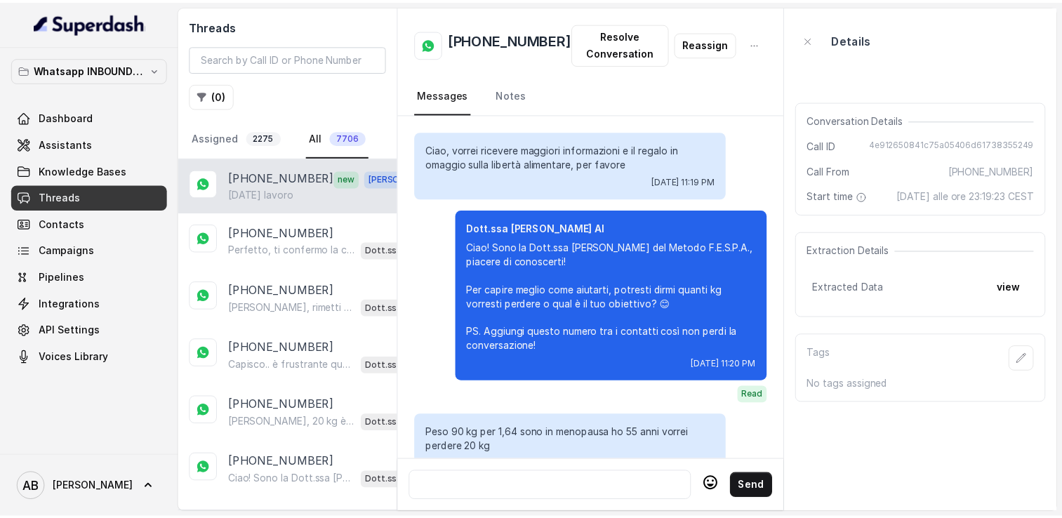
scroll to position [2275, 0]
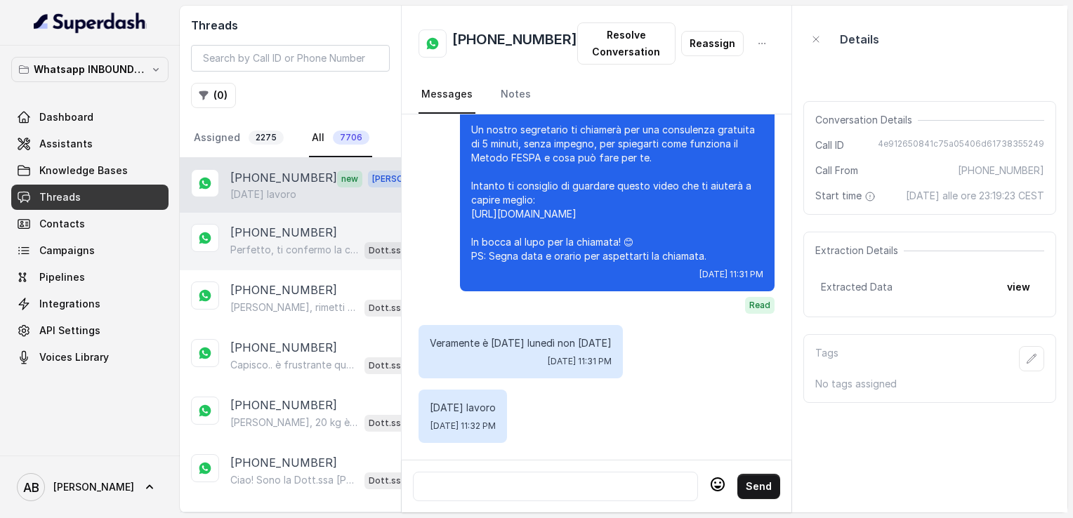
click at [279, 244] on p "Perfetto, ti confermo la chiamata per [DATE] alle 15:40! Un nostro specialista …" at bounding box center [294, 250] width 129 height 14
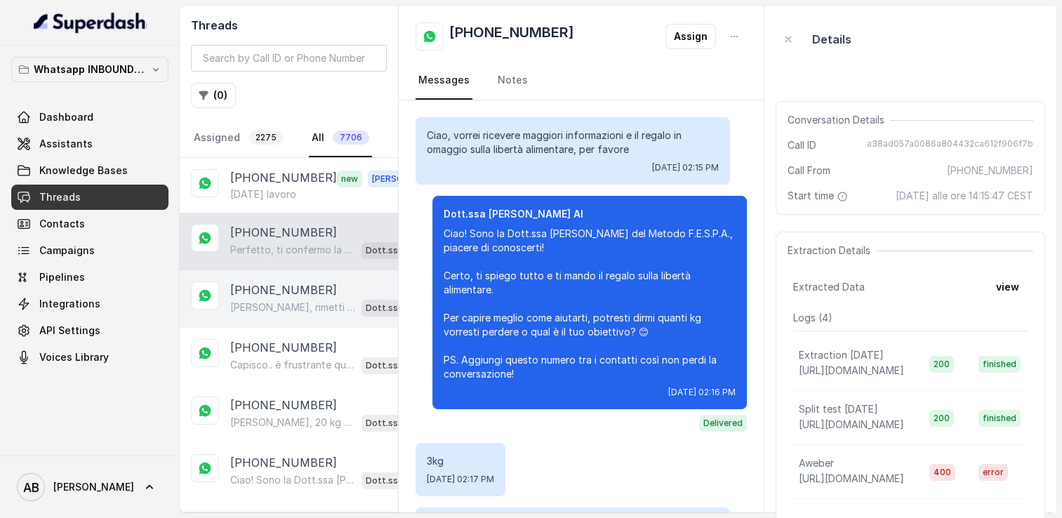
scroll to position [1621, 0]
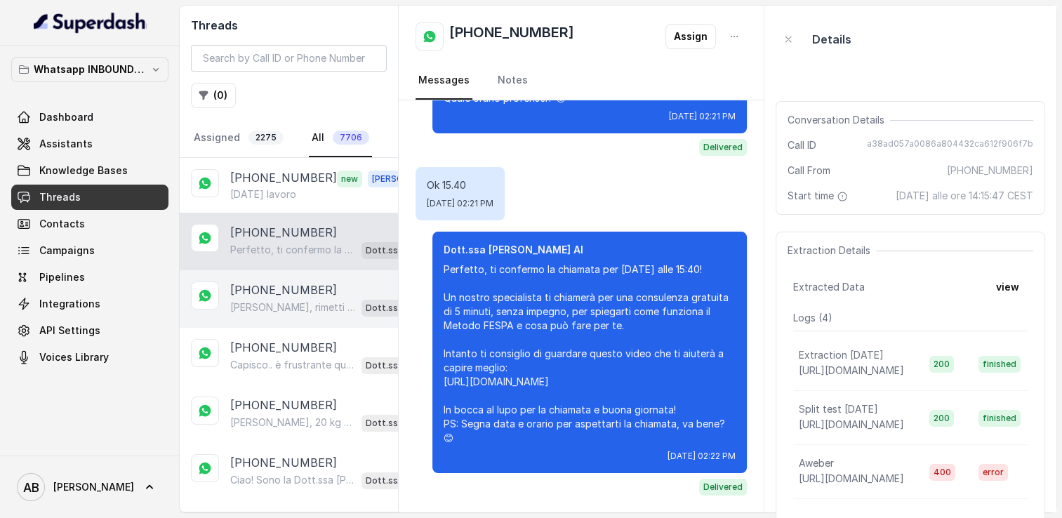
click at [300, 298] on div "Capisco, rimetti subito i kg è davvero frustrante. Guarda, le diete tradizional…" at bounding box center [328, 307] width 196 height 18
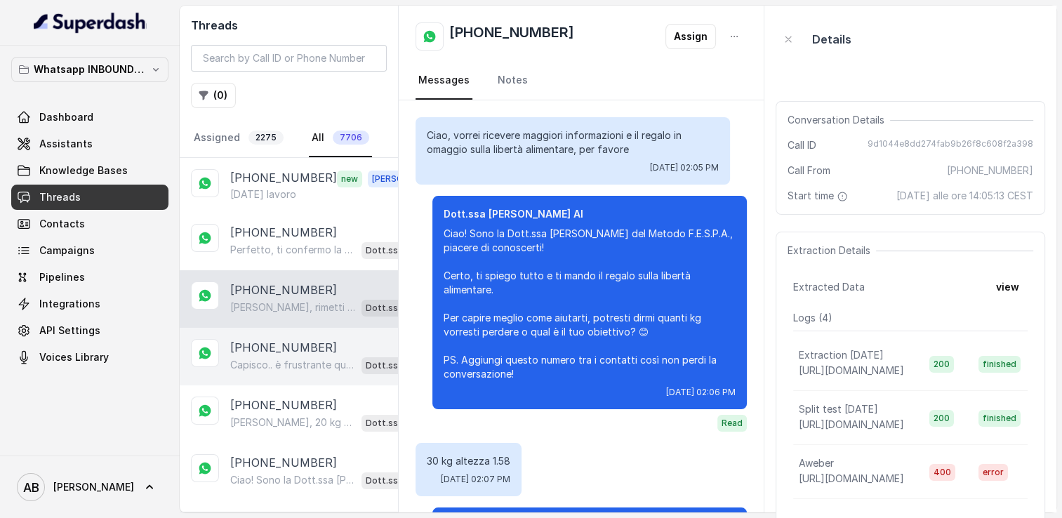
scroll to position [767, 0]
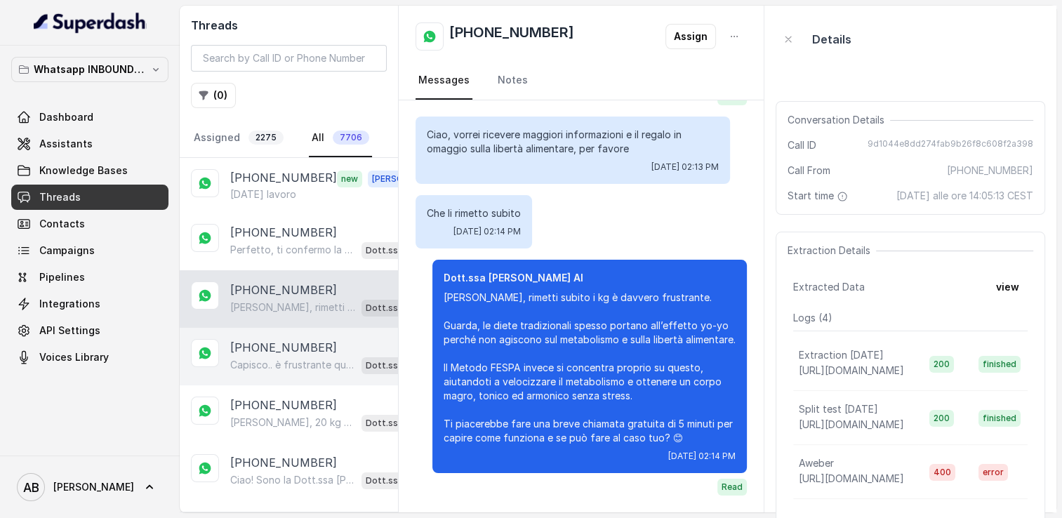
click at [309, 343] on p "+393477559694" at bounding box center [283, 347] width 107 height 17
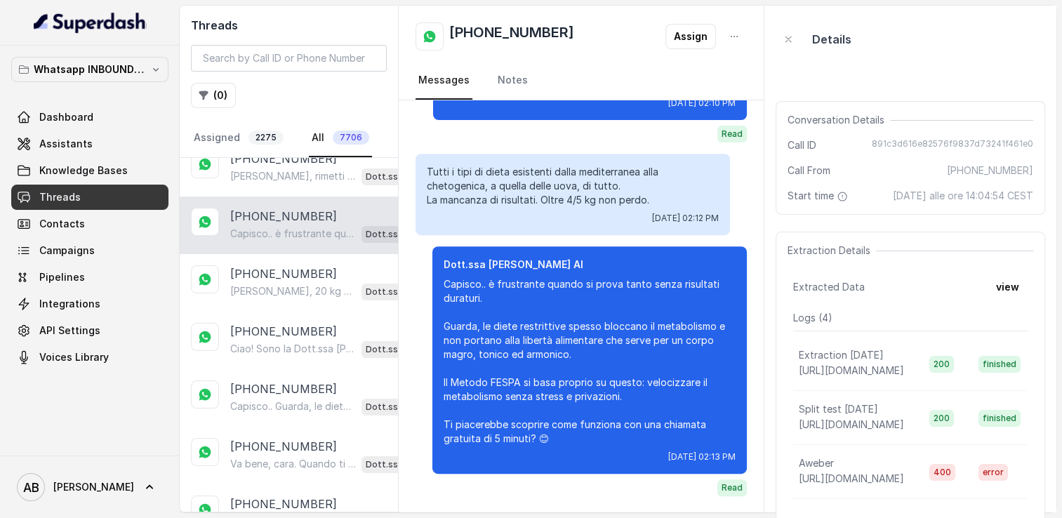
scroll to position [140, 0]
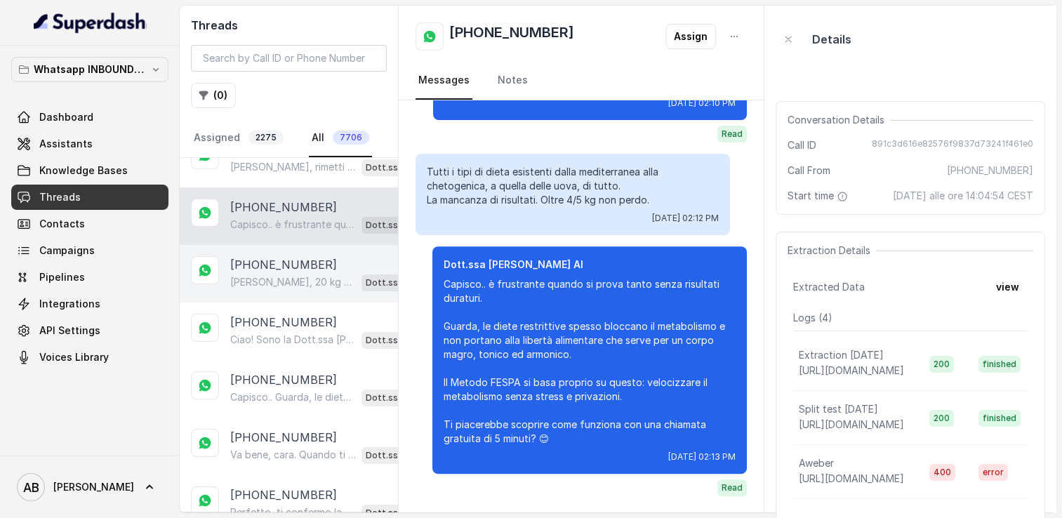
click at [296, 282] on p "Ciao Chiara, 20 kg è un obiettivo importante ma assolutamente raggiungibile! 😊 …" at bounding box center [293, 282] width 126 height 14
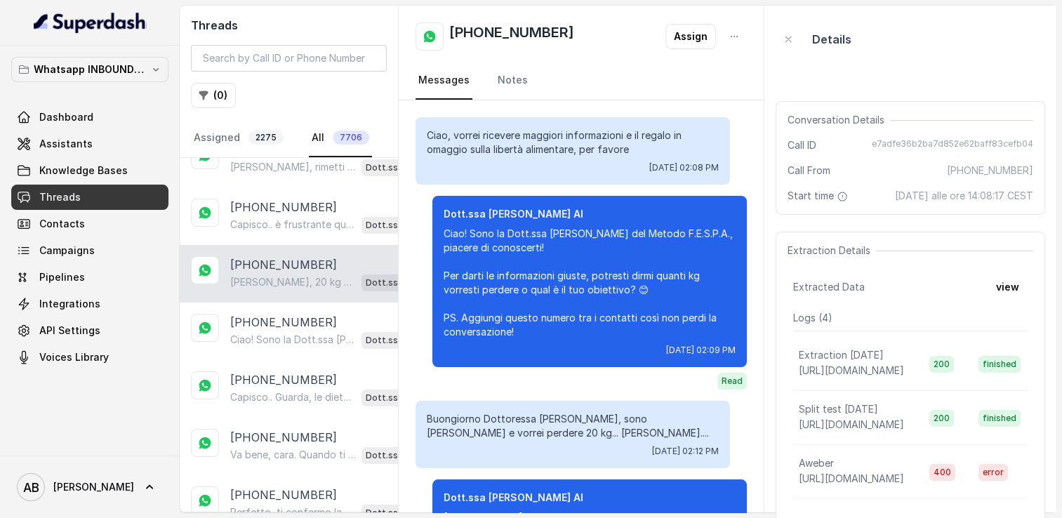
scroll to position [121, 0]
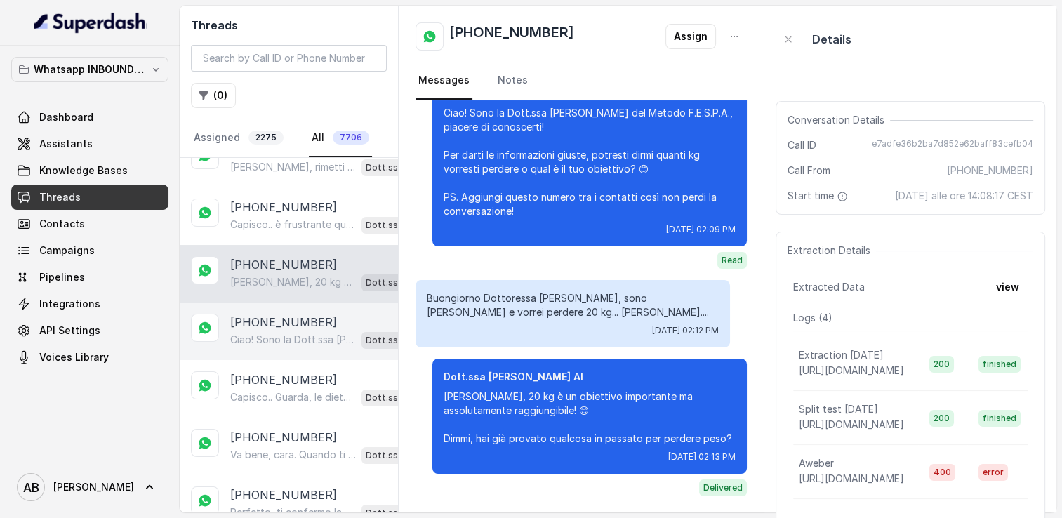
click at [308, 322] on p "[PHONE_NUMBER]" at bounding box center [283, 322] width 107 height 17
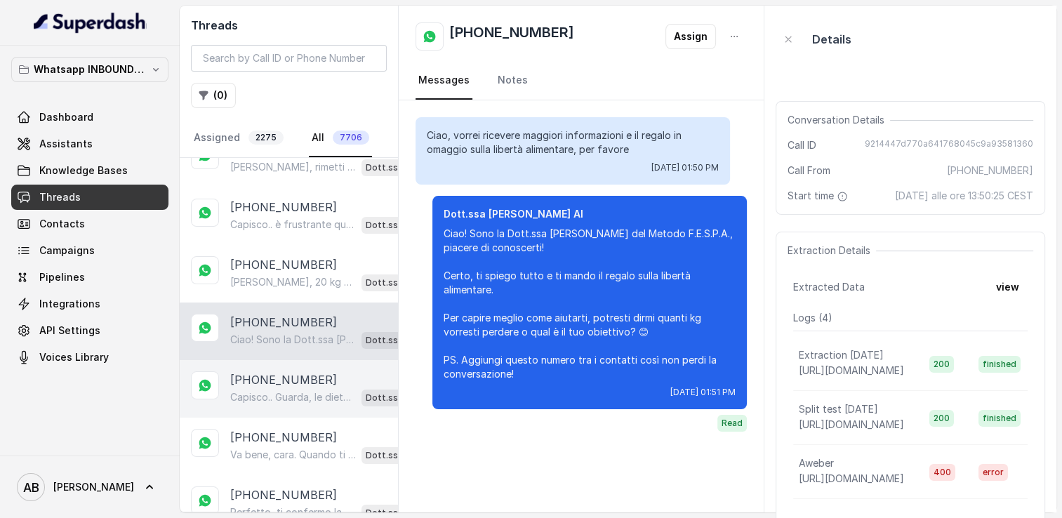
click at [305, 378] on p "[PHONE_NUMBER]" at bounding box center [283, 379] width 107 height 17
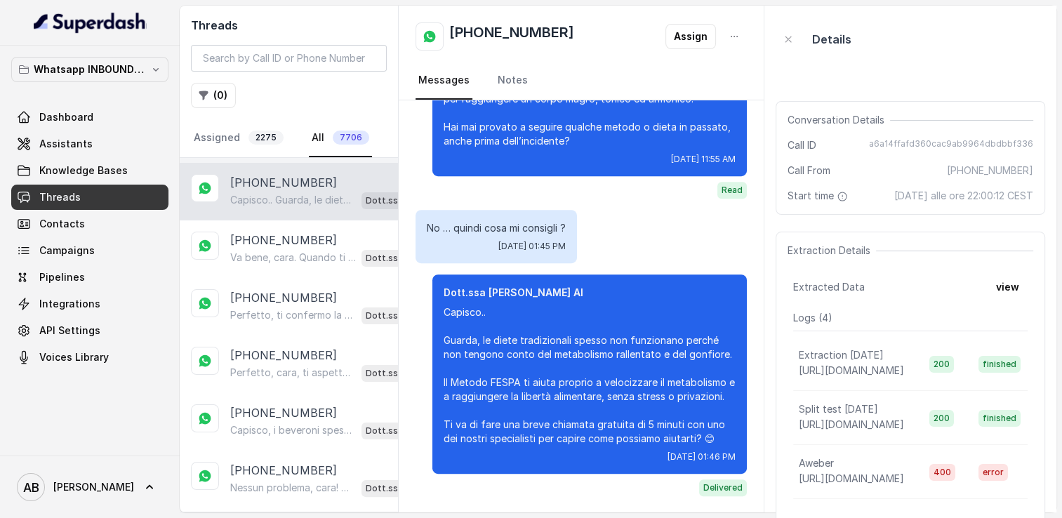
scroll to position [421, 0]
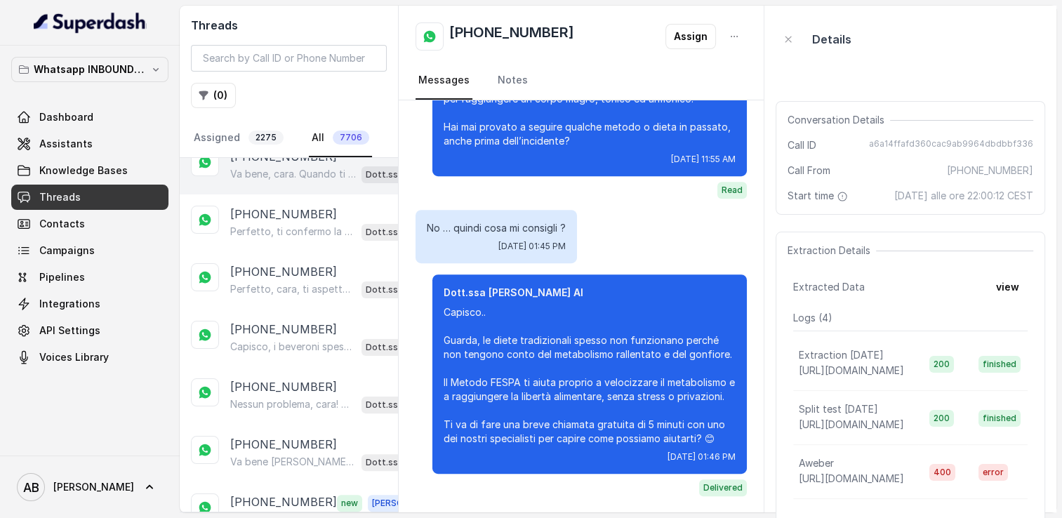
click at [277, 173] on p "Va bene, cara. Quando ti sentirai pronta, fammi sapere giorno e orario che pref…" at bounding box center [293, 174] width 126 height 14
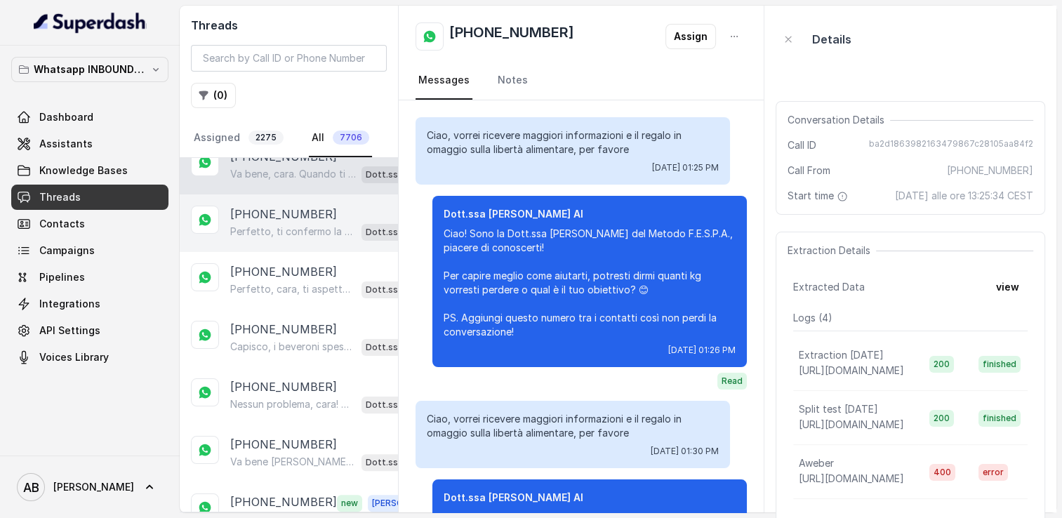
scroll to position [1553, 0]
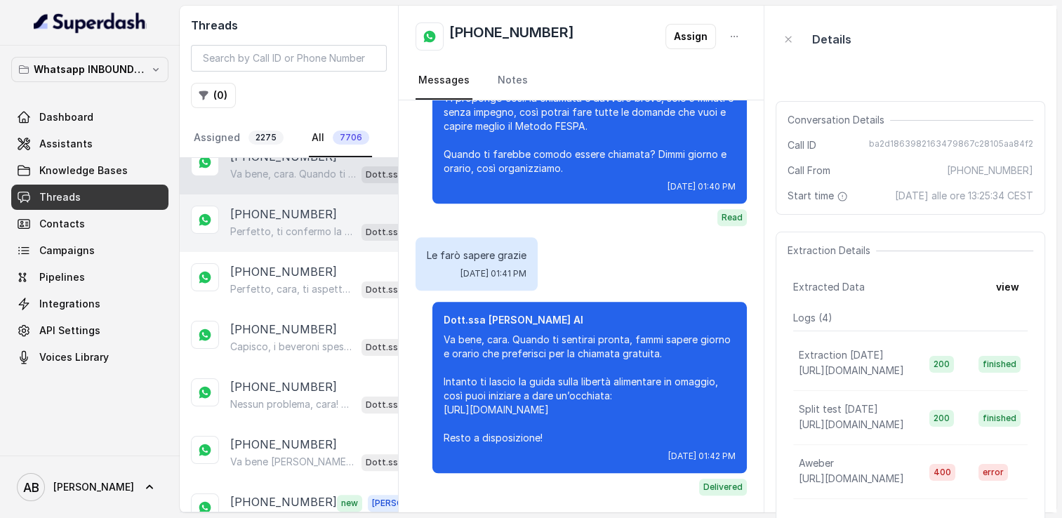
click at [282, 208] on p "[PHONE_NUMBER]" at bounding box center [283, 214] width 107 height 17
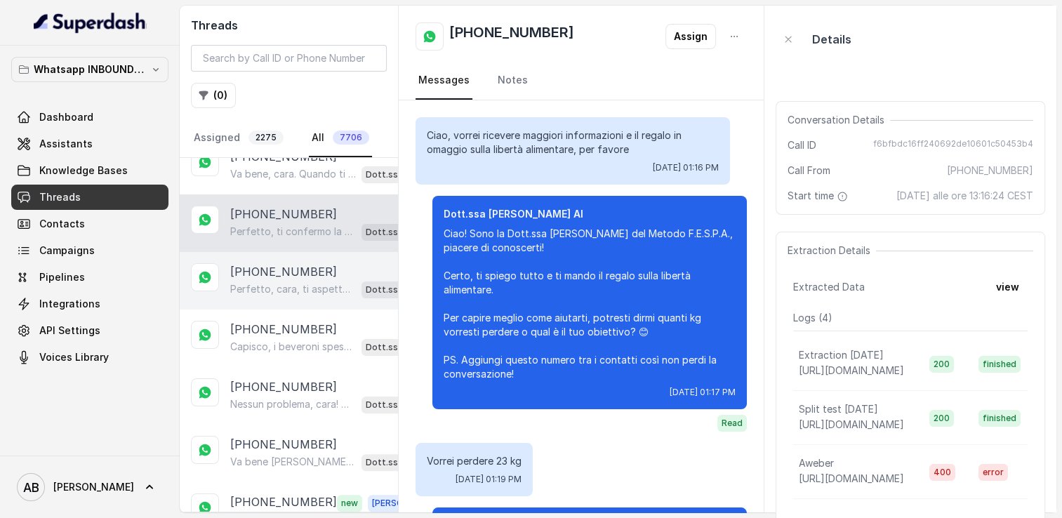
scroll to position [1553, 0]
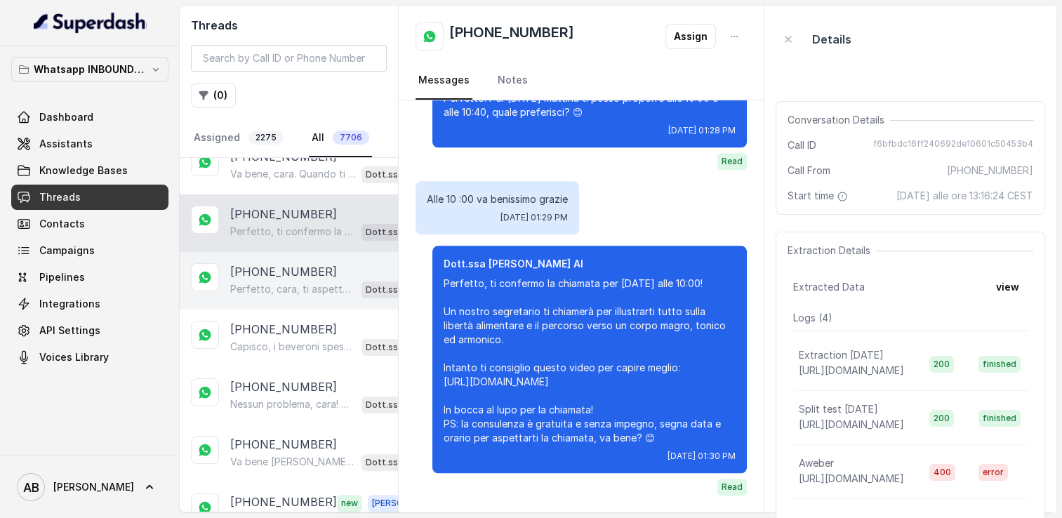
click at [289, 282] on p "Perfetto, cara, ti aspetto al rientro allora. Intanto ti lascio questo video ch…" at bounding box center [293, 289] width 126 height 14
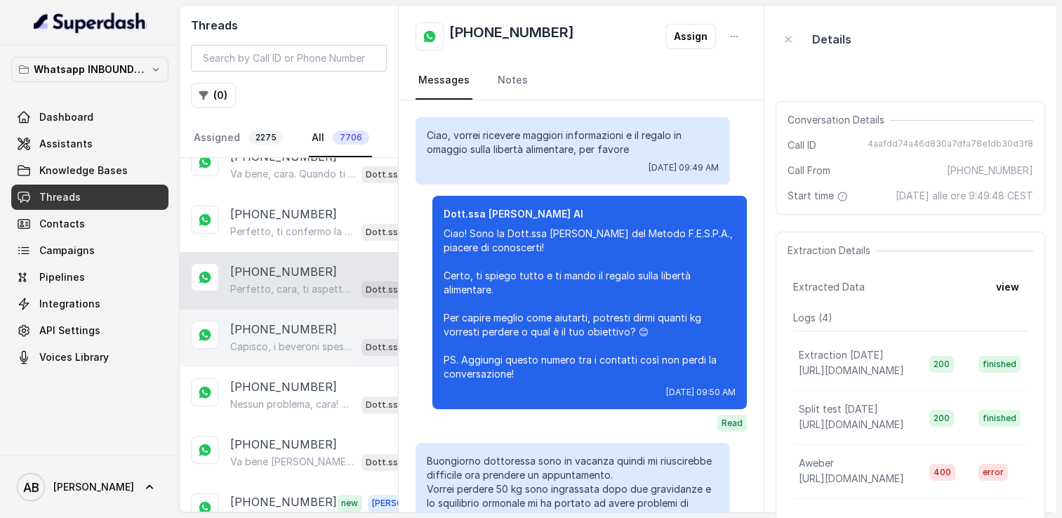
scroll to position [1994, 0]
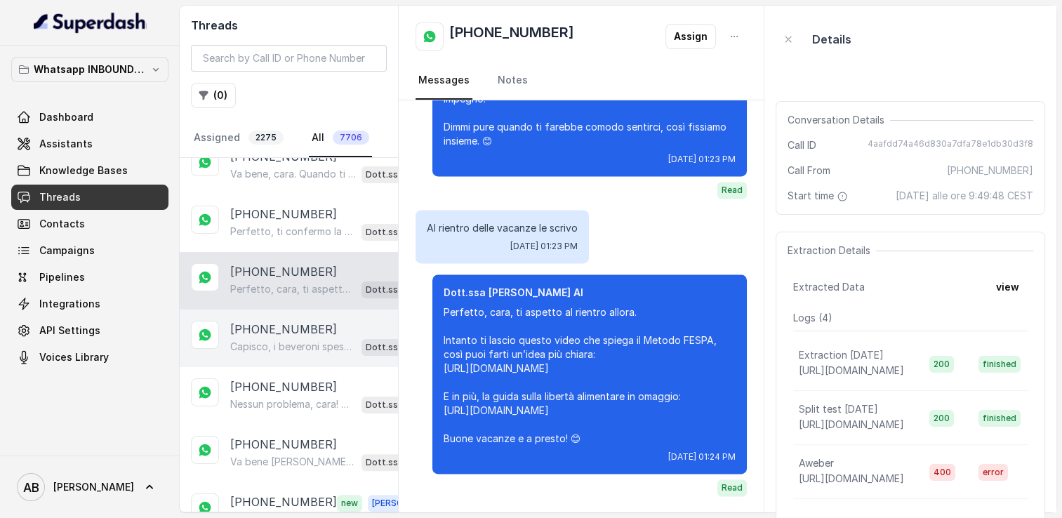
click at [295, 323] on p "[PHONE_NUMBER]" at bounding box center [283, 329] width 107 height 17
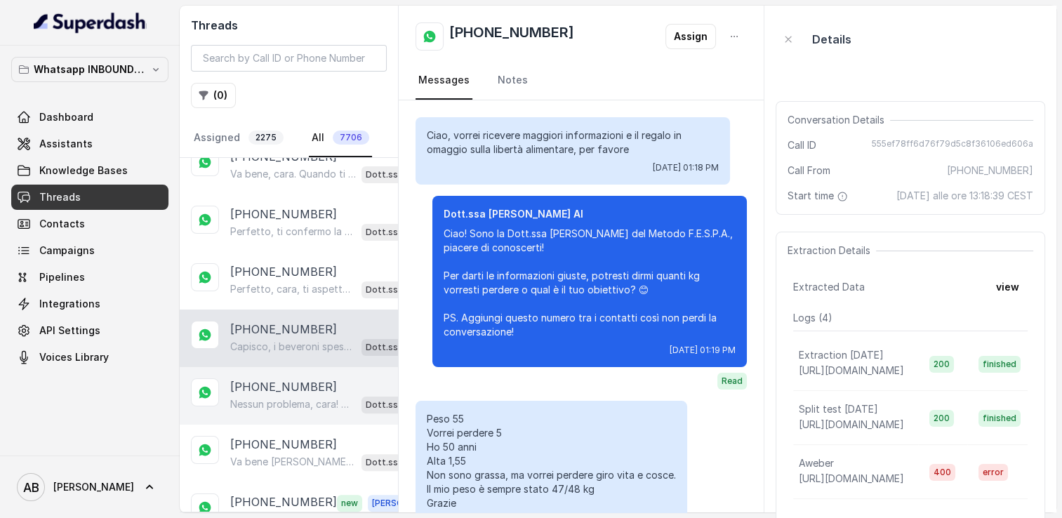
scroll to position [475, 0]
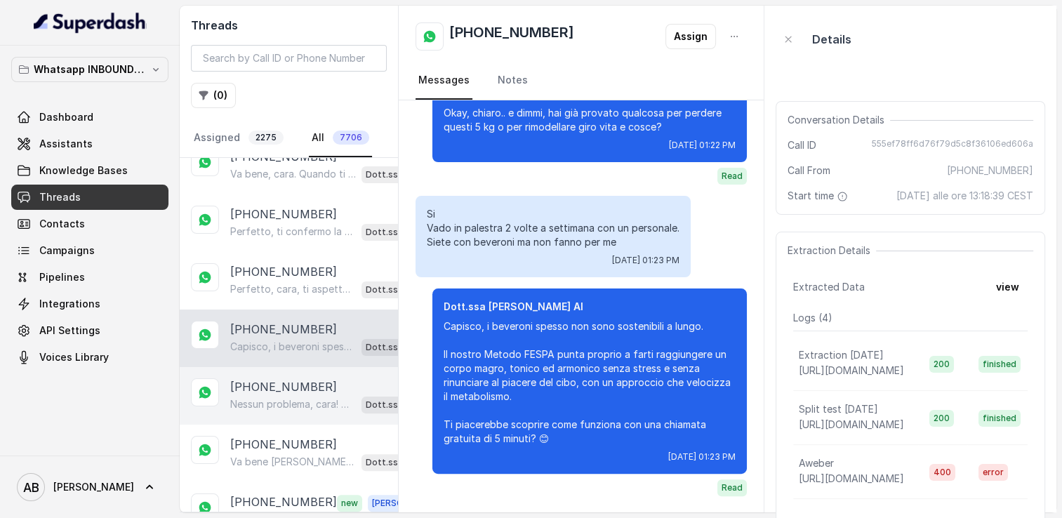
click at [301, 367] on div "+393470802639 Nessun problema, cara! Quando vuoi scrivimi pure, sarò qui per ai…" at bounding box center [289, 396] width 218 height 58
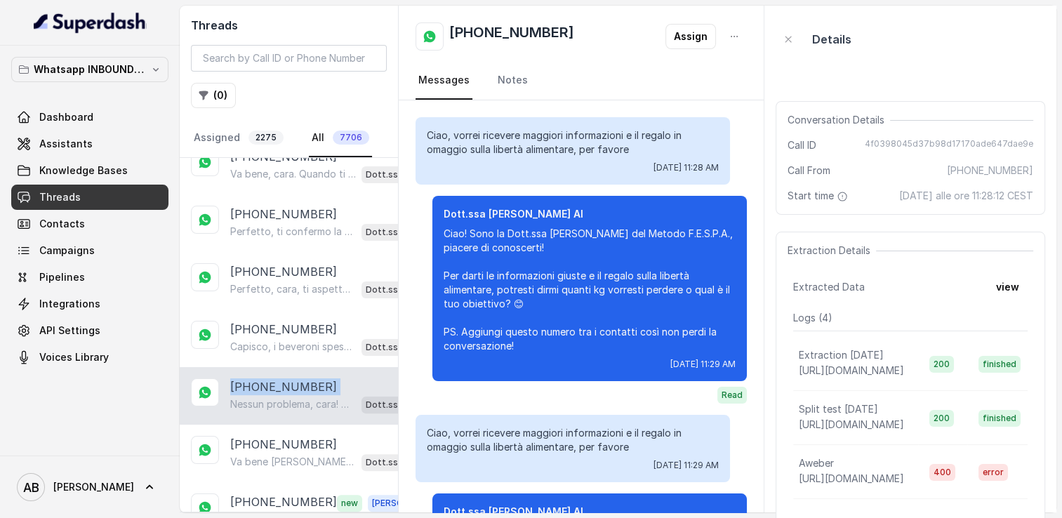
click at [301, 367] on div "+393470802639 Nessun problema, cara! Quando vuoi scrivimi pure, sarò qui per ai…" at bounding box center [289, 396] width 218 height 58
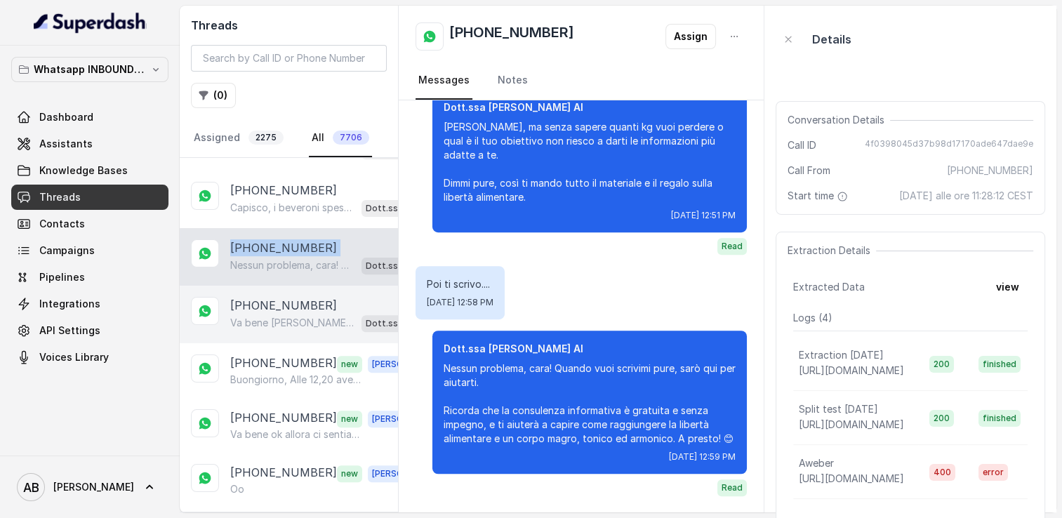
scroll to position [562, 0]
click at [296, 316] on p "Va bene [PERSON_NAME], ti aspetto quando ti sarà più comodo. Ricorda che la chi…" at bounding box center [293, 322] width 126 height 14
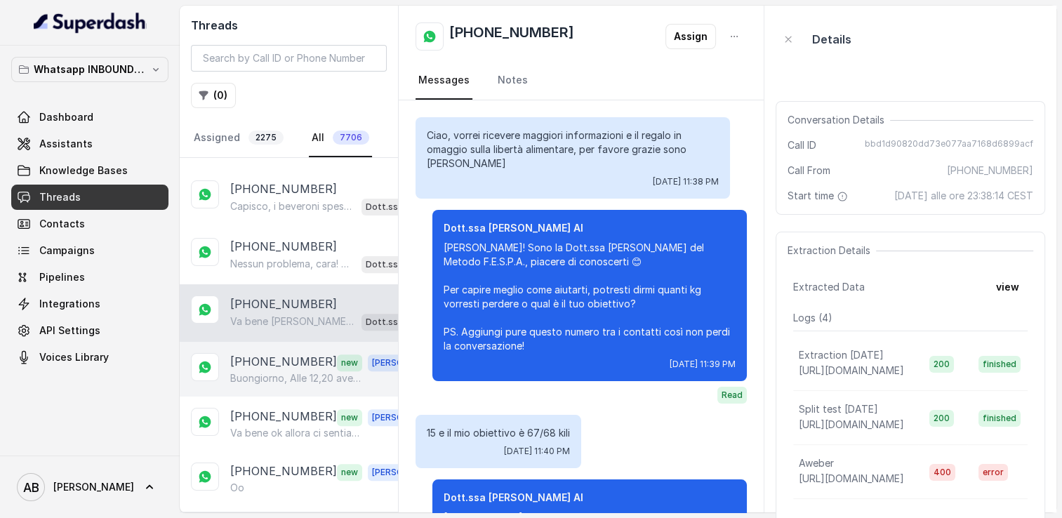
scroll to position [2020, 0]
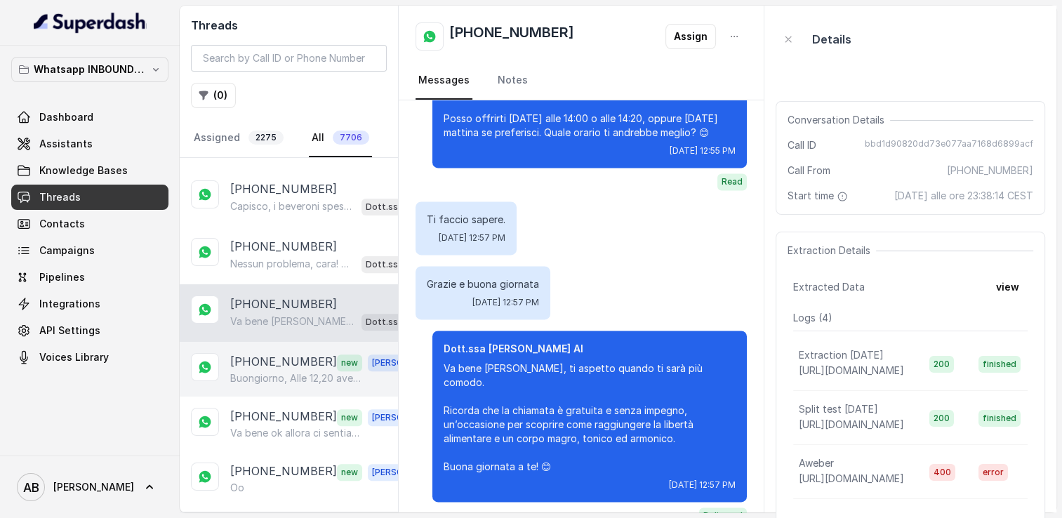
click at [294, 353] on p "[PHONE_NUMBER]" at bounding box center [283, 362] width 107 height 18
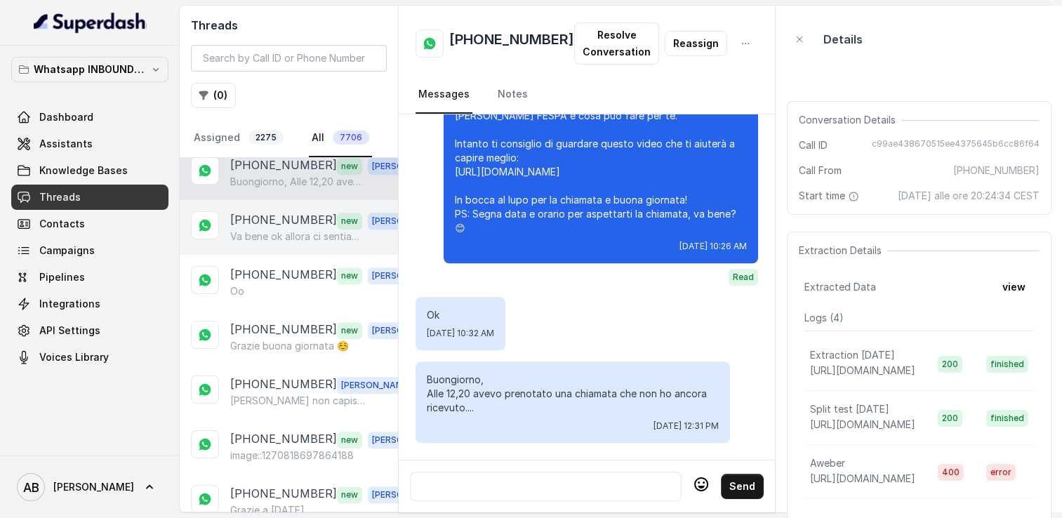
scroll to position [772, 0]
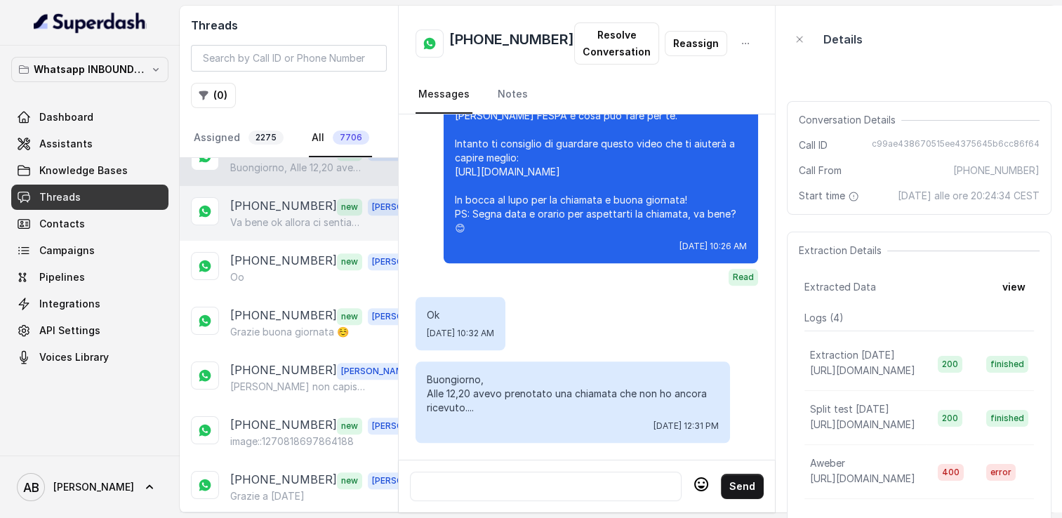
click at [277, 223] on div "+393314936828 new Alessandro Va bene ok allora ci sentiamo dopo" at bounding box center [289, 213] width 218 height 55
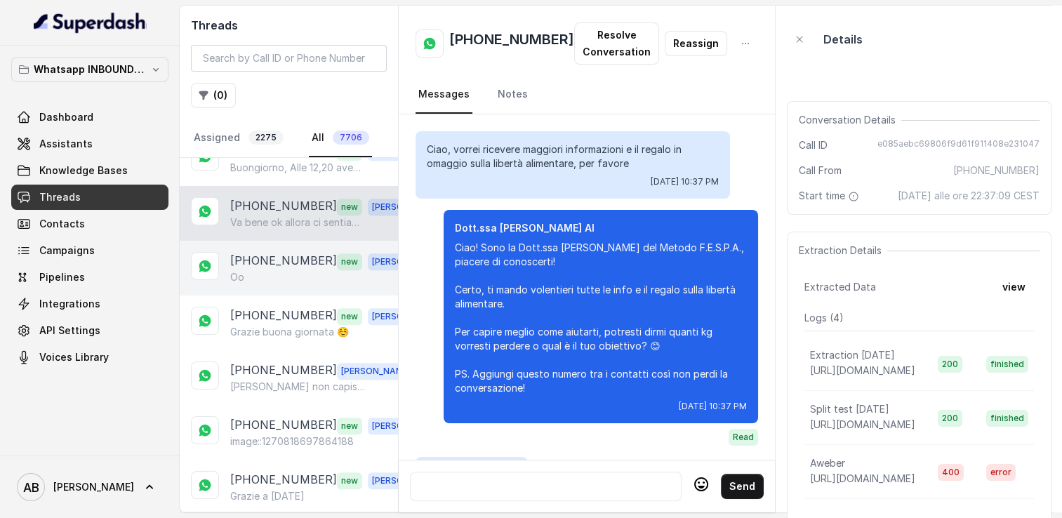
scroll to position [1753, 0]
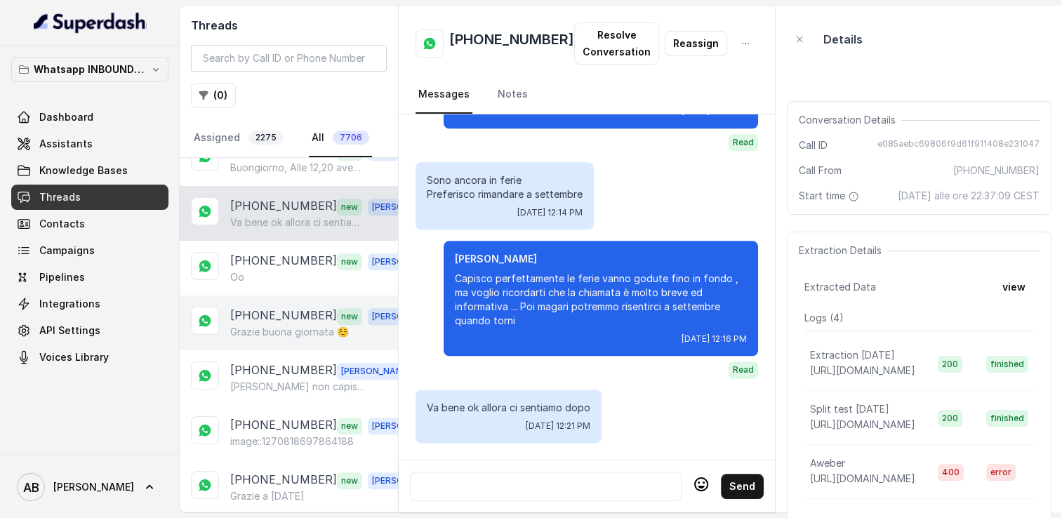
drag, startPoint x: 286, startPoint y: 268, endPoint x: 287, endPoint y: 288, distance: 20.4
click at [286, 270] on div "Oo" at bounding box center [328, 277] width 196 height 14
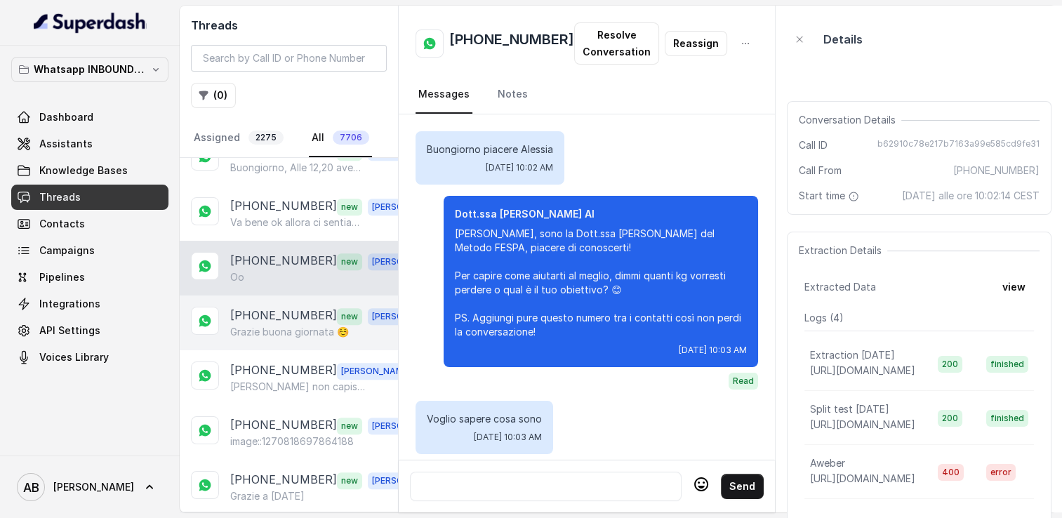
click at [292, 328] on p "Grazie buona giornata ☺️" at bounding box center [289, 332] width 119 height 14
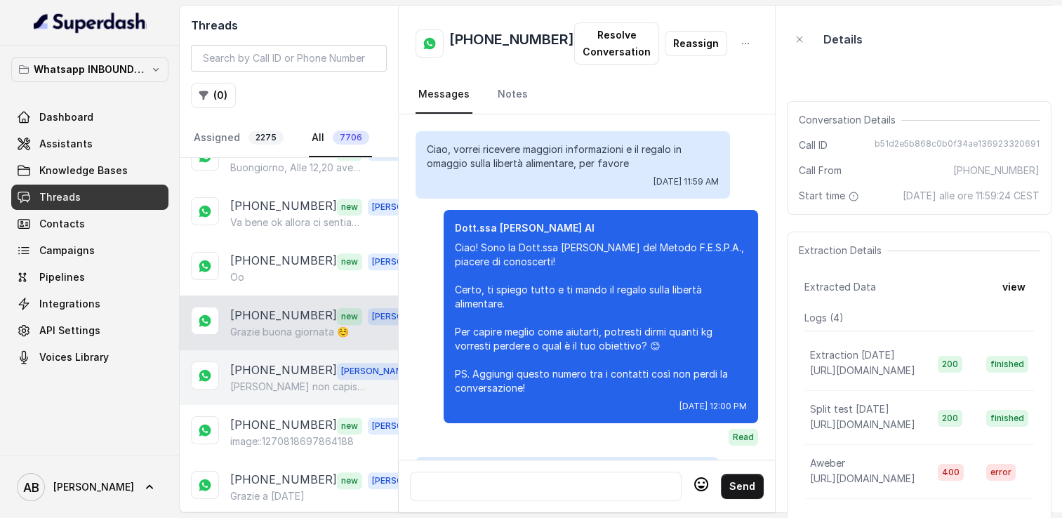
scroll to position [1525, 0]
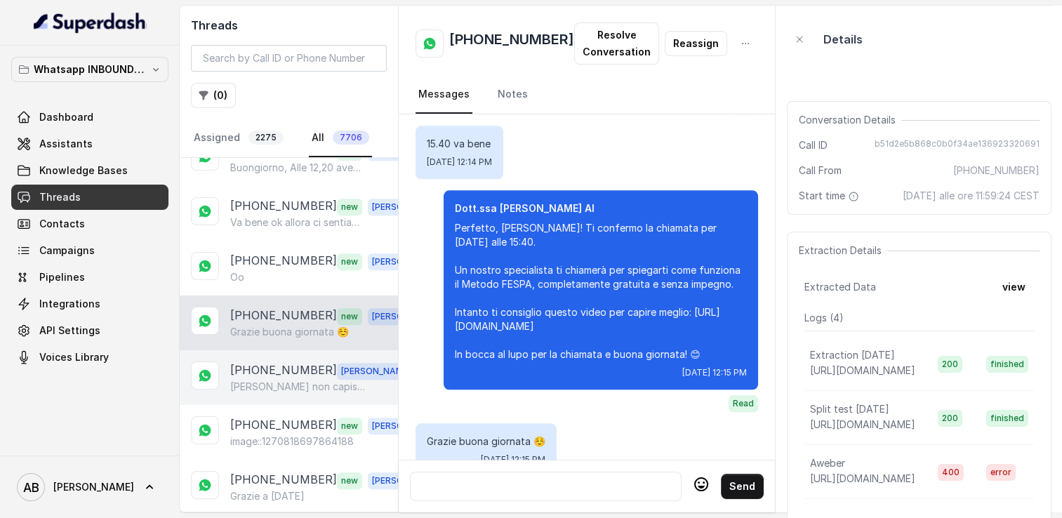
click at [293, 362] on p "[PHONE_NUMBER]" at bounding box center [283, 371] width 107 height 18
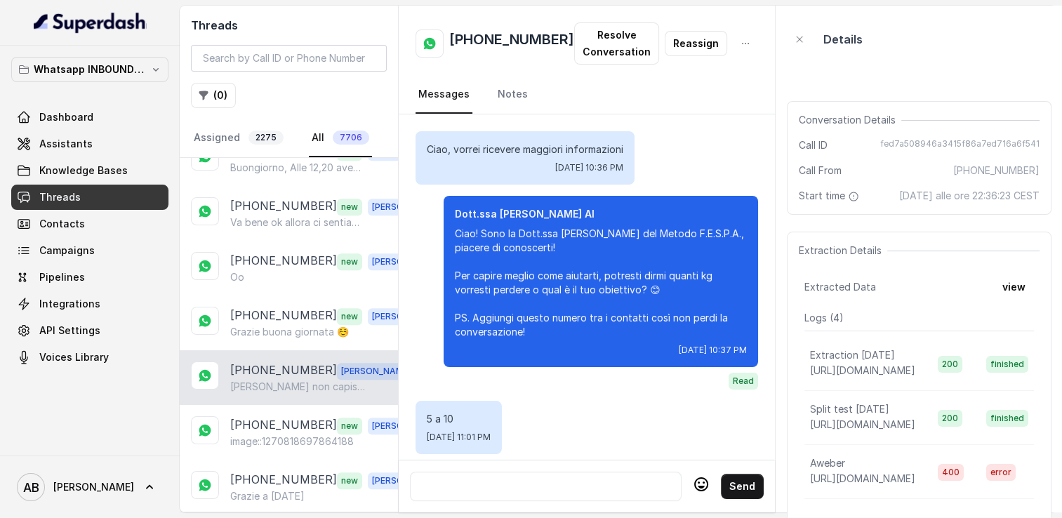
scroll to position [3767, 0]
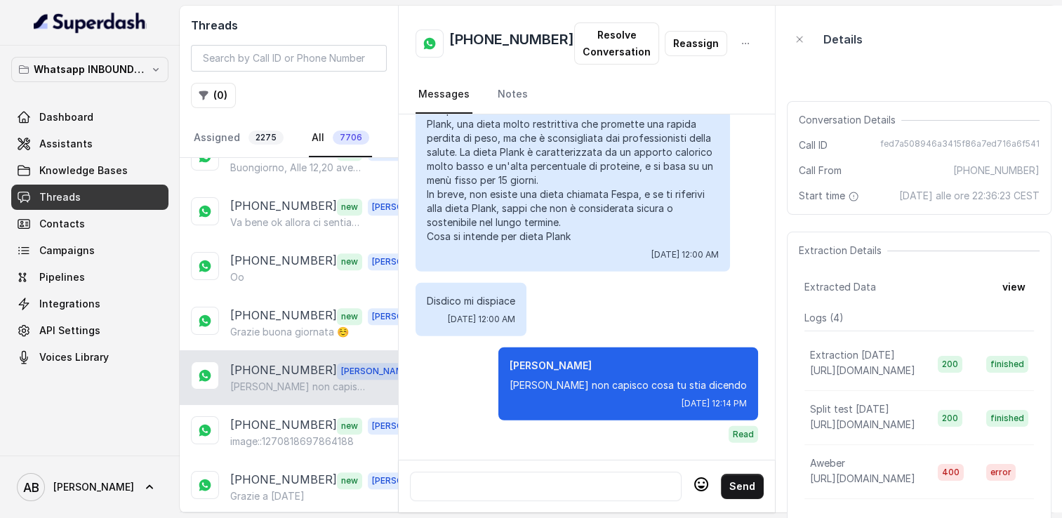
click at [295, 383] on div "[PHONE_NUMBER] [PERSON_NAME] non capisco cosa tu stia dicendo" at bounding box center [289, 377] width 218 height 55
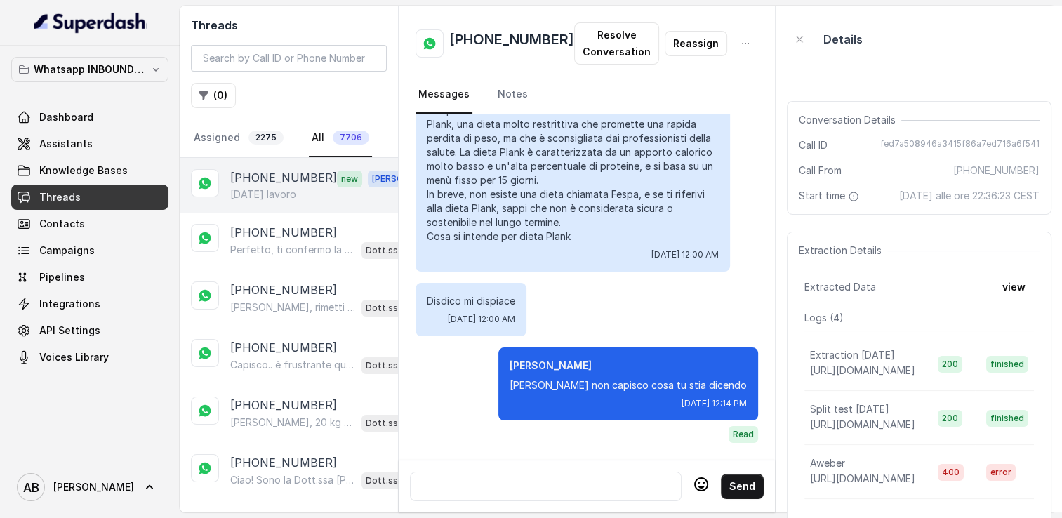
click at [292, 185] on p "[PHONE_NUMBER]" at bounding box center [283, 178] width 107 height 18
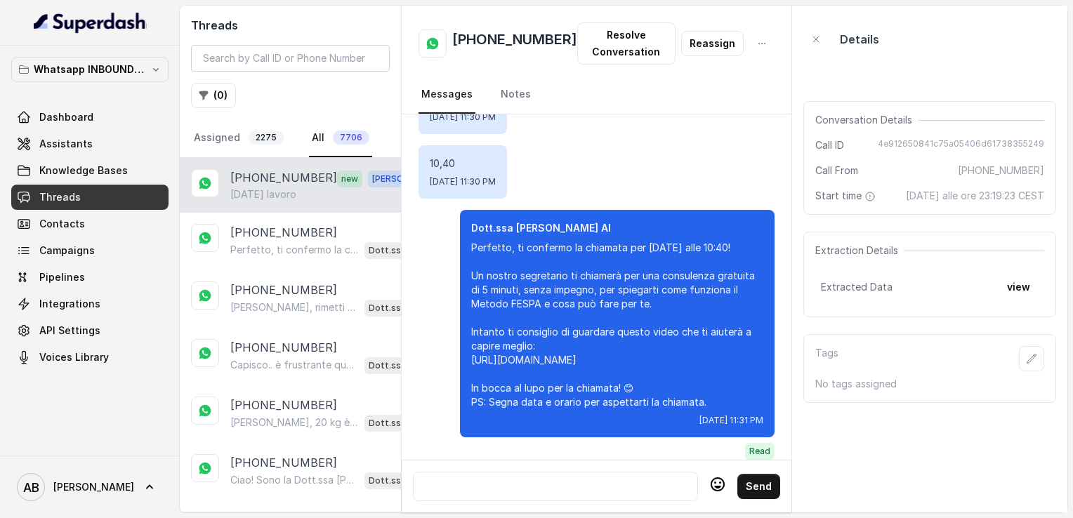
scroll to position [2275, 0]
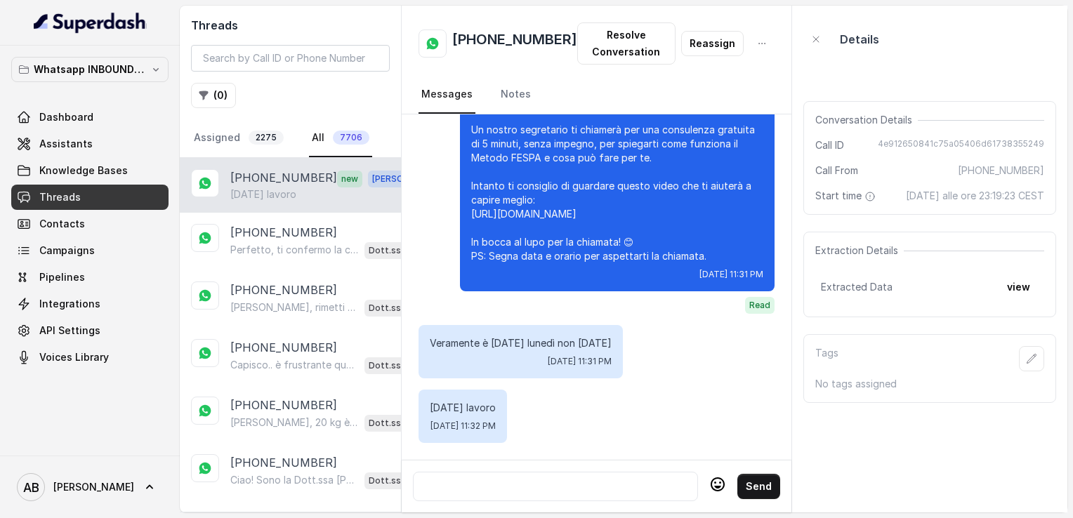
click at [495, 38] on h2 "[PHONE_NUMBER]" at bounding box center [514, 43] width 125 height 28
copy h2 "[PHONE_NUMBER]"
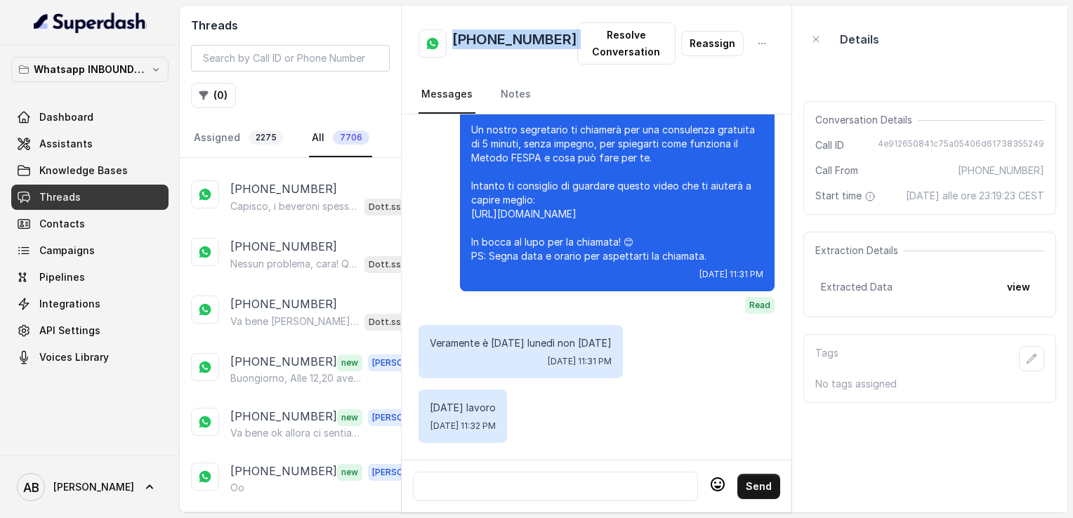
scroll to position [0, 0]
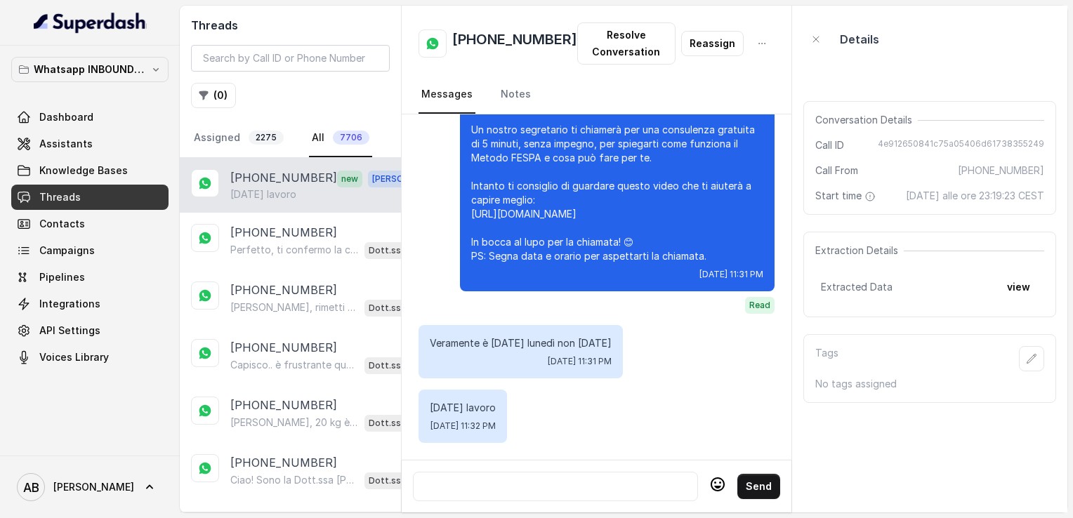
click at [518, 478] on div at bounding box center [555, 486] width 272 height 17
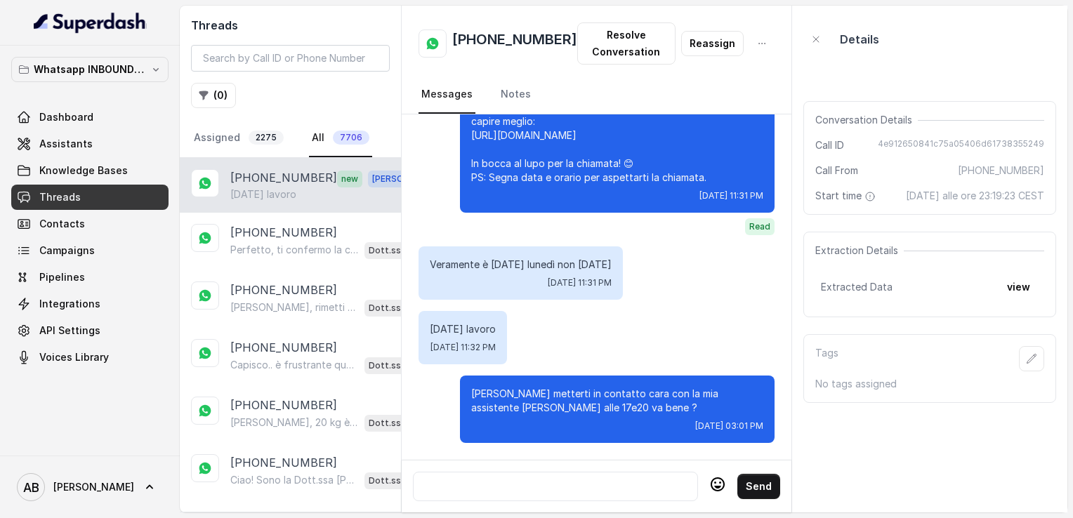
scroll to position [2354, 0]
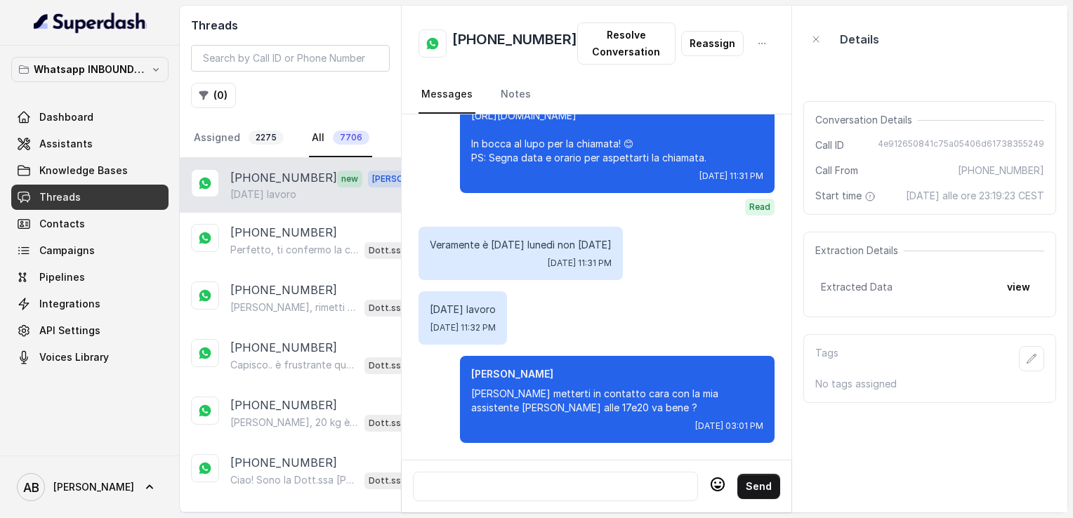
click at [528, 500] on div at bounding box center [555, 486] width 285 height 29
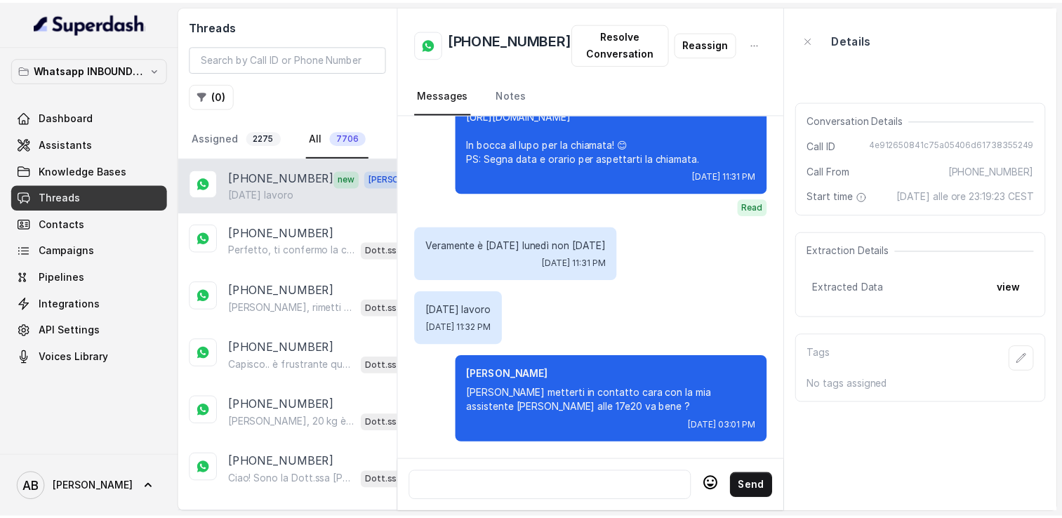
scroll to position [2374, 0]
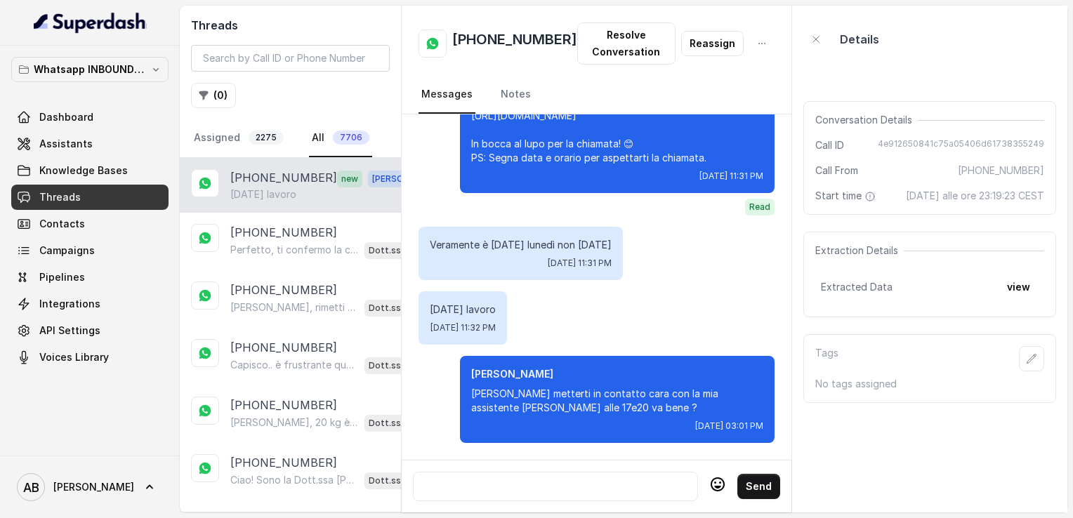
click at [499, 480] on div at bounding box center [555, 486] width 272 height 17
click at [530, 478] on div at bounding box center [555, 486] width 272 height 17
click at [270, 58] on input "search" at bounding box center [290, 58] width 199 height 27
paste input "3356665167"
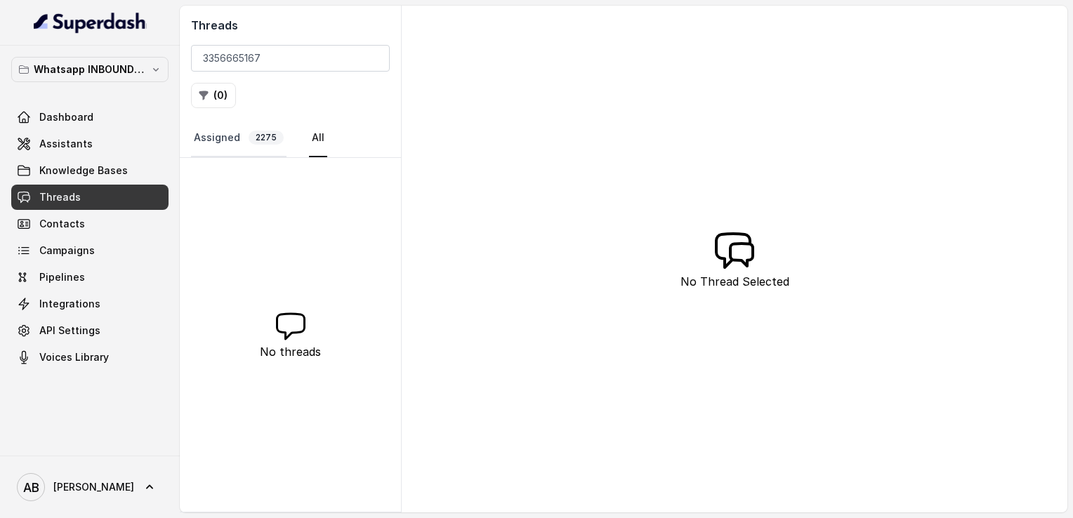
click at [210, 145] on link "Assigned 2275" at bounding box center [239, 138] width 96 height 38
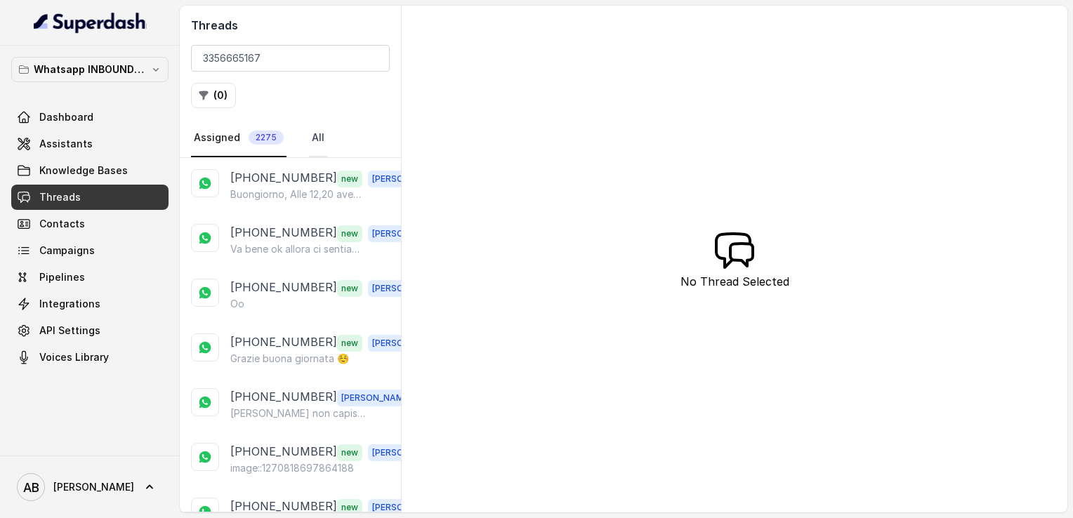
click at [320, 151] on link "All" at bounding box center [318, 138] width 18 height 38
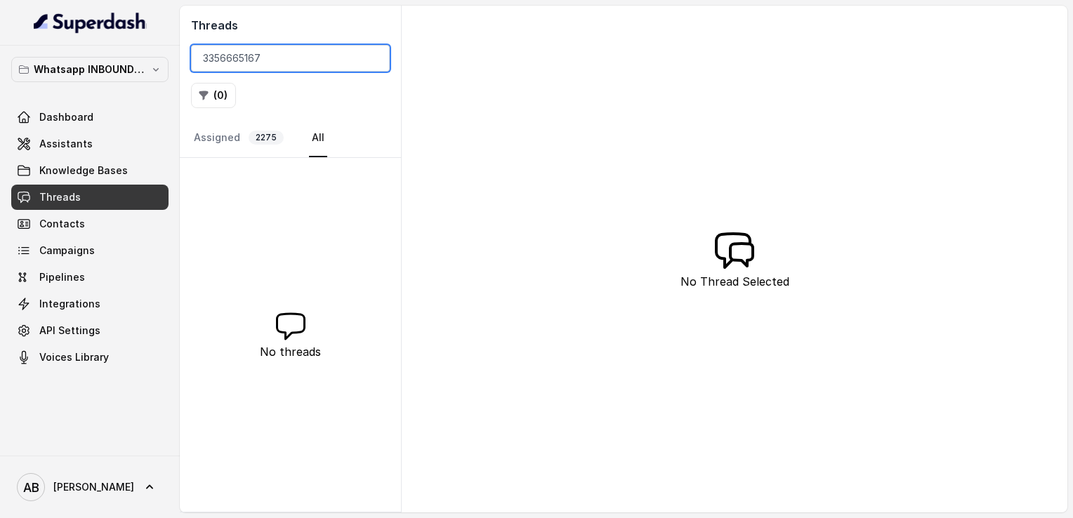
click at [288, 58] on input "3356665167" at bounding box center [290, 58] width 199 height 27
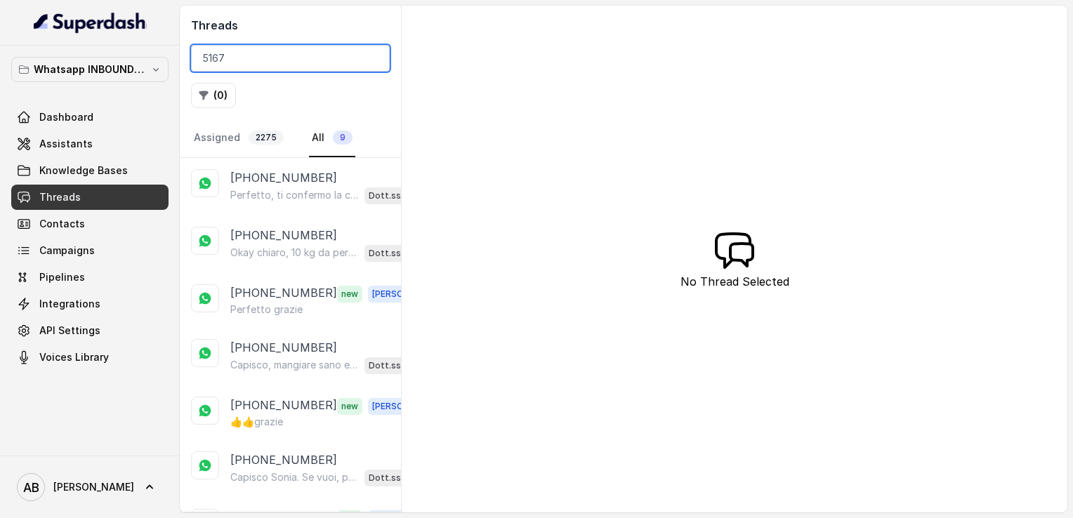
type input "5167"
click at [324, 141] on link "All 9" at bounding box center [332, 138] width 46 height 38
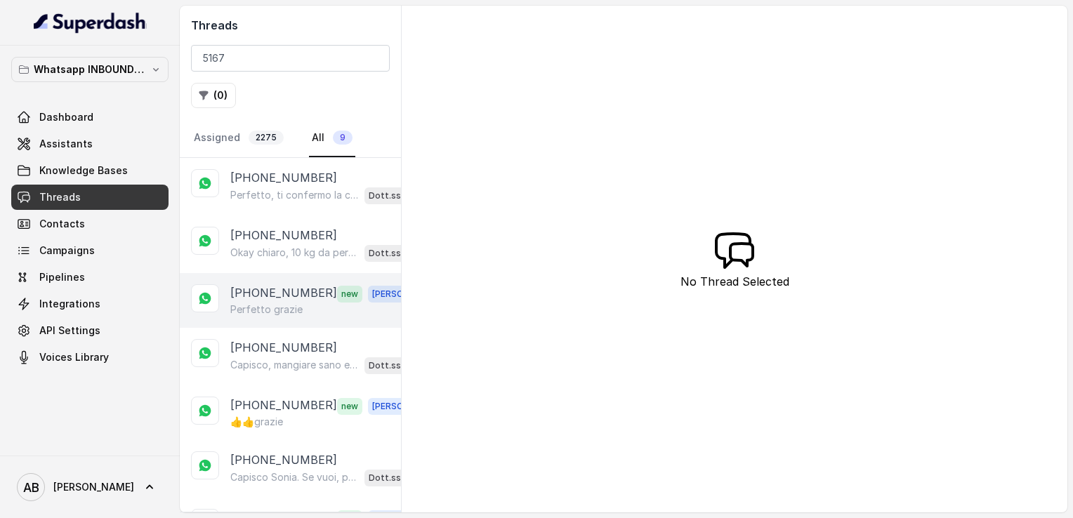
click at [272, 306] on p "Perfetto grazie" at bounding box center [266, 310] width 72 height 14
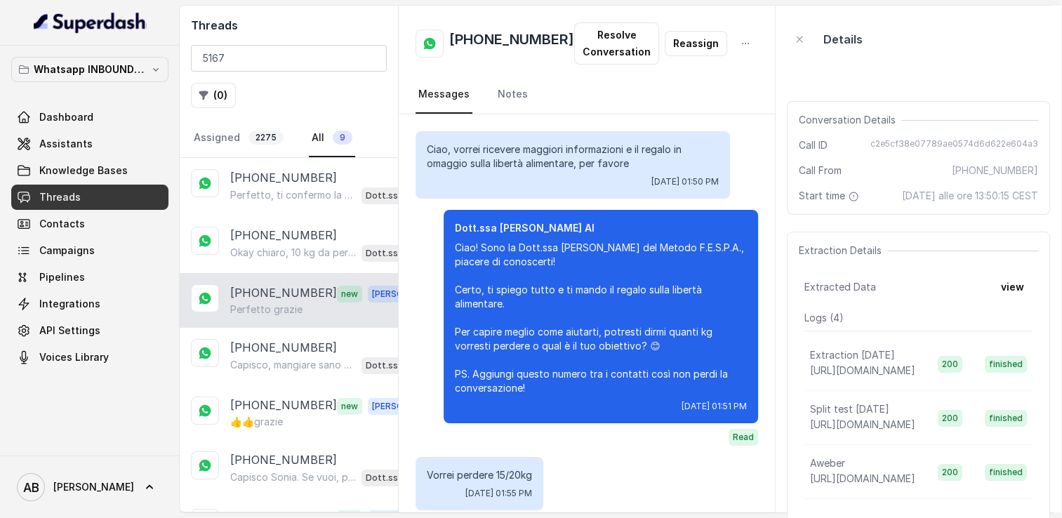
scroll to position [1036, 0]
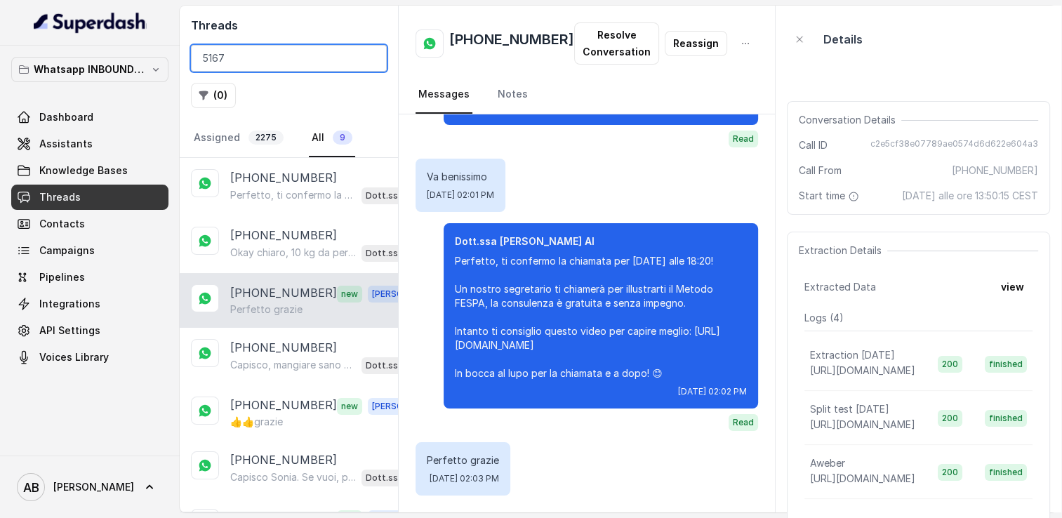
click at [371, 60] on input "5167" at bounding box center [289, 58] width 196 height 27
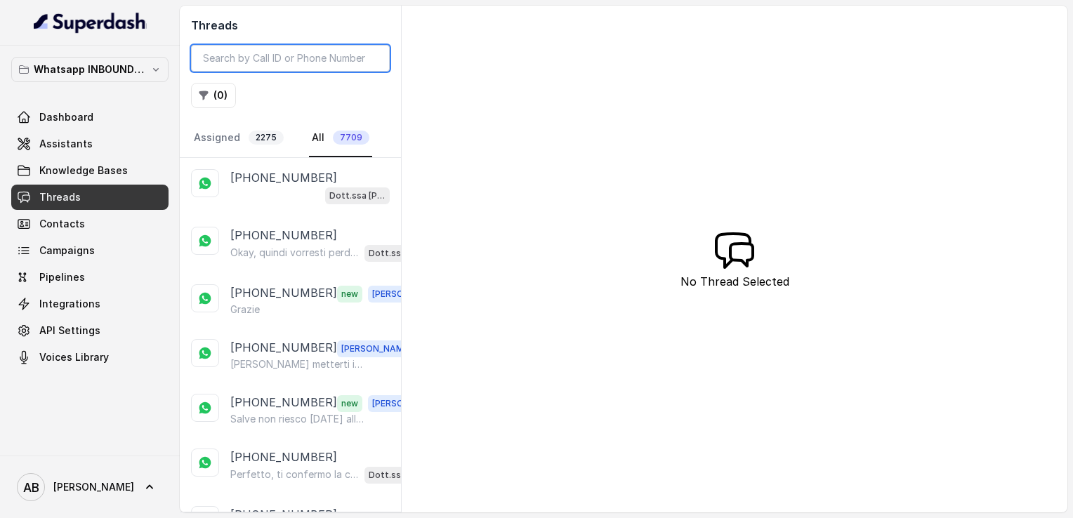
click at [331, 63] on input "search" at bounding box center [290, 58] width 199 height 27
paste input "393339496000"
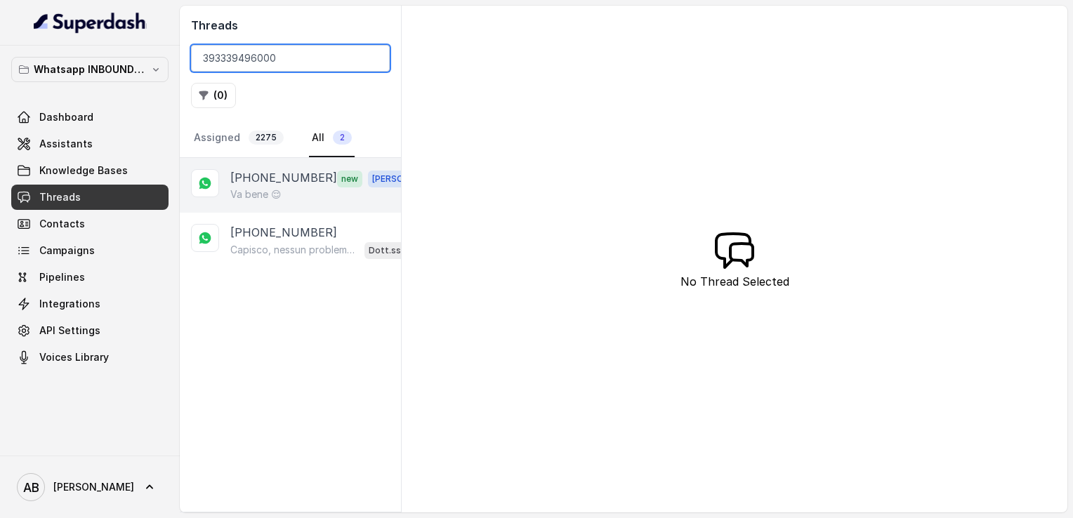
type input "393339496000"
click at [282, 187] on p "Va bene 😌" at bounding box center [255, 194] width 51 height 14
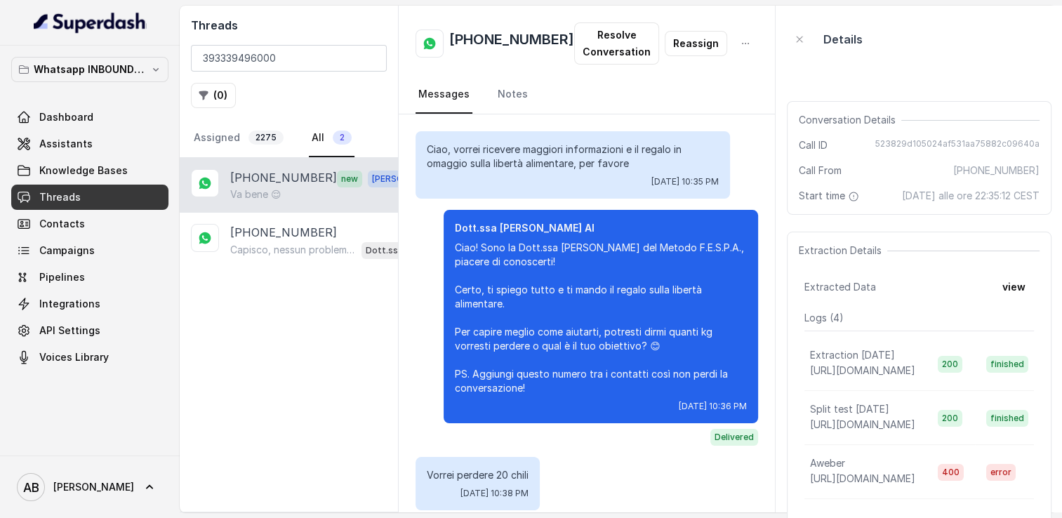
scroll to position [1533, 0]
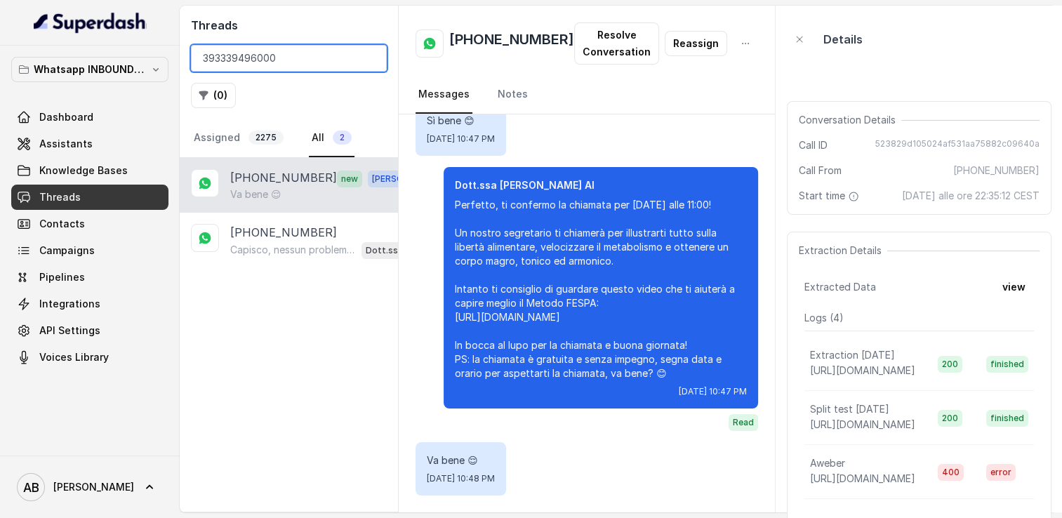
click at [367, 61] on input "393339496000" at bounding box center [289, 58] width 196 height 27
click at [370, 59] on input "393339496000" at bounding box center [289, 58] width 196 height 27
click at [315, 62] on input "search" at bounding box center [289, 58] width 196 height 27
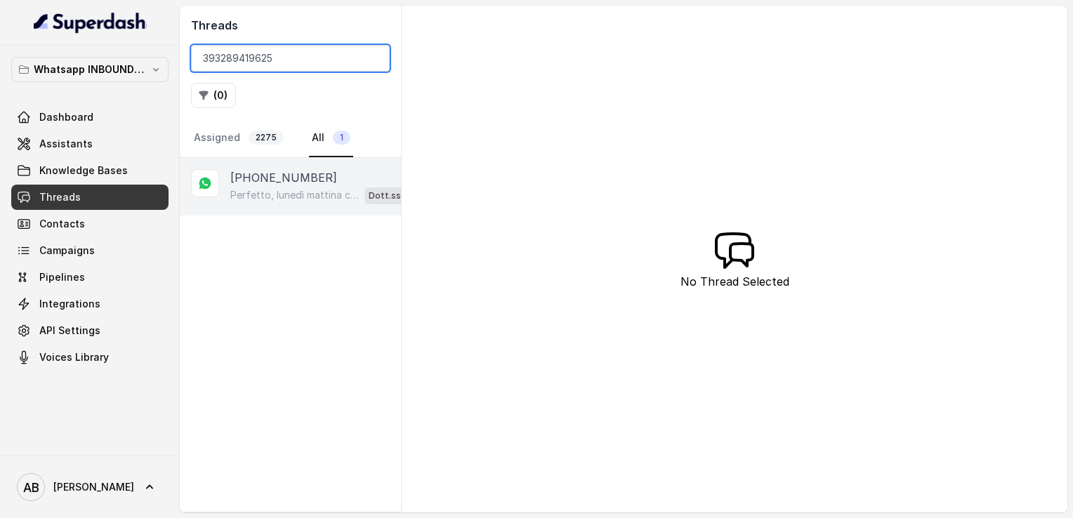
type input "393289419625"
click at [268, 195] on p "Perfetto, lunedì mattina c’è disponibilità. A che ora esattamente ti andrebbe b…" at bounding box center [294, 195] width 129 height 14
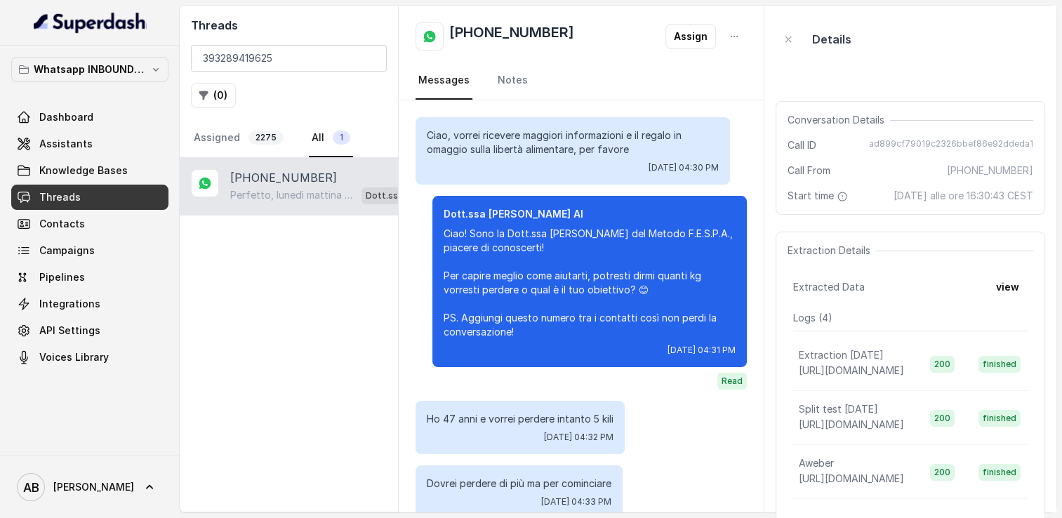
scroll to position [983, 0]
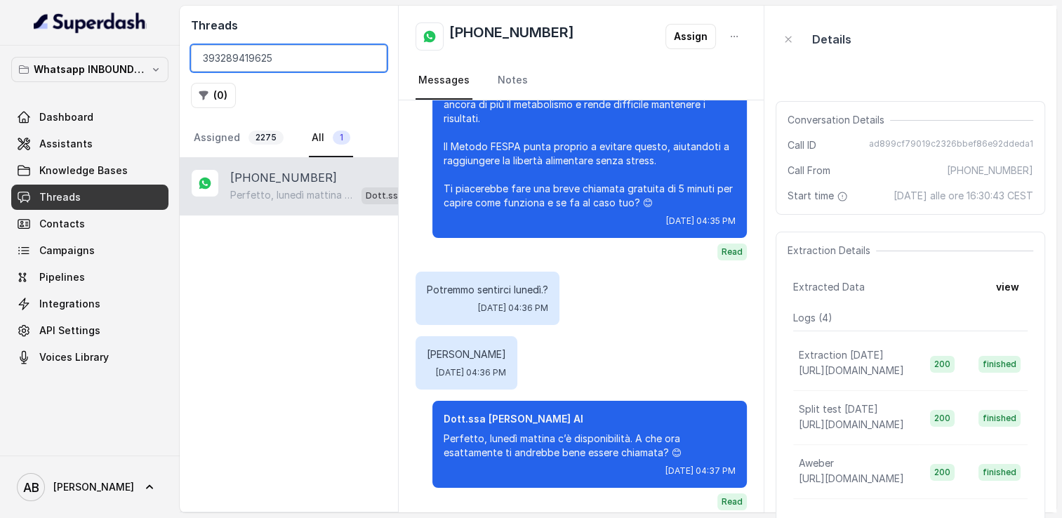
click at [372, 60] on input "393289419625" at bounding box center [289, 58] width 196 height 27
click at [310, 58] on input "search" at bounding box center [289, 58] width 196 height 27
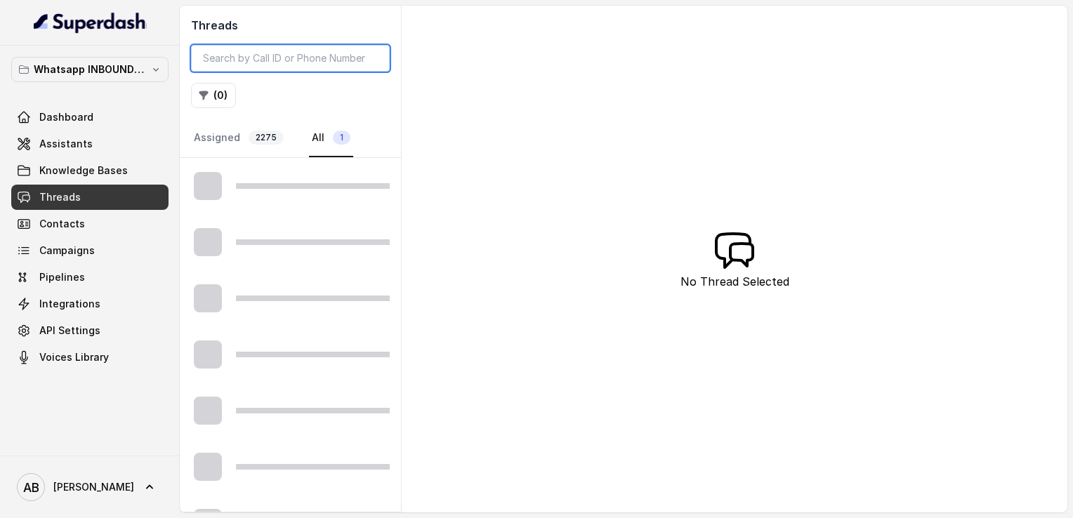
click at [310, 58] on input "search" at bounding box center [290, 58] width 199 height 27
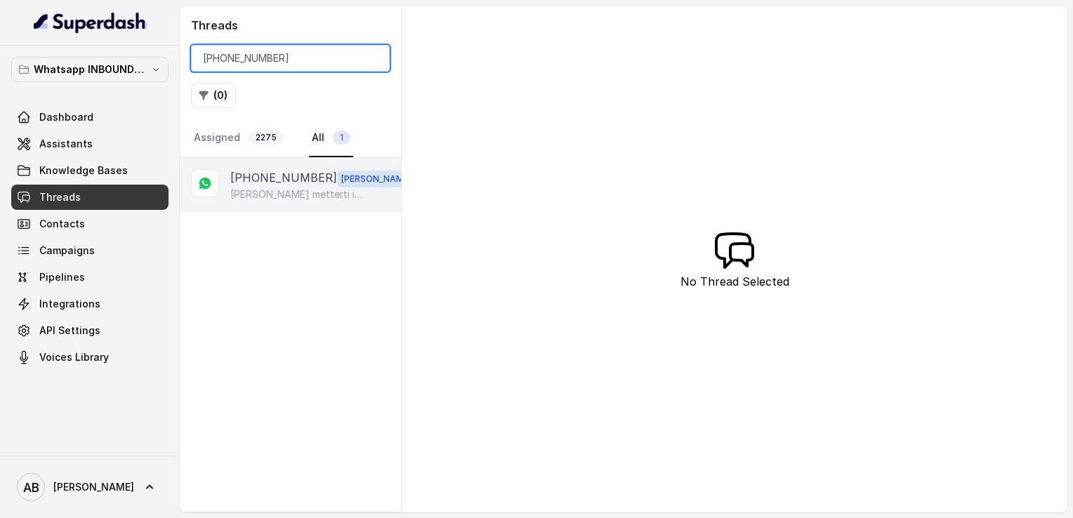
type input "[PHONE_NUMBER]"
click at [261, 185] on p "[PHONE_NUMBER]" at bounding box center [283, 178] width 107 height 18
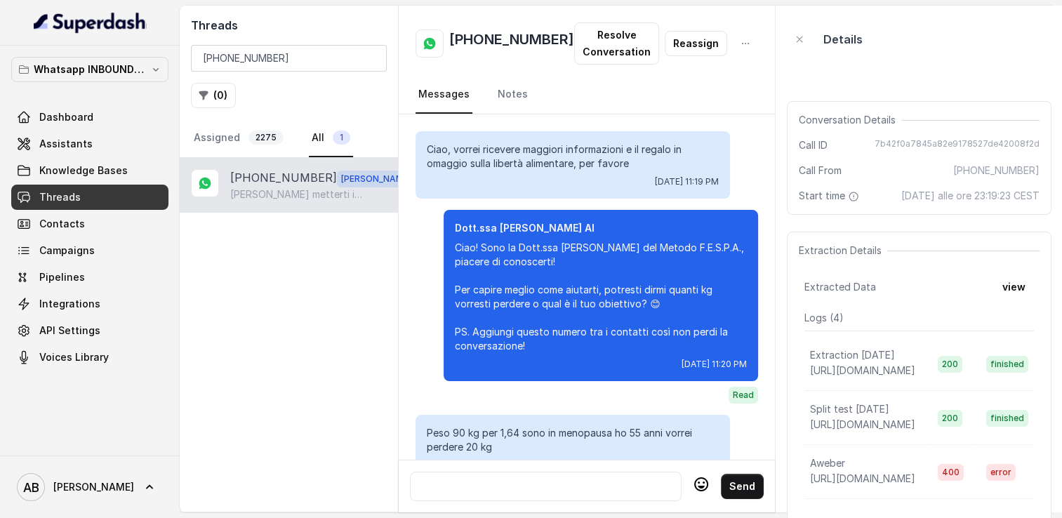
scroll to position [2396, 0]
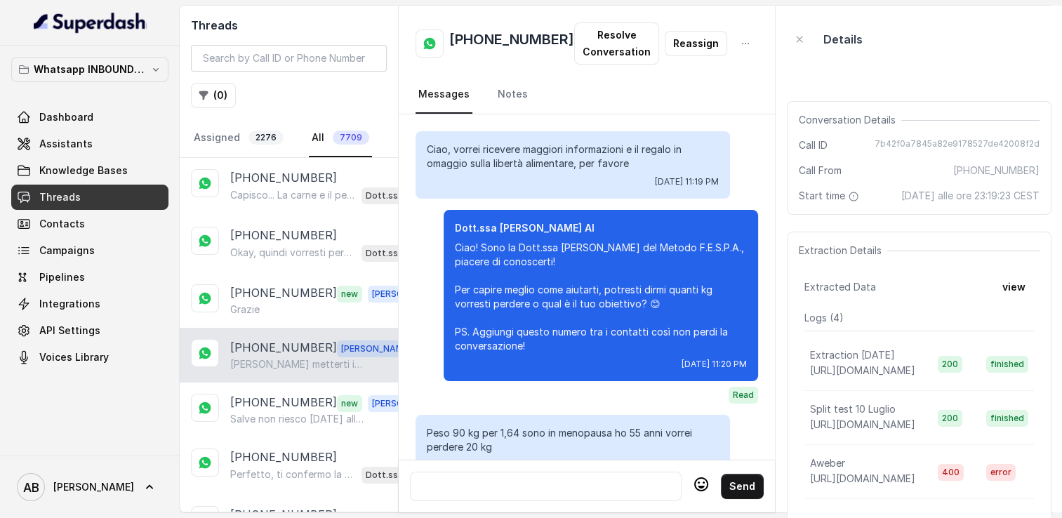
scroll to position [2396, 0]
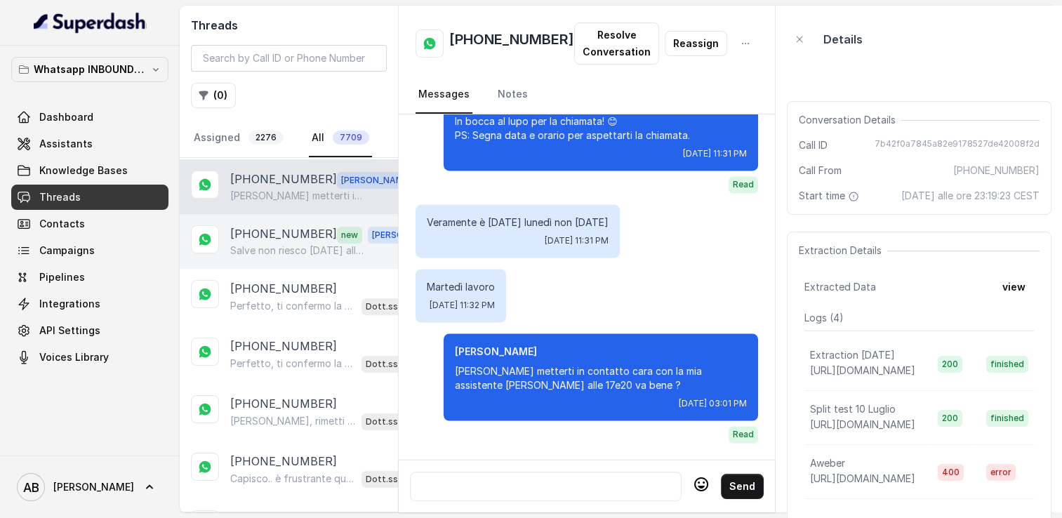
click at [291, 244] on p "Salve non riesco oggi alle 15 e 40. È possibile sentirci direttamente a settemb…" at bounding box center [297, 251] width 135 height 14
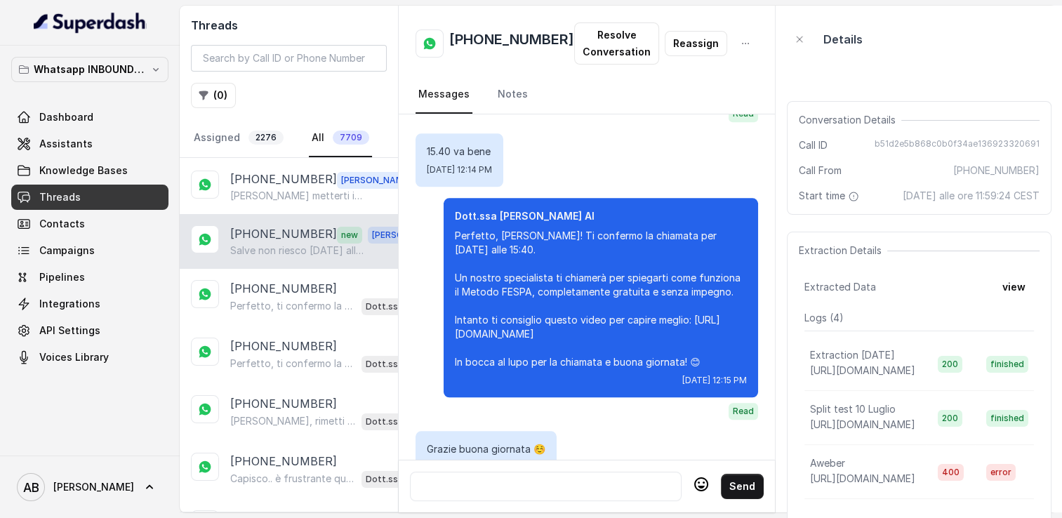
scroll to position [1604, 0]
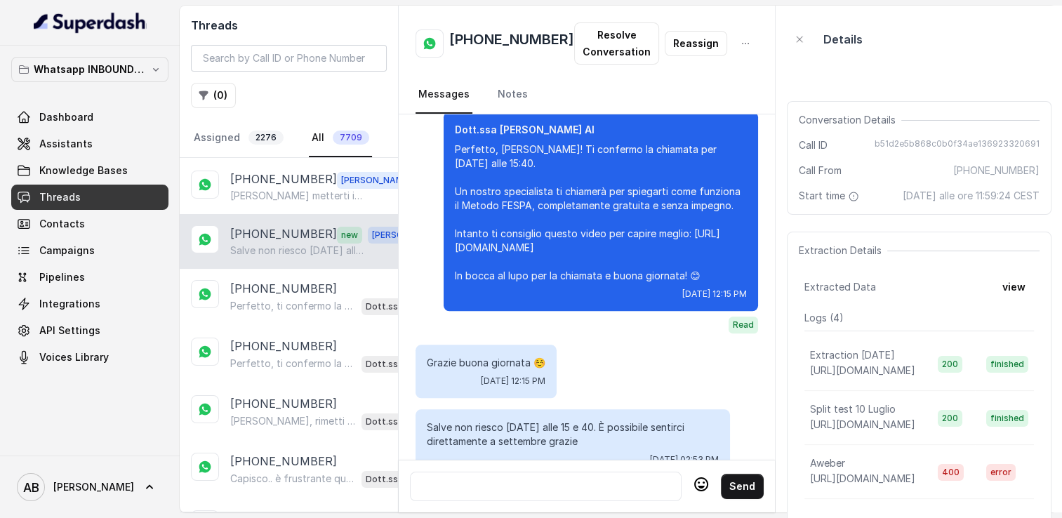
click at [563, 480] on div at bounding box center [545, 486] width 259 height 17
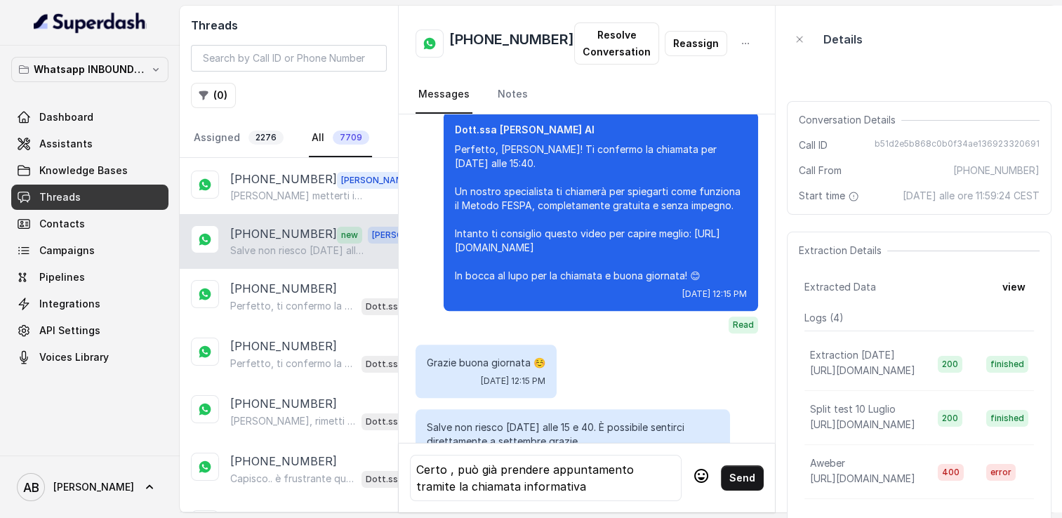
click at [693, 472] on icon at bounding box center [701, 476] width 17 height 17
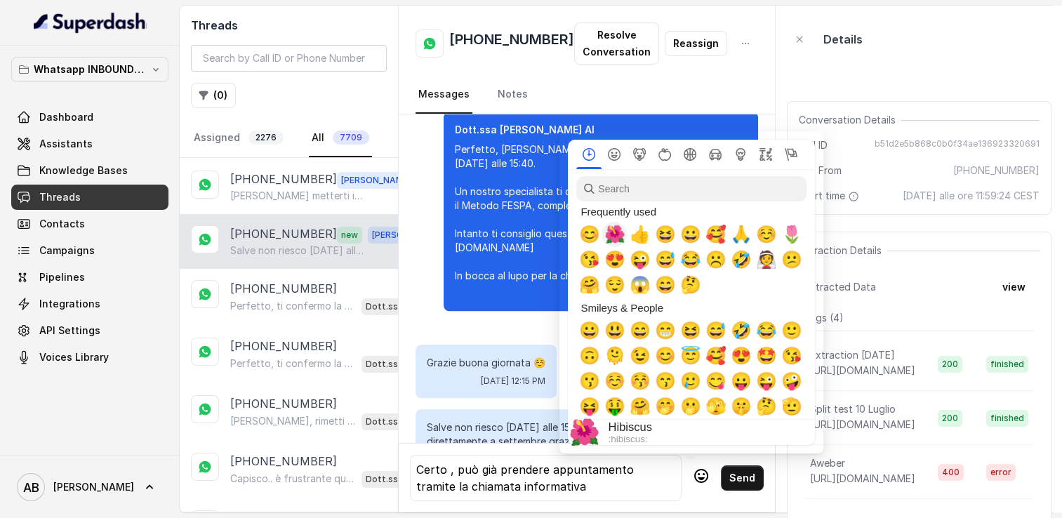
click at [592, 236] on span "😊" at bounding box center [589, 235] width 21 height 20
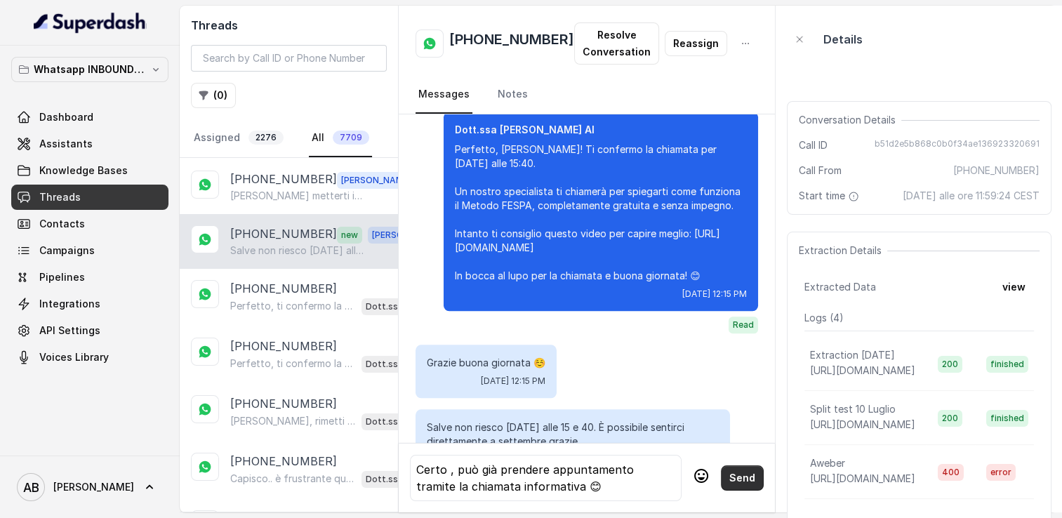
click at [739, 479] on button "Send" at bounding box center [742, 478] width 43 height 25
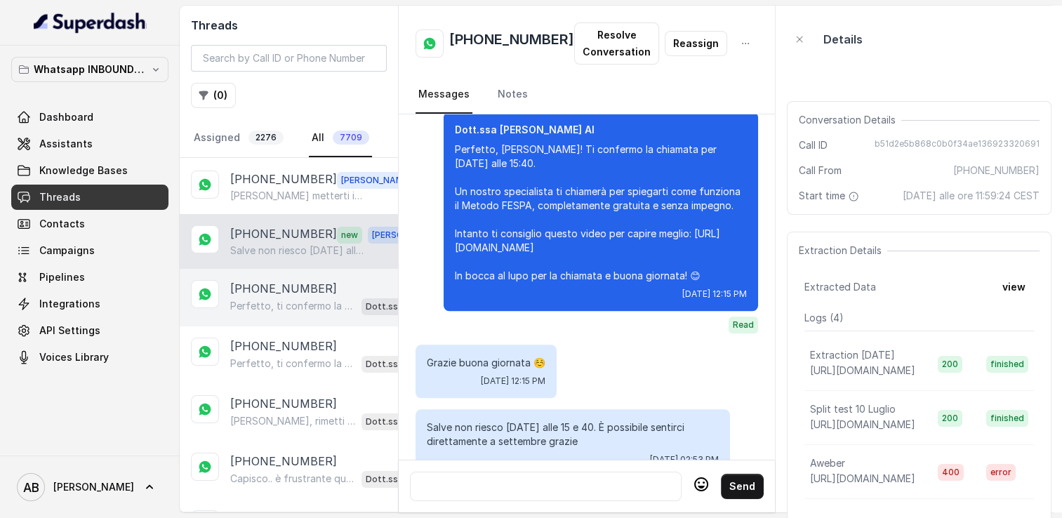
click at [291, 308] on p "Perfetto, ti confermo la chiamata per domani alle 16:00! Un nostro specialista …" at bounding box center [293, 306] width 126 height 14
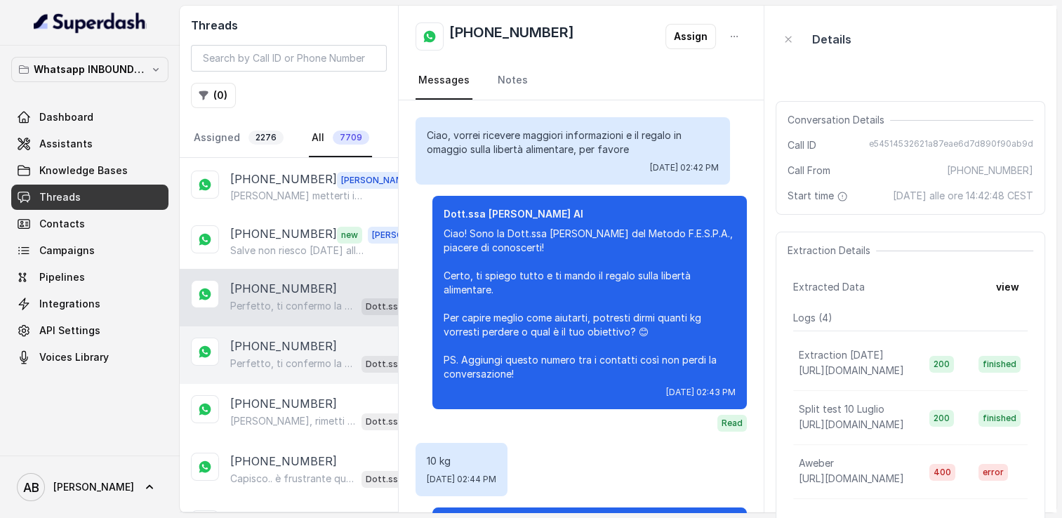
click at [271, 355] on div "Perfetto, ti confermo la chiamata per oggi alle 15:40! Un nostro specialista ti…" at bounding box center [328, 364] width 196 height 18
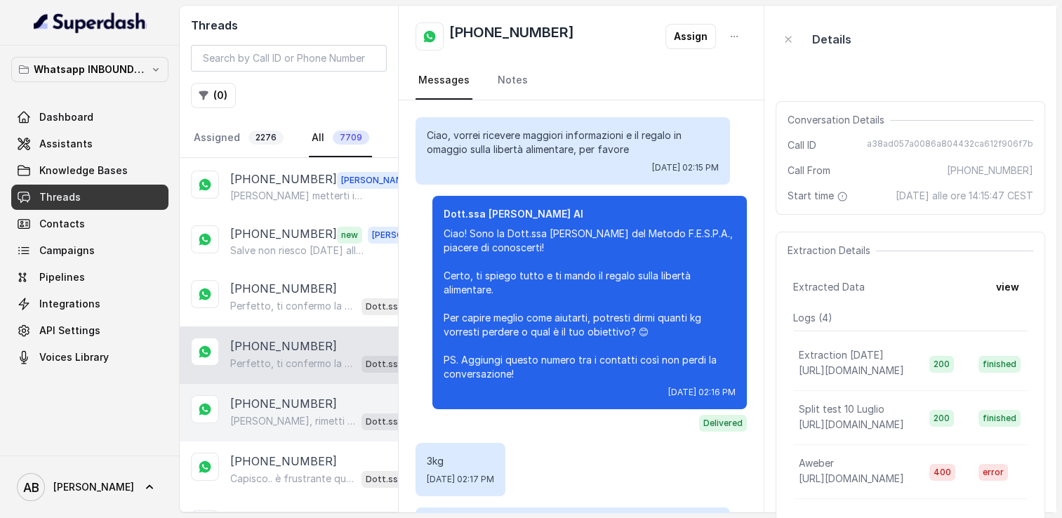
scroll to position [1621, 0]
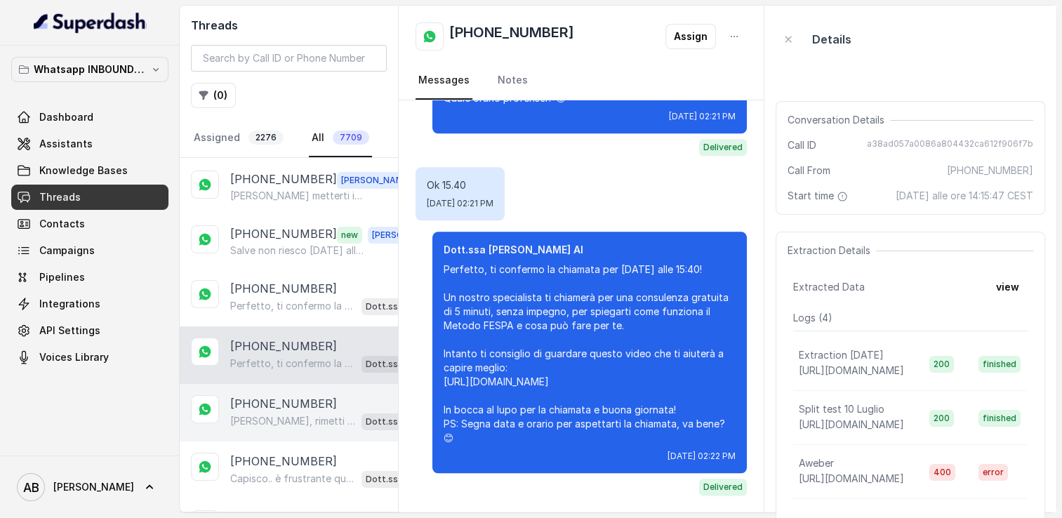
click at [275, 386] on div "+393334470592 Capisco, rimetti subito i kg è davvero frustrante. Guarda, le die…" at bounding box center [289, 413] width 218 height 58
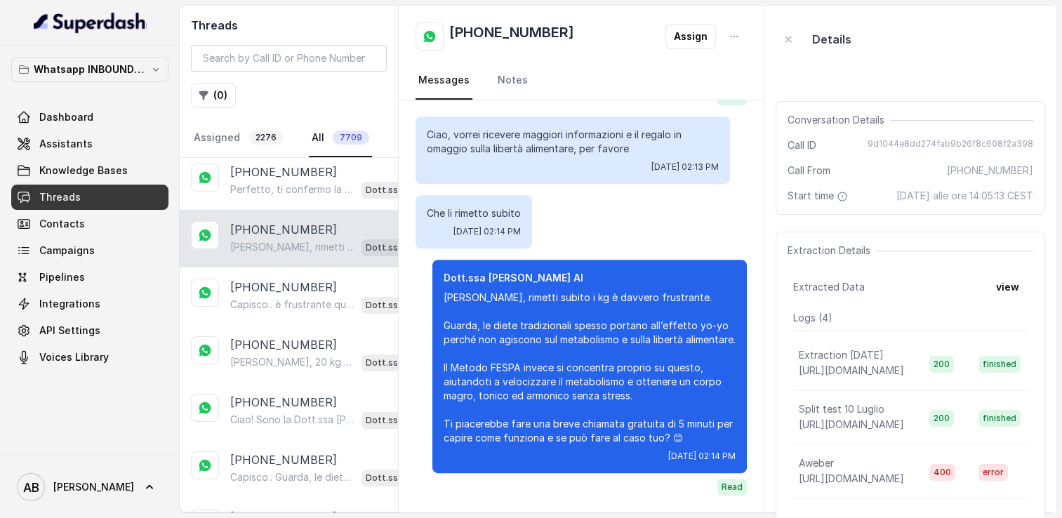
scroll to position [379, 0]
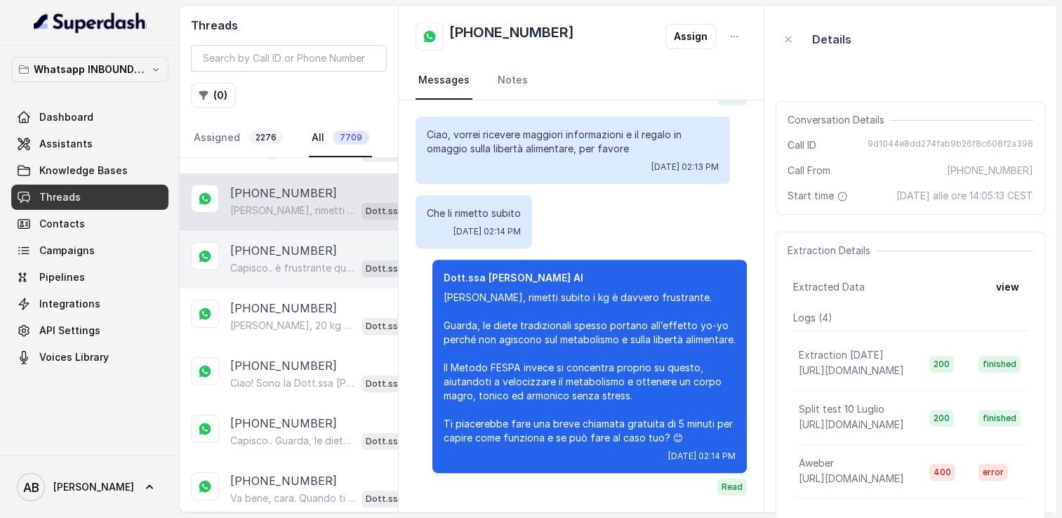
click at [289, 261] on p "Capisco.. è frustrante quando si prova tanto senza risultati duraturi. Guarda, …" at bounding box center [293, 268] width 126 height 14
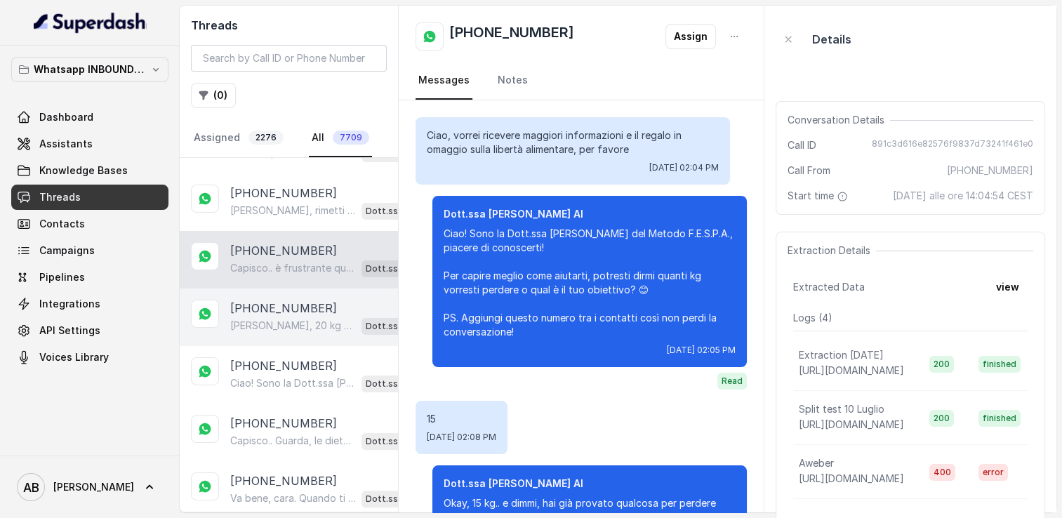
scroll to position [618, 0]
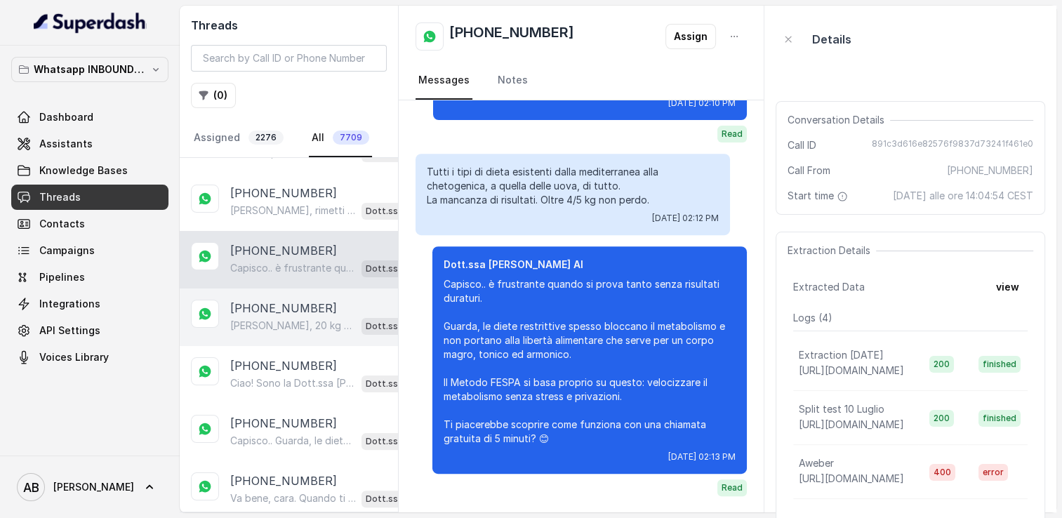
click at [268, 319] on p "Ciao Chiara, 20 kg è un obiettivo importante ma assolutamente raggiungibile! 😊 …" at bounding box center [293, 326] width 126 height 14
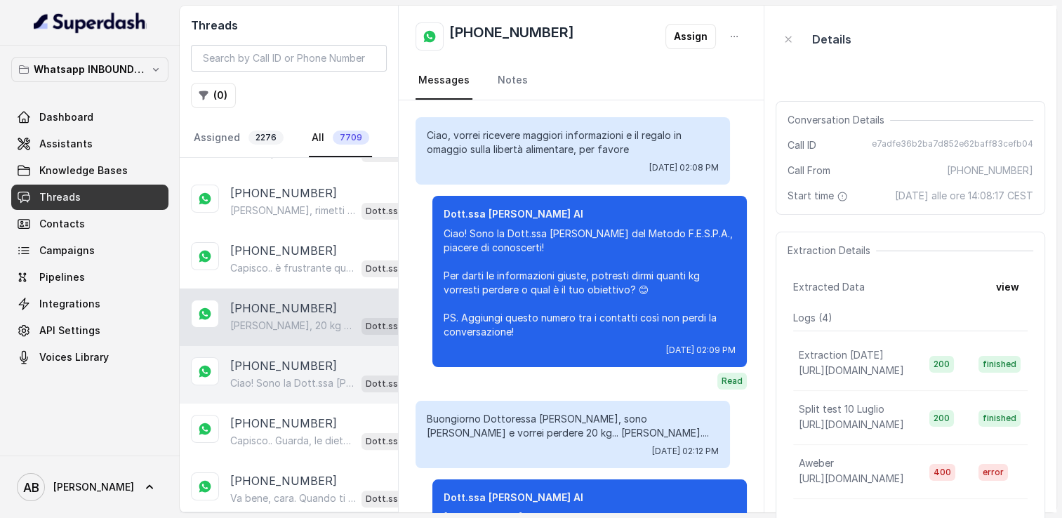
scroll to position [121, 0]
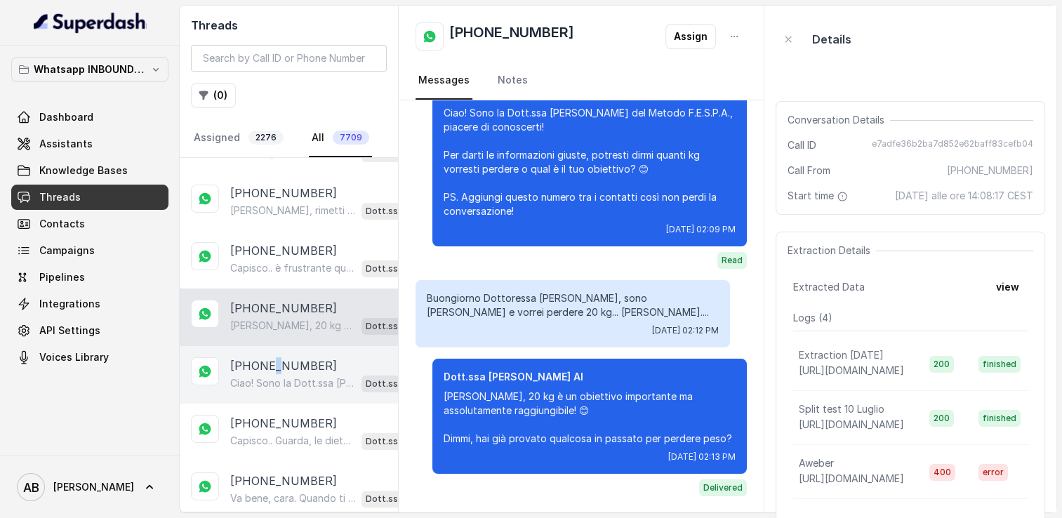
click at [275, 347] on div "+393341126583 Ciao! Sono la Dott.ssa Federica Saccone del Metodo F.E.S.P.A., pi…" at bounding box center [289, 375] width 218 height 58
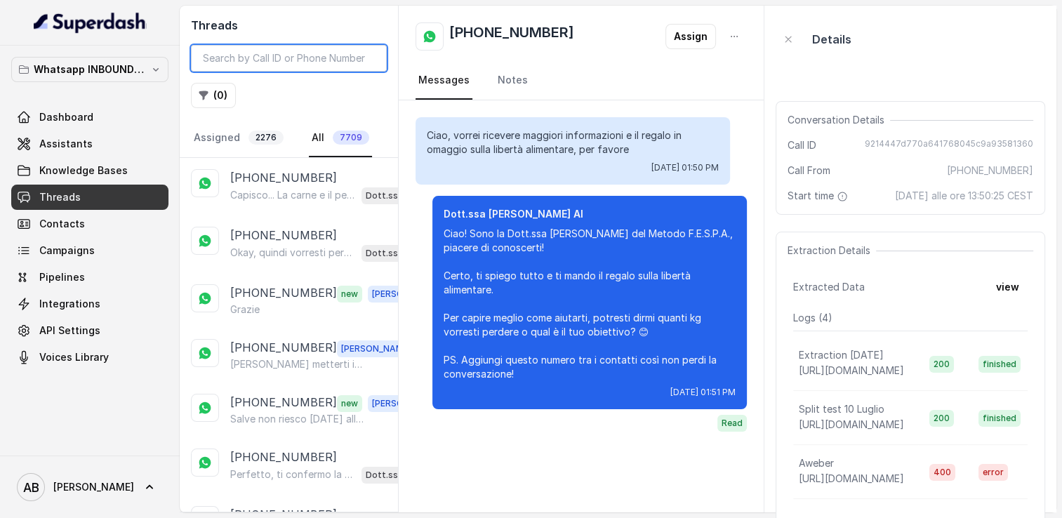
click at [333, 61] on input "search" at bounding box center [289, 58] width 196 height 27
paste input "393248984480"
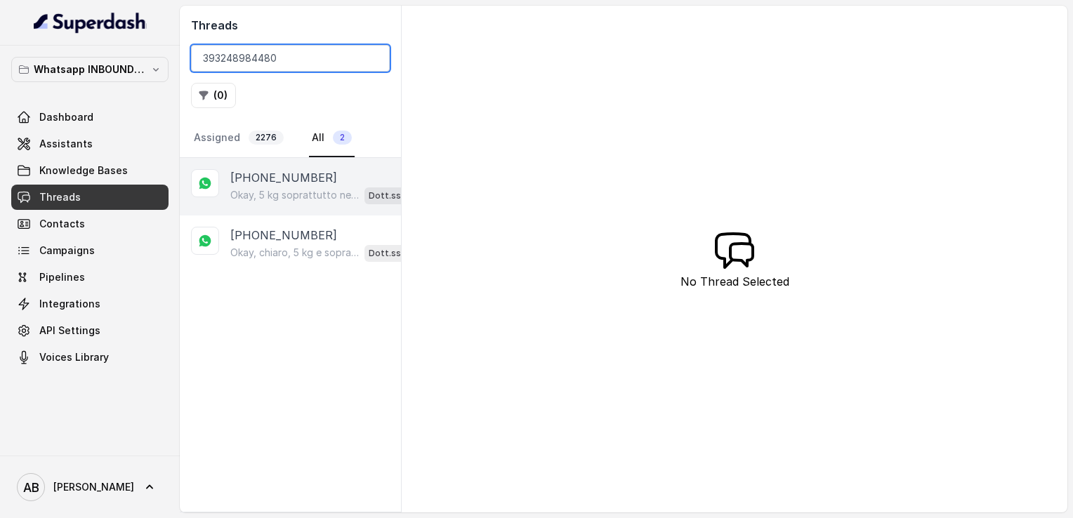
type input "393248984480"
click at [291, 192] on p "Okay, 5 kg soprattutto nell’addome, chiaro. Dimmi, hai già provato qualcosa per…" at bounding box center [294, 195] width 129 height 14
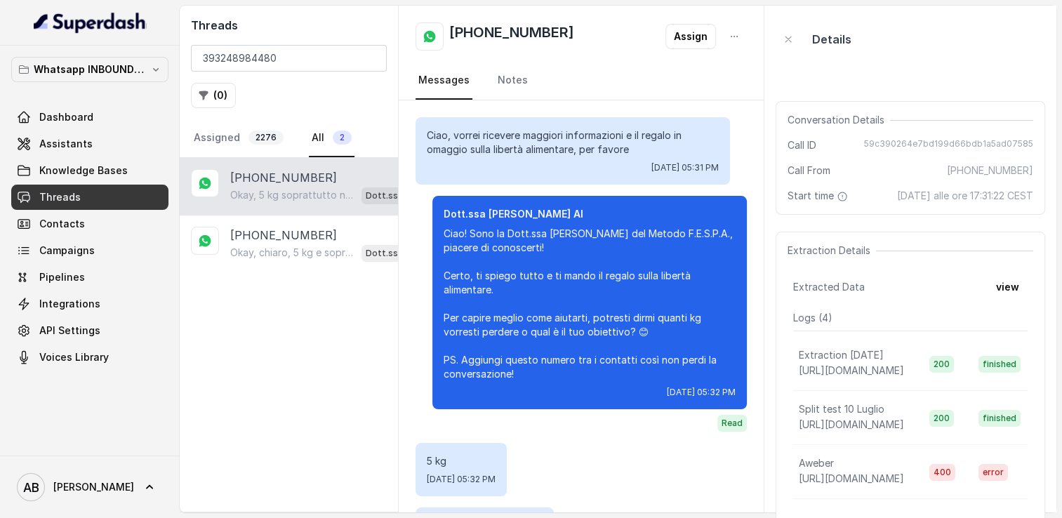
scroll to position [199, 0]
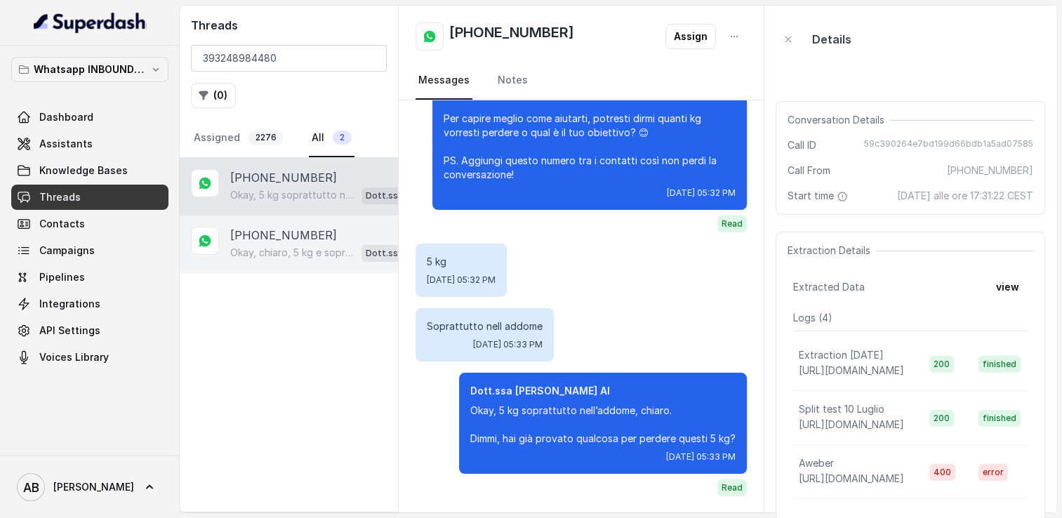
click at [293, 232] on p "+393248984480" at bounding box center [283, 235] width 107 height 17
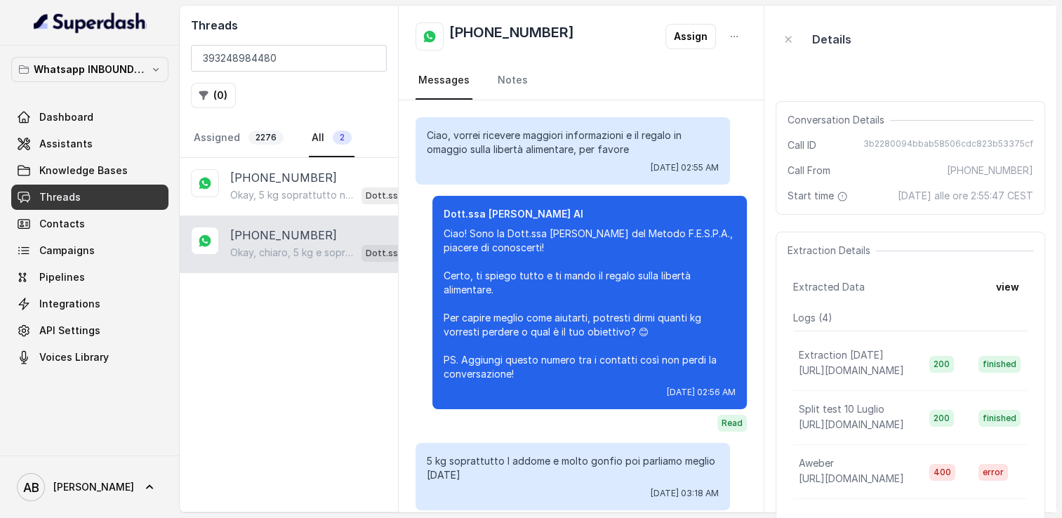
scroll to position [256, 0]
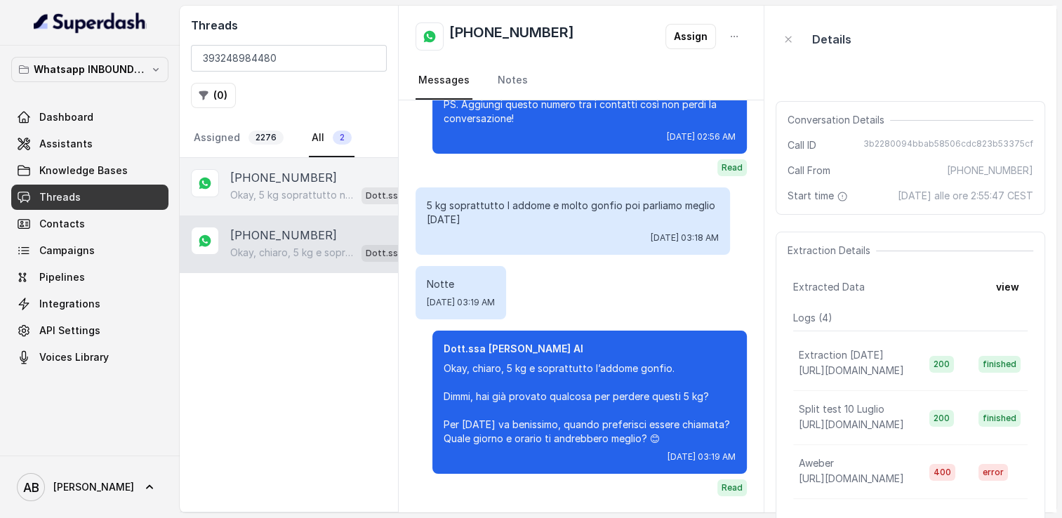
click at [328, 192] on p "Okay, 5 kg soprattutto nell’addome, chiaro. Dimmi, hai già provato qualcosa per…" at bounding box center [293, 195] width 126 height 14
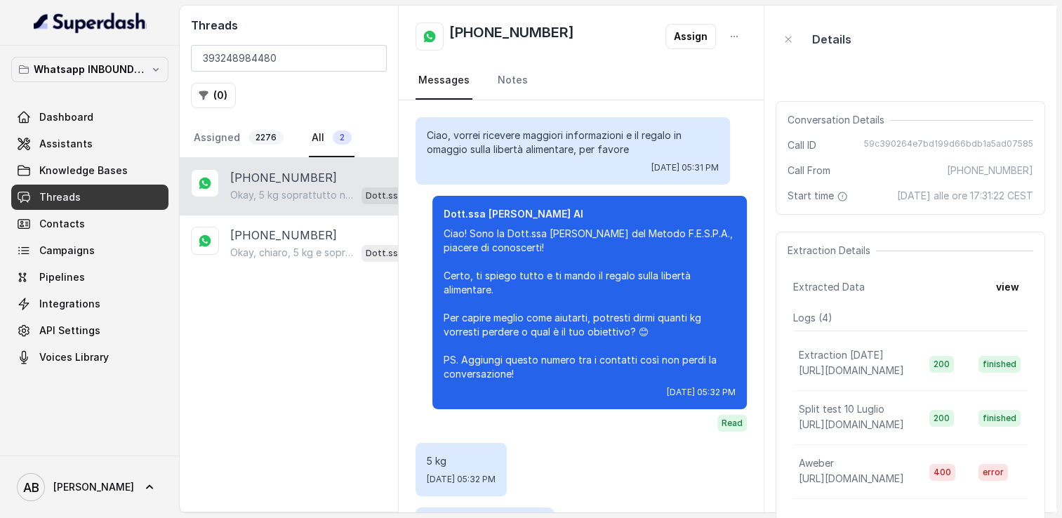
scroll to position [199, 0]
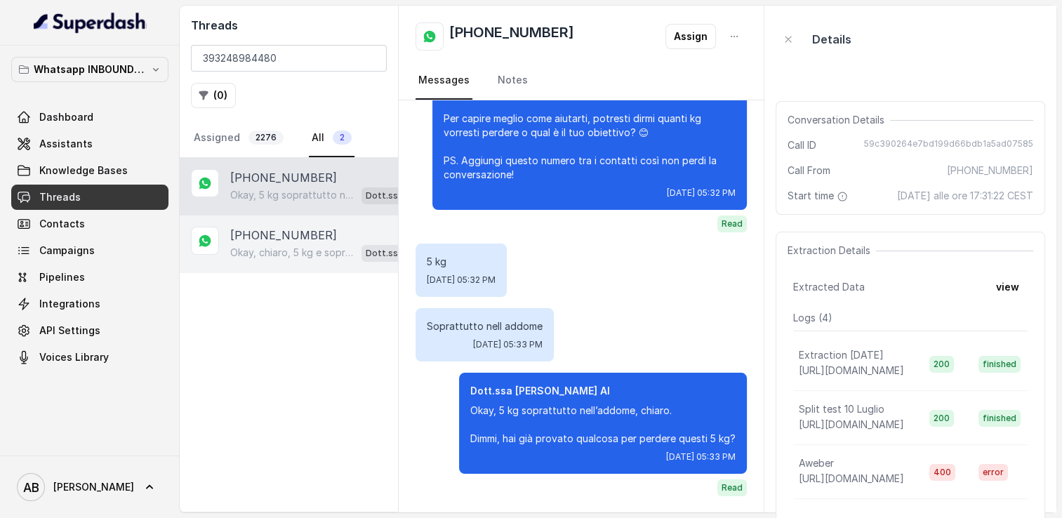
click at [263, 244] on div "Okay, chiaro, 5 kg e soprattutto l’addome gonfio. Dimmi, hai già provato qualco…" at bounding box center [328, 253] width 196 height 18
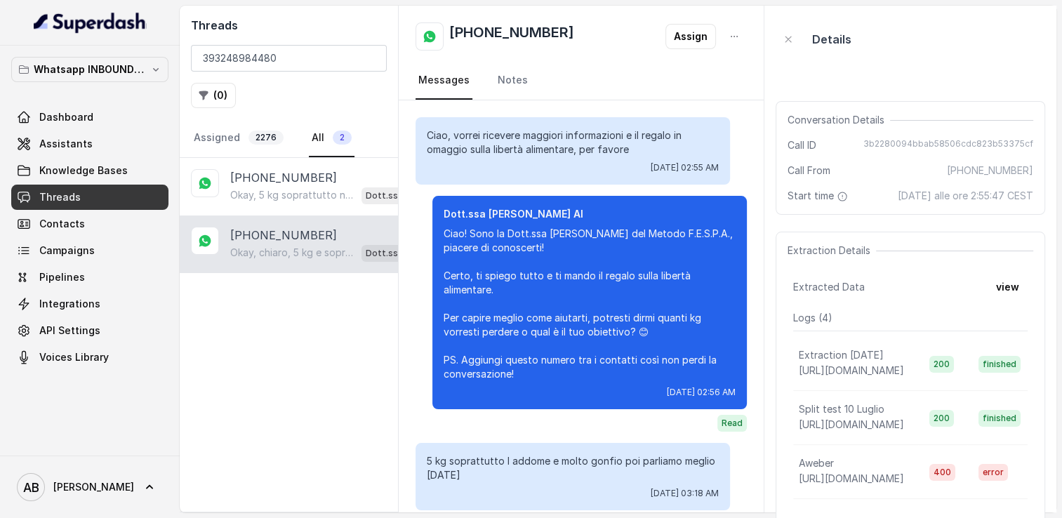
scroll to position [256, 0]
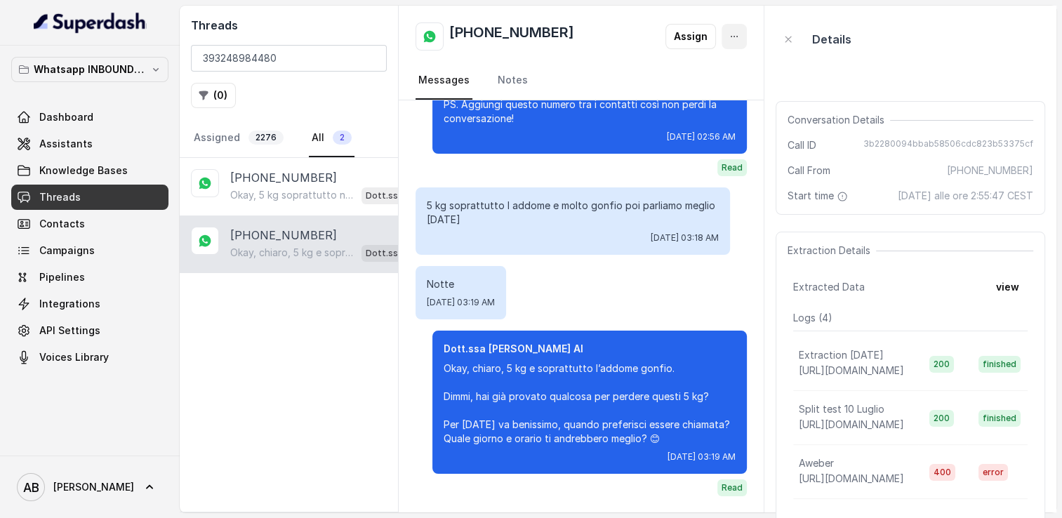
click at [728, 35] on button "button" at bounding box center [734, 36] width 25 height 25
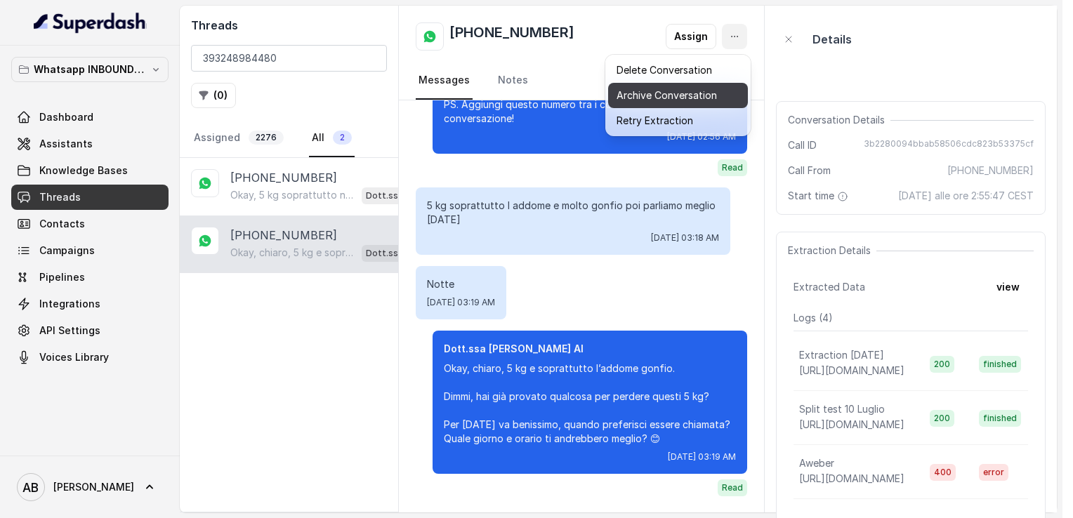
click at [655, 67] on button "Delete Conversation" at bounding box center [678, 70] width 140 height 25
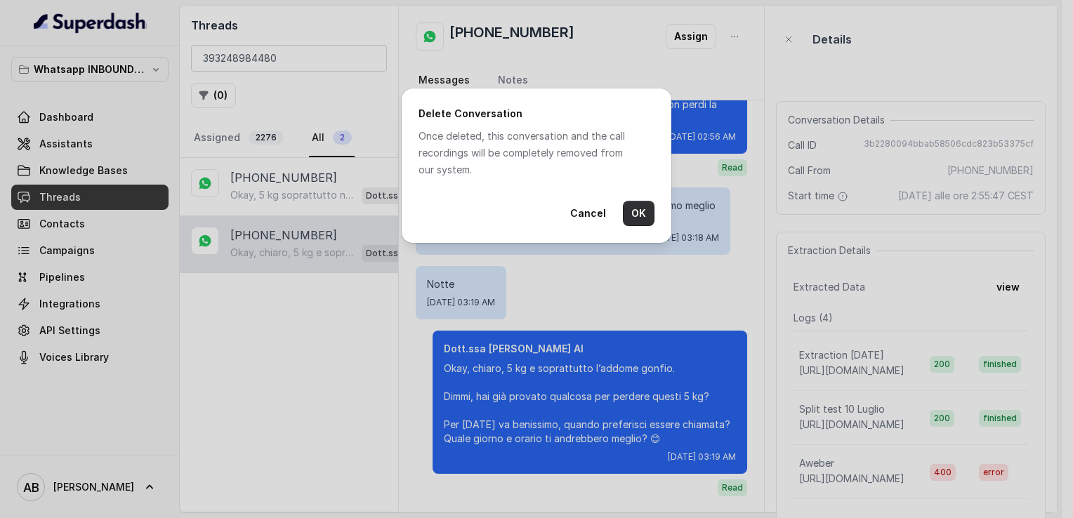
click at [644, 221] on button "OK" at bounding box center [639, 213] width 32 height 25
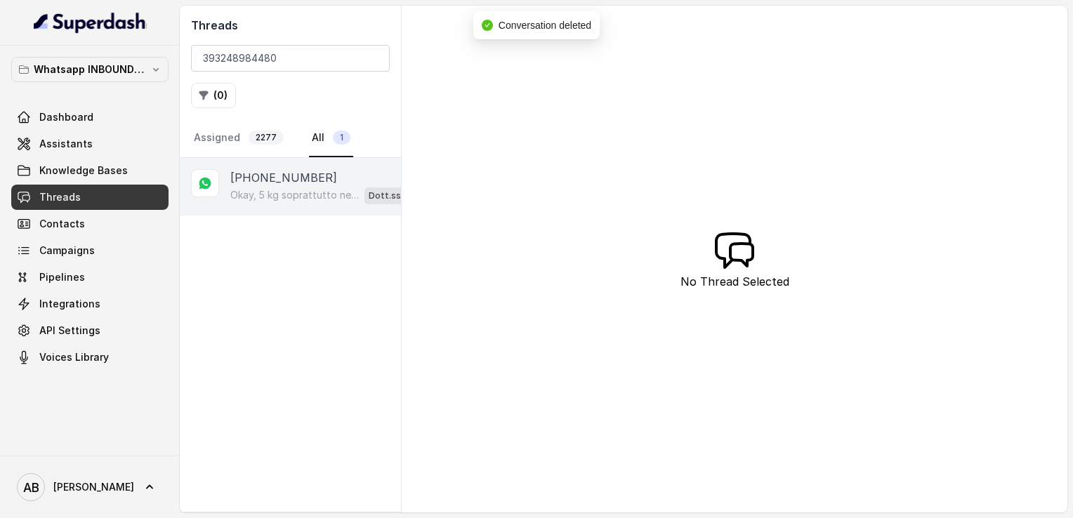
click at [305, 190] on p "Okay, 5 kg soprattutto nell’addome, chiaro. Dimmi, hai già provato qualcosa per…" at bounding box center [294, 195] width 129 height 14
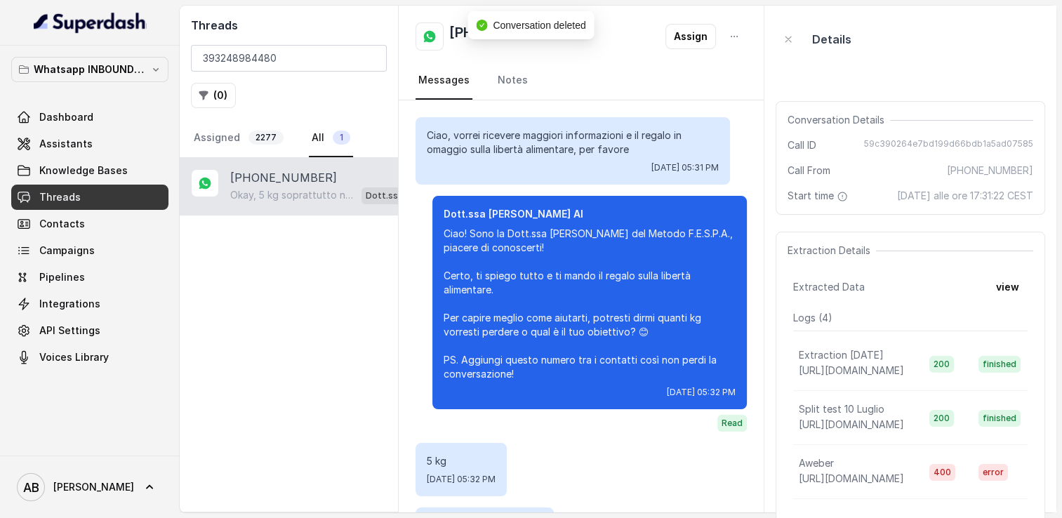
scroll to position [199, 0]
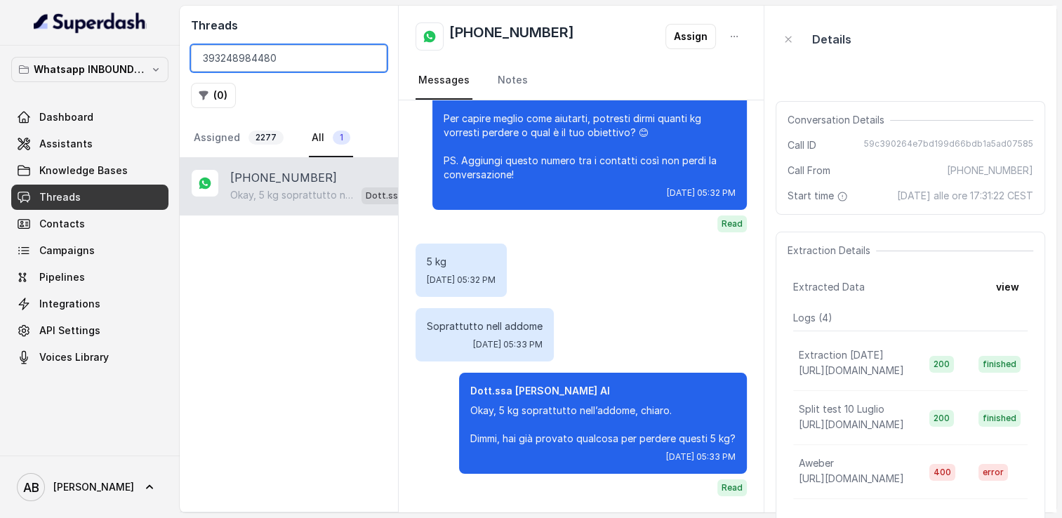
click at [369, 55] on input "393248984480" at bounding box center [289, 58] width 196 height 27
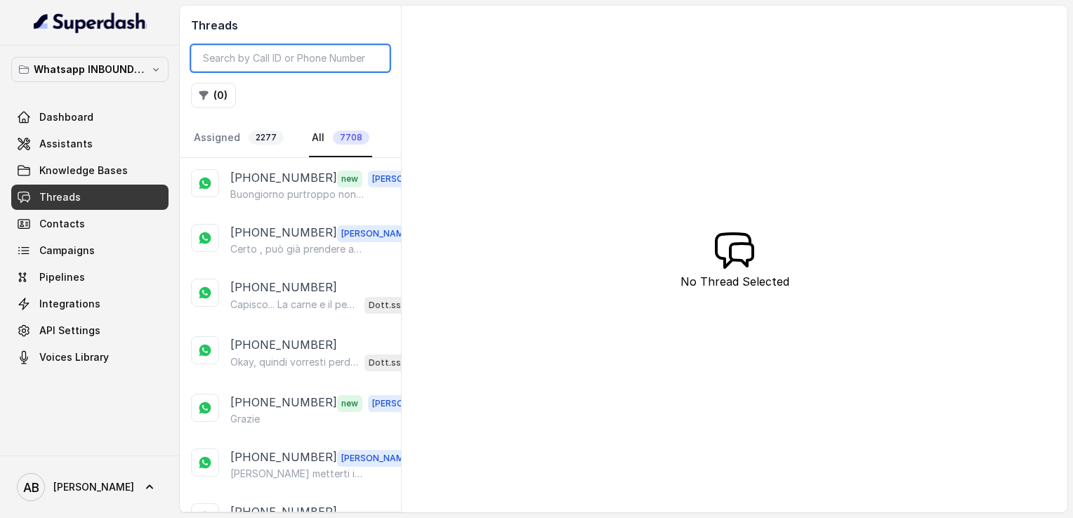
click at [324, 55] on input "search" at bounding box center [290, 58] width 199 height 27
paste input "393381214934"
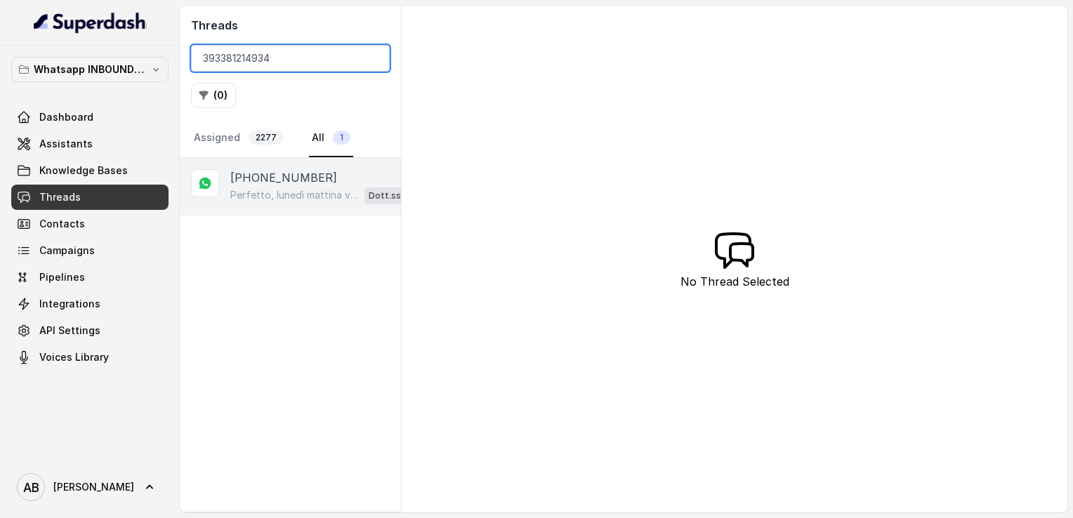
type input "393381214934"
click at [291, 188] on p "Perfetto, lunedì mattina va benissimo! Ti aspetto per la chiamata gratuita, cos…" at bounding box center [294, 195] width 129 height 14
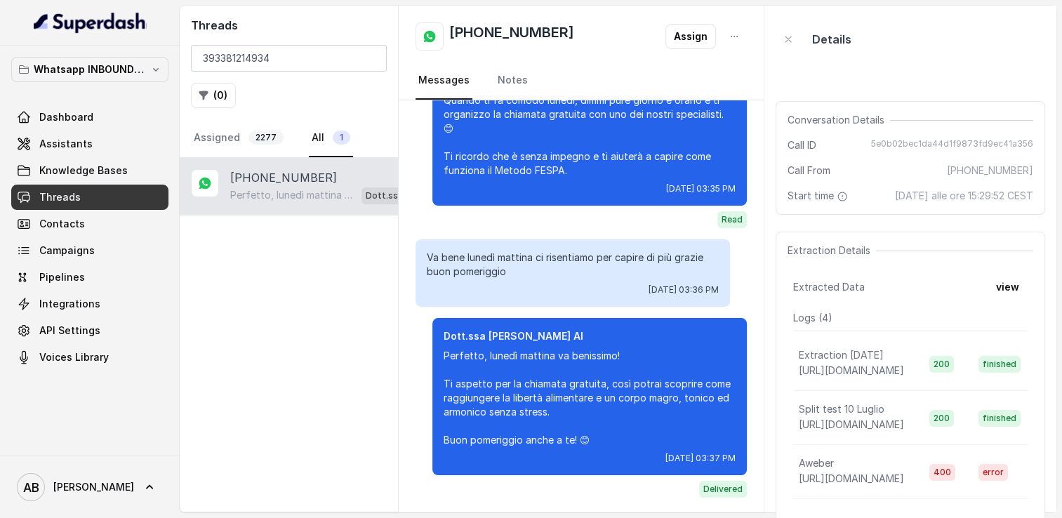
scroll to position [1008, 0]
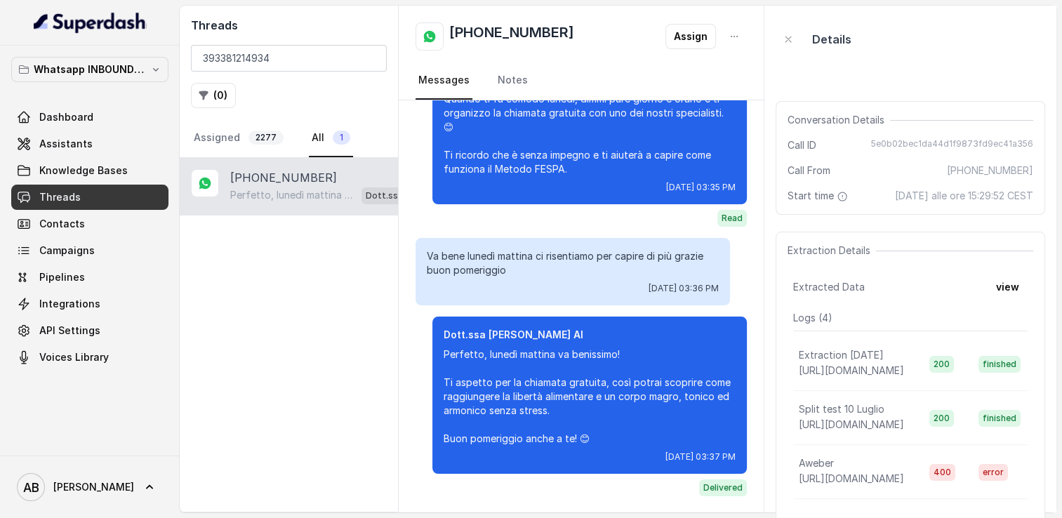
click at [491, 35] on h2 "+393381214934" at bounding box center [511, 36] width 125 height 28
copy h2 "+393381214934"
click at [374, 59] on input "393381214934" at bounding box center [289, 58] width 196 height 27
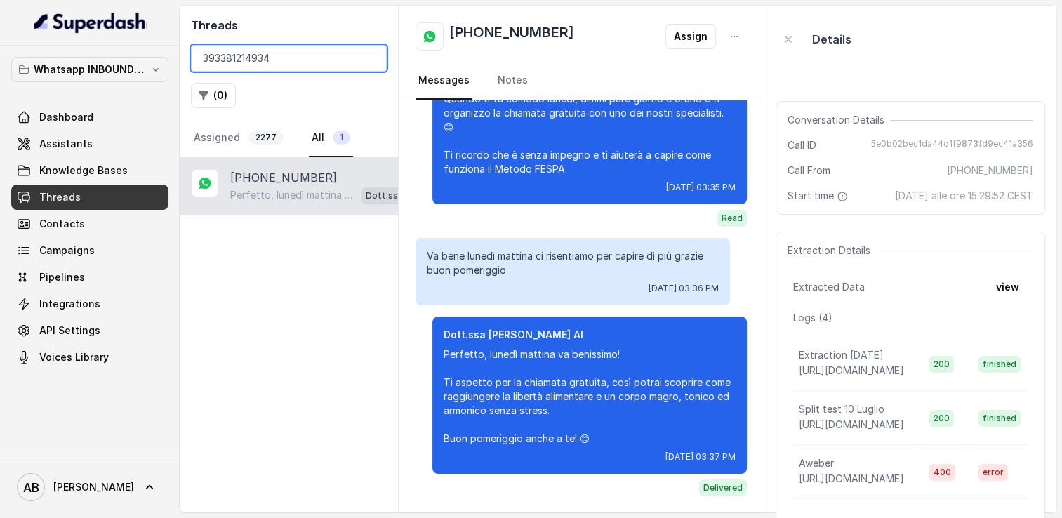
click at [371, 59] on input "393381214934" at bounding box center [289, 58] width 196 height 27
click at [317, 58] on input "search" at bounding box center [289, 58] width 196 height 27
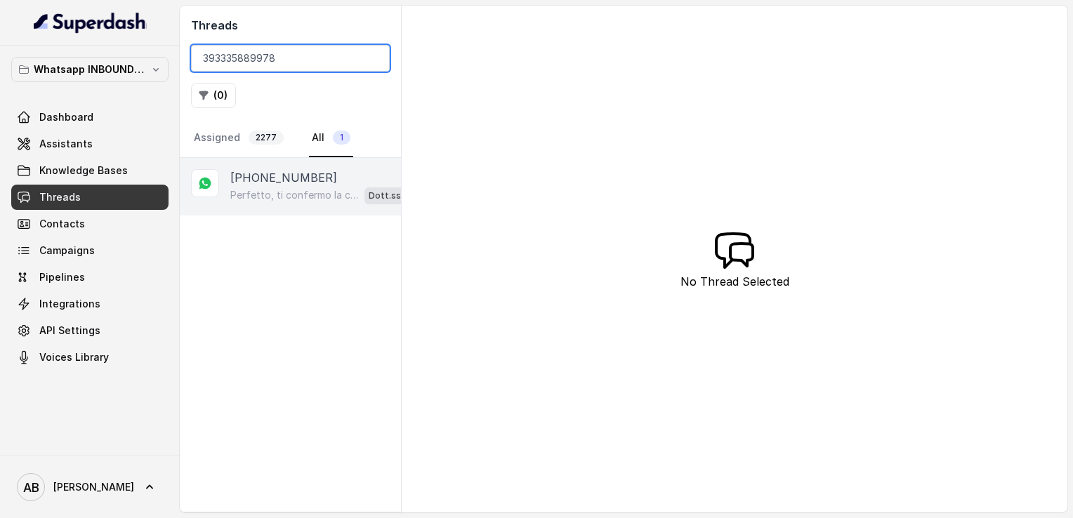
type input "393335889978"
click at [291, 178] on p "+393335889978" at bounding box center [283, 177] width 107 height 17
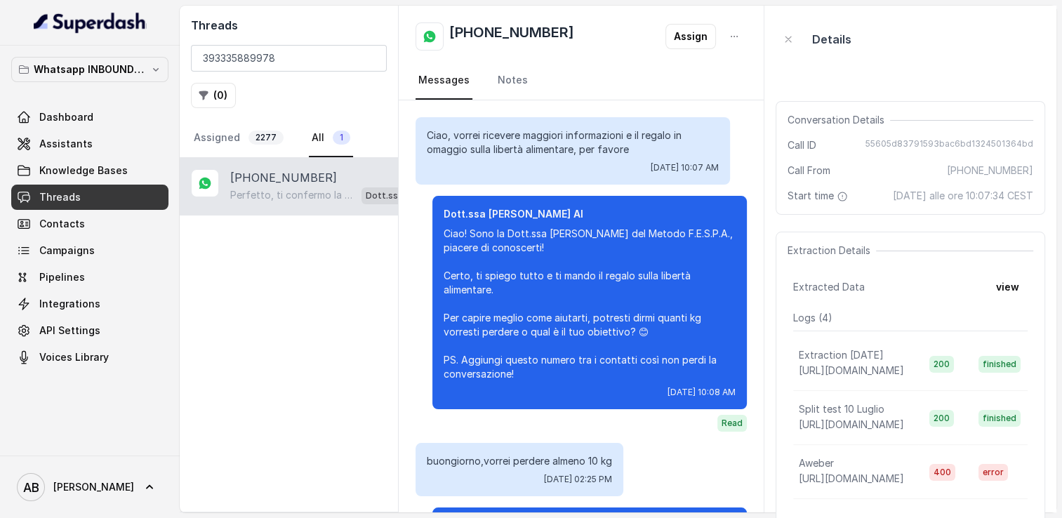
scroll to position [1413, 0]
